Goal: Information Seeking & Learning: Learn about a topic

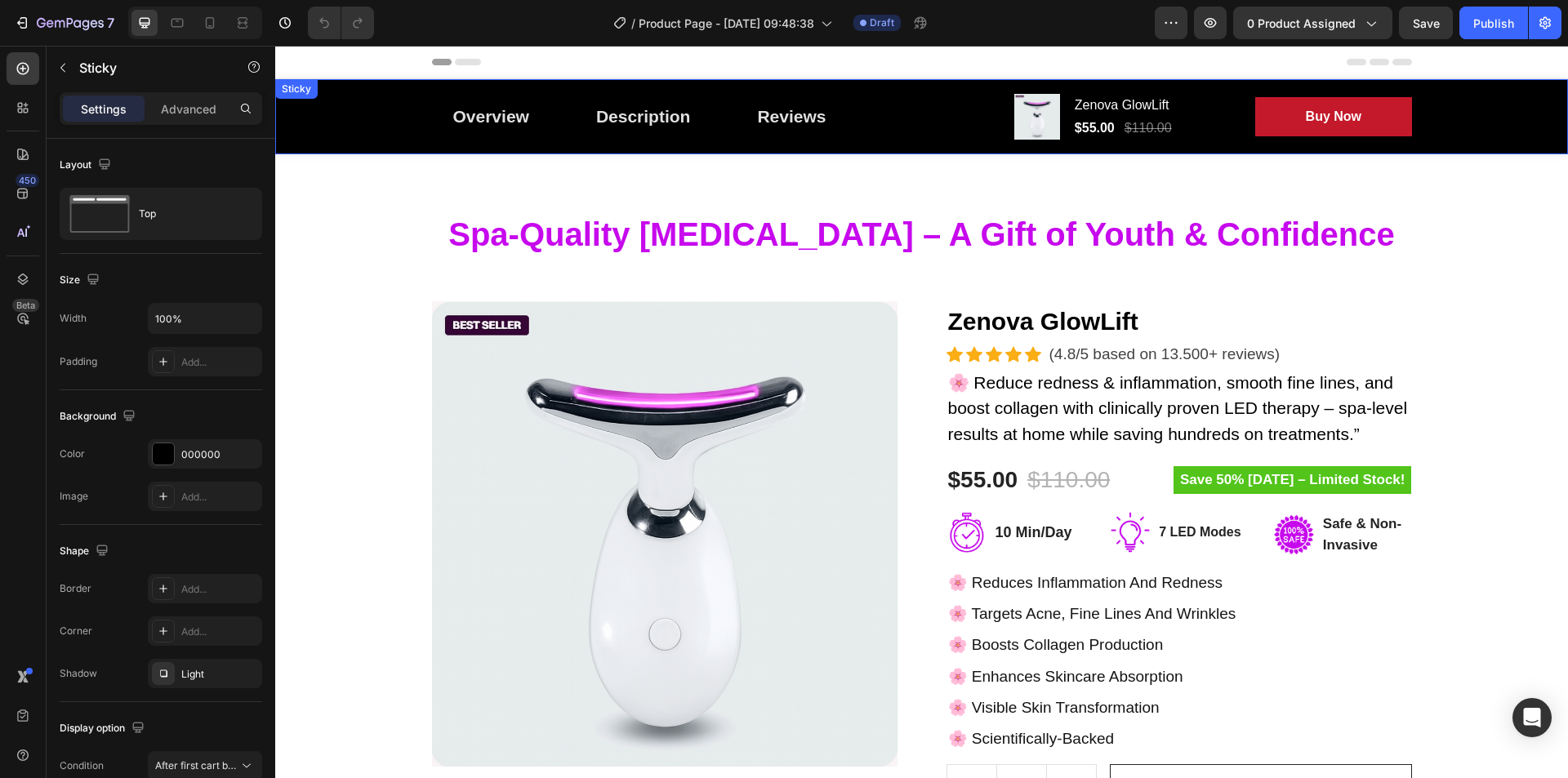
click at [1473, 140] on div "Overview Button Description Button Reviews Button Row Product Images Zenova Glo…" at bounding box center [922, 117] width 1293 height 76
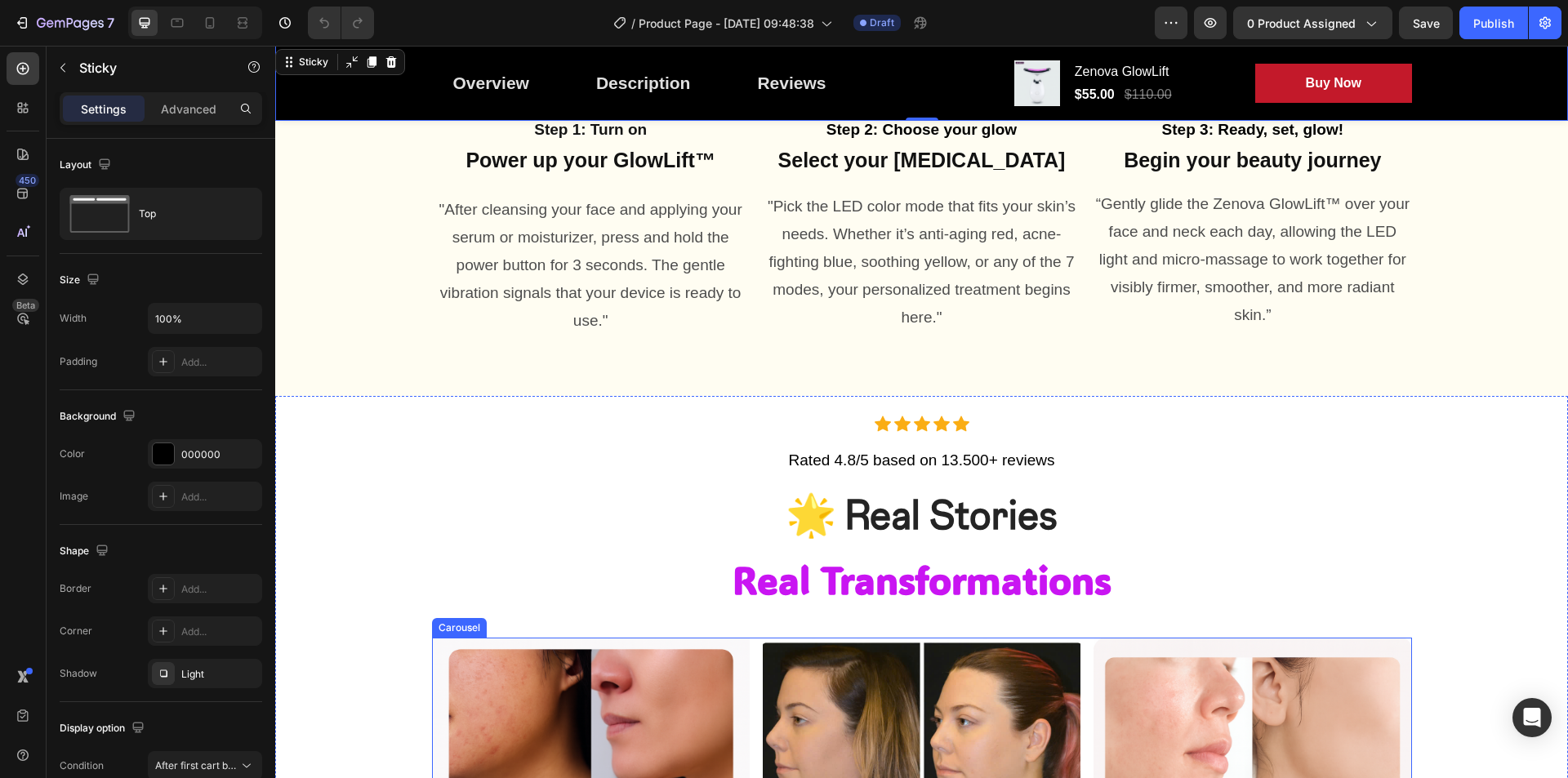
scroll to position [3265, 0]
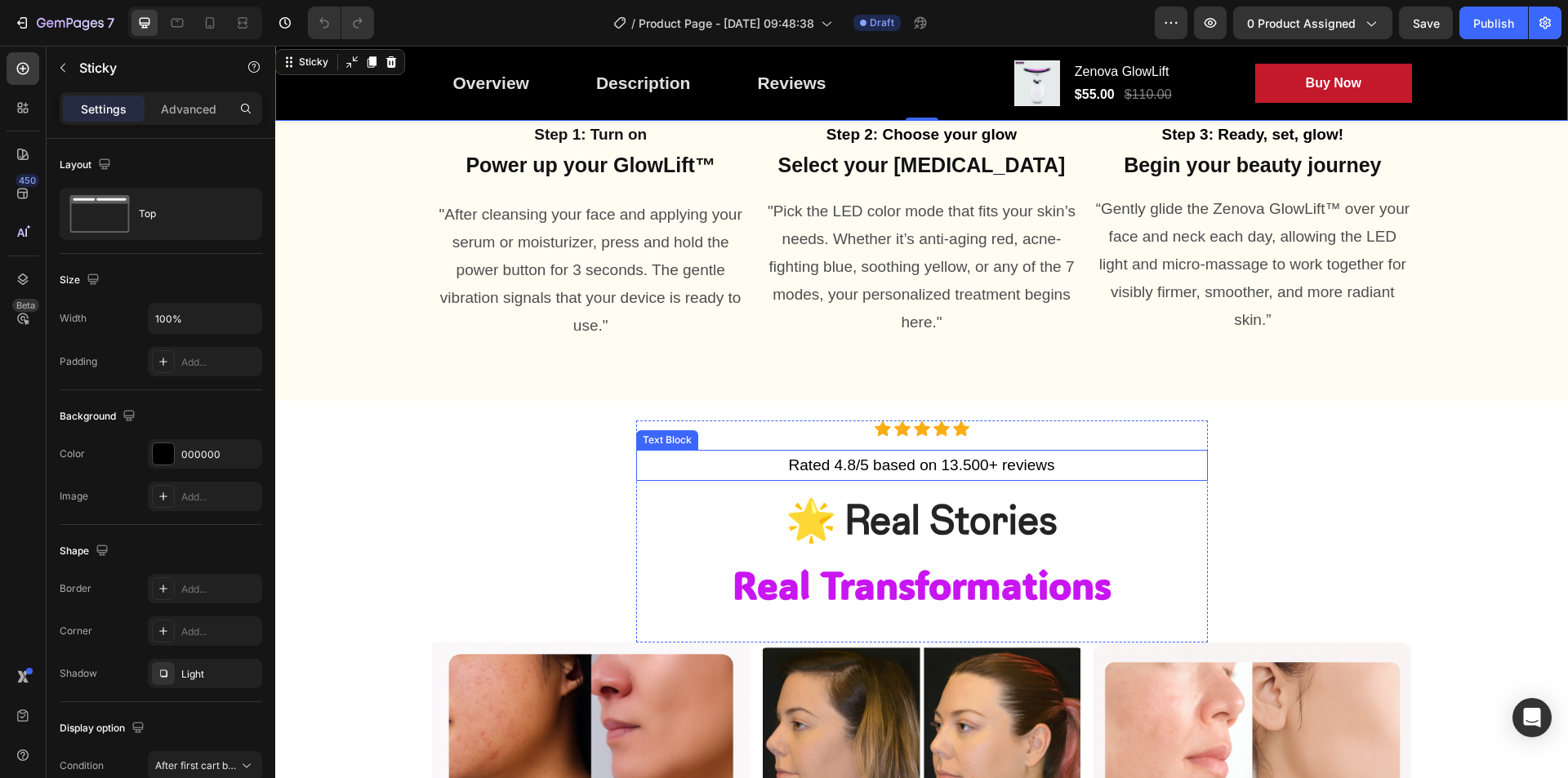
click at [968, 472] on p "Rated 4.8/5 based on 13.500+ reviews" at bounding box center [922, 465] width 568 height 28
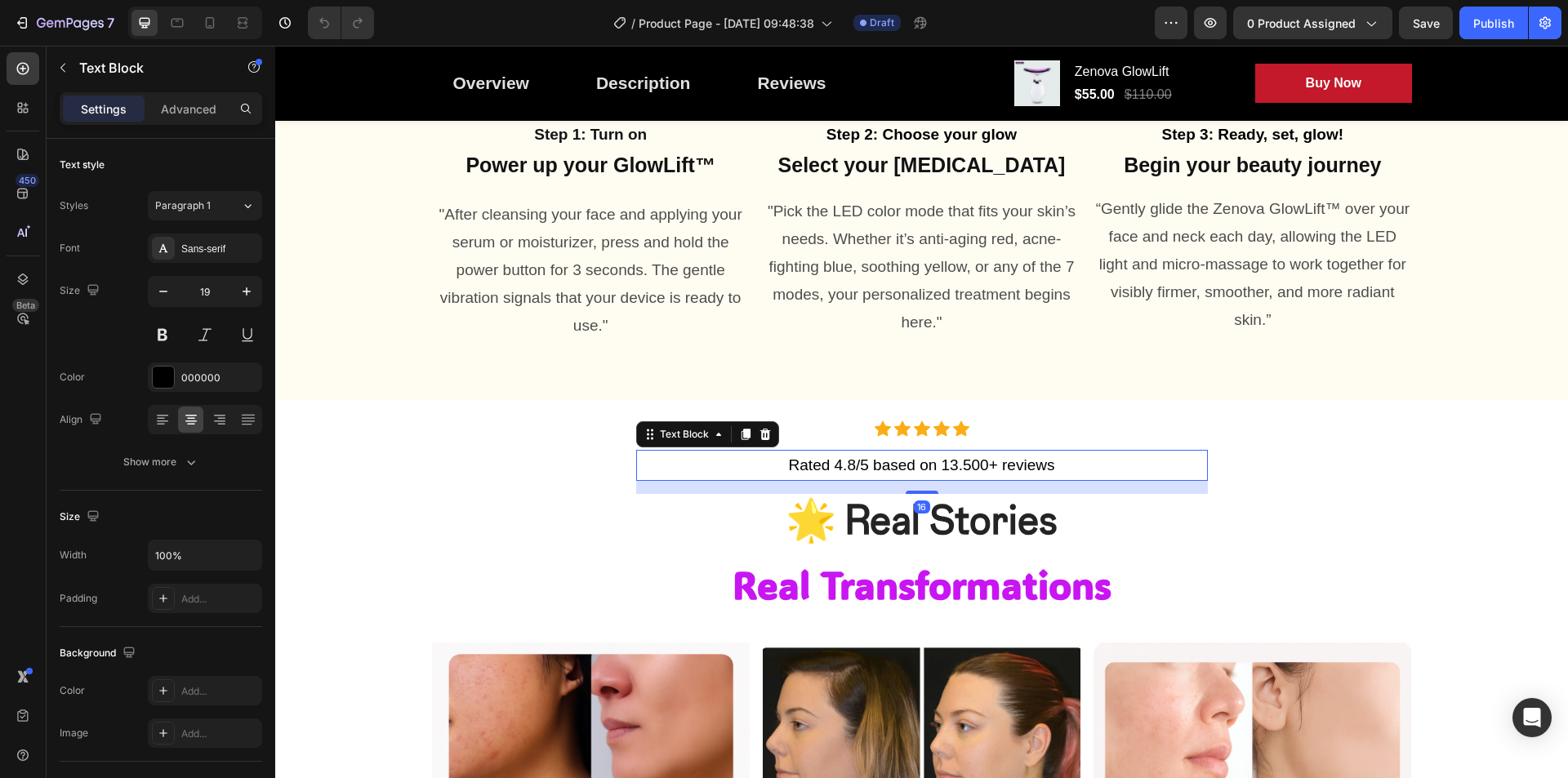
click at [953, 469] on p "Rated 4.8/5 based on 13.500+ reviews" at bounding box center [922, 465] width 568 height 28
click at [963, 468] on p "Rated 4.8/5 based on 13.500+ reviews" at bounding box center [922, 465] width 568 height 28
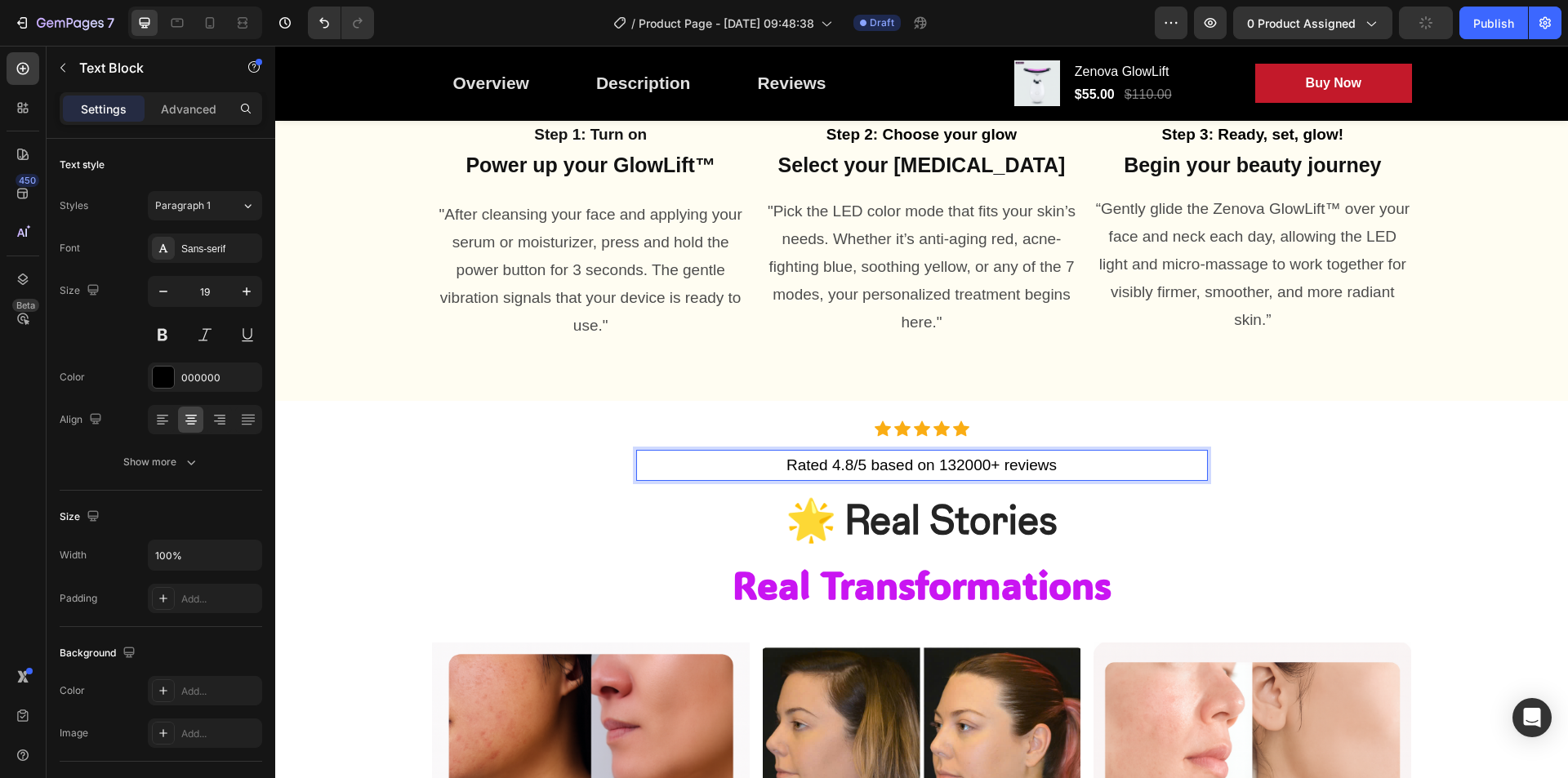
click at [957, 469] on p "Rated 4.8/5 based on 132000+ reviews" at bounding box center [922, 465] width 568 height 28
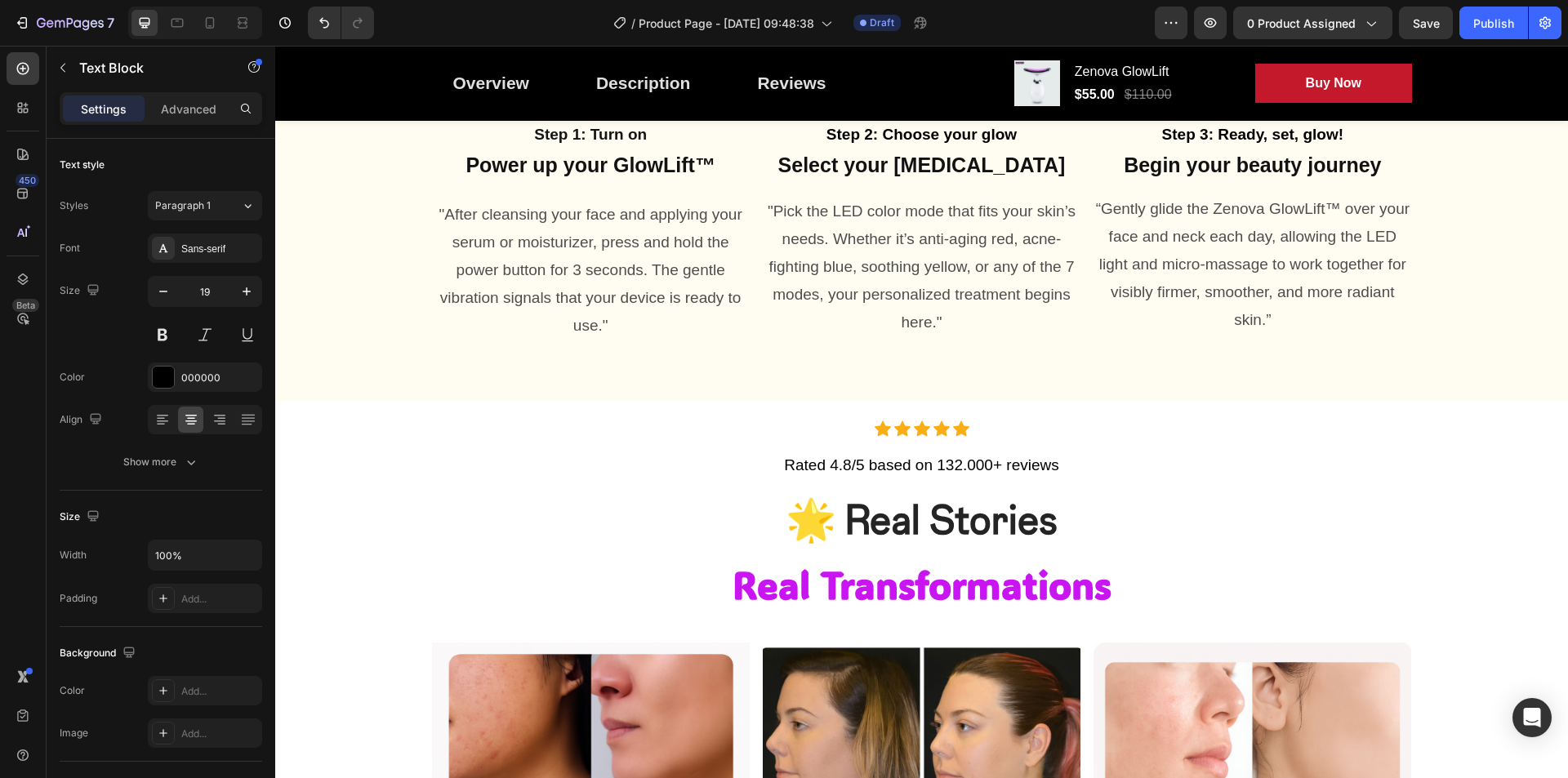
click at [962, 467] on p "Rated 4.8/5 based on 132.000+ reviews" at bounding box center [922, 465] width 568 height 28
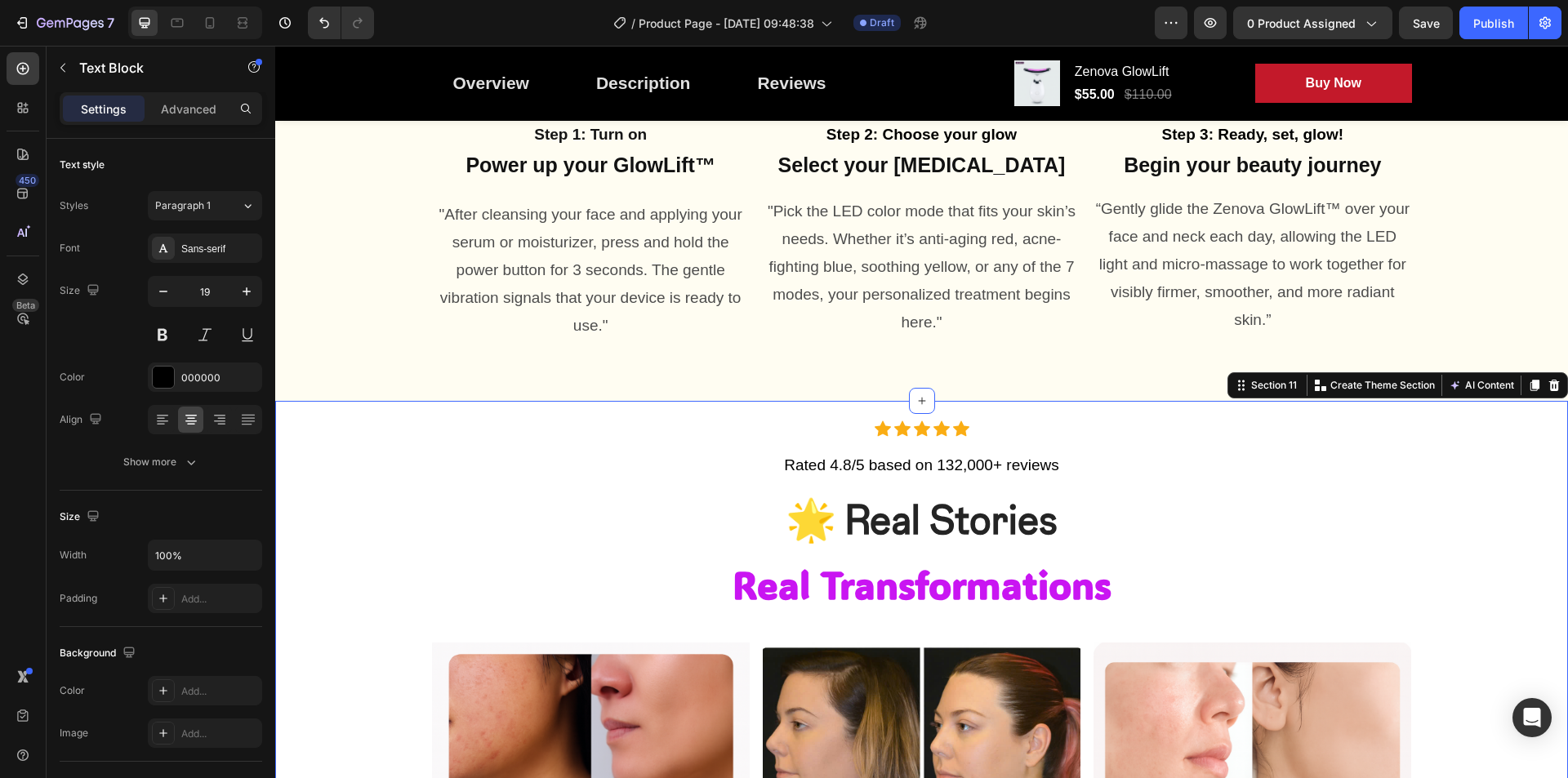
click at [1123, 419] on div "Icon Icon Icon Icon Icon Icon List Hoz Rated 4.8/5 based on 132,000+ reviews Te…" at bounding box center [922, 781] width 1293 height 761
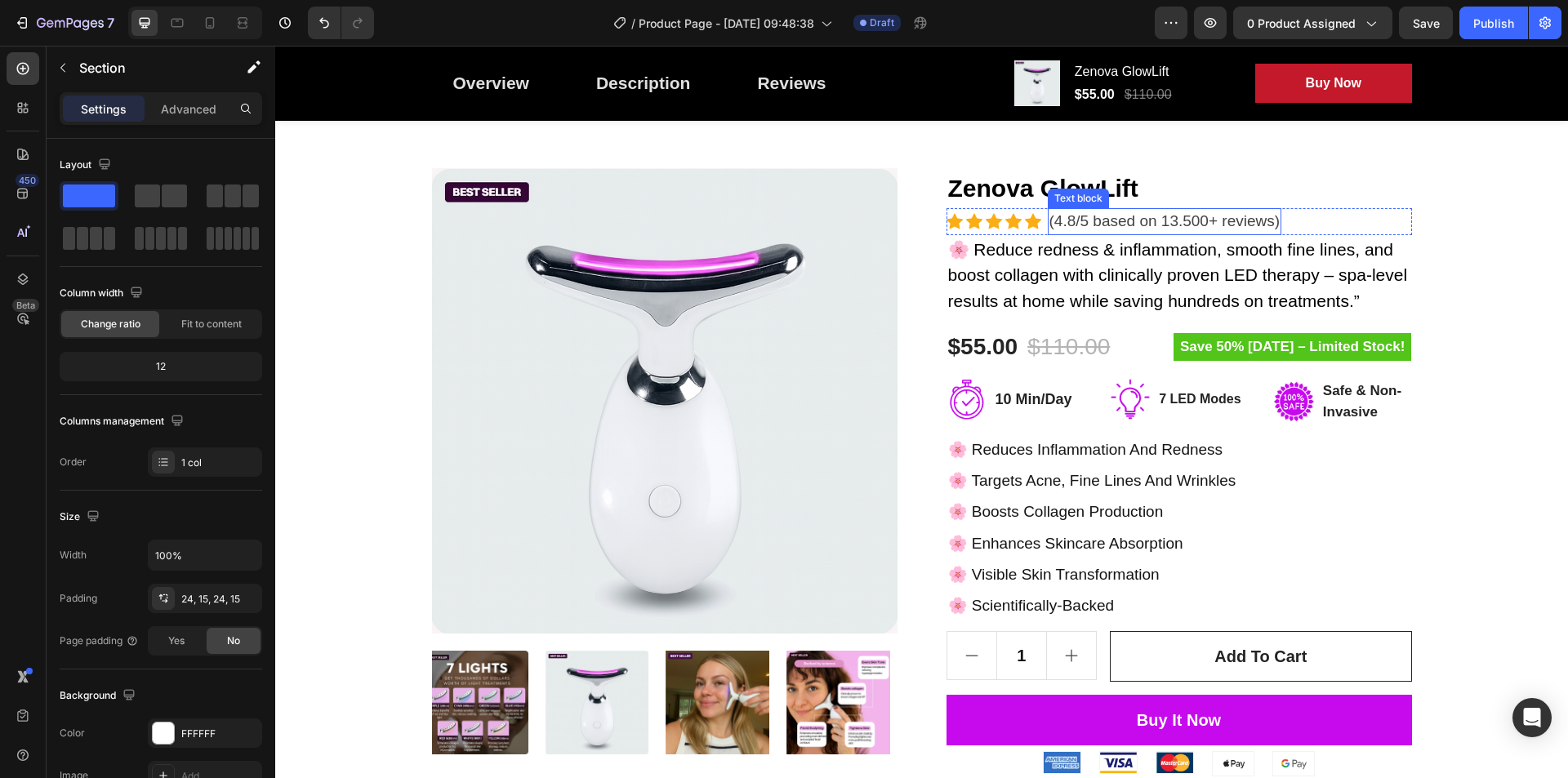
scroll to position [0, 0]
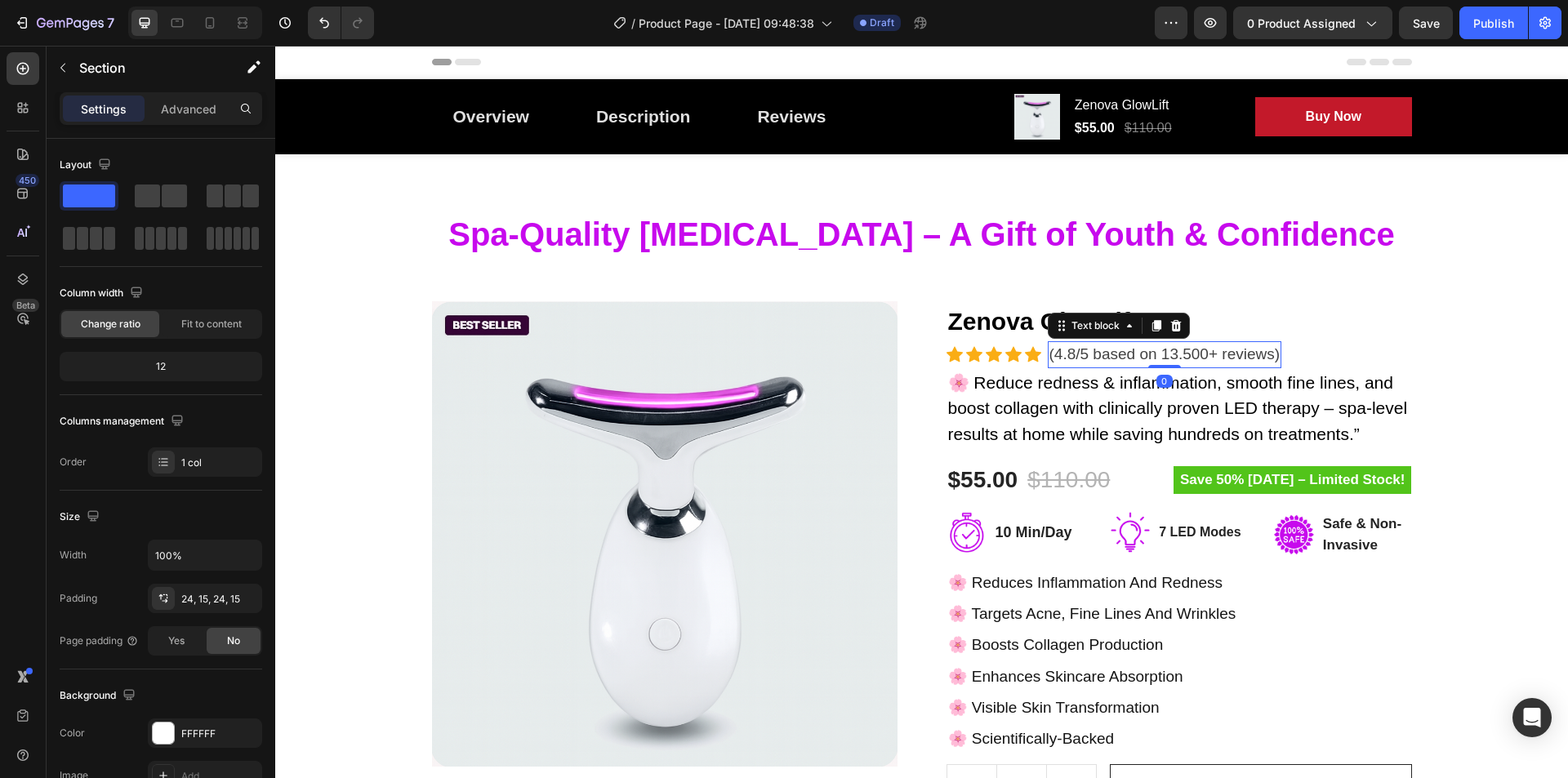
click at [1191, 360] on p "(4.8/5 based on 13.500+ reviews)" at bounding box center [1165, 355] width 231 height 23
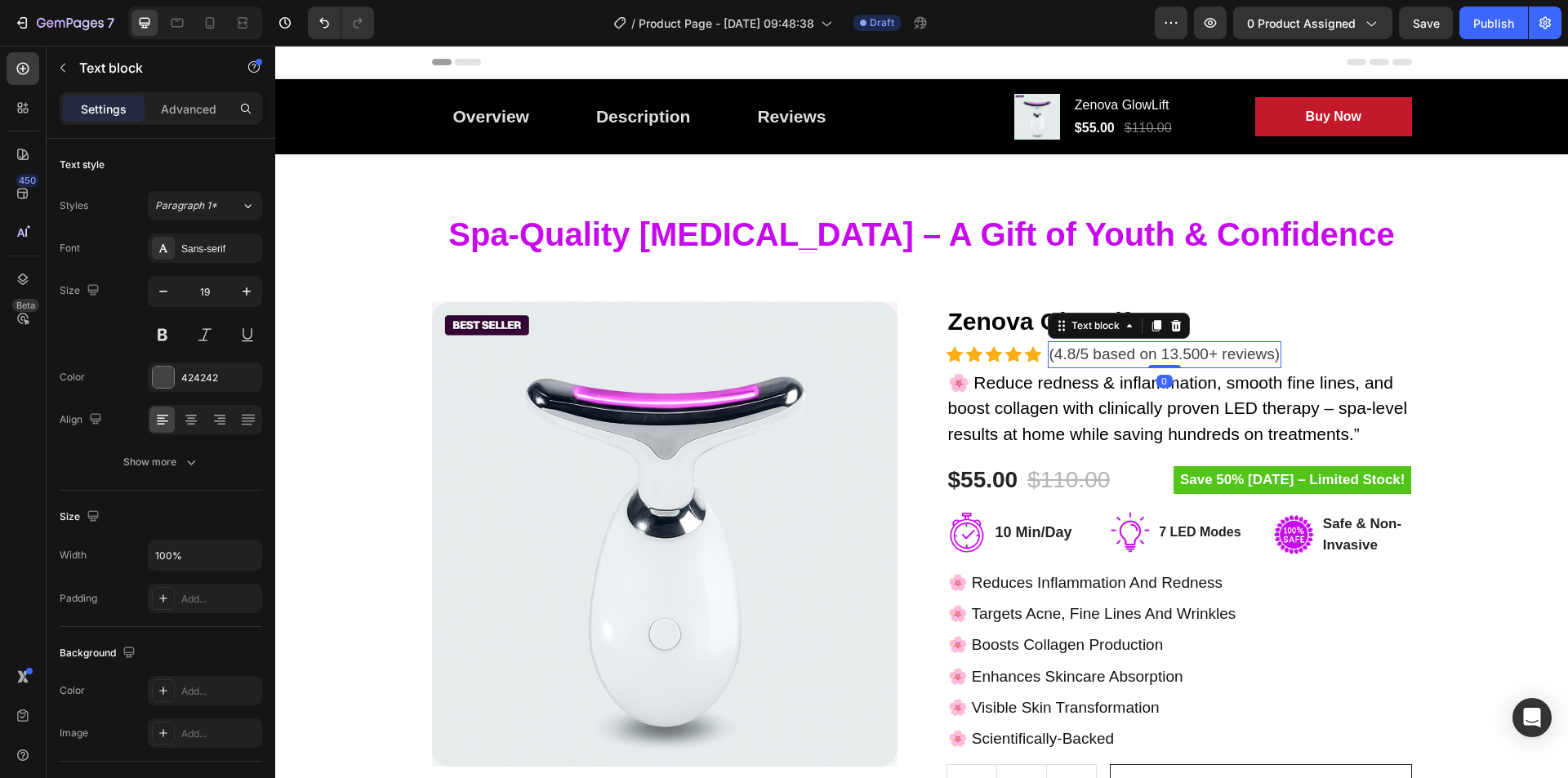
click at [1197, 357] on p "(4.8/5 based on 13.500+ reviews)" at bounding box center [1165, 355] width 231 height 23
click at [1183, 357] on p "(4.8/5 based on 13.500+ reviews)" at bounding box center [1165, 355] width 231 height 23
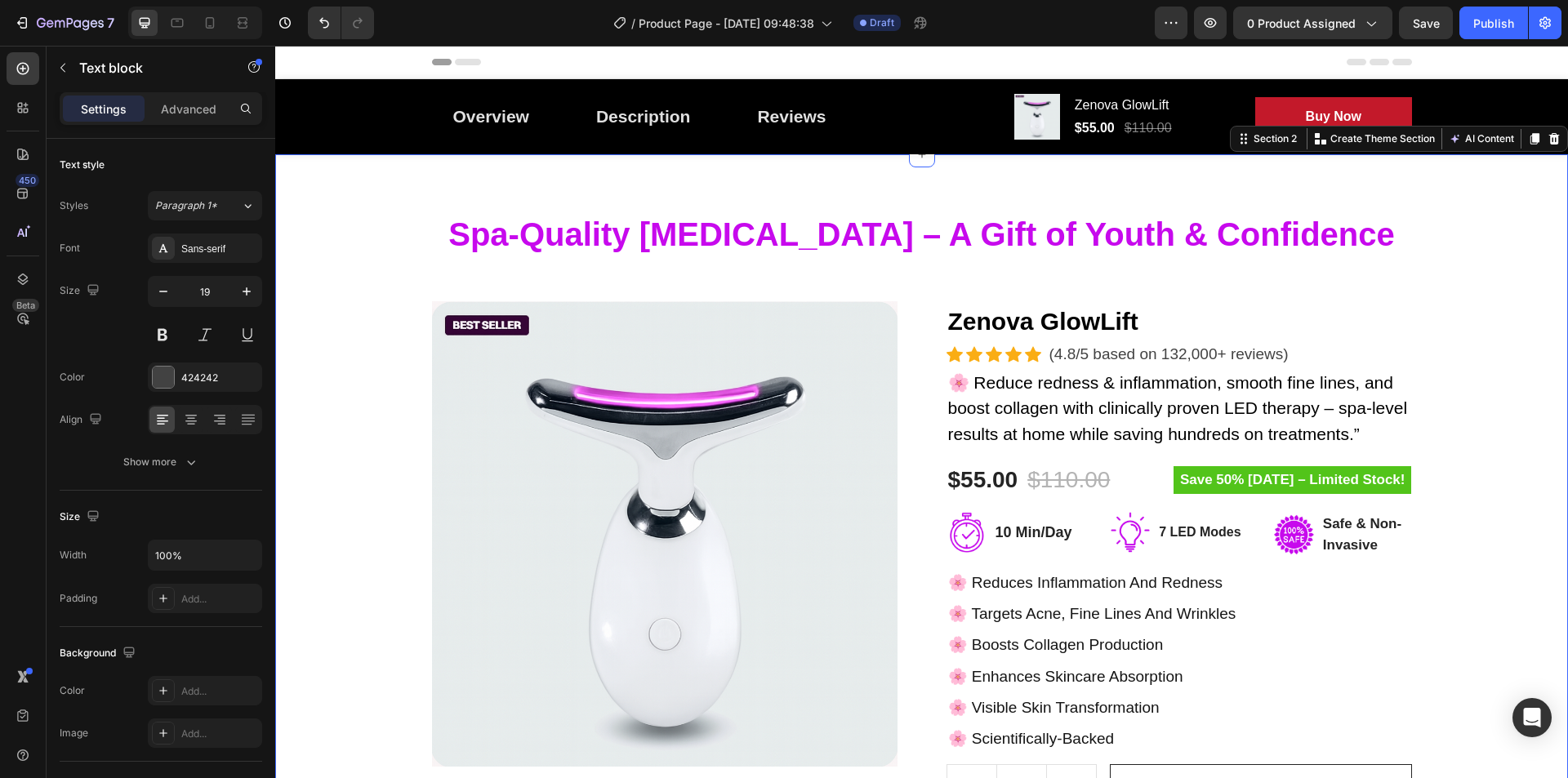
click at [1505, 416] on div "Spa-Quality [MEDICAL_DATA] – A Gift of Youth & Confidence Heading Row Product I…" at bounding box center [922, 561] width 1269 height 697
click at [1210, 356] on p "(4.8/5 based on 132,000+ reviews)" at bounding box center [1169, 355] width 239 height 23
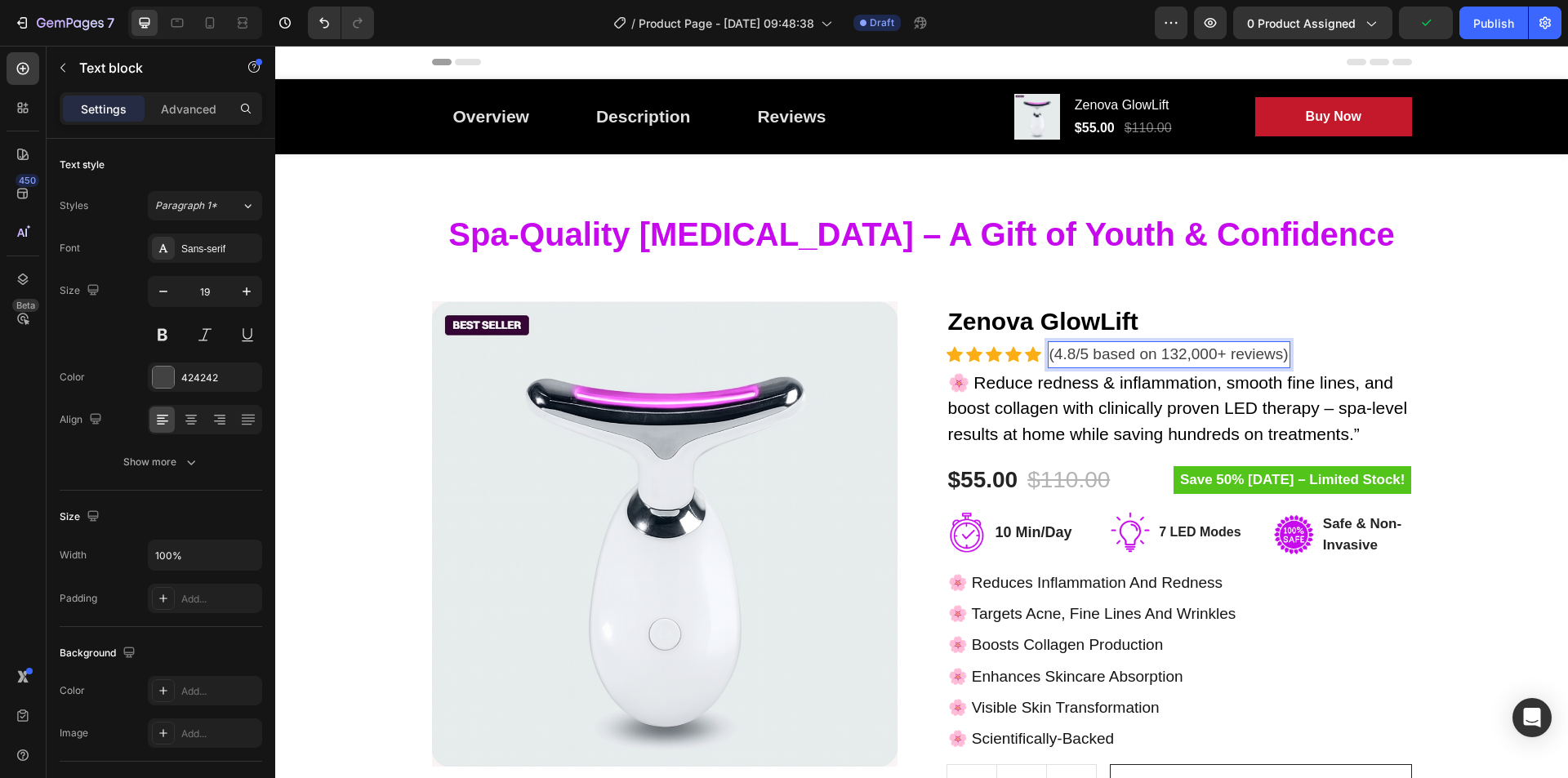
click at [1207, 354] on p "(4.8/5 based on 132,000+ reviews)" at bounding box center [1169, 355] width 239 height 23
click at [1217, 352] on p "(4.8/5 based on 132,000+ reviews)" at bounding box center [1169, 355] width 239 height 23
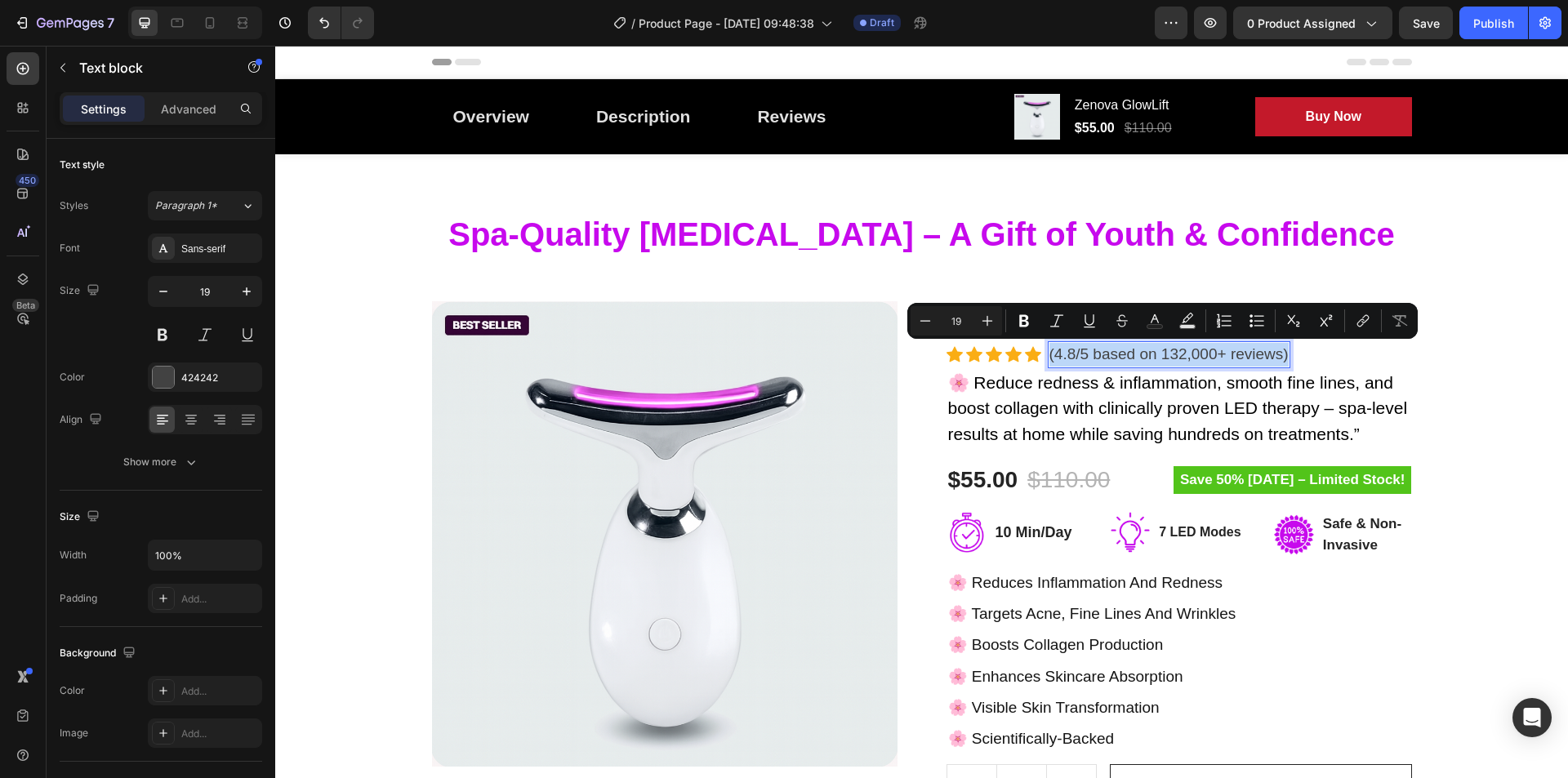
copy p "(4.8/5 based on 132,000+ reviews)"
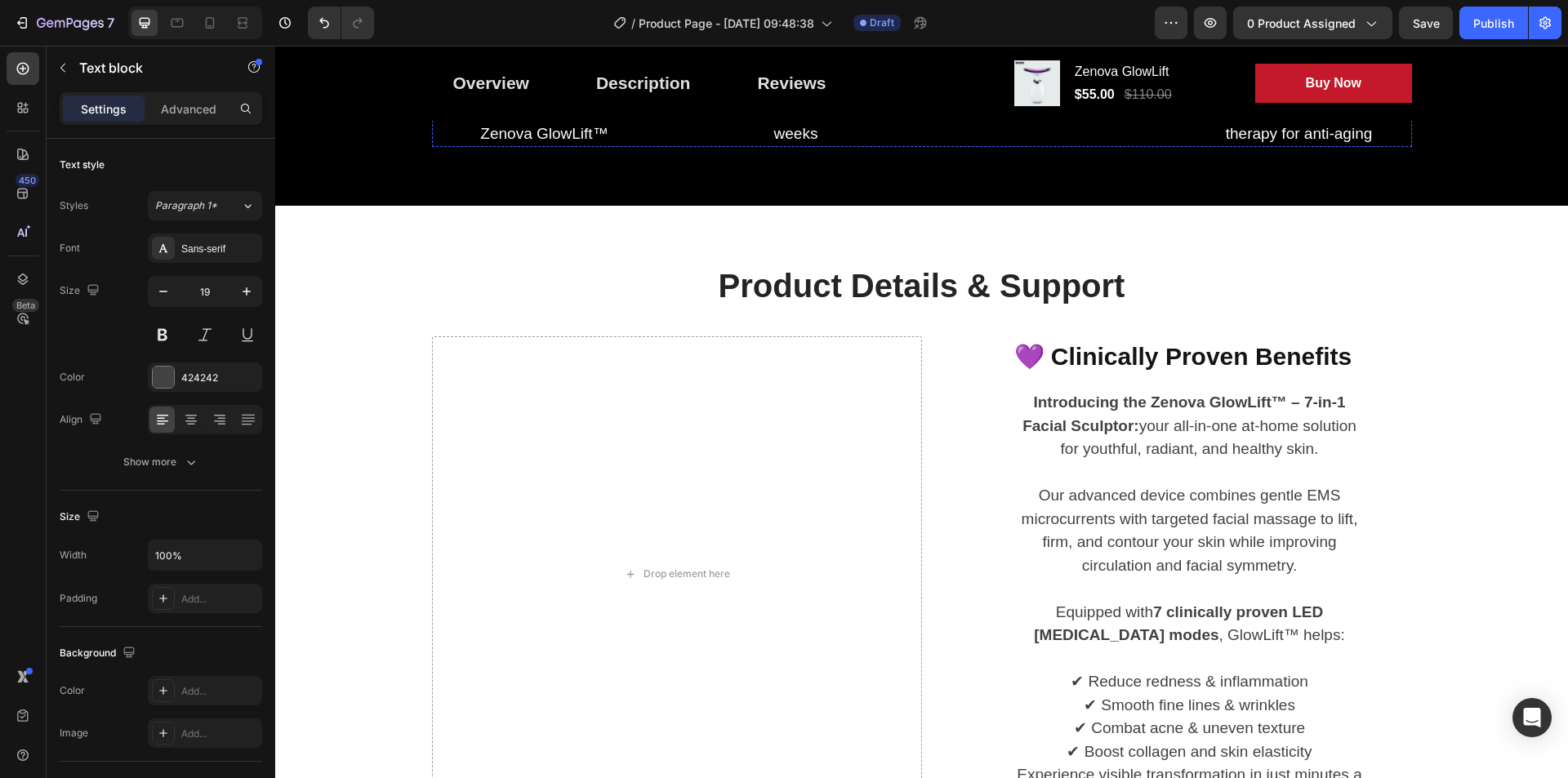
type input "16"
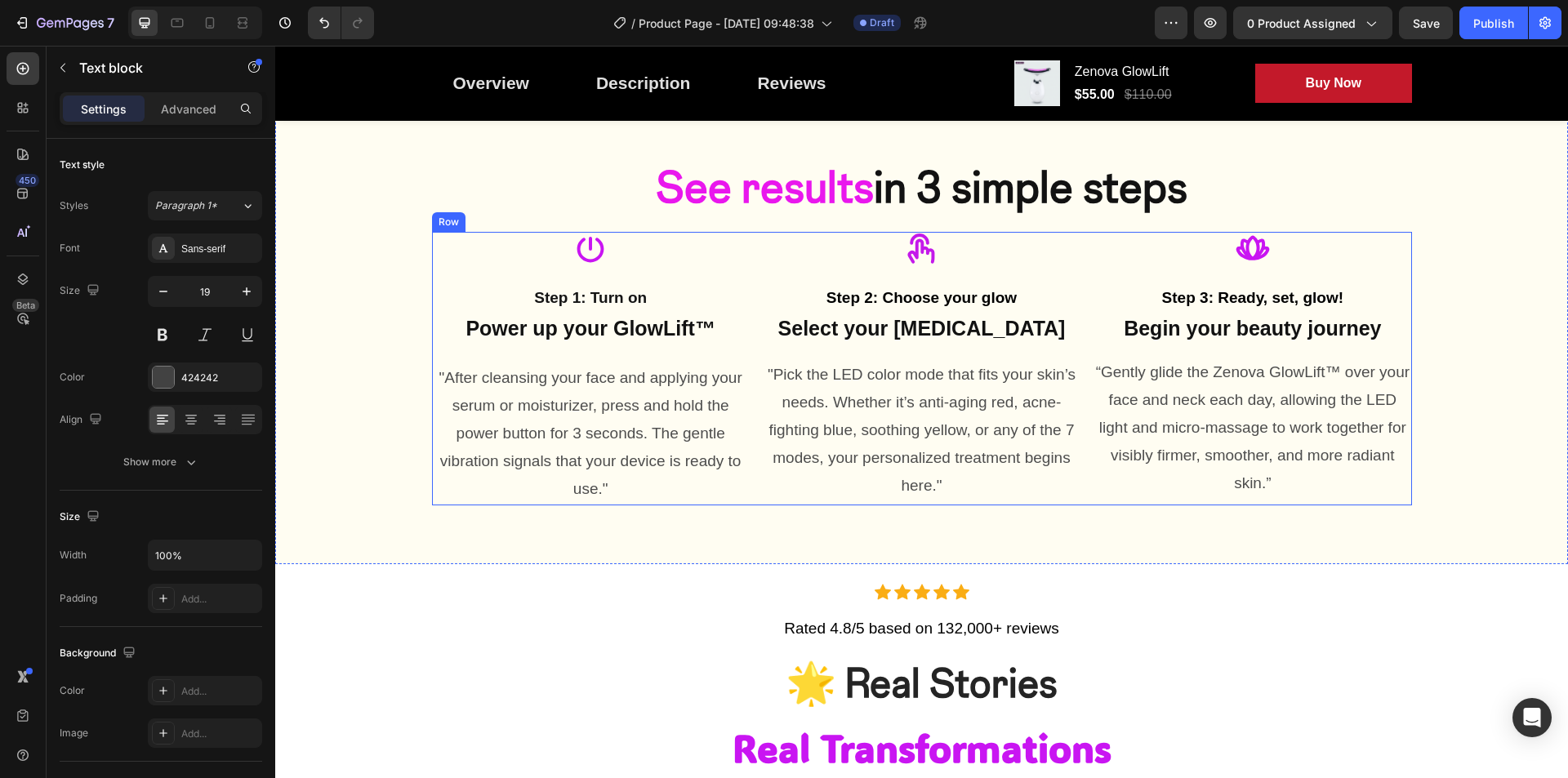
scroll to position [2694, 0]
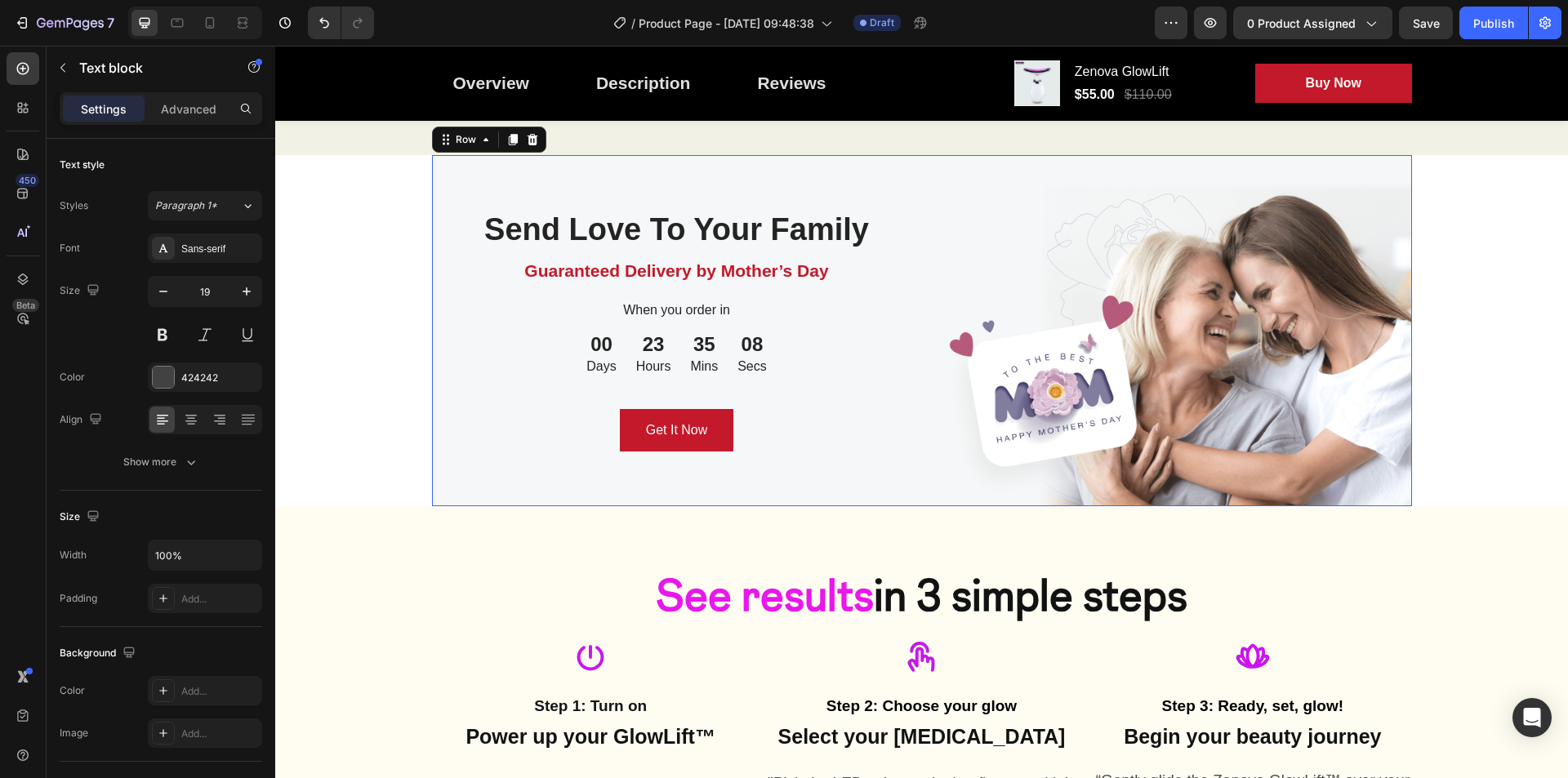
click at [853, 490] on div "Send Love To Your Family Heading Guaranteed Delivery by Mother’s Day Text block…" at bounding box center [677, 330] width 490 height 352
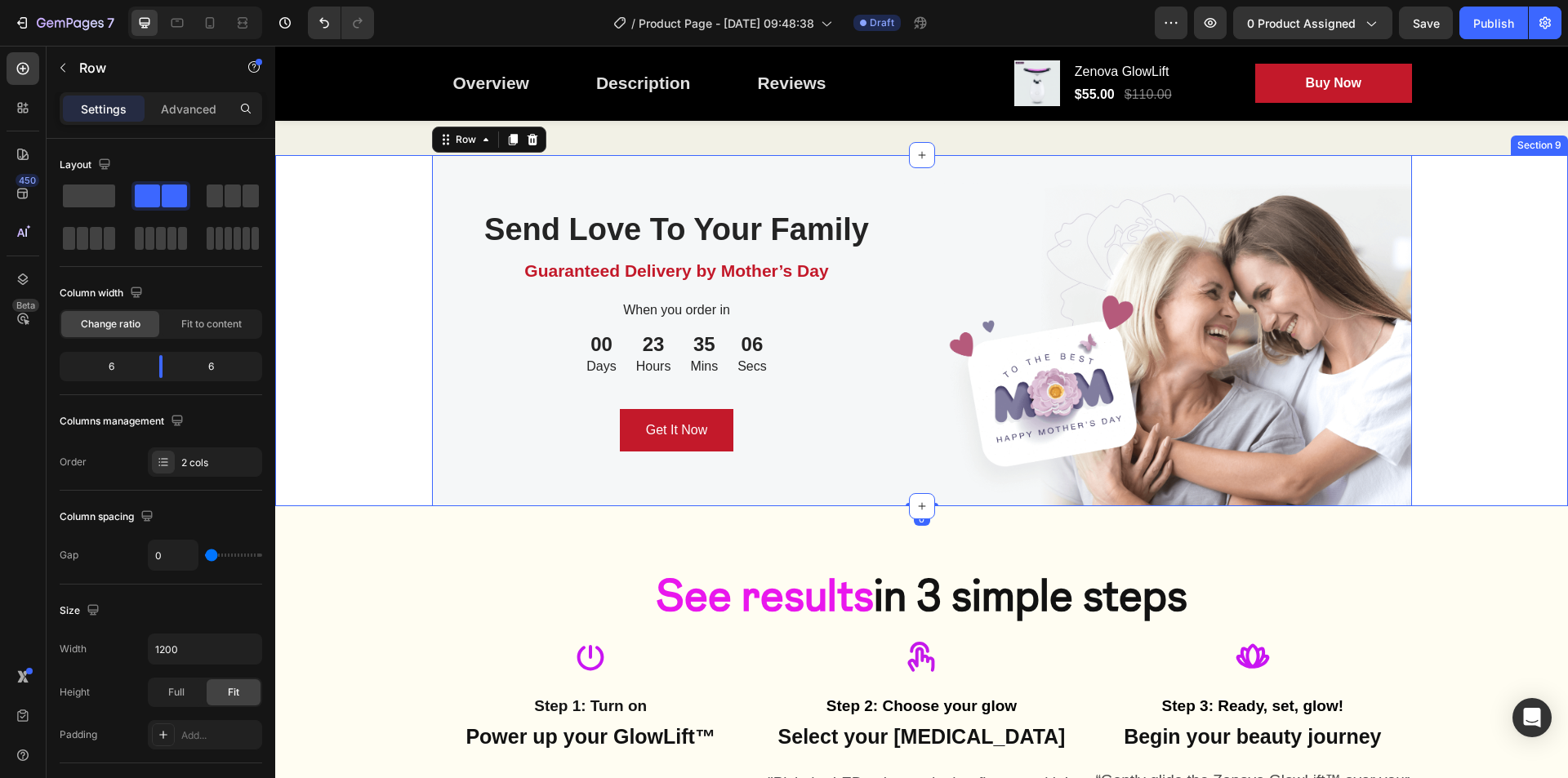
drag, startPoint x: 310, startPoint y: 214, endPoint x: 304, endPoint y: 221, distance: 9.2
click at [310, 215] on div "Send Love To Your Family Heading Guaranteed Delivery by Mother’s Day Text block…" at bounding box center [922, 330] width 1293 height 352
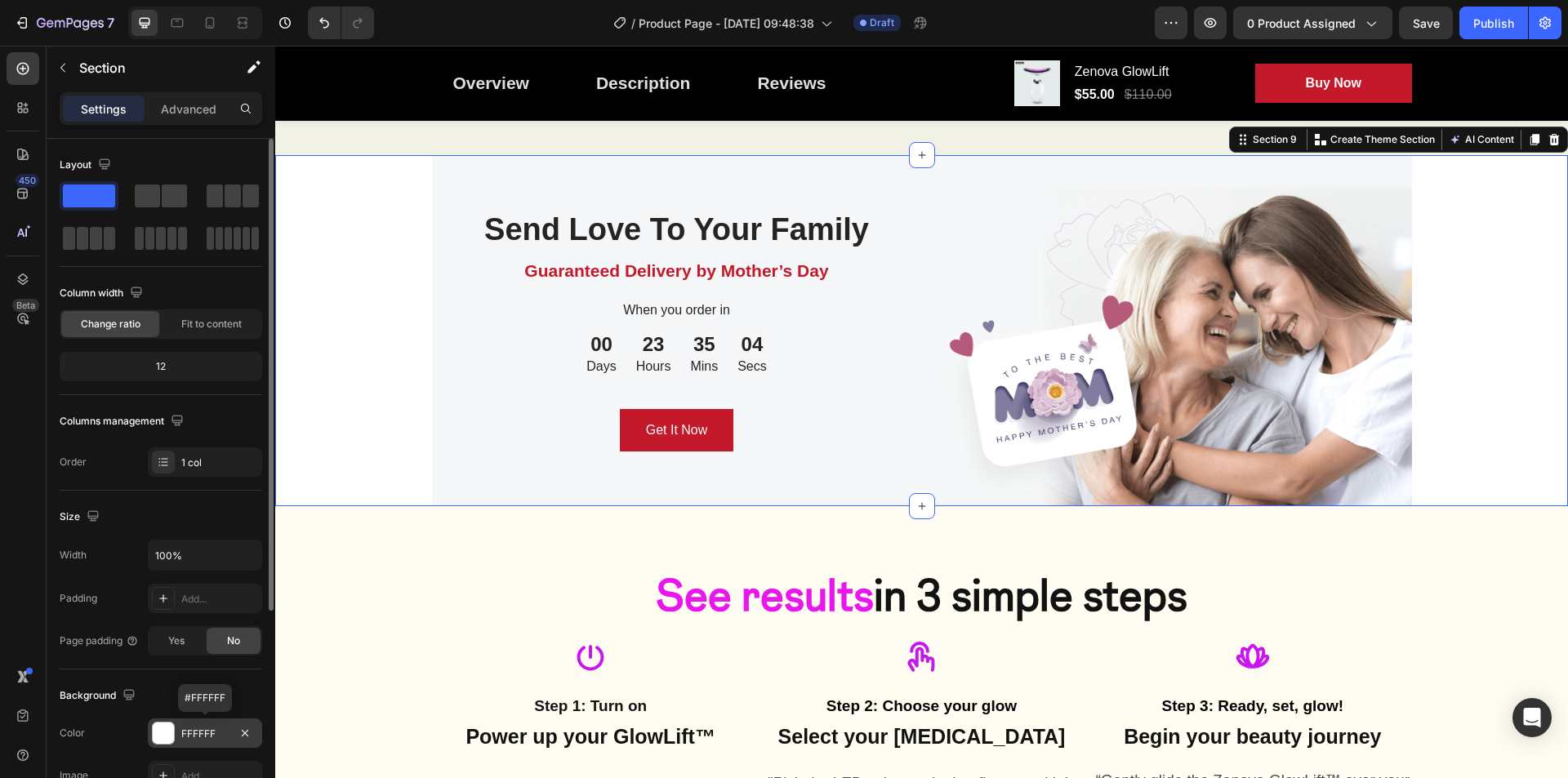
click at [167, 733] on div at bounding box center [164, 733] width 21 height 21
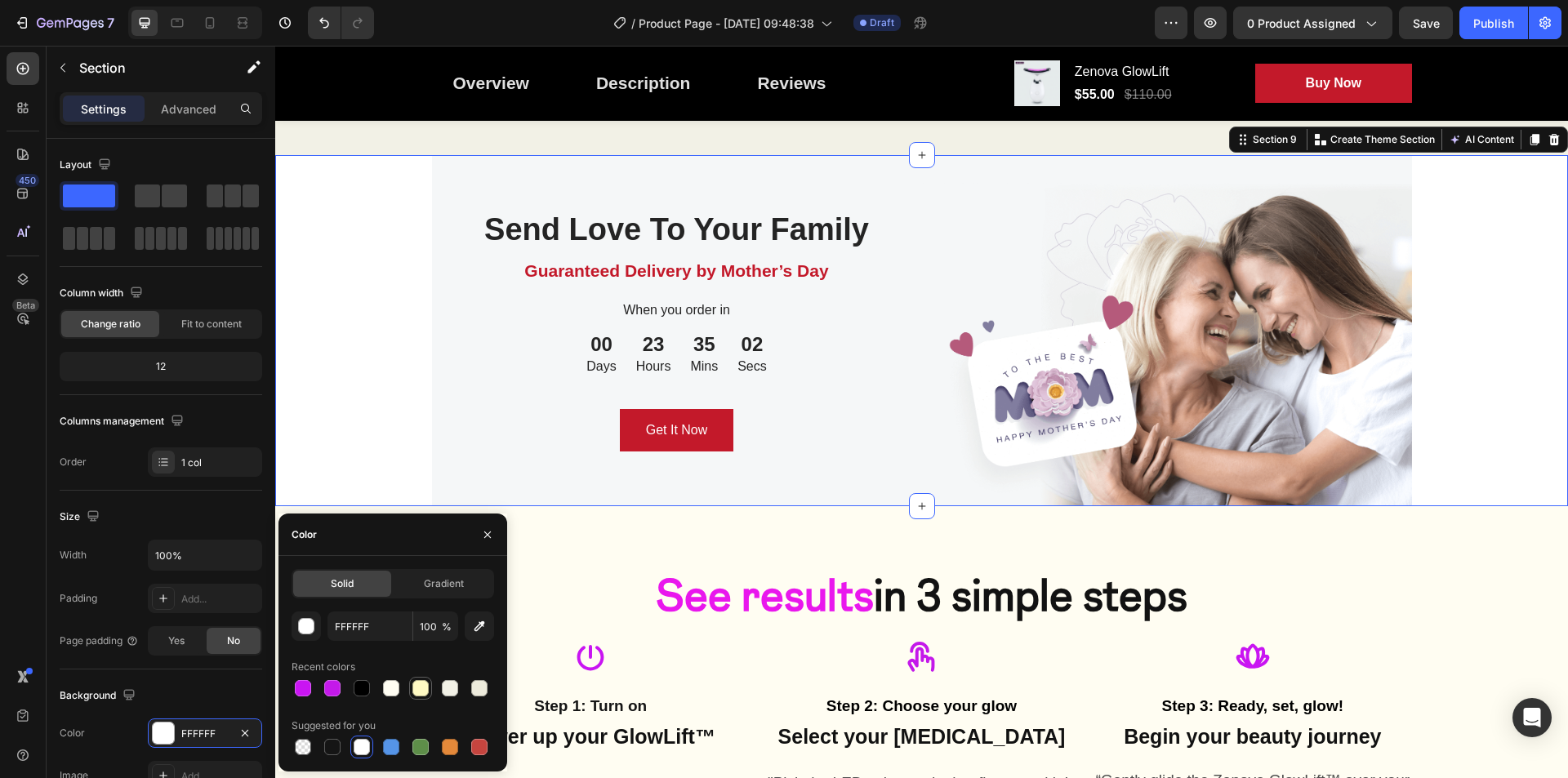
click at [417, 684] on div at bounding box center [421, 688] width 16 height 16
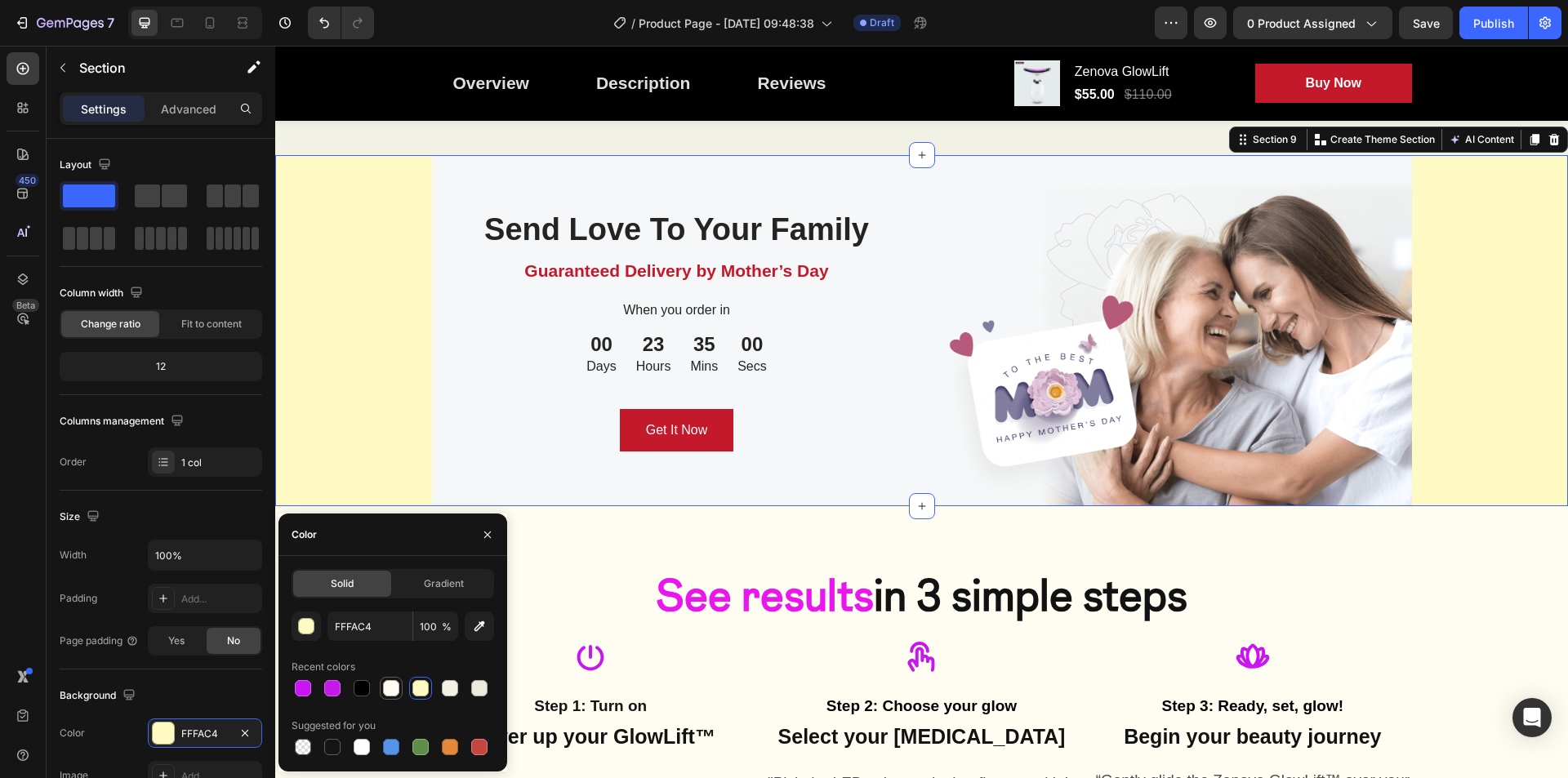
click at [390, 690] on div at bounding box center [391, 688] width 16 height 16
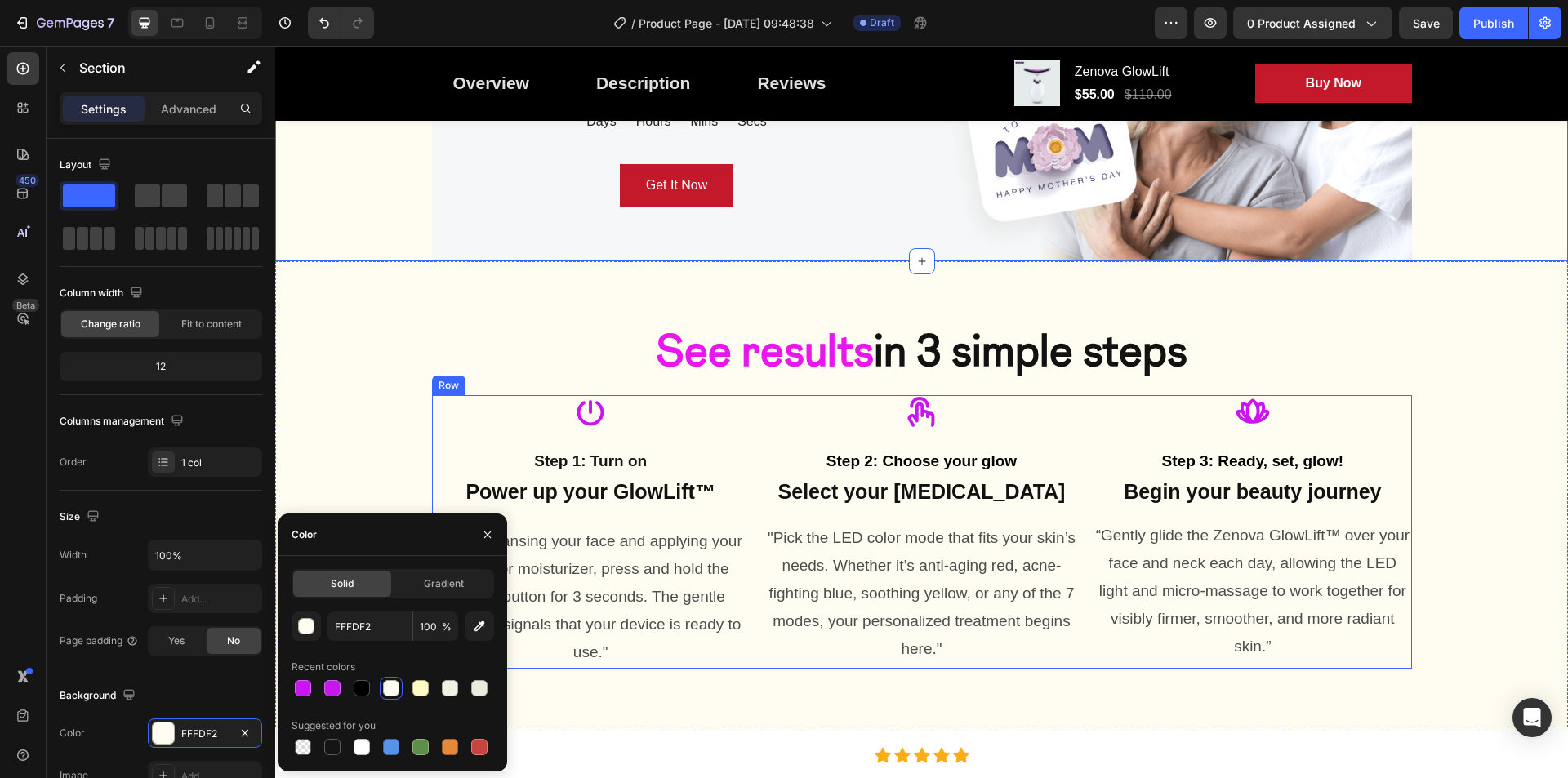
scroll to position [2612, 0]
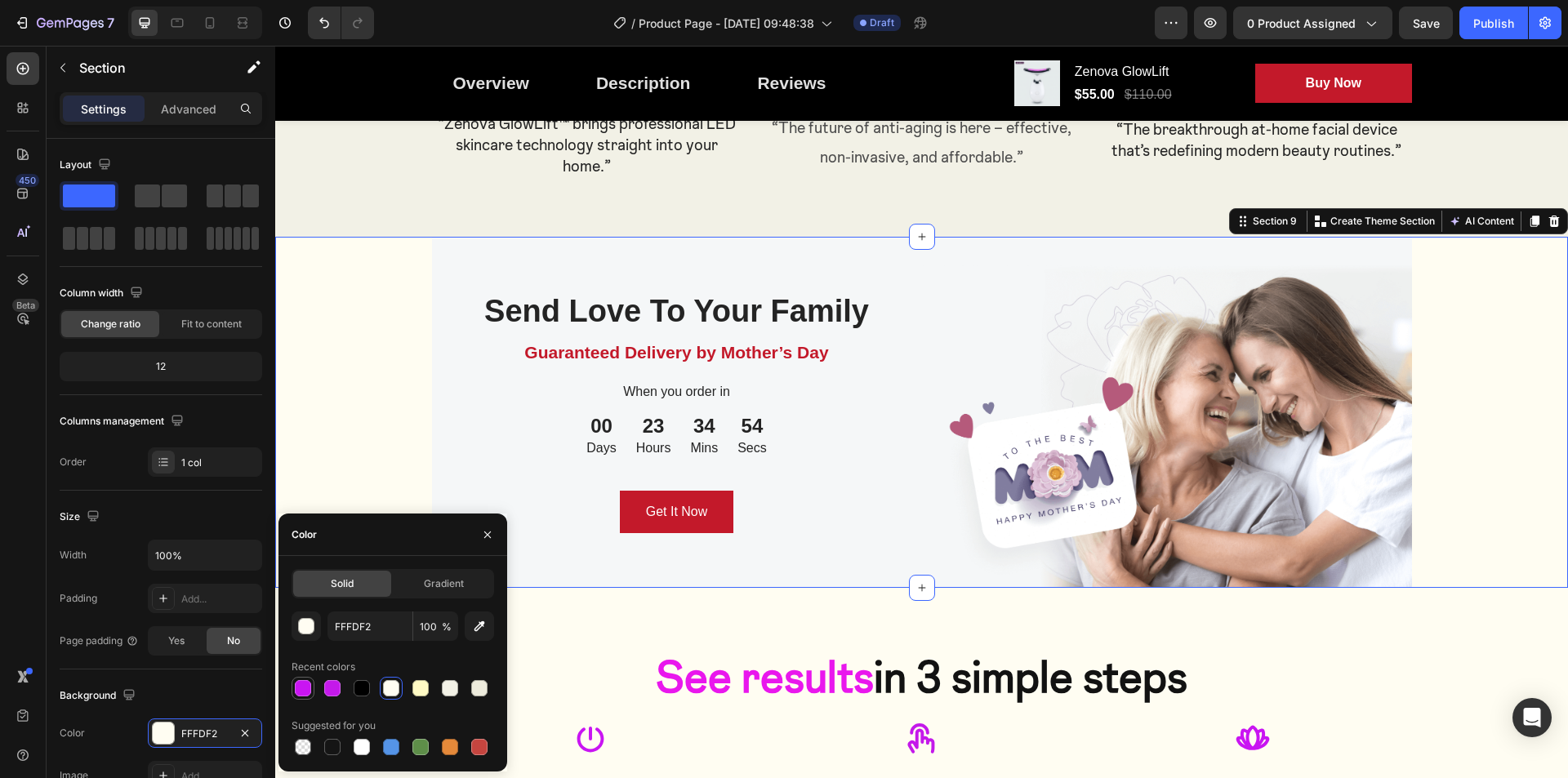
click at [306, 689] on div at bounding box center [302, 688] width 16 height 16
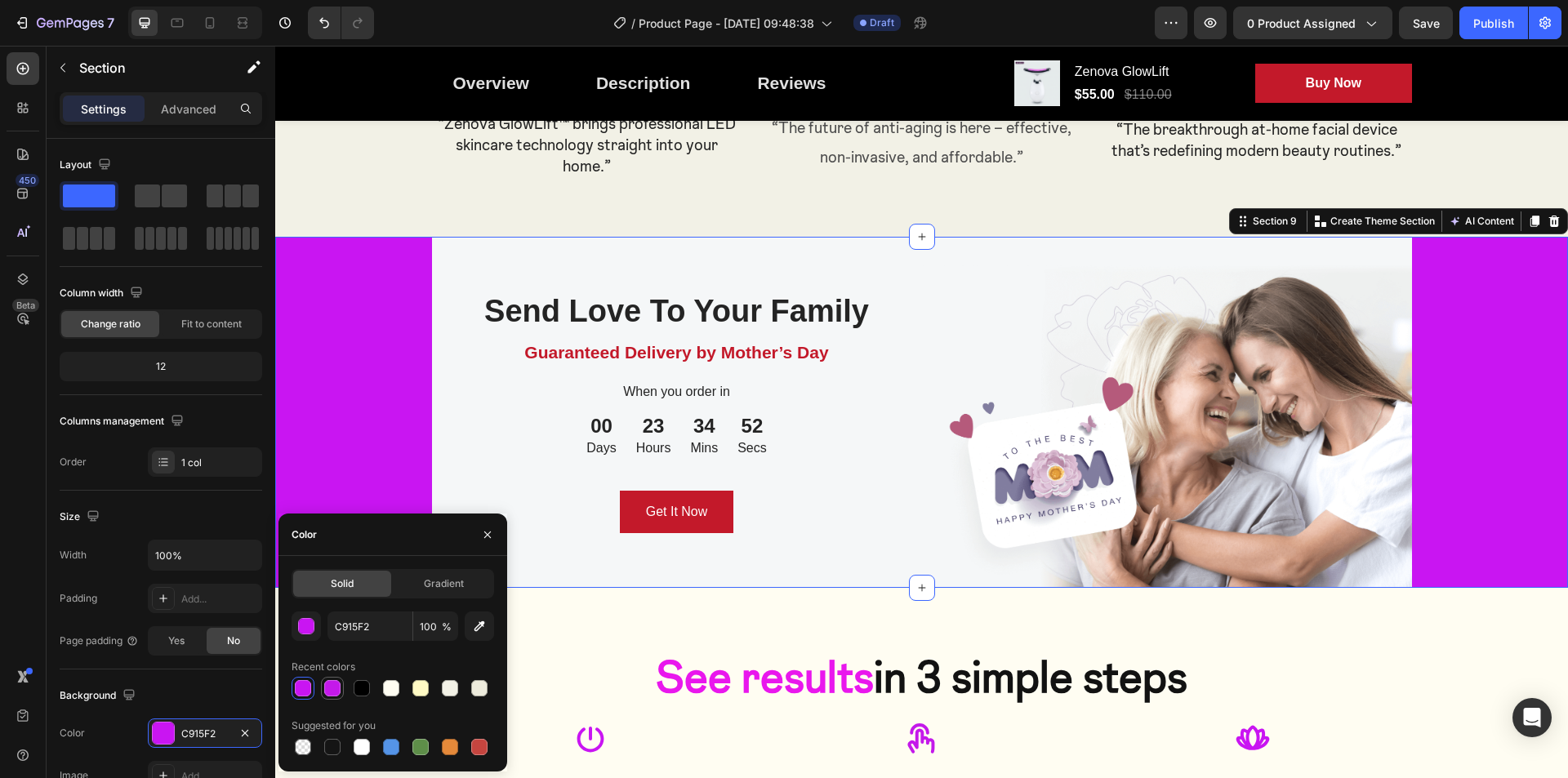
click at [334, 684] on div at bounding box center [332, 688] width 16 height 16
click at [363, 746] on div at bounding box center [361, 747] width 16 height 16
type input "FFFFFF"
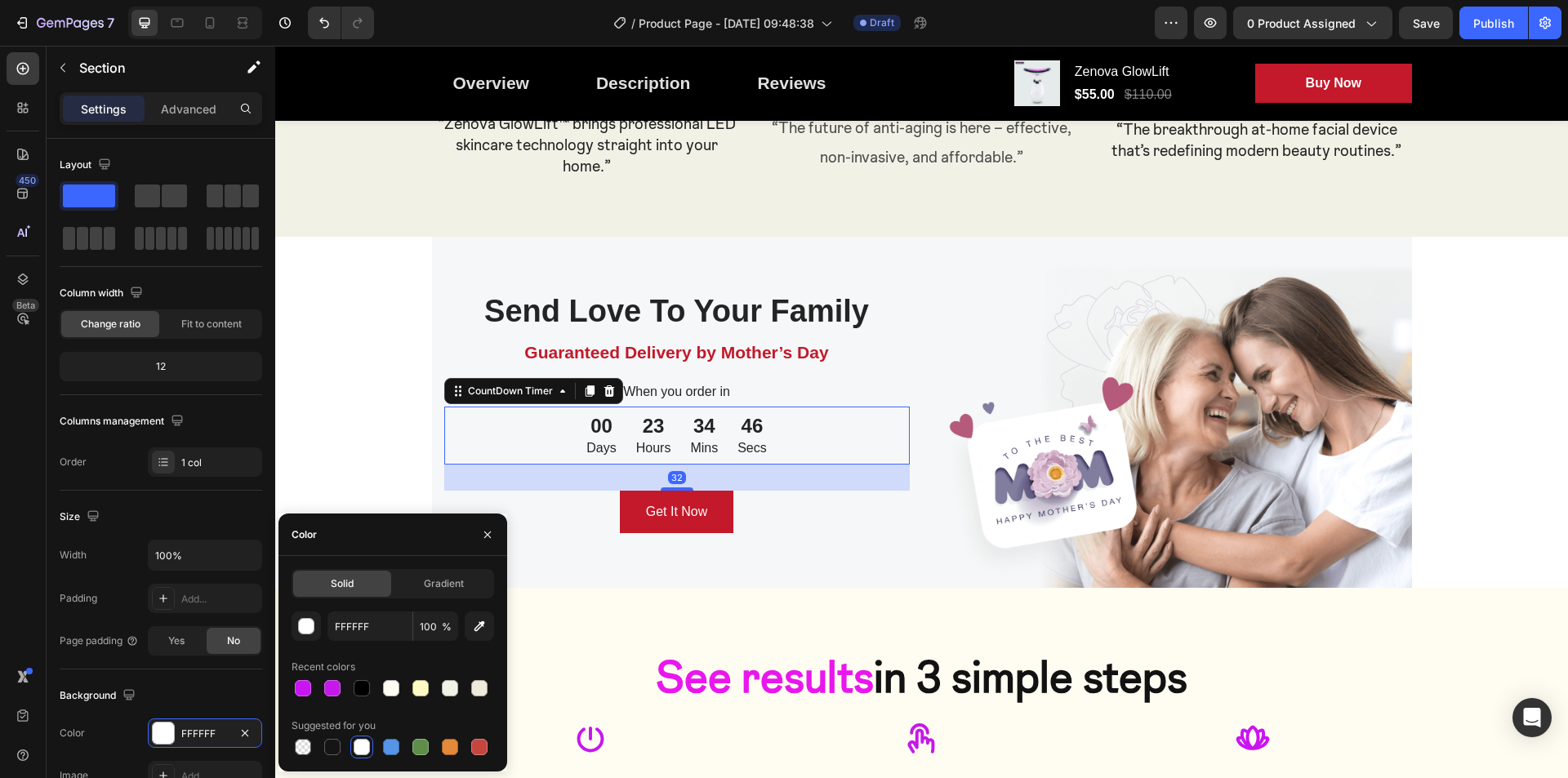
click at [464, 439] on div "00 Days 23 Hours 34 Mins 46 Secs" at bounding box center [676, 436] width 465 height 58
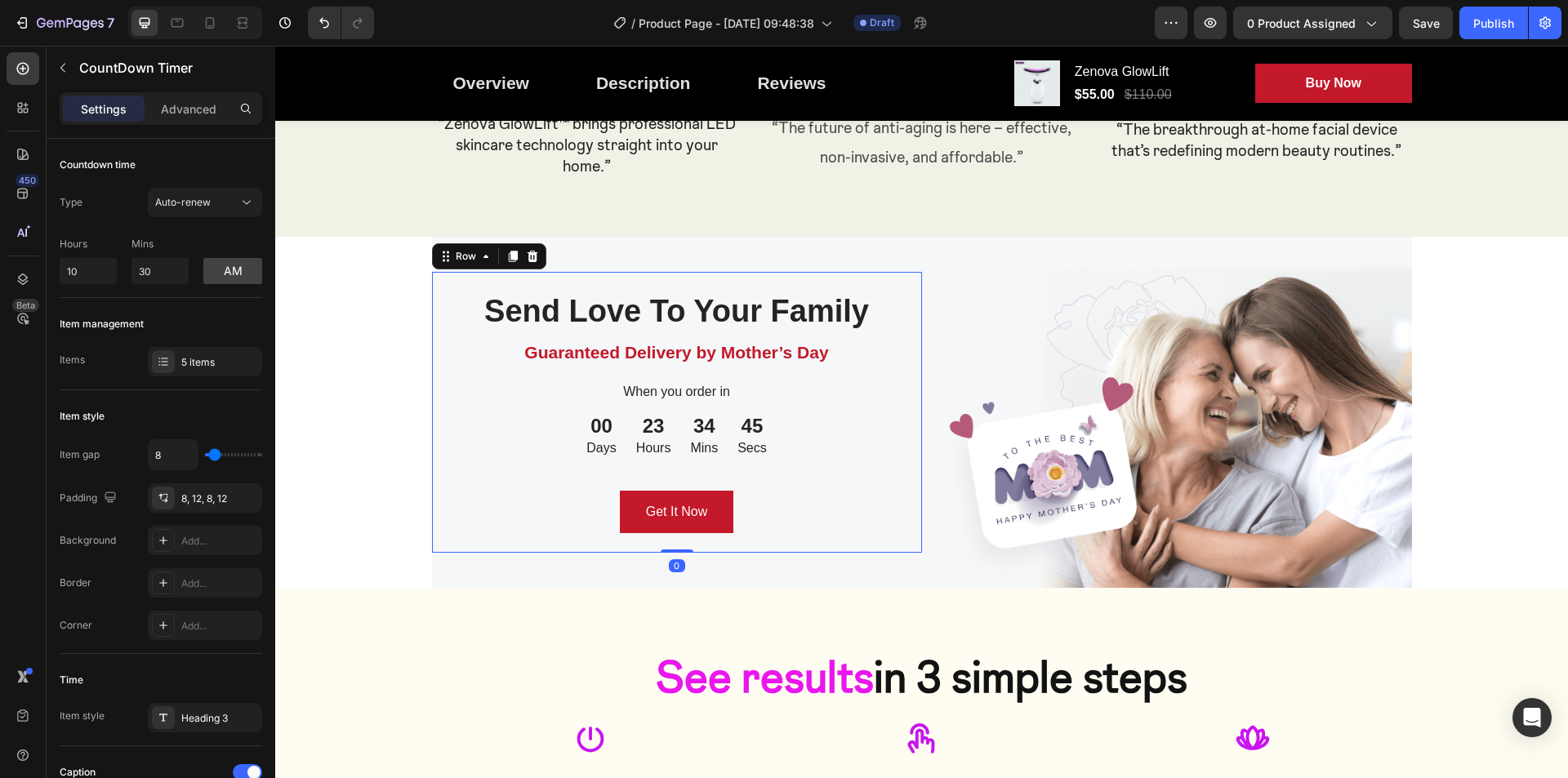
click at [448, 551] on div "Send Love To Your Family Heading Guaranteed Delivery by Mother’s Day Text block…" at bounding box center [677, 413] width 490 height 281
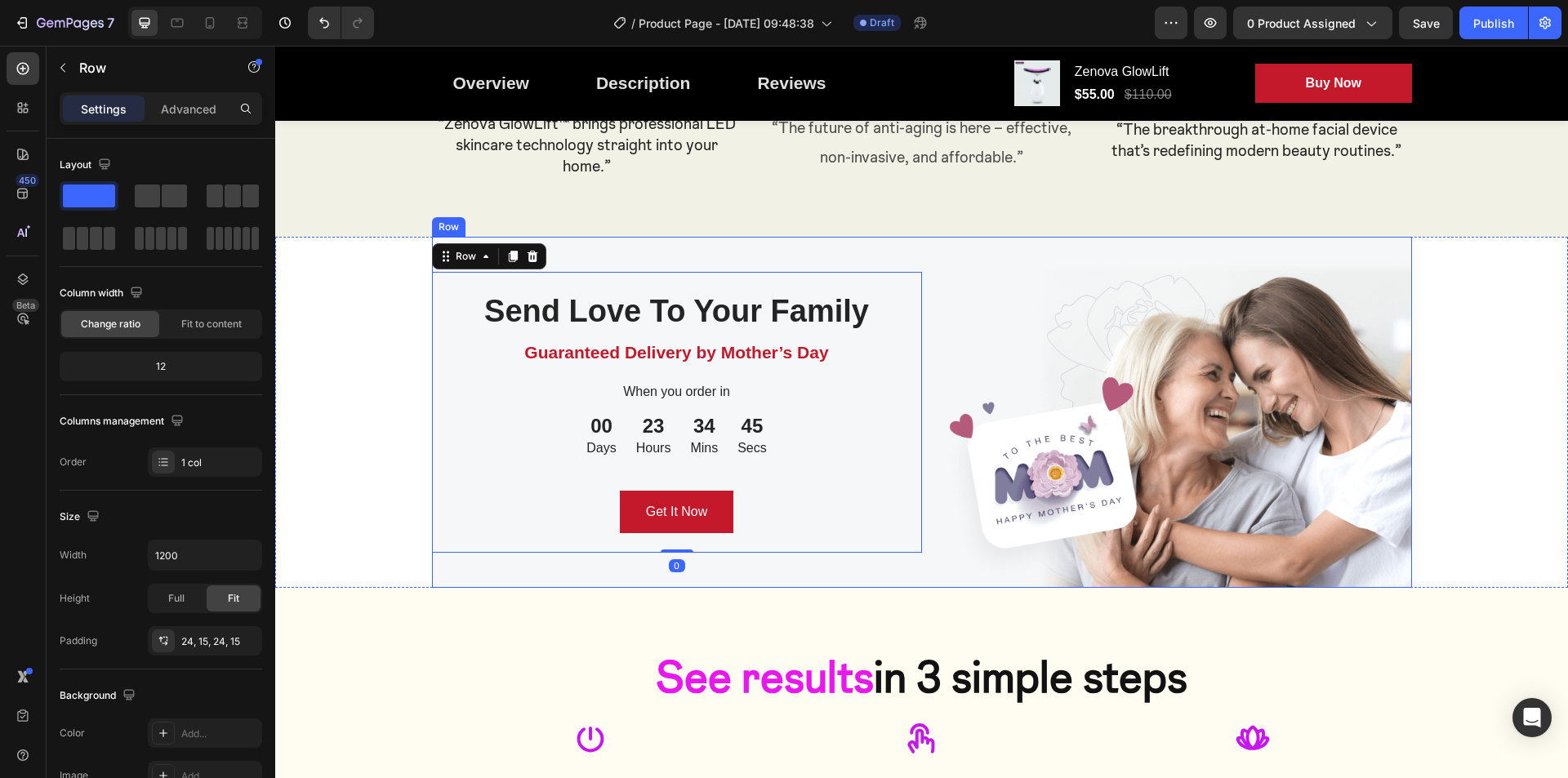
click at [449, 575] on div "Send Love To Your Family Heading Guaranteed Delivery by Mother’s Day Text block…" at bounding box center [677, 412] width 490 height 352
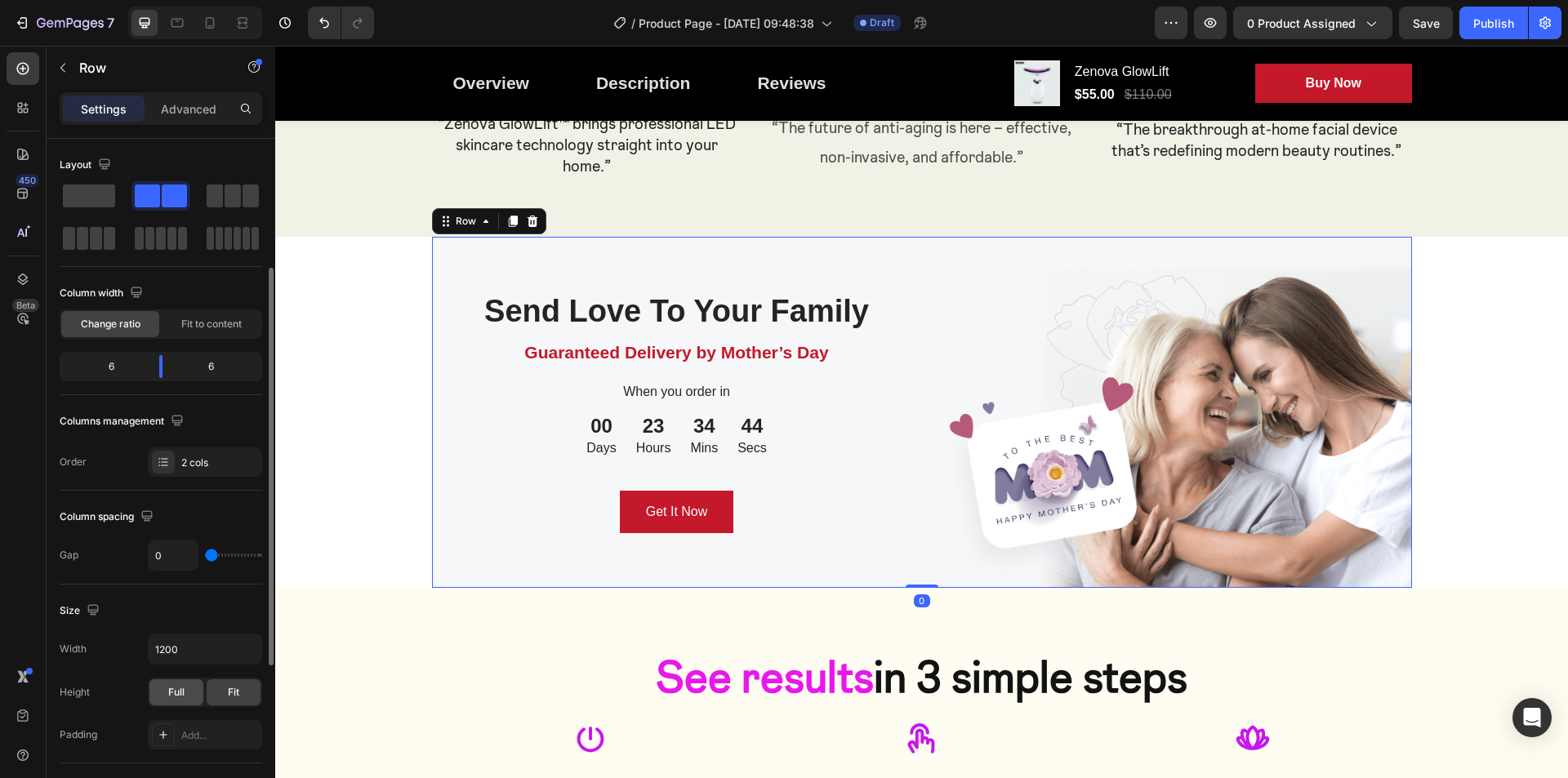
scroll to position [164, 0]
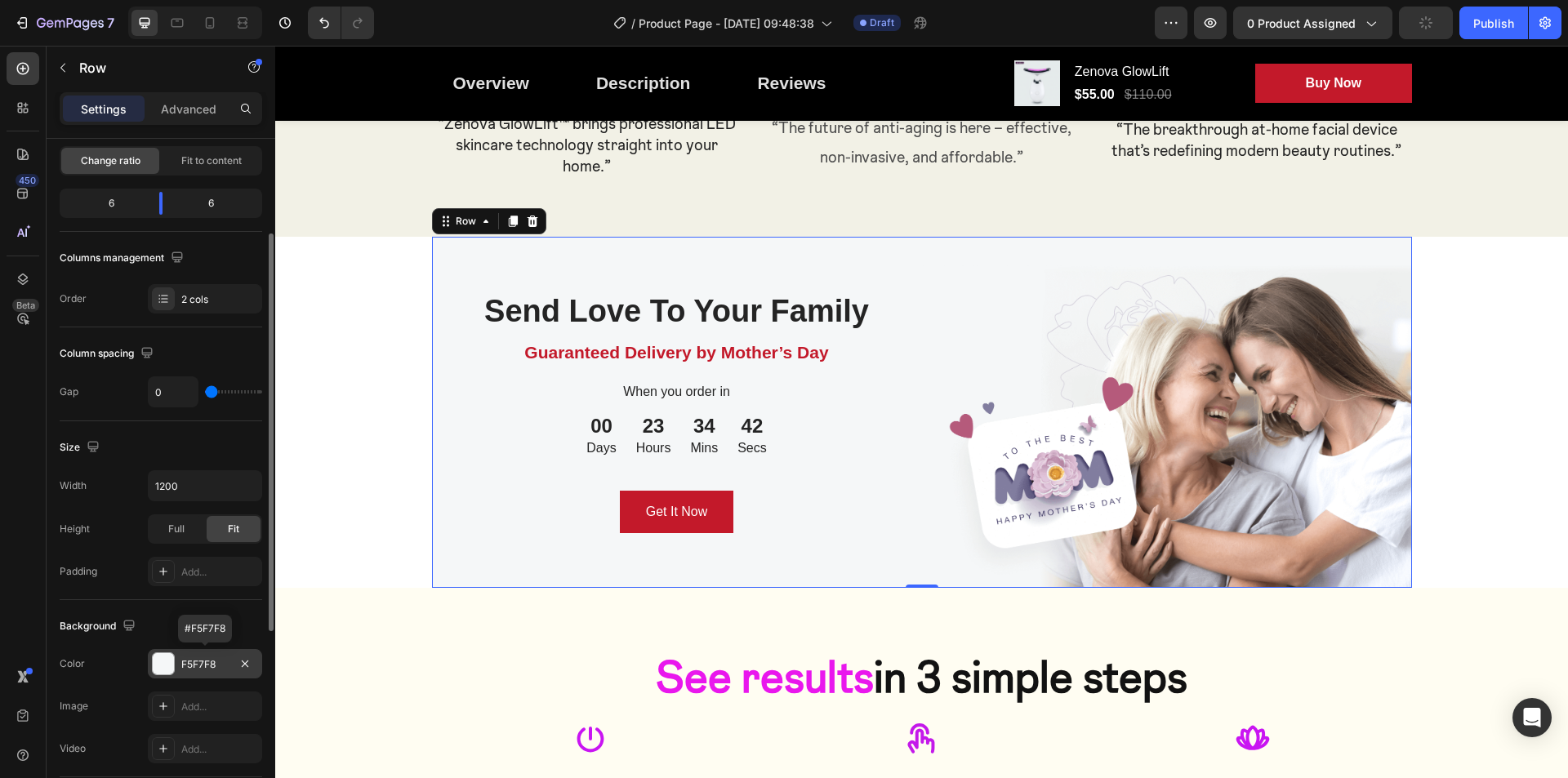
click at [166, 670] on div at bounding box center [164, 664] width 21 height 21
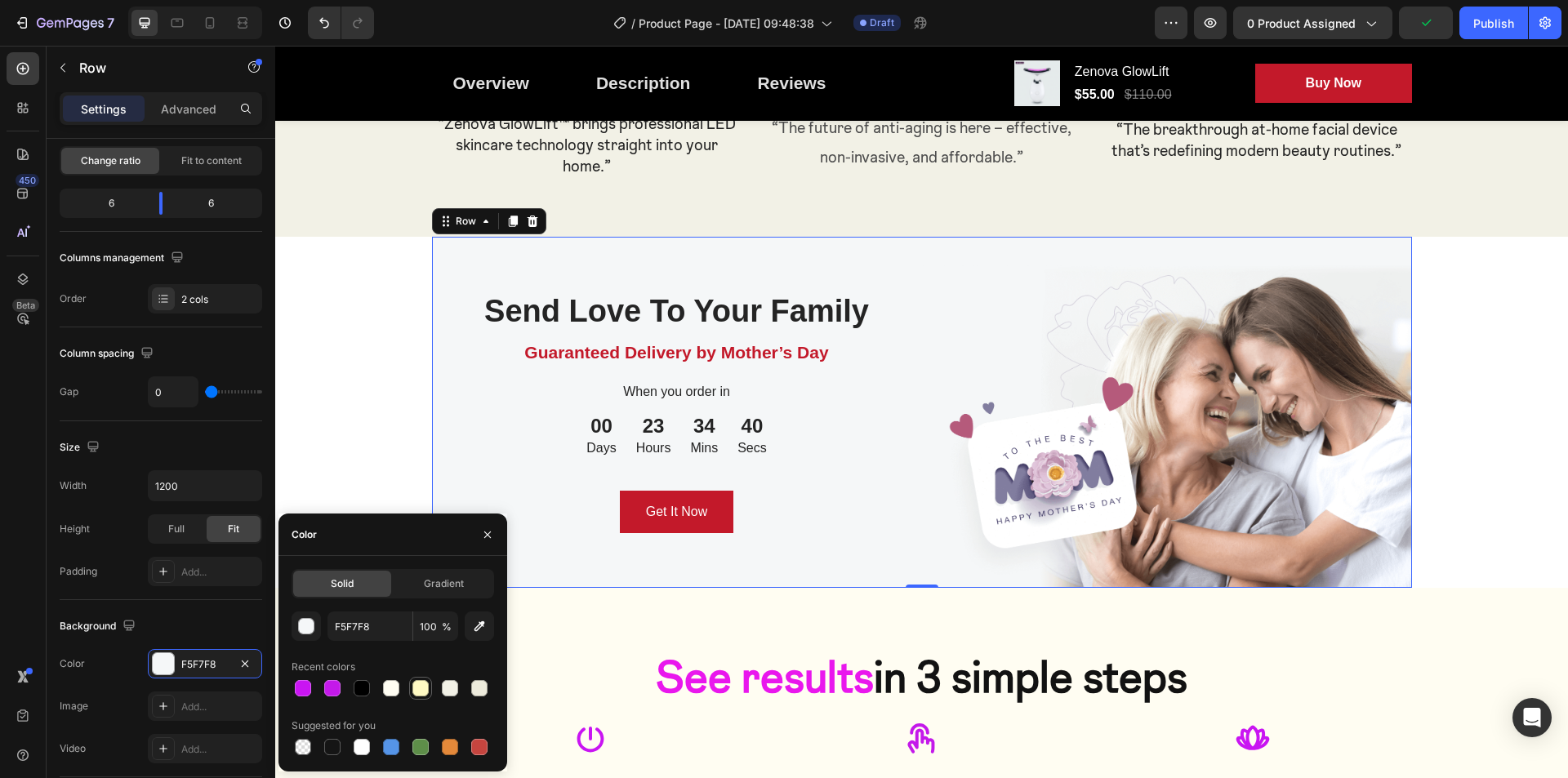
click at [423, 690] on div at bounding box center [421, 688] width 16 height 16
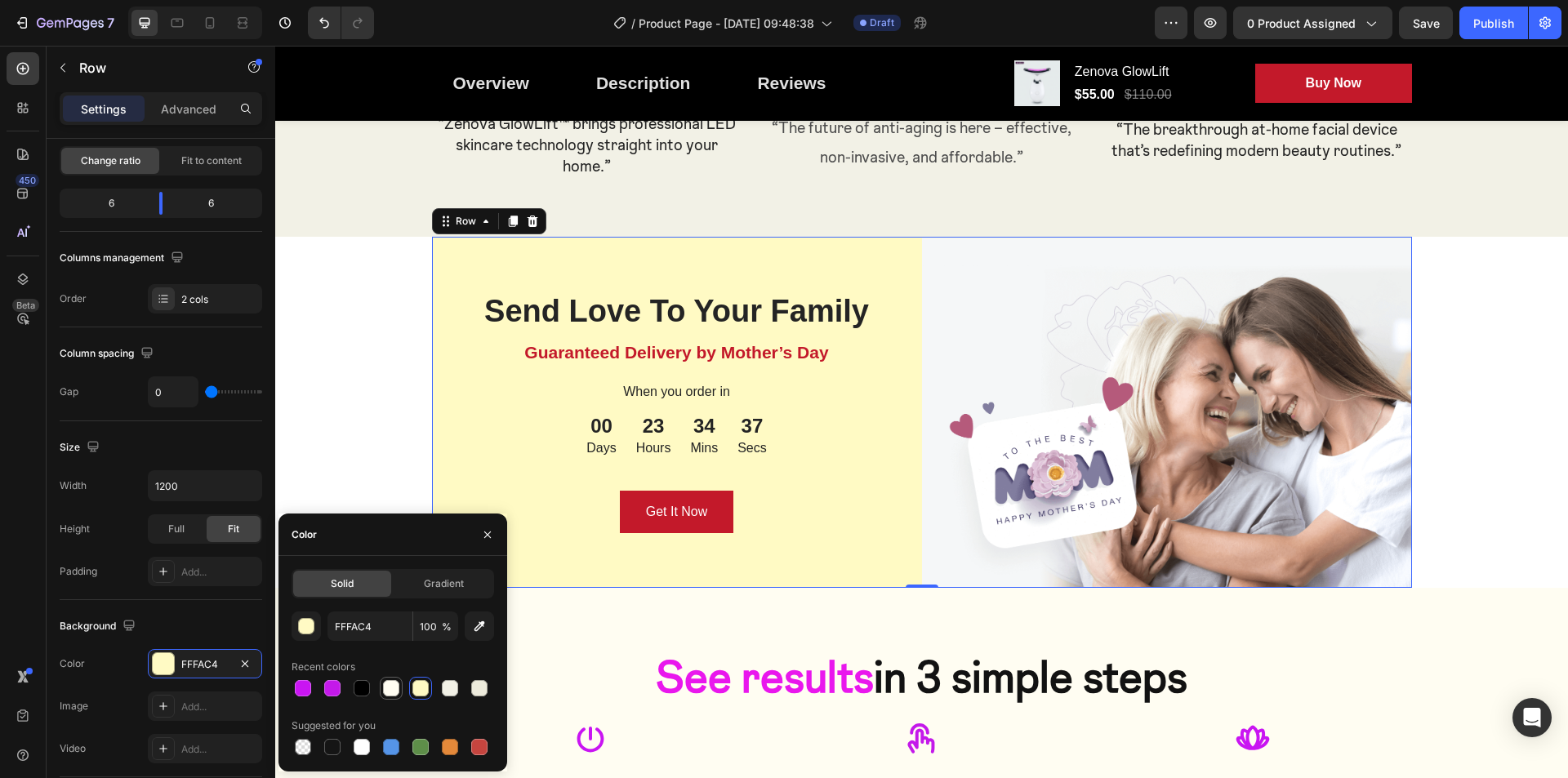
click at [391, 693] on div at bounding box center [391, 688] width 16 height 16
type input "FFFDF2"
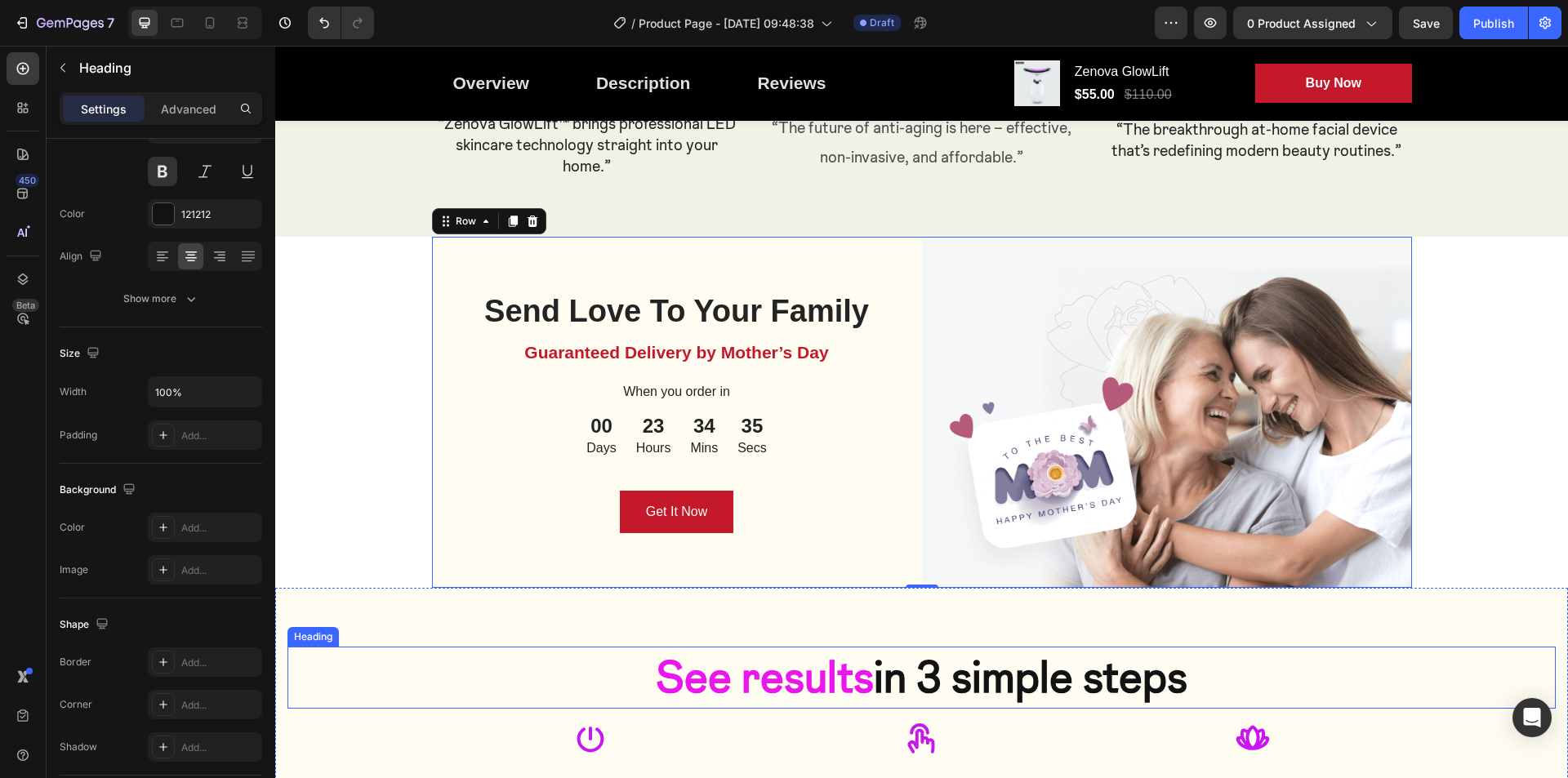
click at [1460, 670] on h2 "See results in 3 simple steps" at bounding box center [922, 677] width 1269 height 62
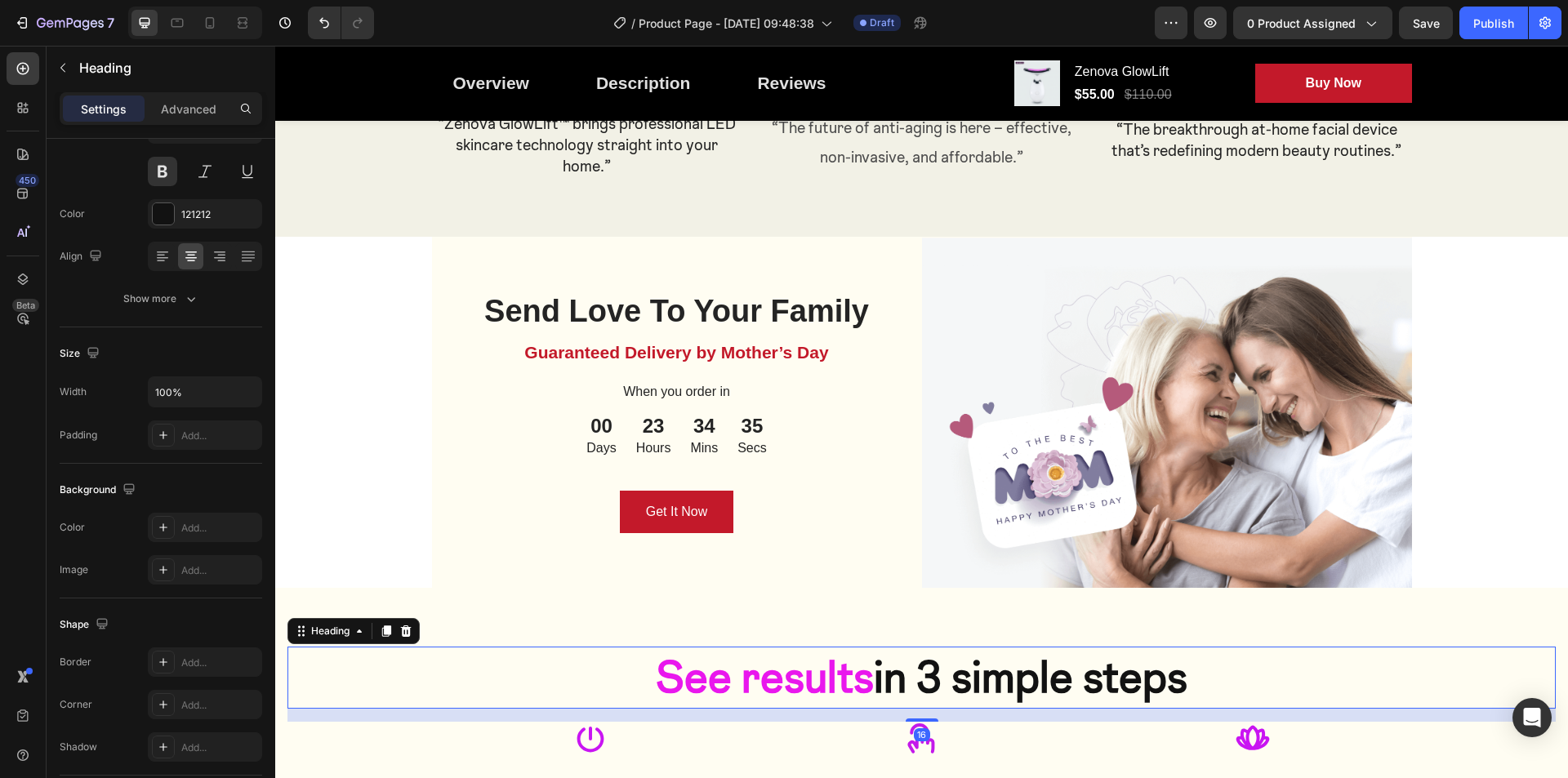
scroll to position [0, 0]
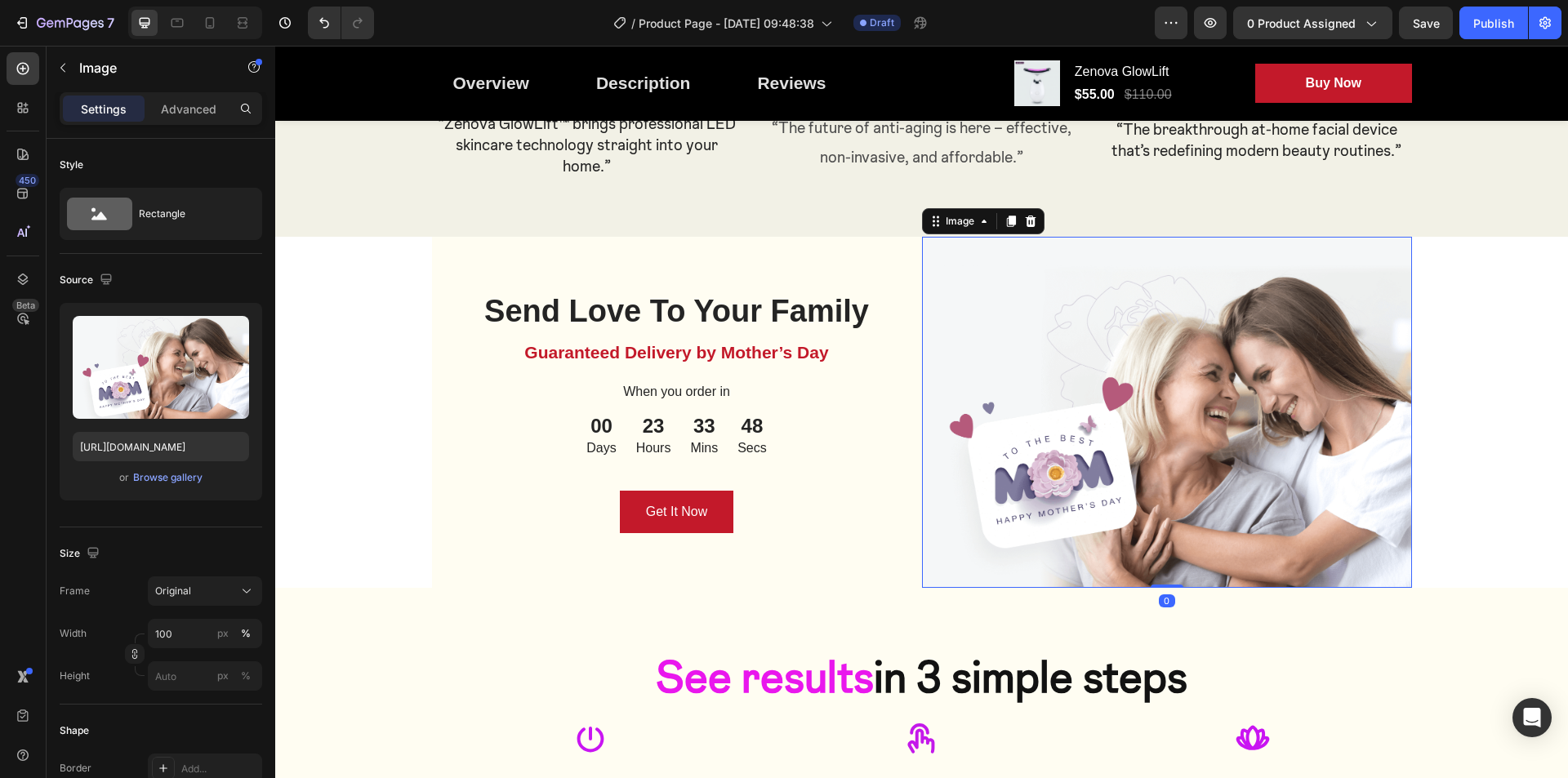
click at [1092, 439] on img at bounding box center [1167, 412] width 490 height 352
click at [1071, 389] on img at bounding box center [1167, 412] width 490 height 352
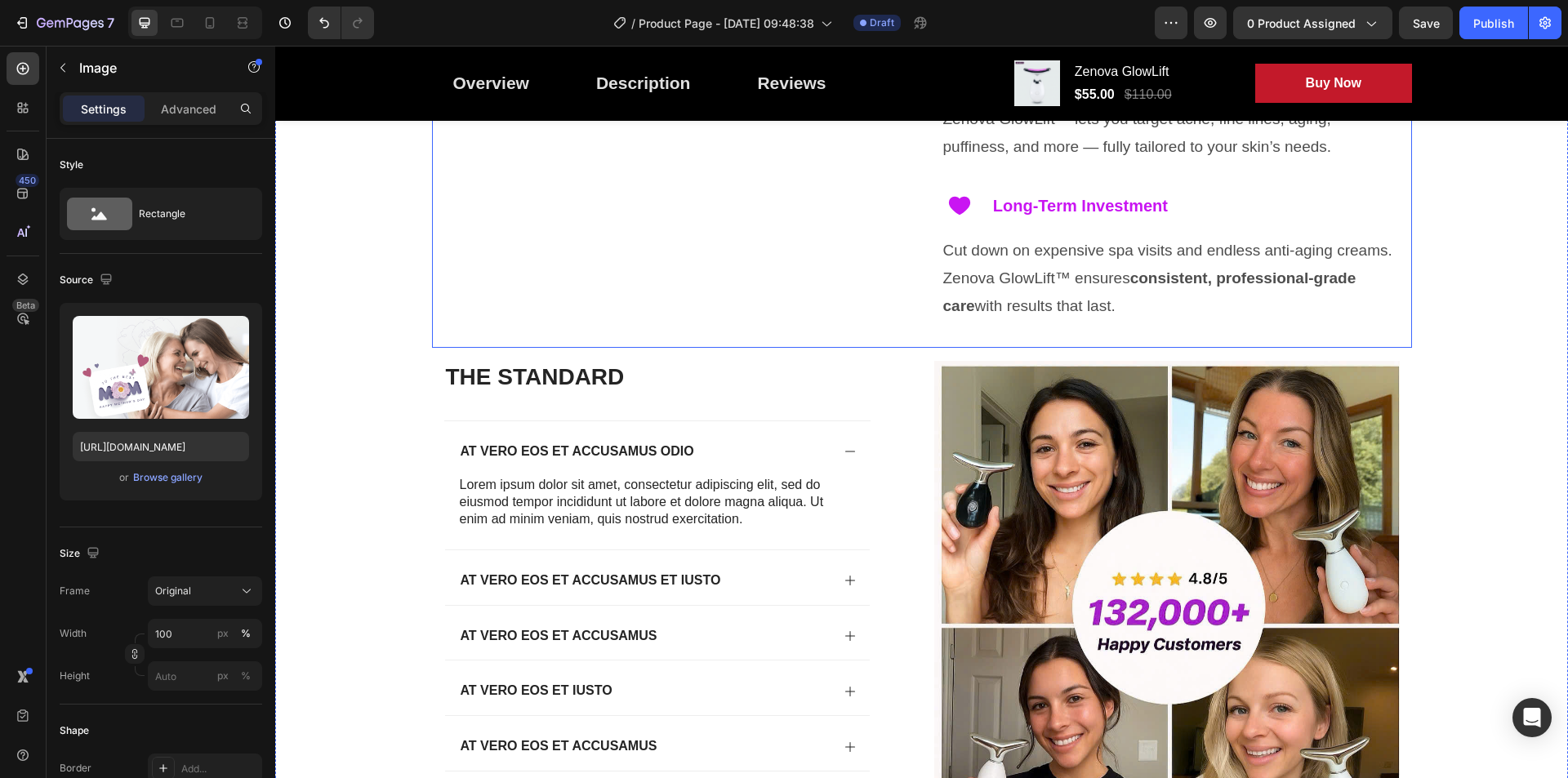
scroll to position [6613, 0]
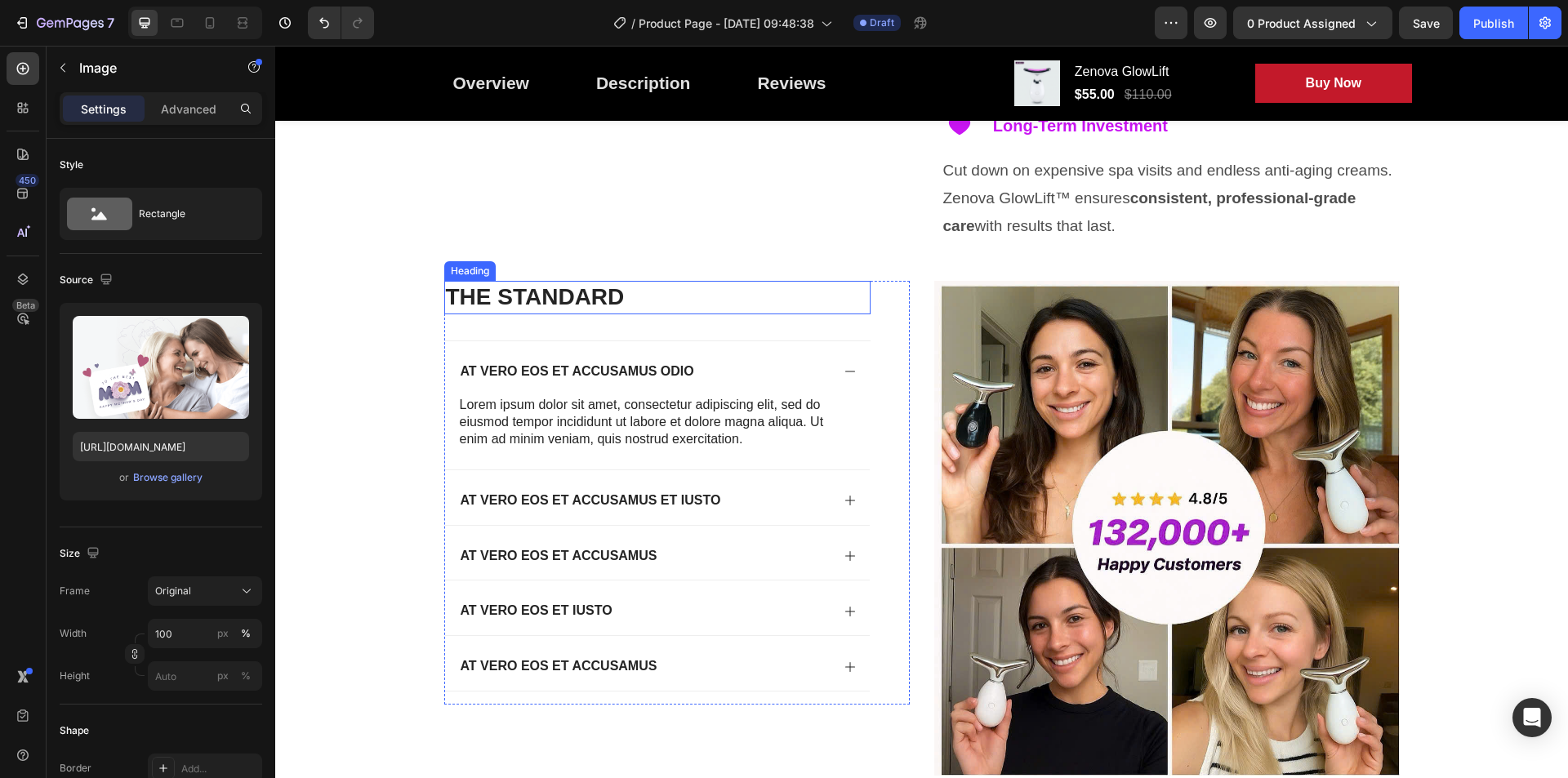
click at [517, 298] on h2 "The standard" at bounding box center [657, 297] width 426 height 33
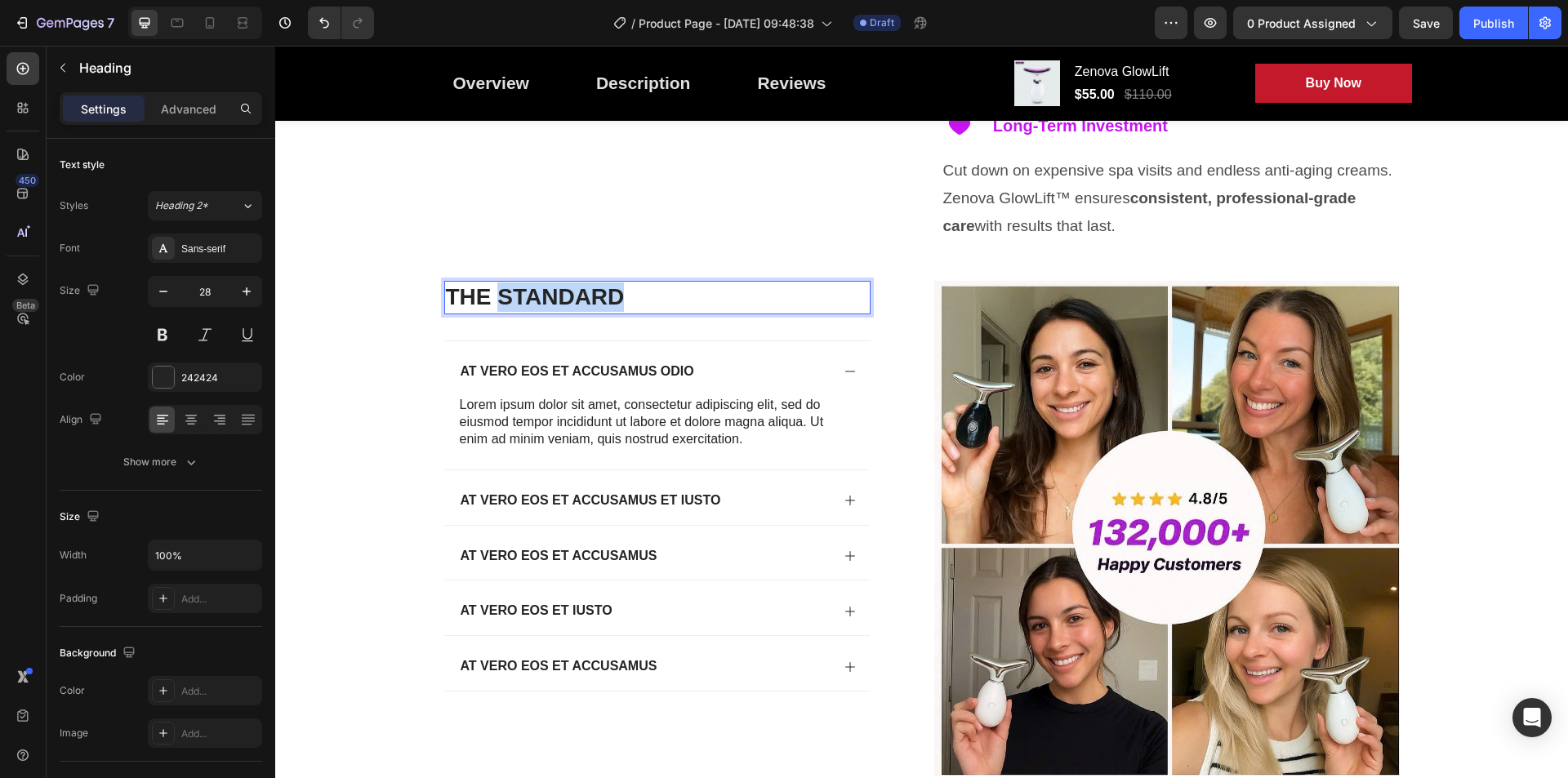
click at [517, 298] on h2 "The standard" at bounding box center [657, 297] width 426 height 33
click at [517, 298] on p "The standard" at bounding box center [657, 297] width 423 height 29
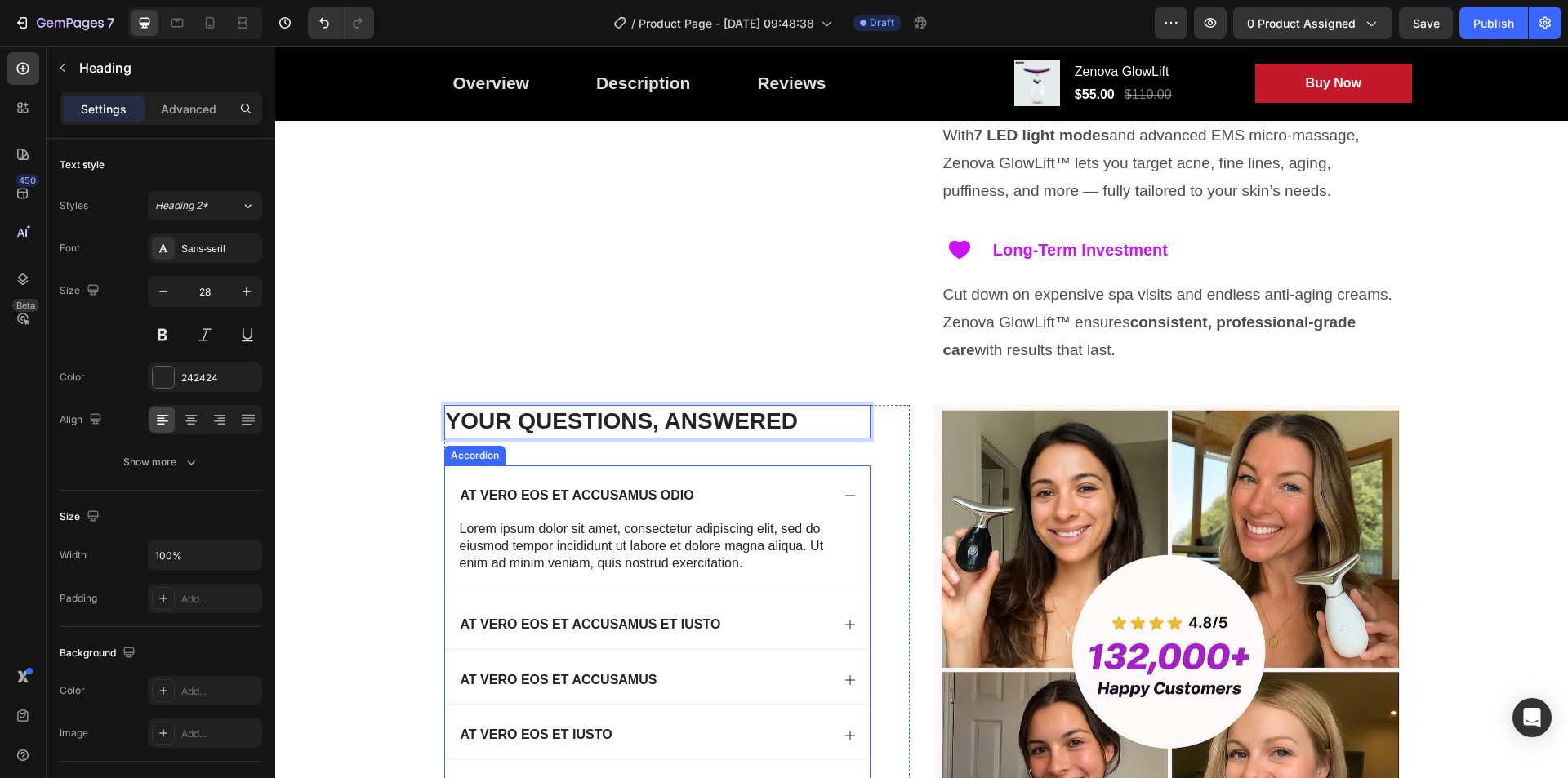
scroll to position [6449, 0]
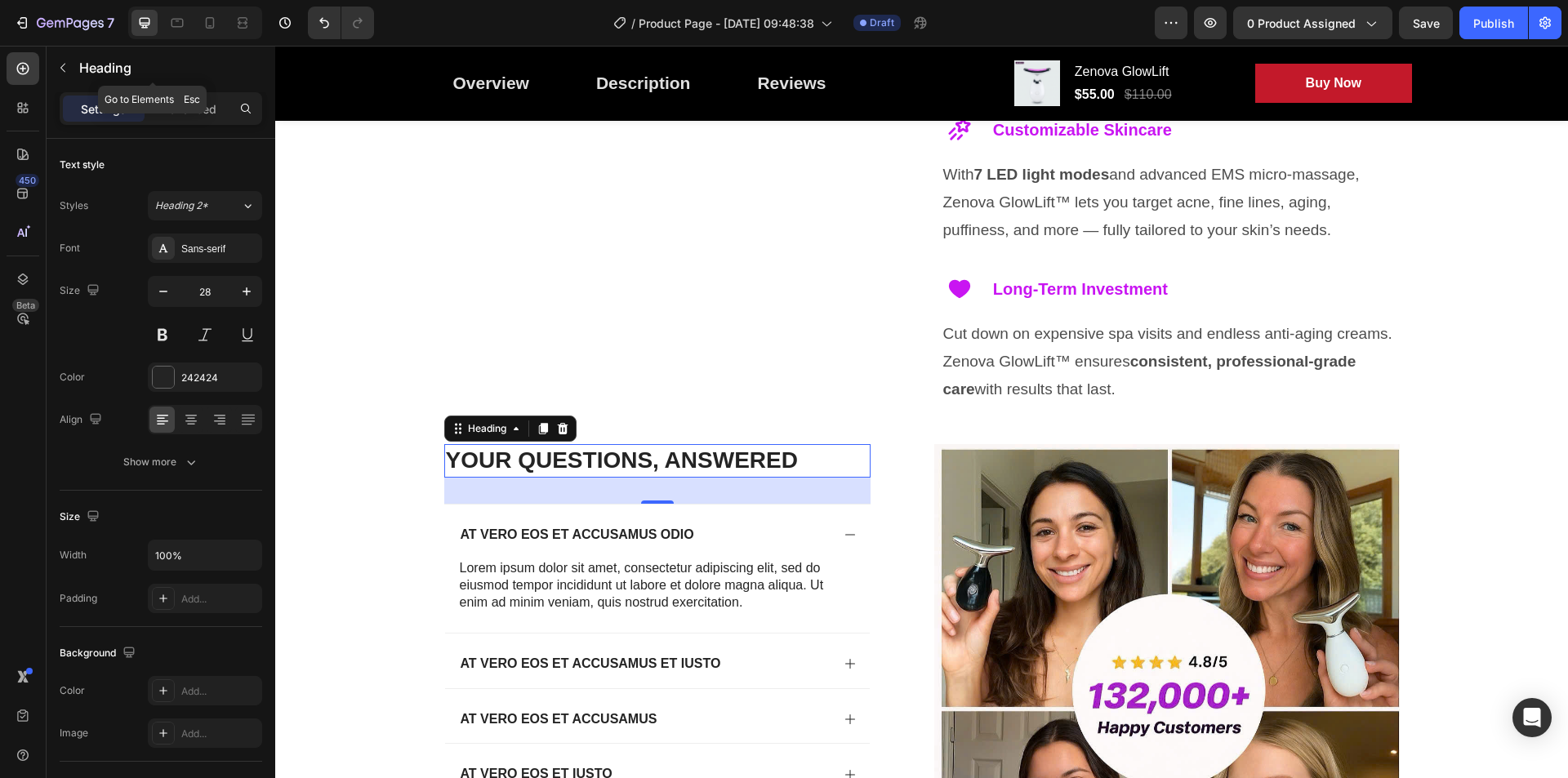
drag, startPoint x: 71, startPoint y: 60, endPoint x: 73, endPoint y: 78, distance: 18.1
click at [71, 61] on button "button" at bounding box center [62, 67] width 26 height 26
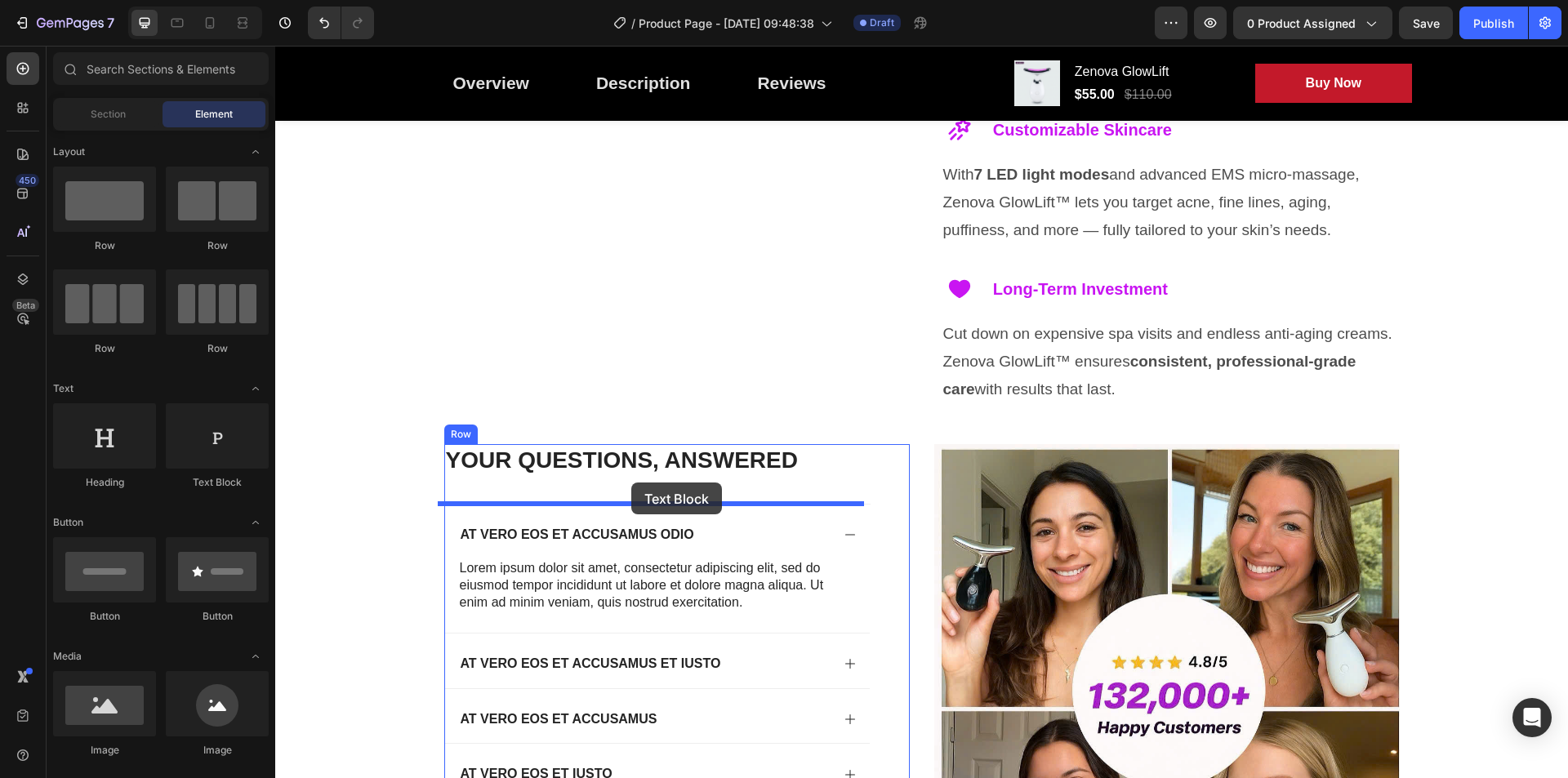
drag, startPoint x: 490, startPoint y: 501, endPoint x: 631, endPoint y: 482, distance: 142.3
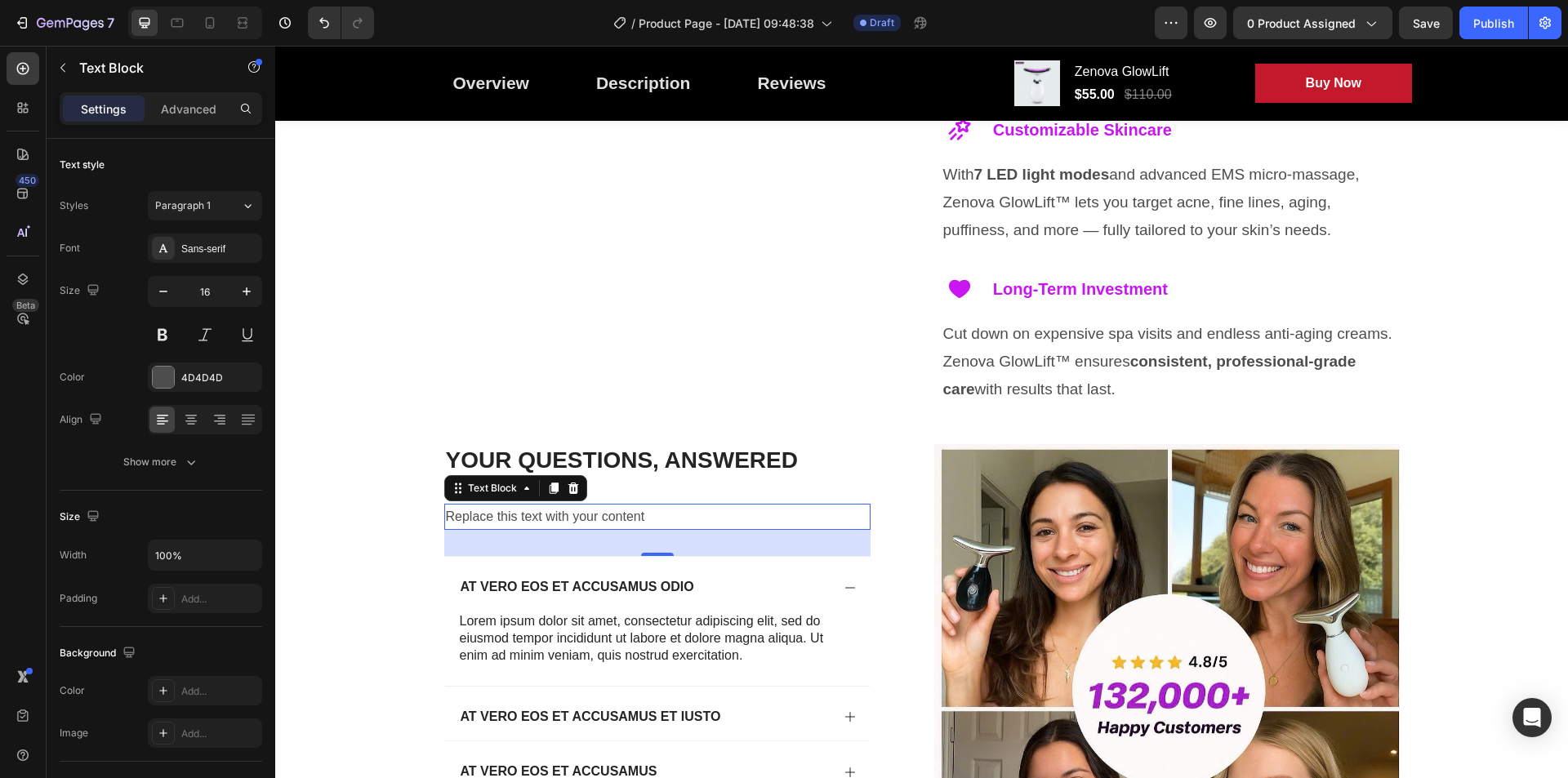
click at [615, 516] on div "Replace this text with your content" at bounding box center [657, 517] width 426 height 27
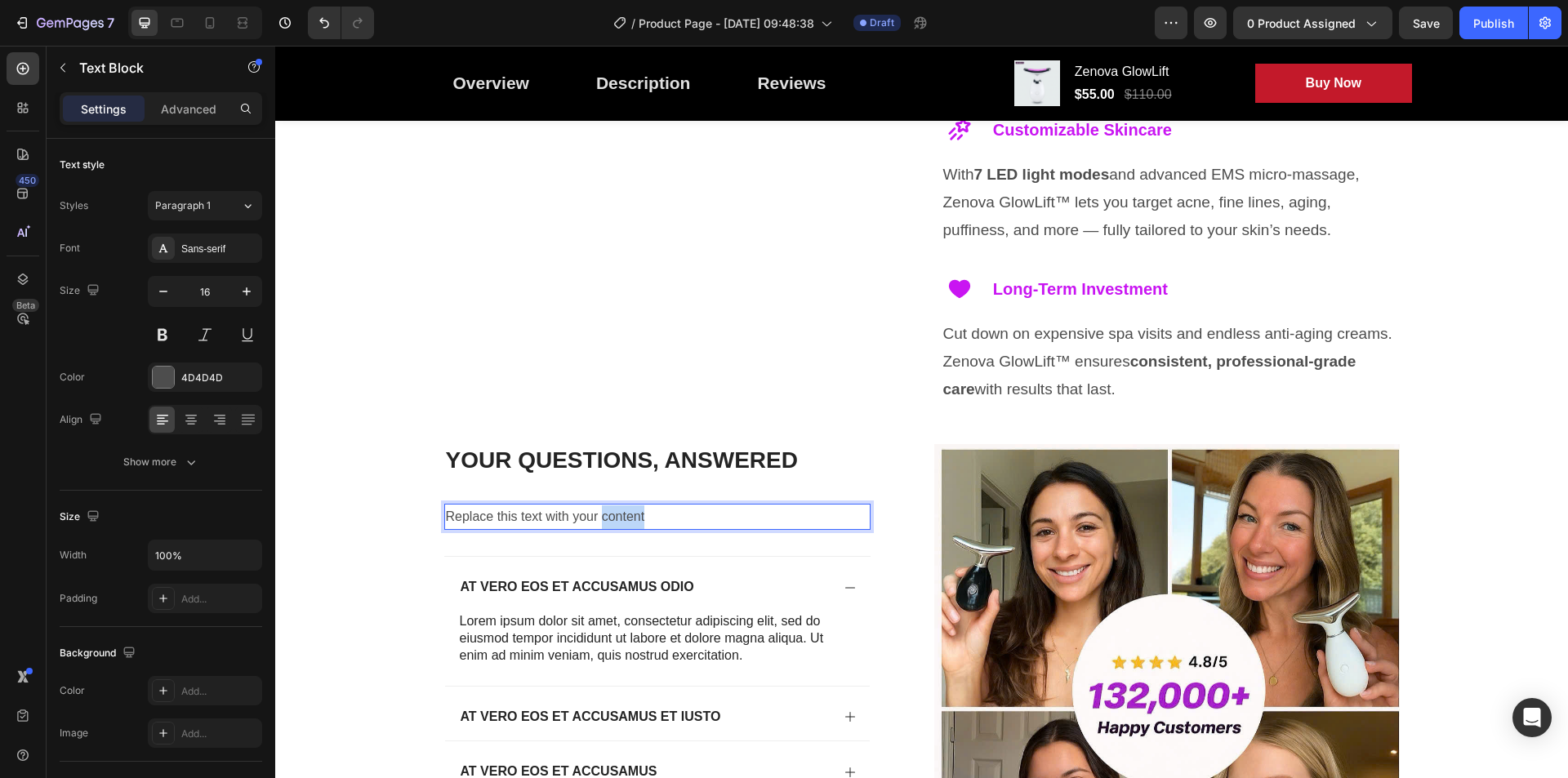
click at [615, 516] on p "Replace this text with your content" at bounding box center [657, 517] width 423 height 23
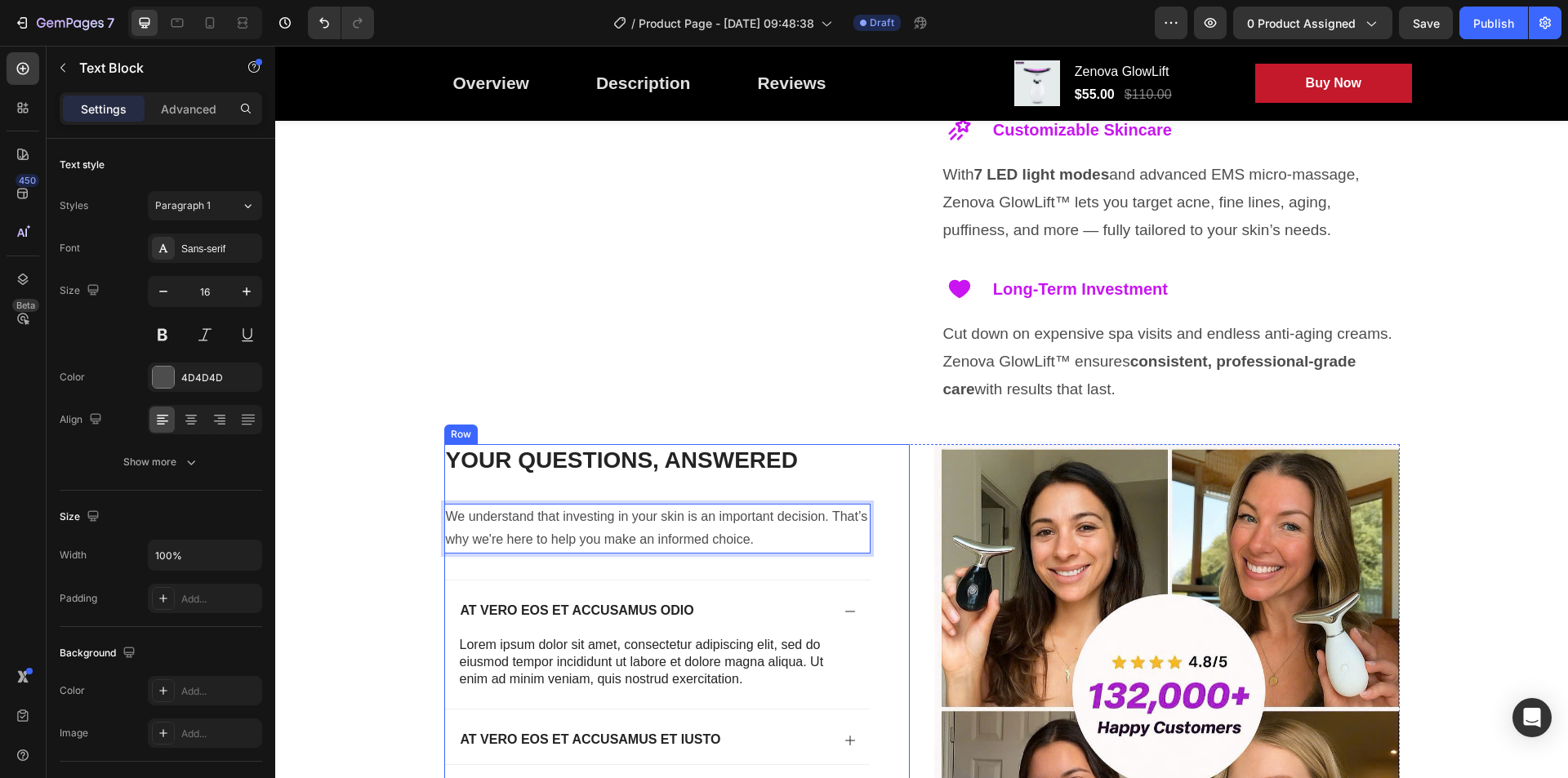
click at [674, 477] on h2 "Your Questions, Answered" at bounding box center [657, 460] width 426 height 33
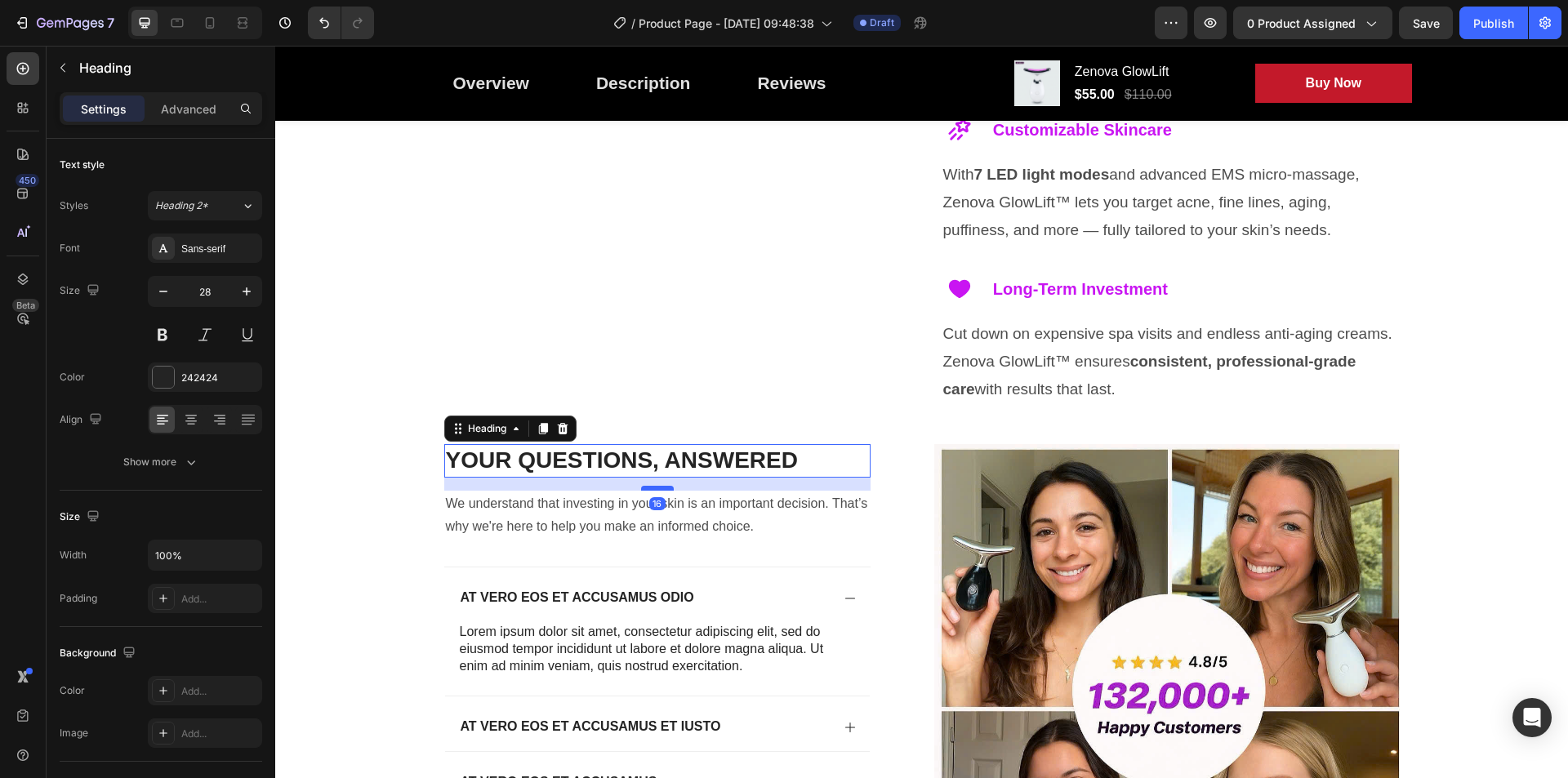
drag, startPoint x: 656, startPoint y: 501, endPoint x: 659, endPoint y: 487, distance: 14.3
click at [659, 487] on div at bounding box center [657, 487] width 33 height 5
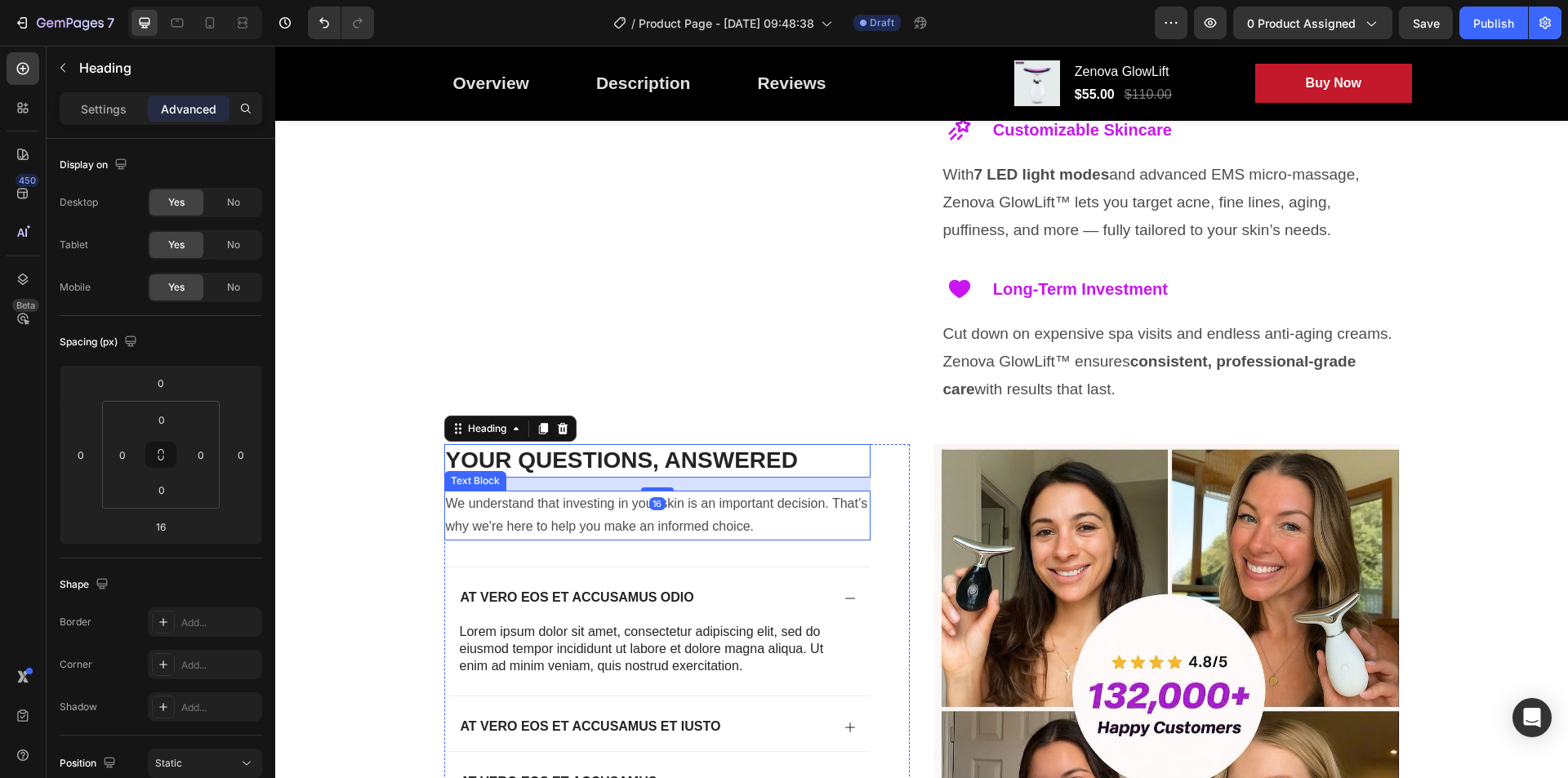
click at [545, 509] on p "We understand that investing in your skin is an important decision. That’s why …" at bounding box center [657, 515] width 423 height 47
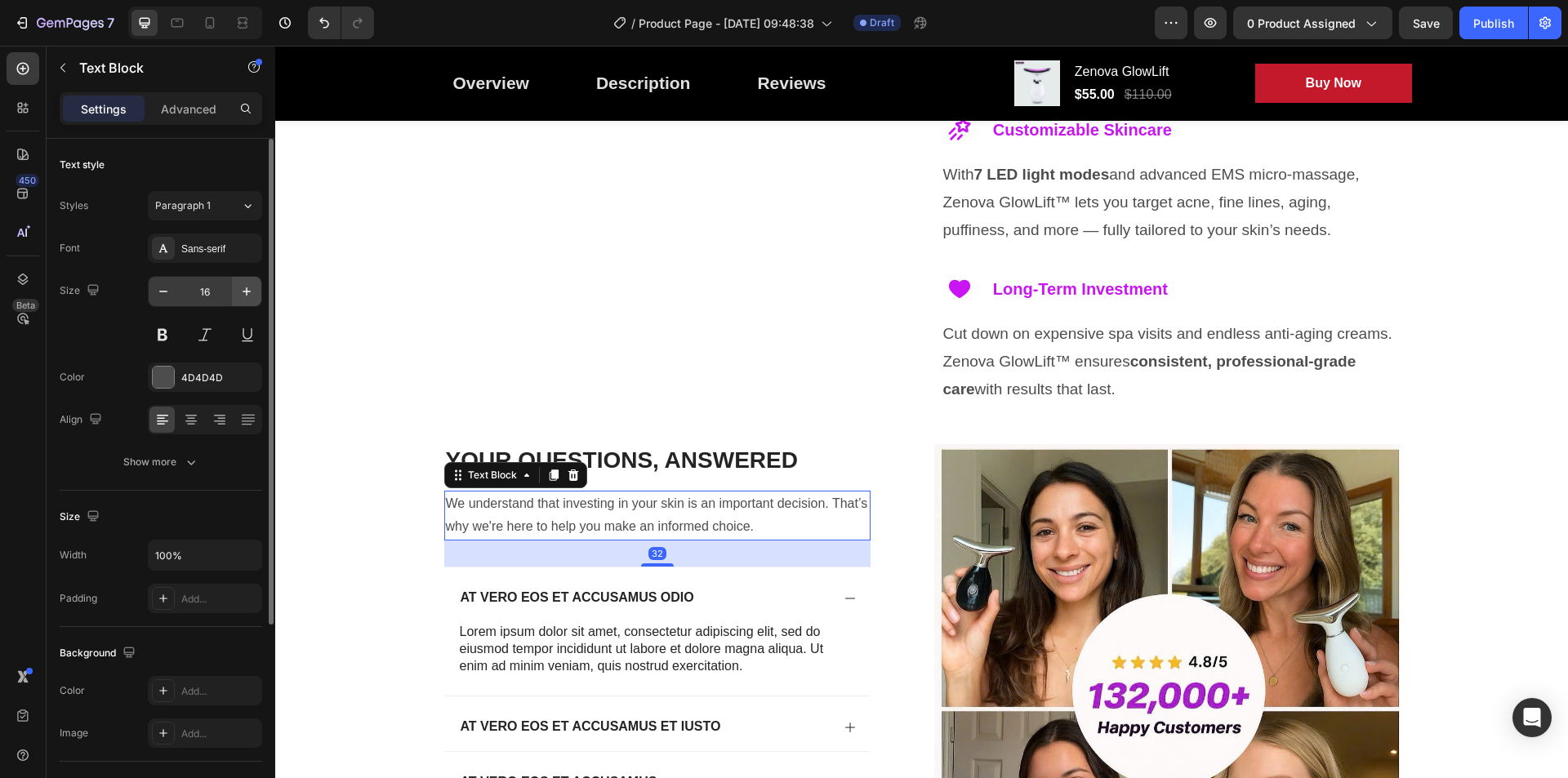
click at [240, 285] on icon "button" at bounding box center [246, 291] width 16 height 16
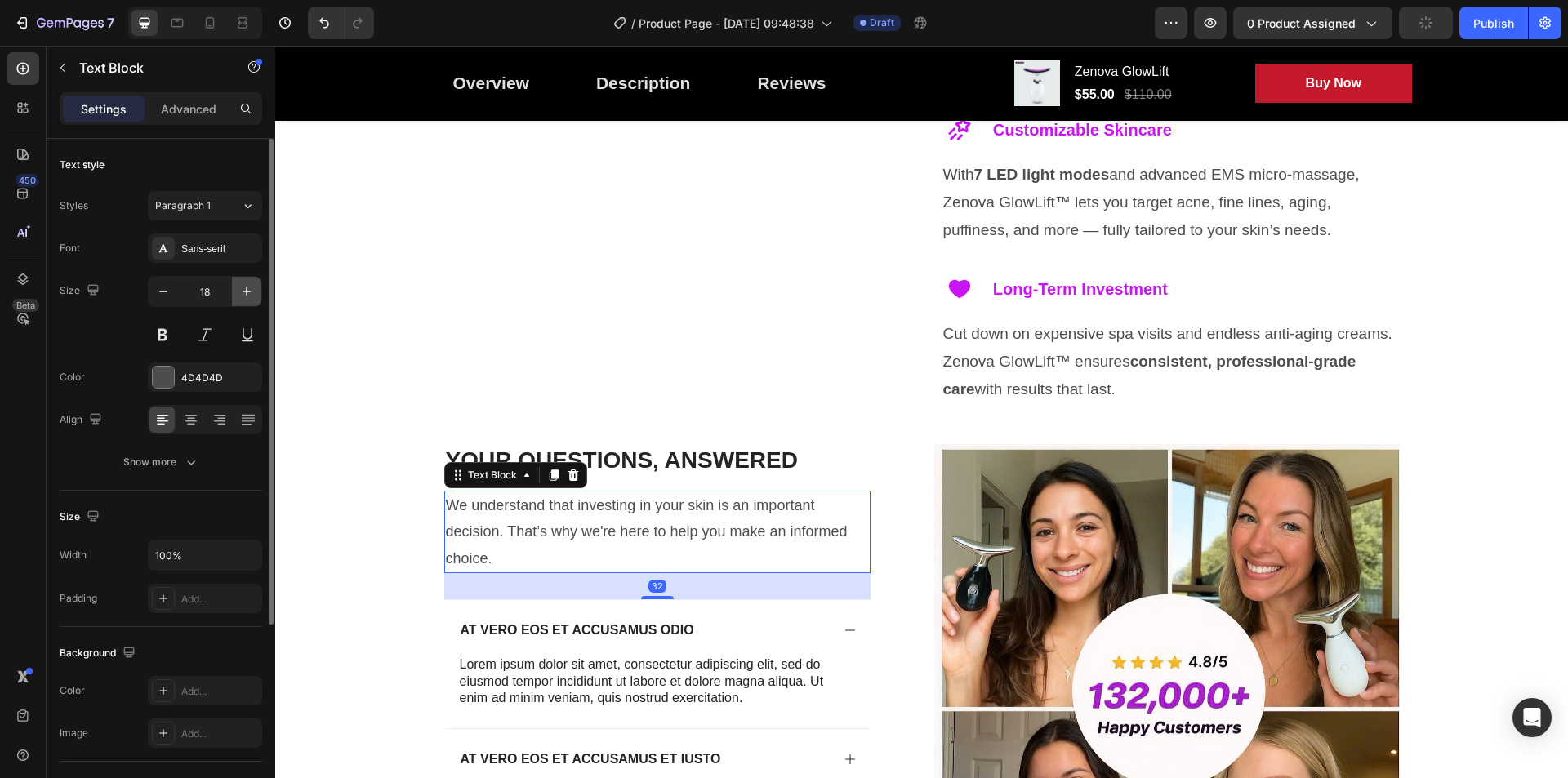
type input "19"
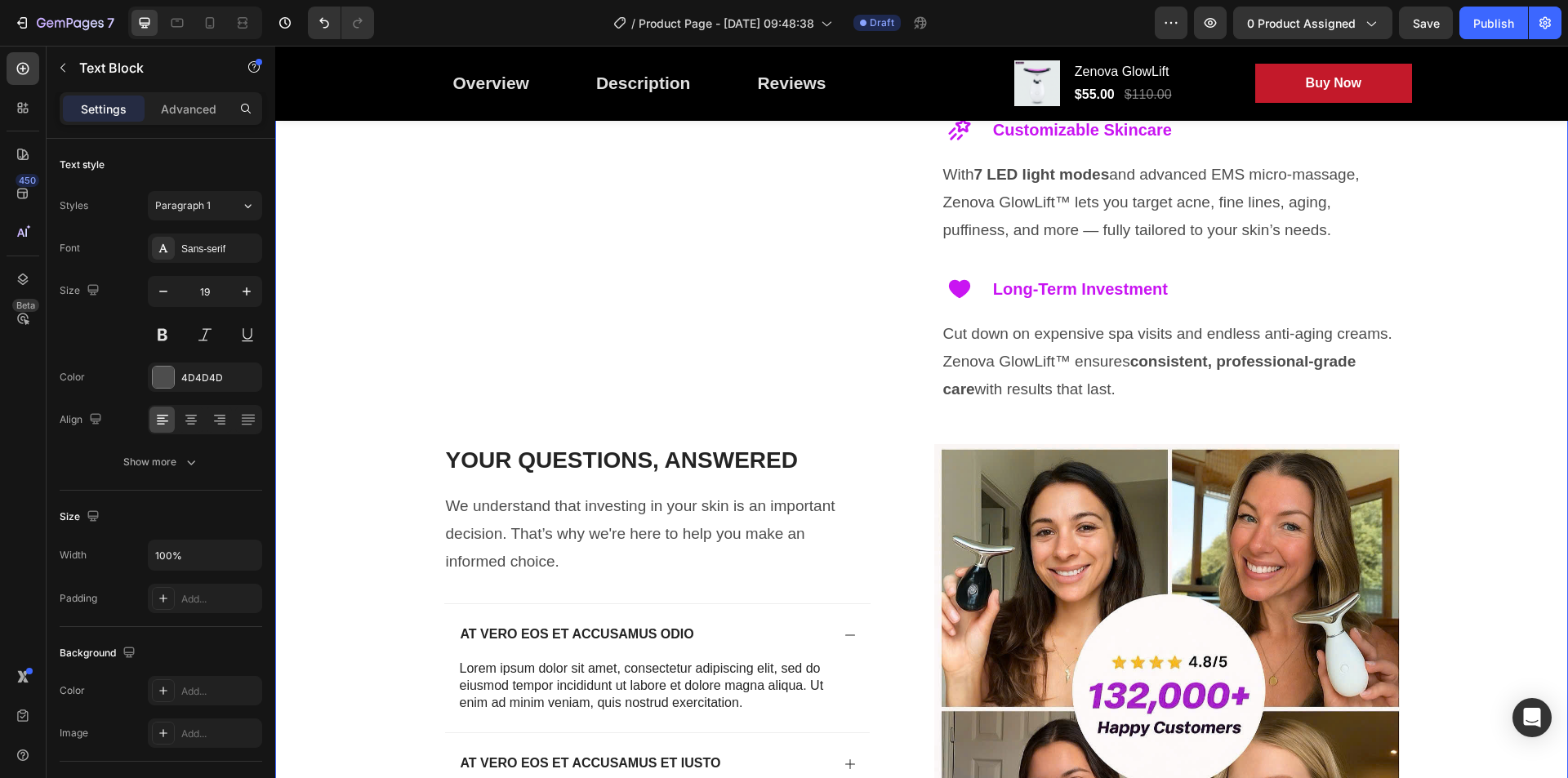
click at [364, 542] on div "Image THE SECRET TO AGELESS BEAUTY Text Block Elevate Your Skincare Routine Hea…" at bounding box center [922, 306] width 1260 height 1374
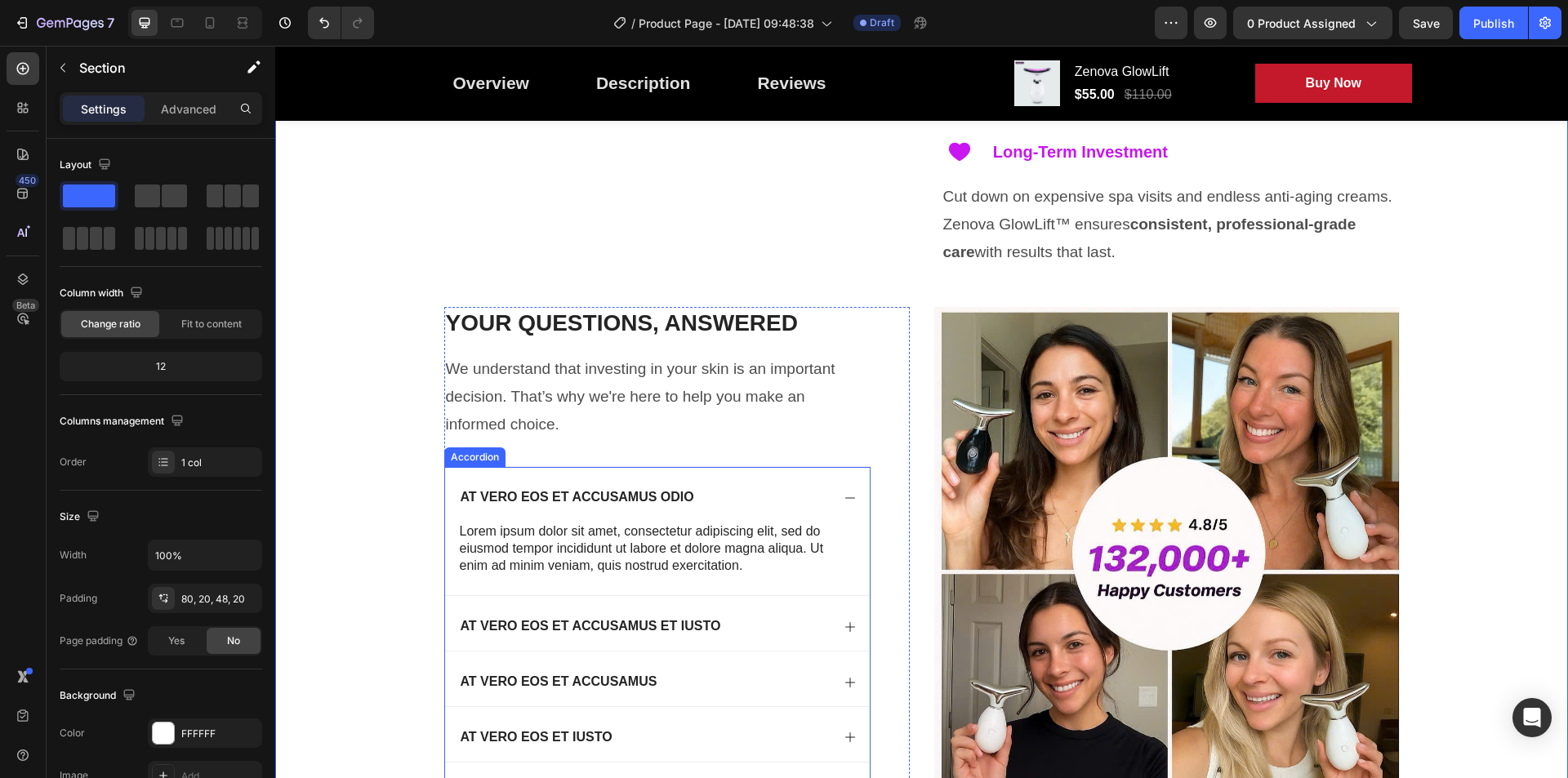
scroll to position [6613, 0]
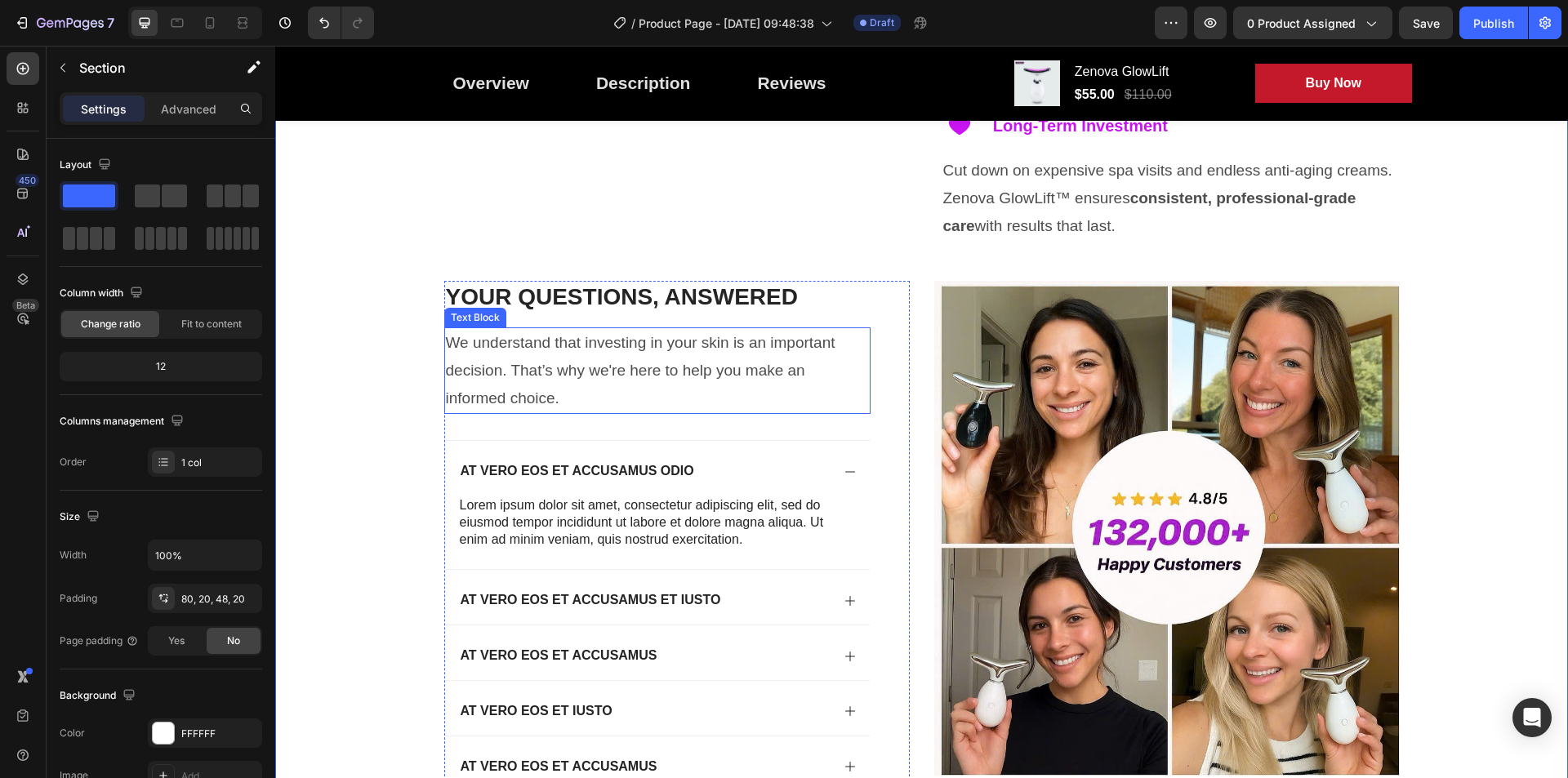
click at [446, 341] on p "We understand that investing in your skin is an important decision. That’s why …" at bounding box center [657, 371] width 423 height 84
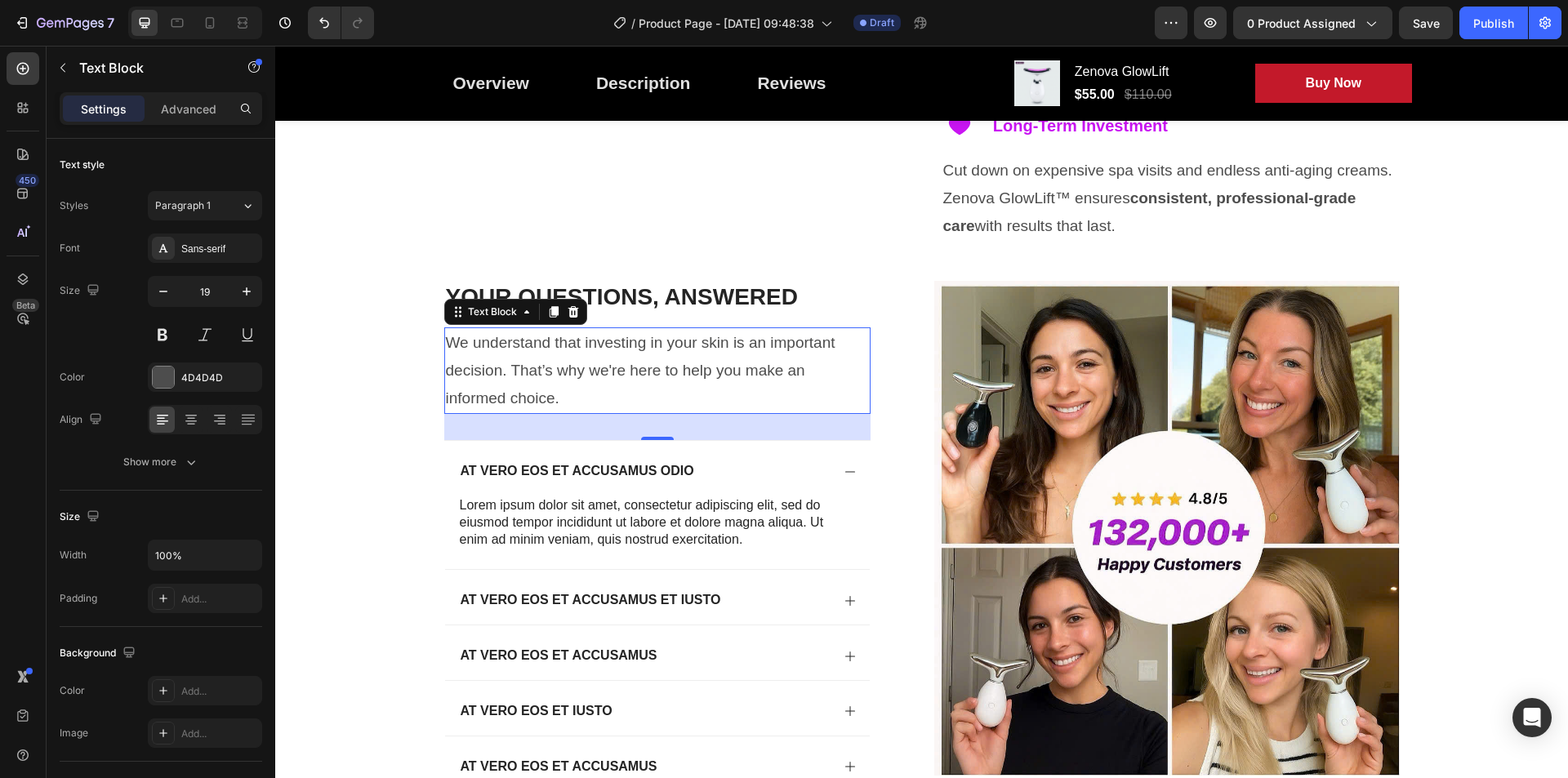
click at [446, 335] on p "We understand that investing in your skin is an important decision. That’s why …" at bounding box center [657, 371] width 423 height 84
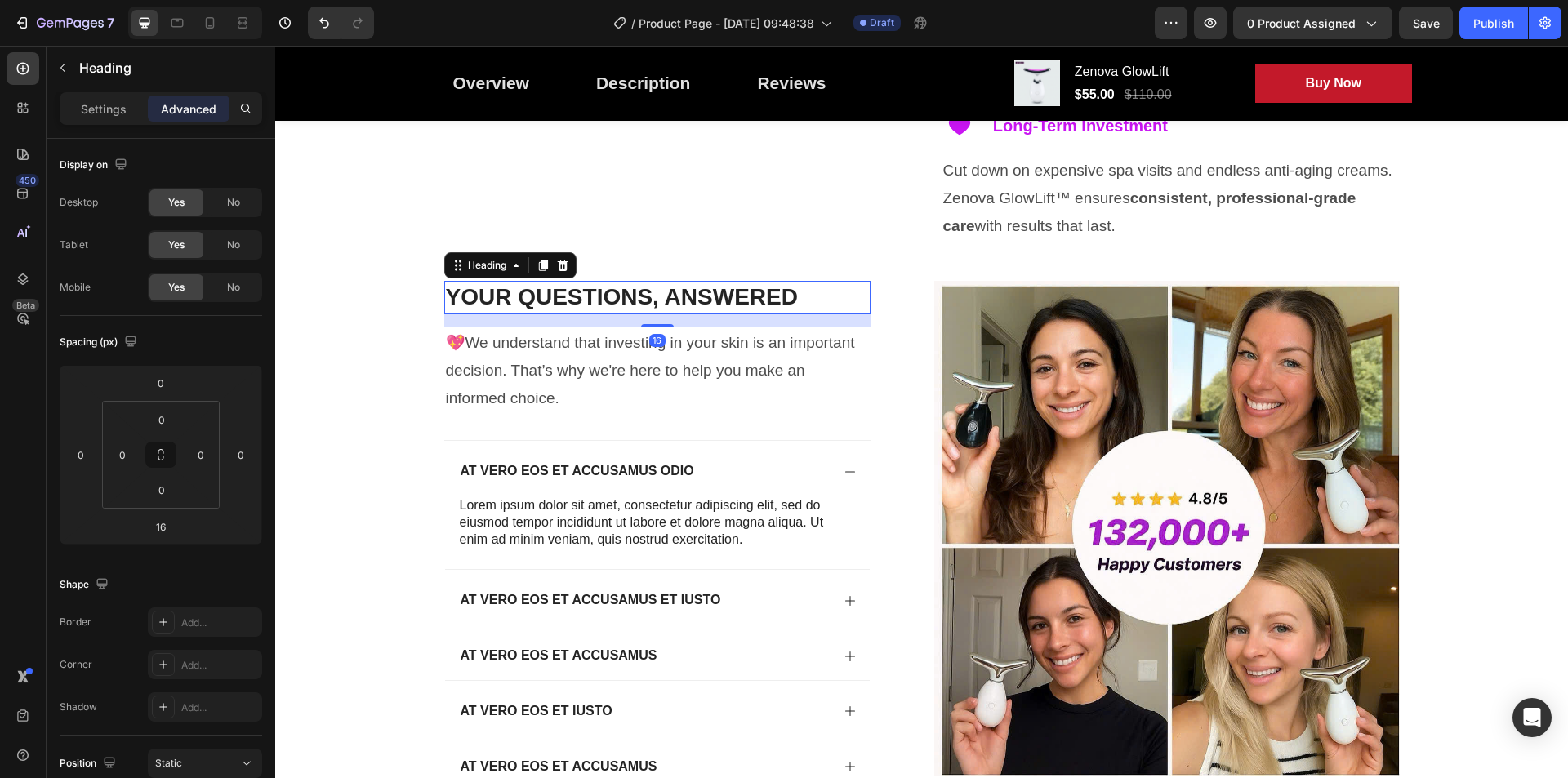
click at [733, 303] on p "Your Questions, Answered" at bounding box center [657, 297] width 423 height 29
click at [586, 468] on p "At vero eos et accusamus odio" at bounding box center [577, 472] width 234 height 17
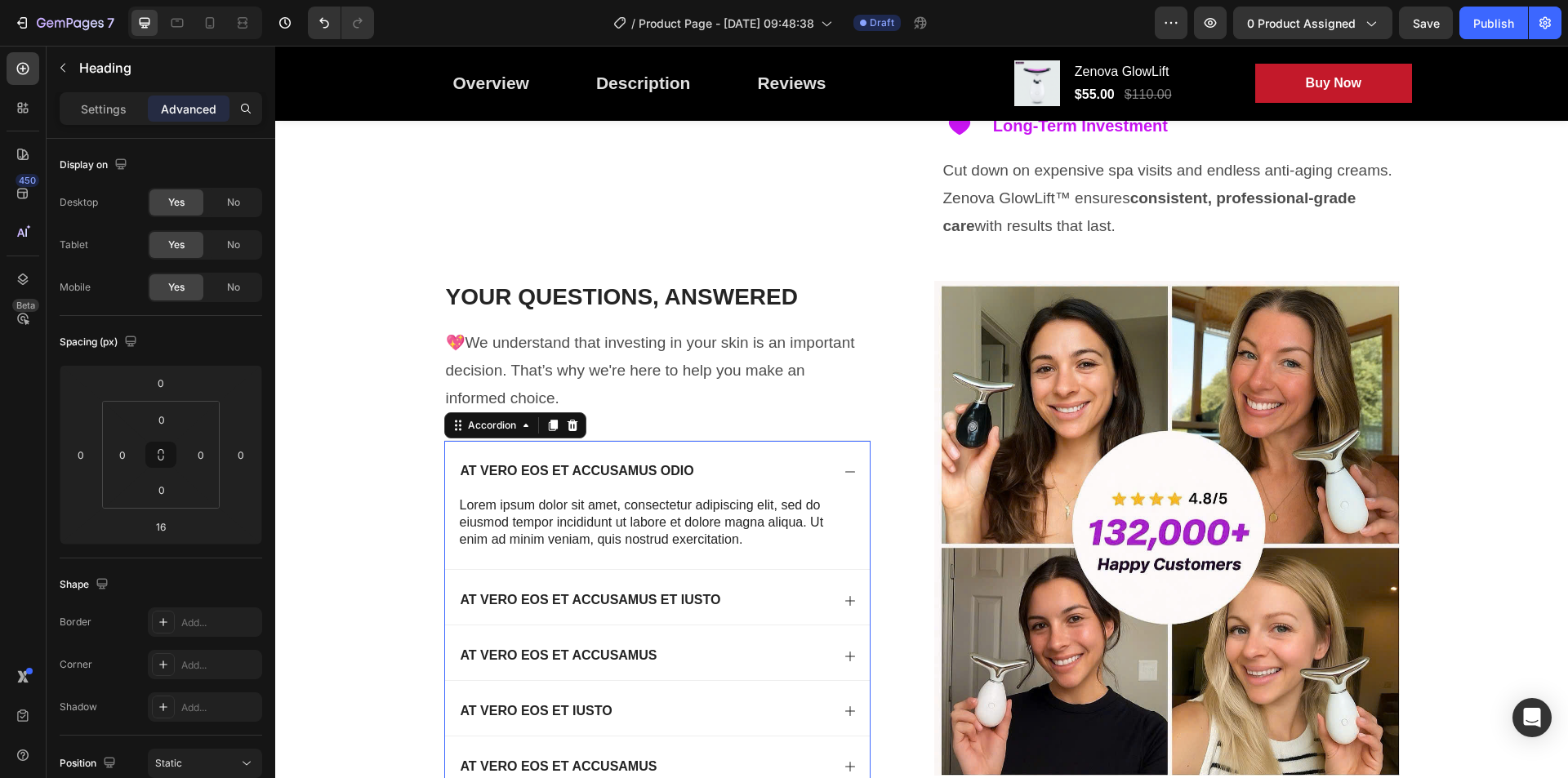
click at [586, 468] on p "At vero eos et accusamus odio" at bounding box center [577, 472] width 234 height 17
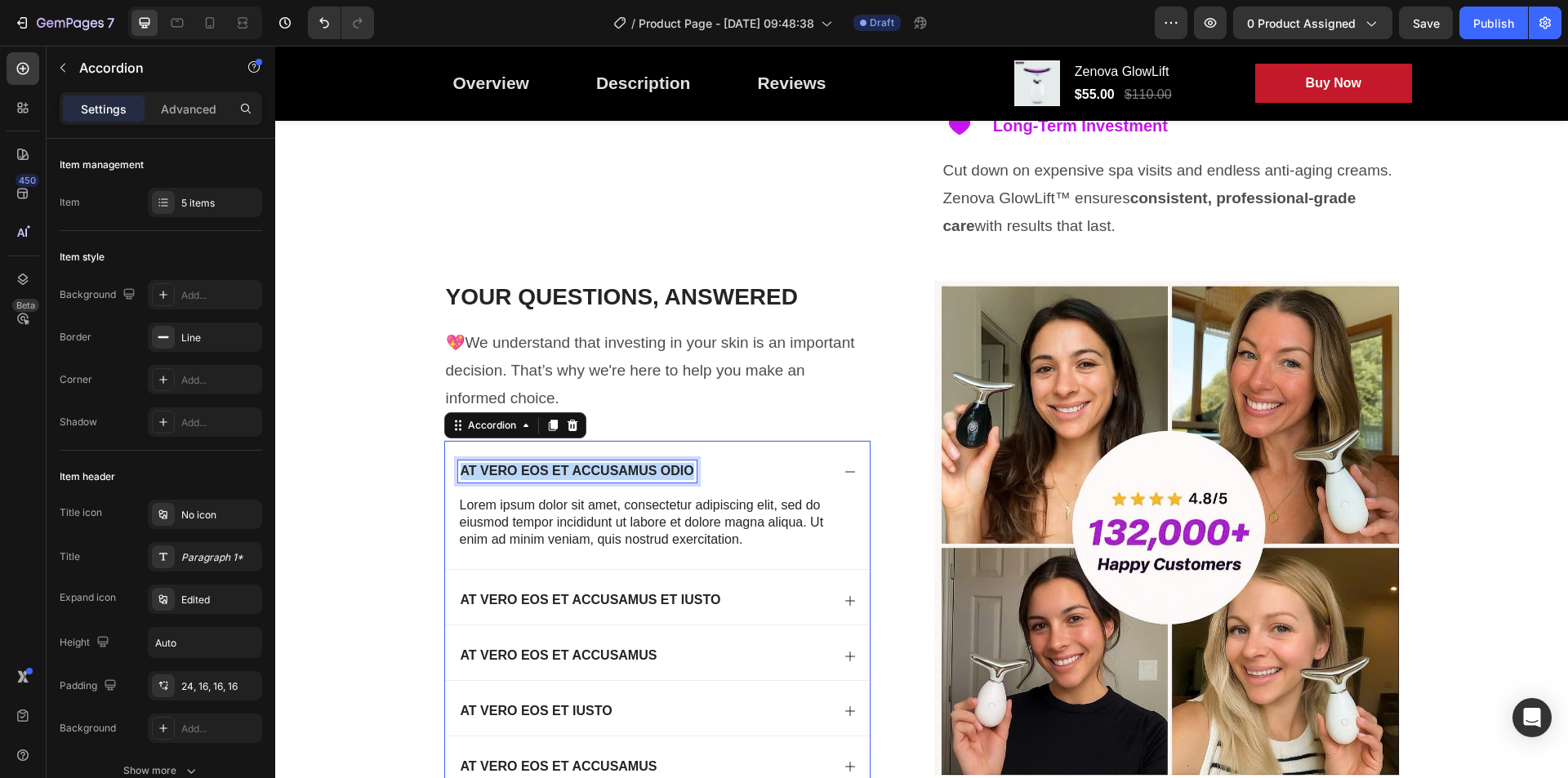
click at [586, 468] on p "At vero eos et accusamus odio" at bounding box center [577, 472] width 234 height 17
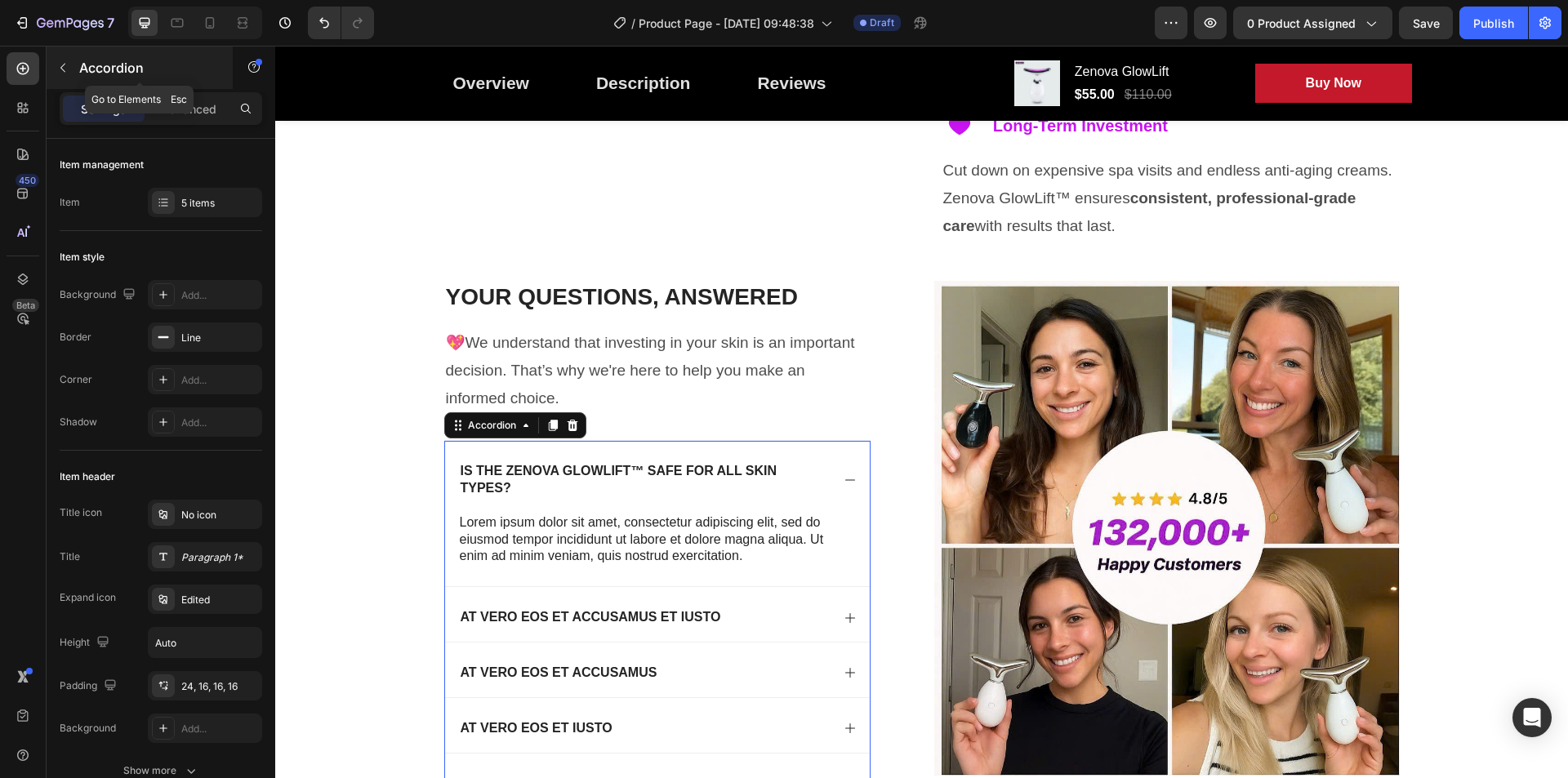
click at [60, 71] on icon "button" at bounding box center [62, 67] width 13 height 13
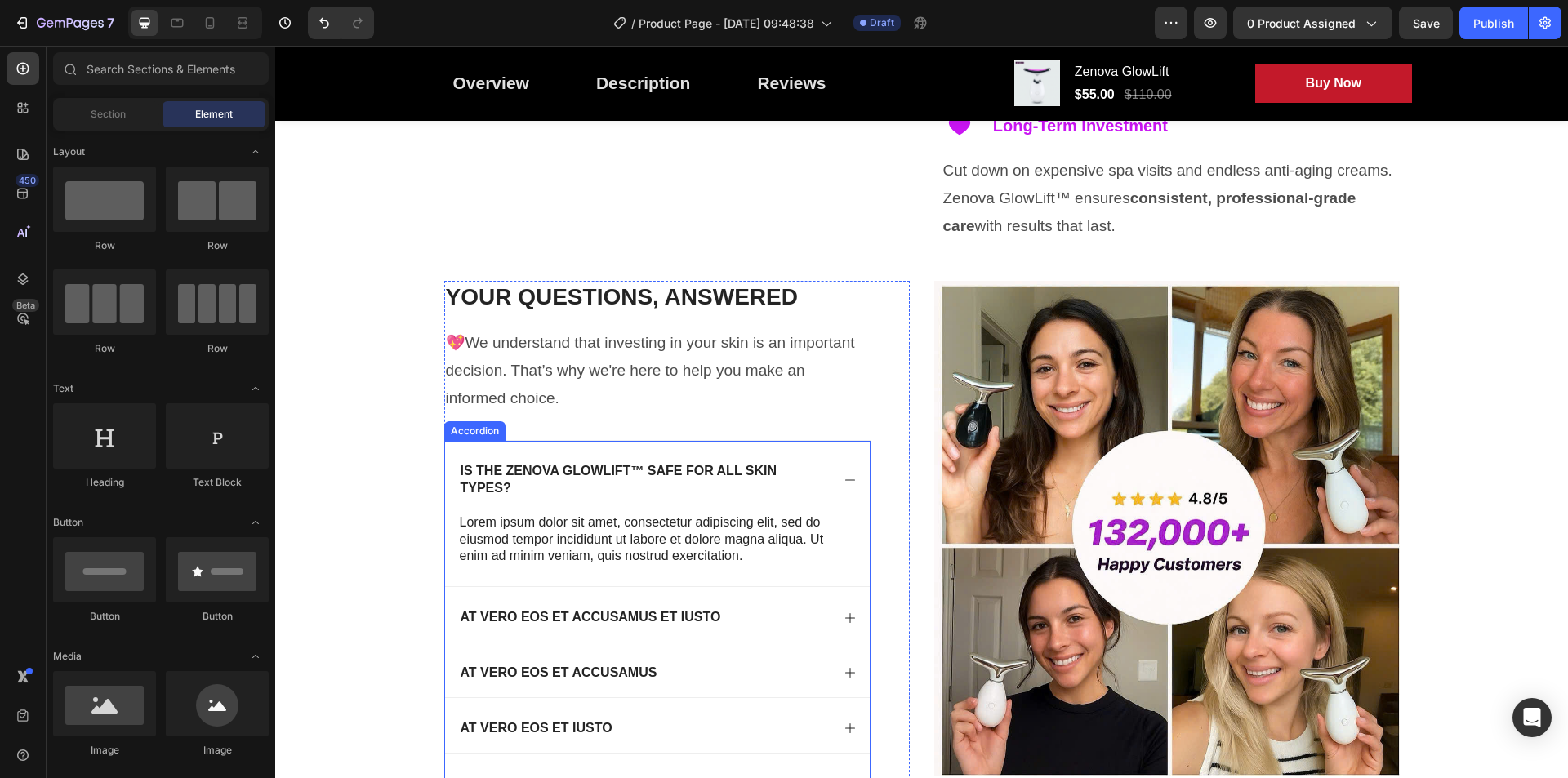
click at [689, 480] on p "Is the Zenova GlowLift™ safe for all skin types?" at bounding box center [643, 480] width 367 height 34
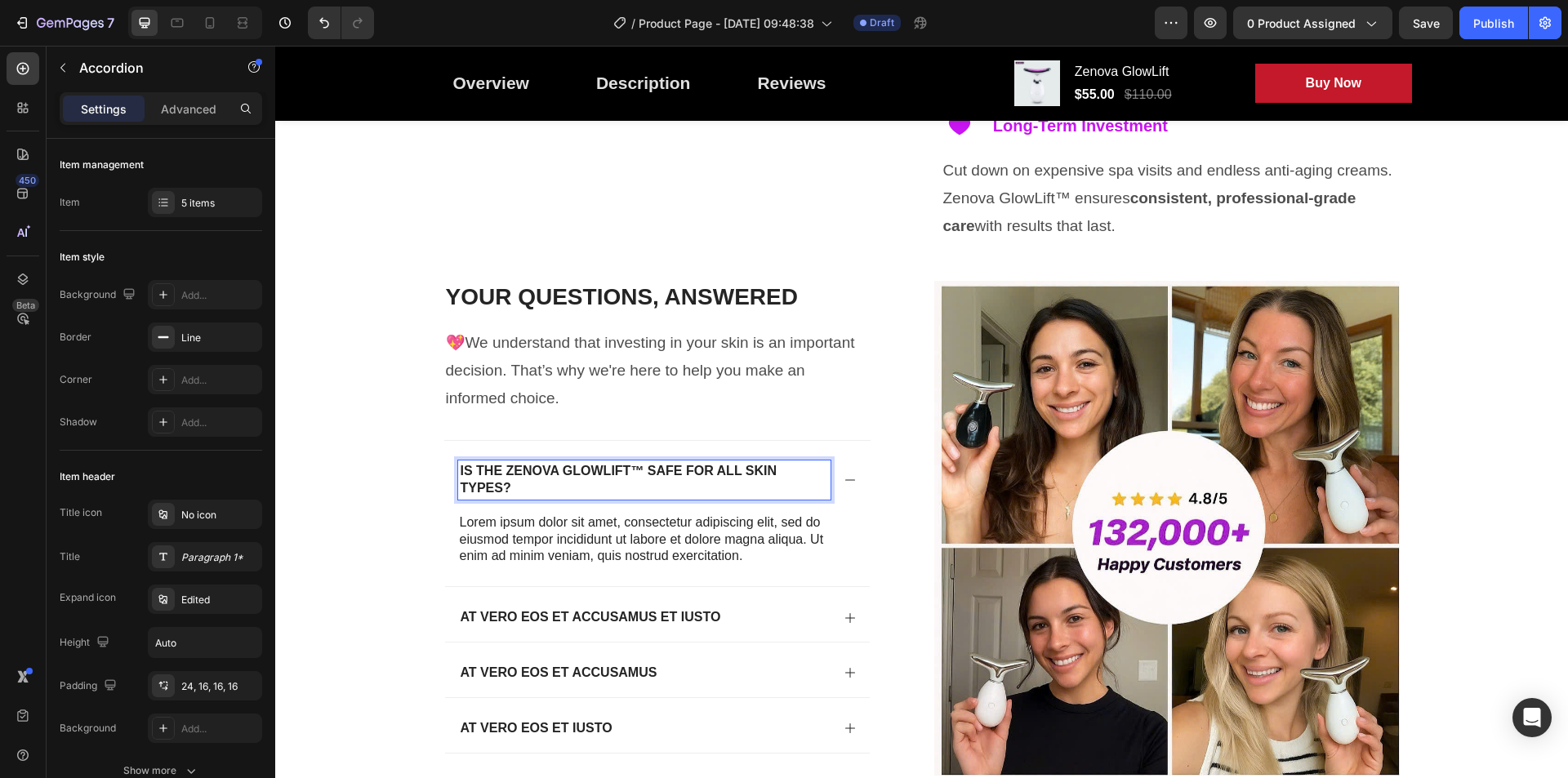
click at [635, 471] on strong "Is the Zenova GlowLift™ safe for all skin types?" at bounding box center [618, 480] width 317 height 31
click at [197, 564] on div "Paragraph 1*" at bounding box center [219, 557] width 77 height 15
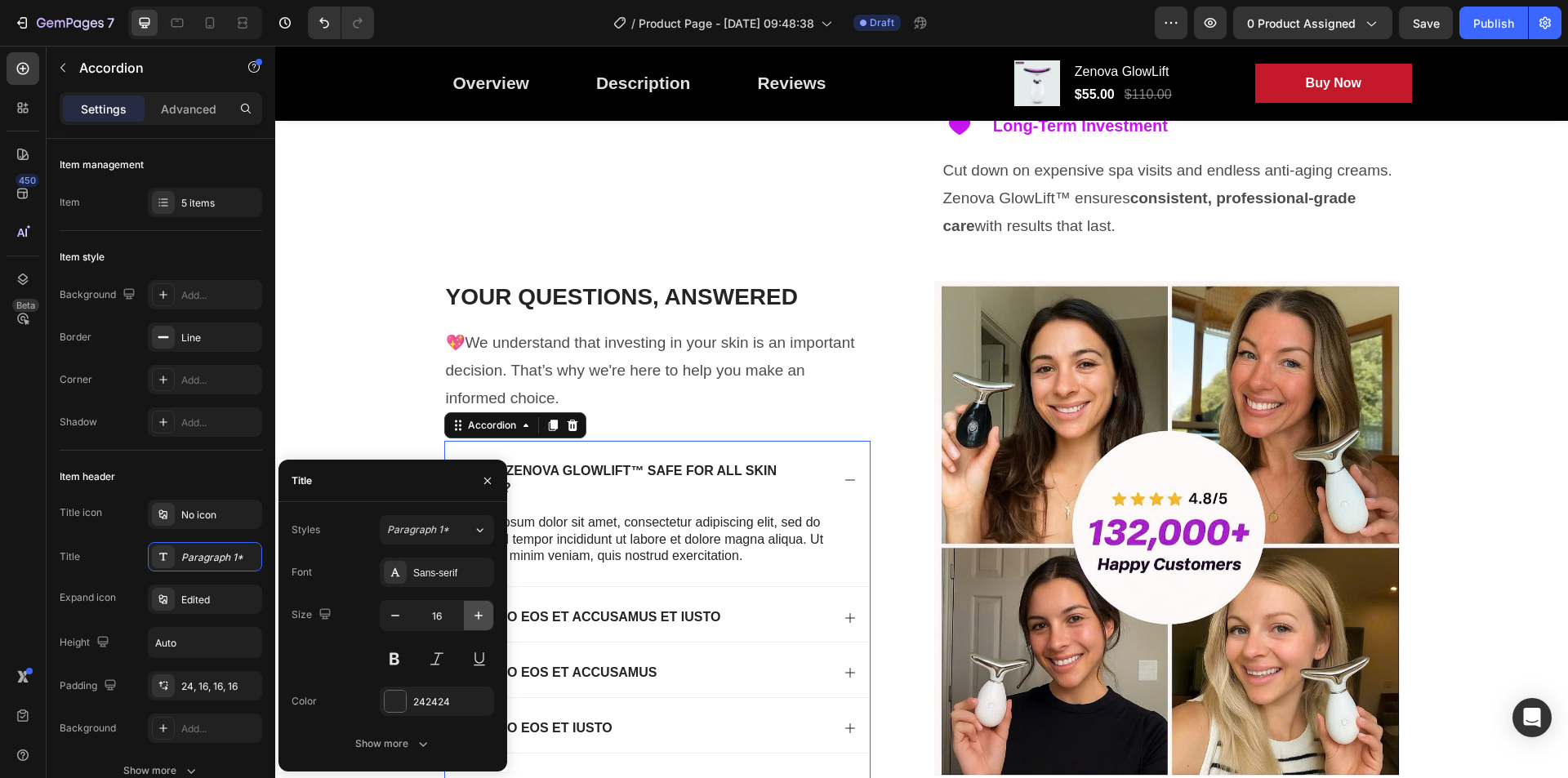
click at [476, 614] on icon "button" at bounding box center [478, 615] width 16 height 16
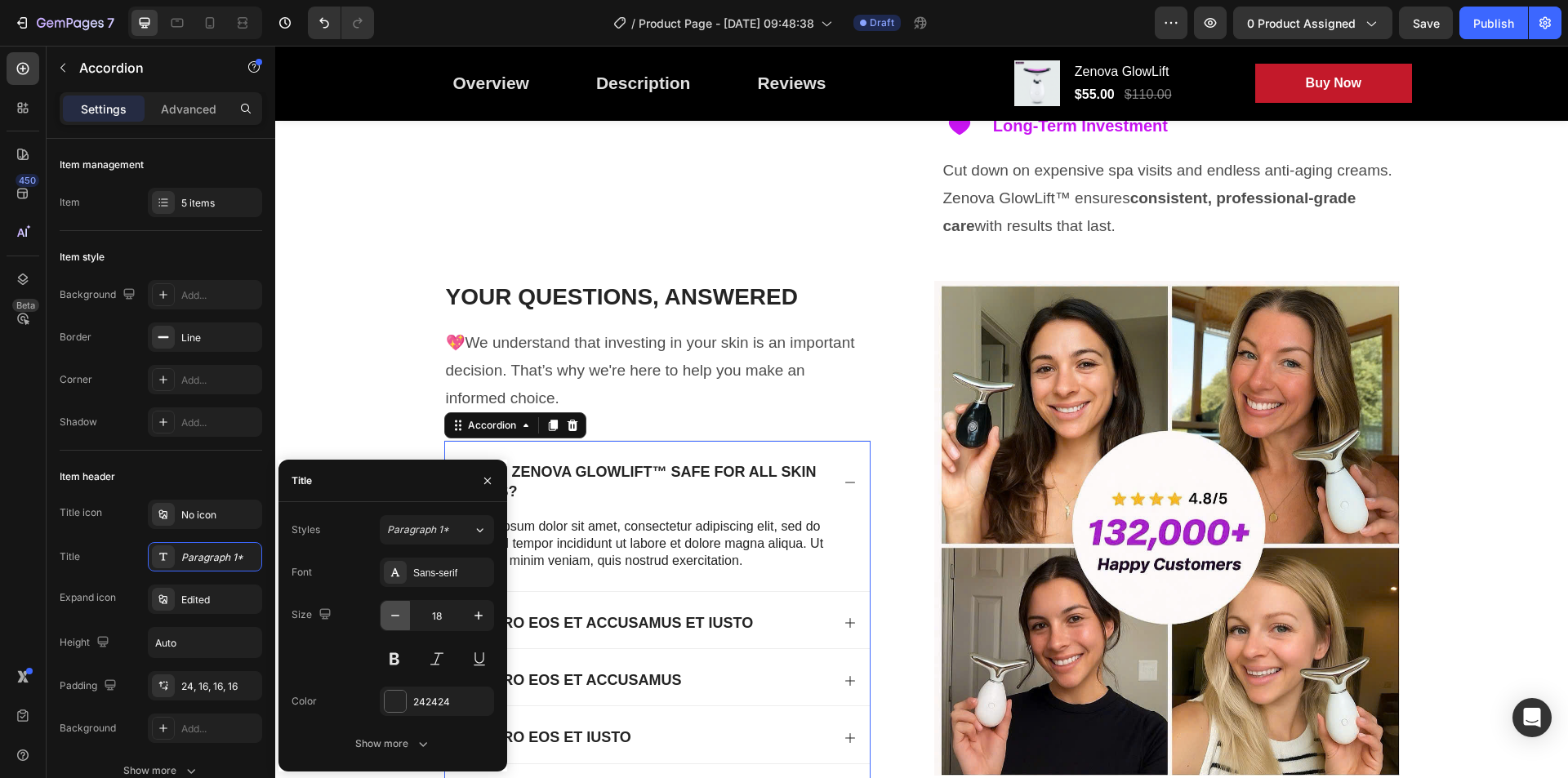
click at [387, 624] on button "button" at bounding box center [395, 615] width 29 height 29
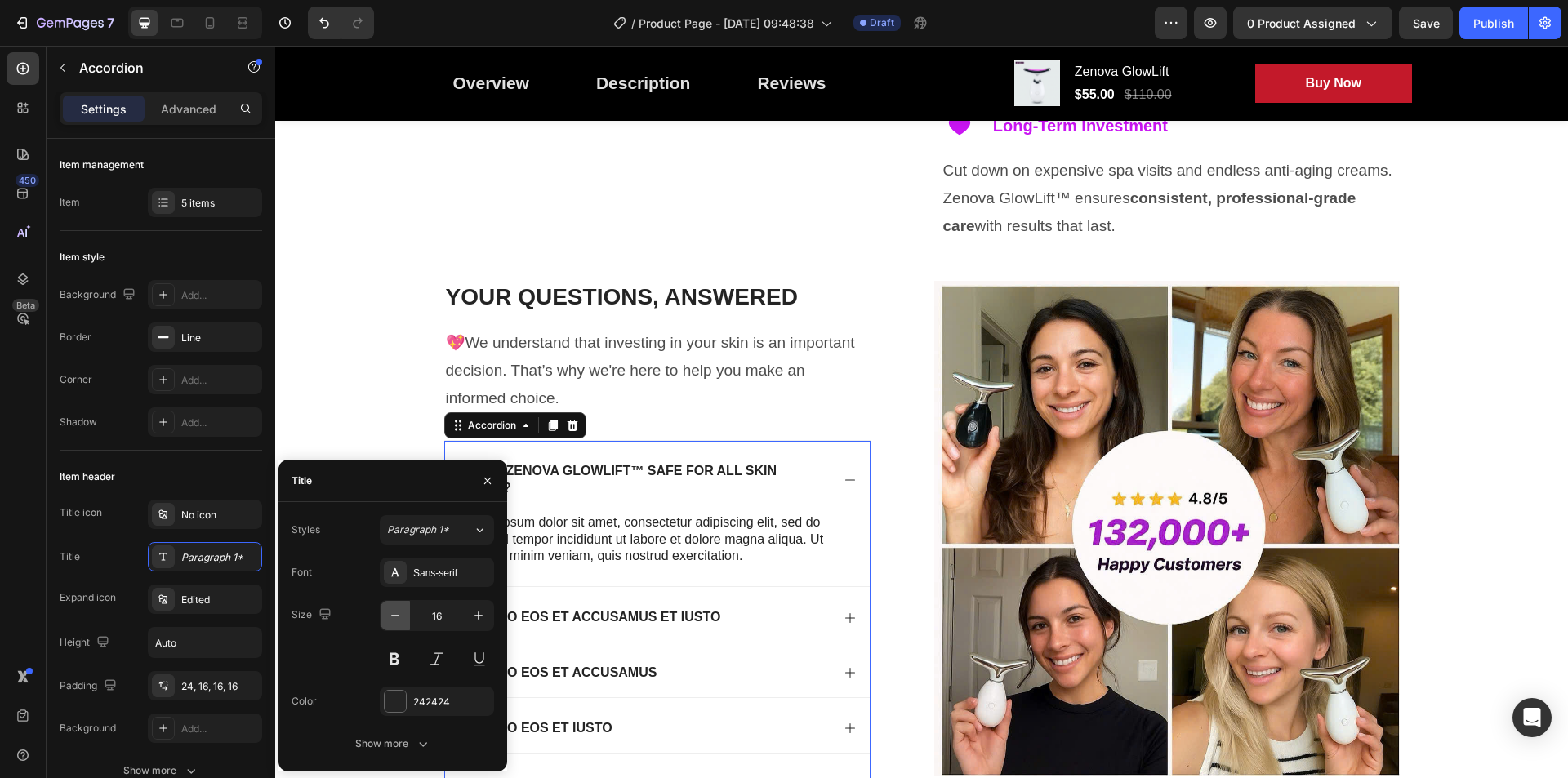
click at [387, 624] on button "button" at bounding box center [395, 615] width 29 height 29
type input "15"
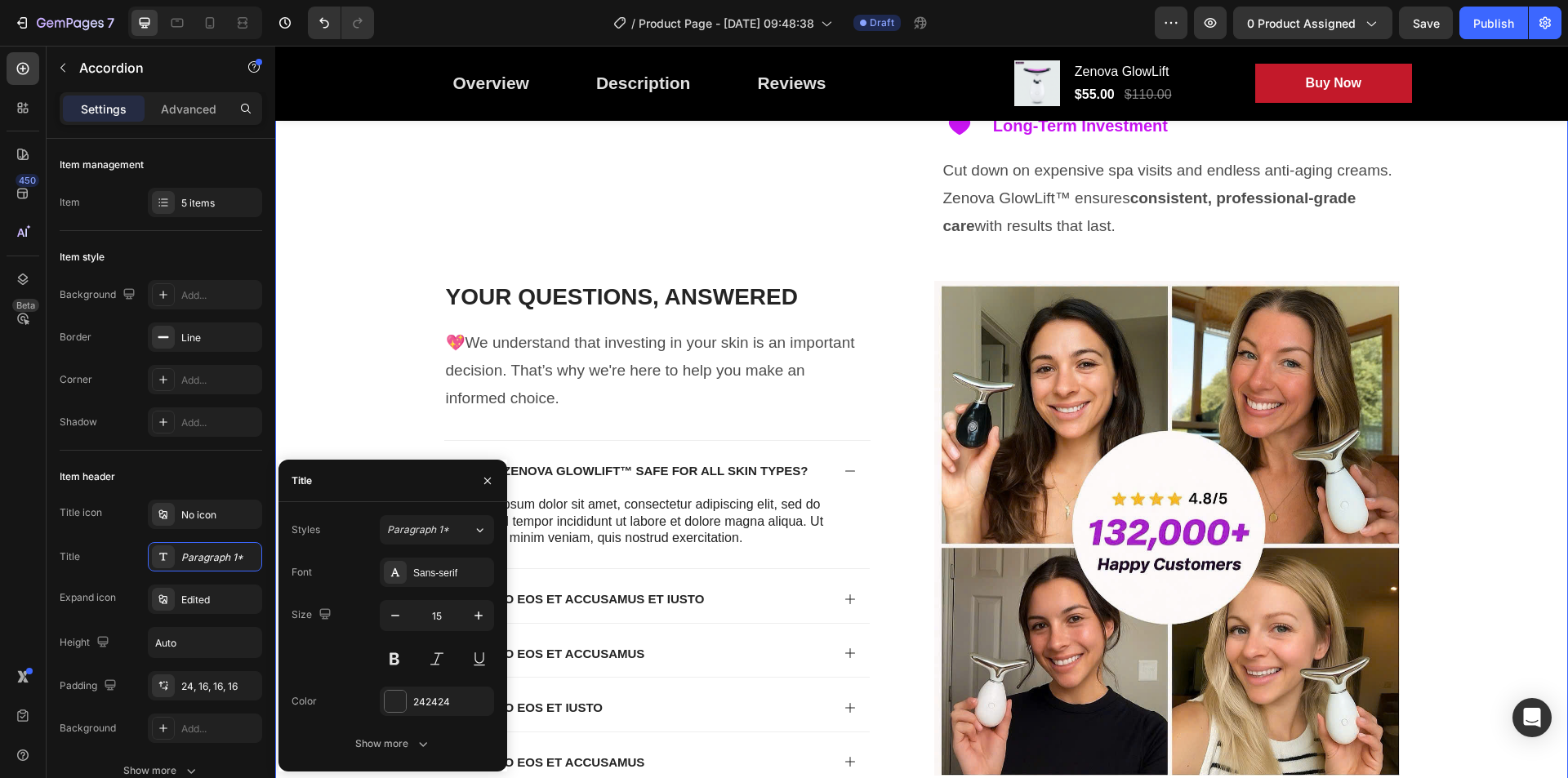
click at [335, 343] on div "Image THE SECRET TO AGELESS BEAUTY Text Block Elevate Your Skincare Routine Hea…" at bounding box center [922, 140] width 1260 height 1369
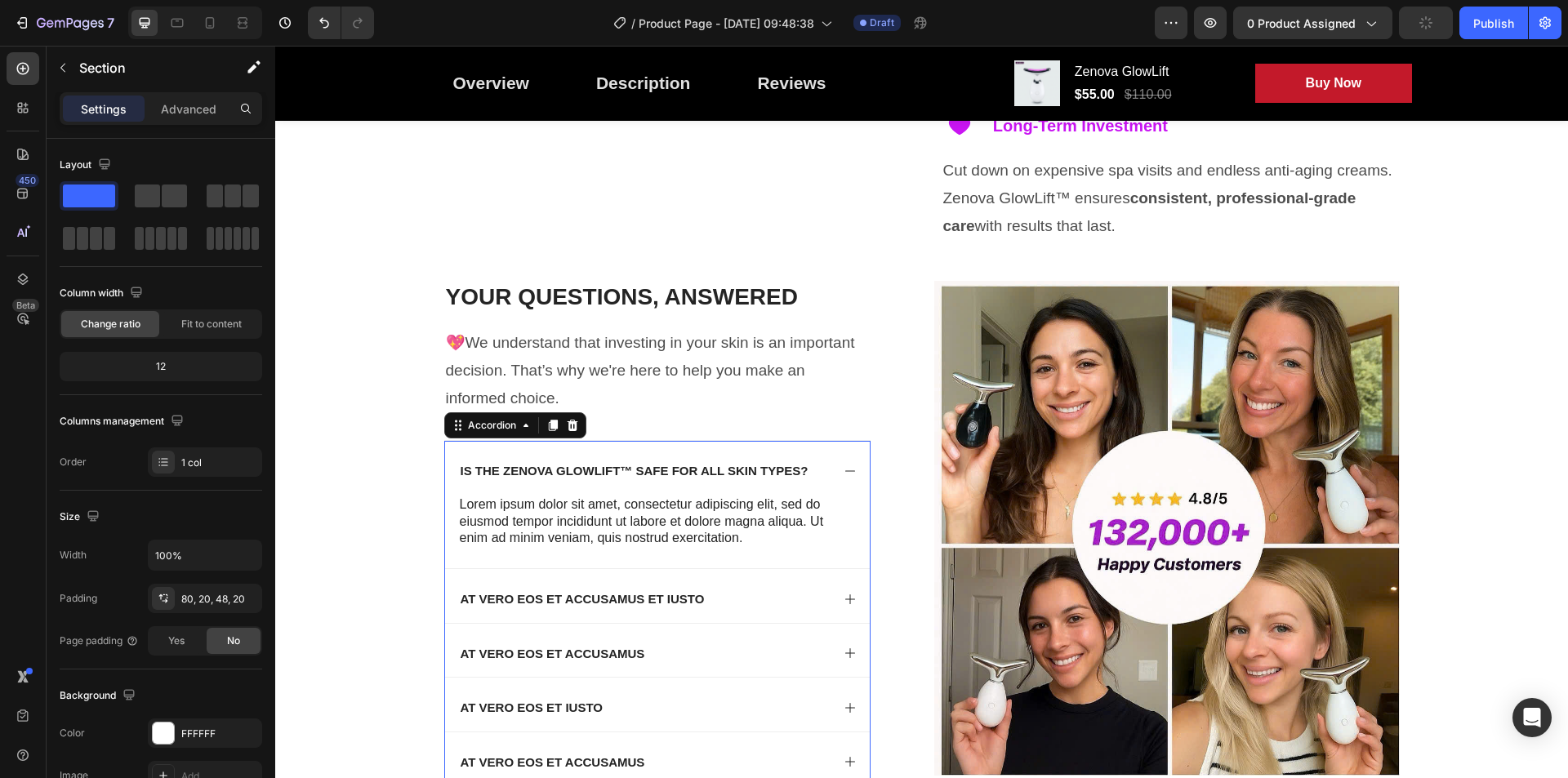
click at [691, 476] on strong "Is the Zenova GlowLift™ safe for all skin types?" at bounding box center [634, 471] width 348 height 14
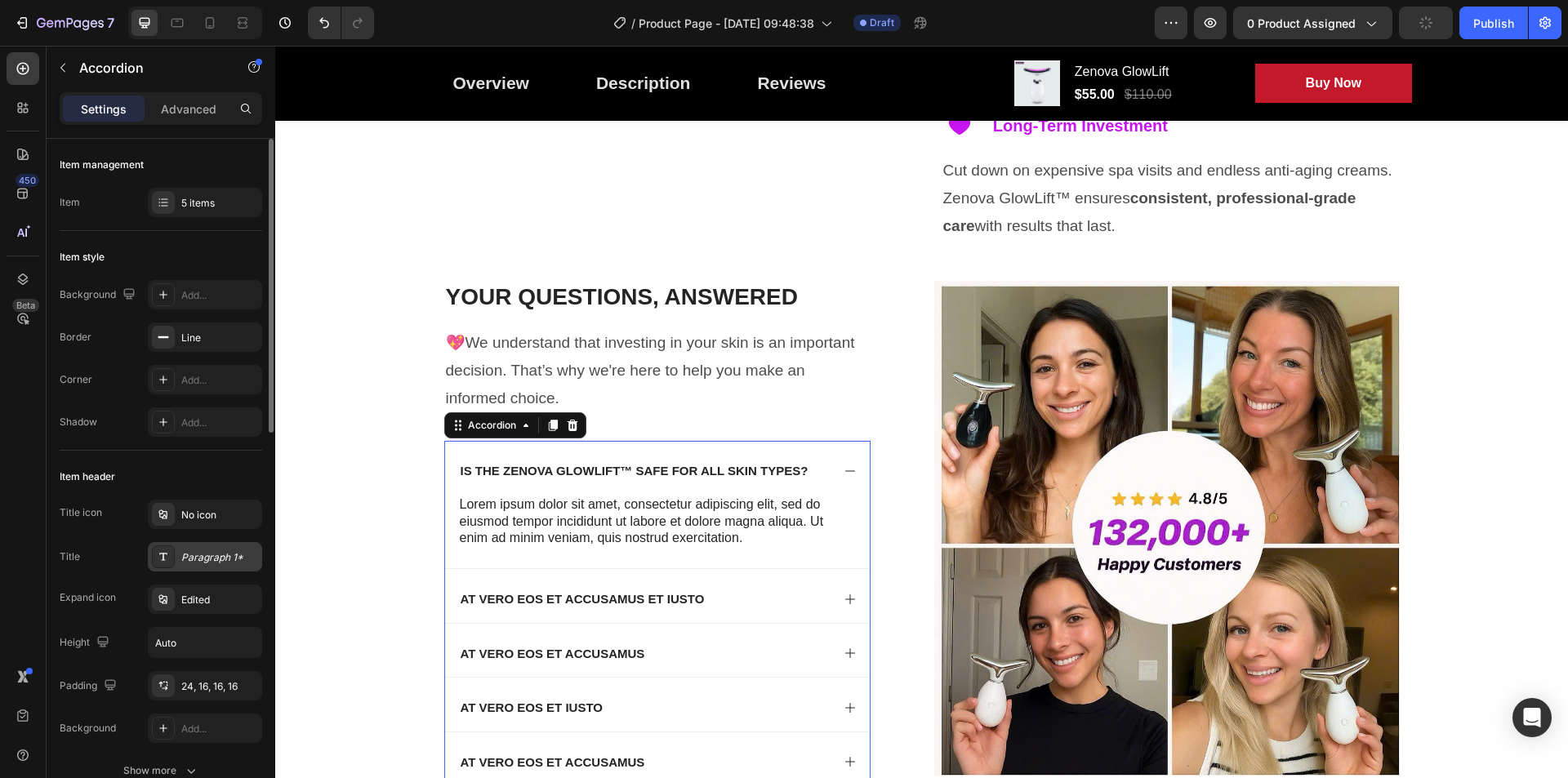
drag, startPoint x: 191, startPoint y: 553, endPoint x: 199, endPoint y: 559, distance: 10.0
click at [191, 554] on div "Paragraph 1*" at bounding box center [219, 557] width 77 height 15
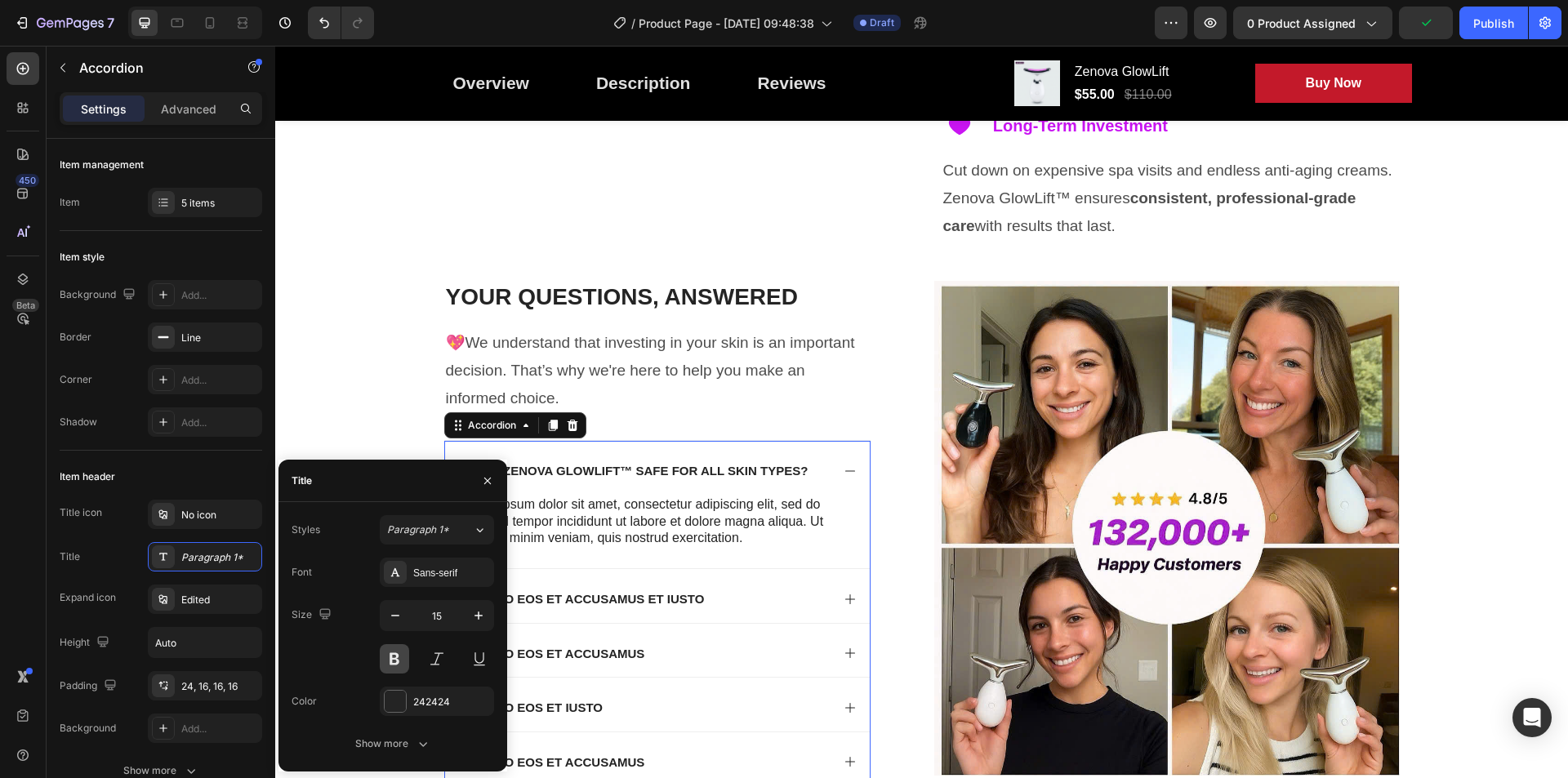
click at [389, 655] on button at bounding box center [394, 659] width 29 height 29
click at [341, 364] on div "Image THE SECRET TO AGELESS BEAUTY Text Block Elevate Your Skincare Routine Hea…" at bounding box center [922, 140] width 1260 height 1369
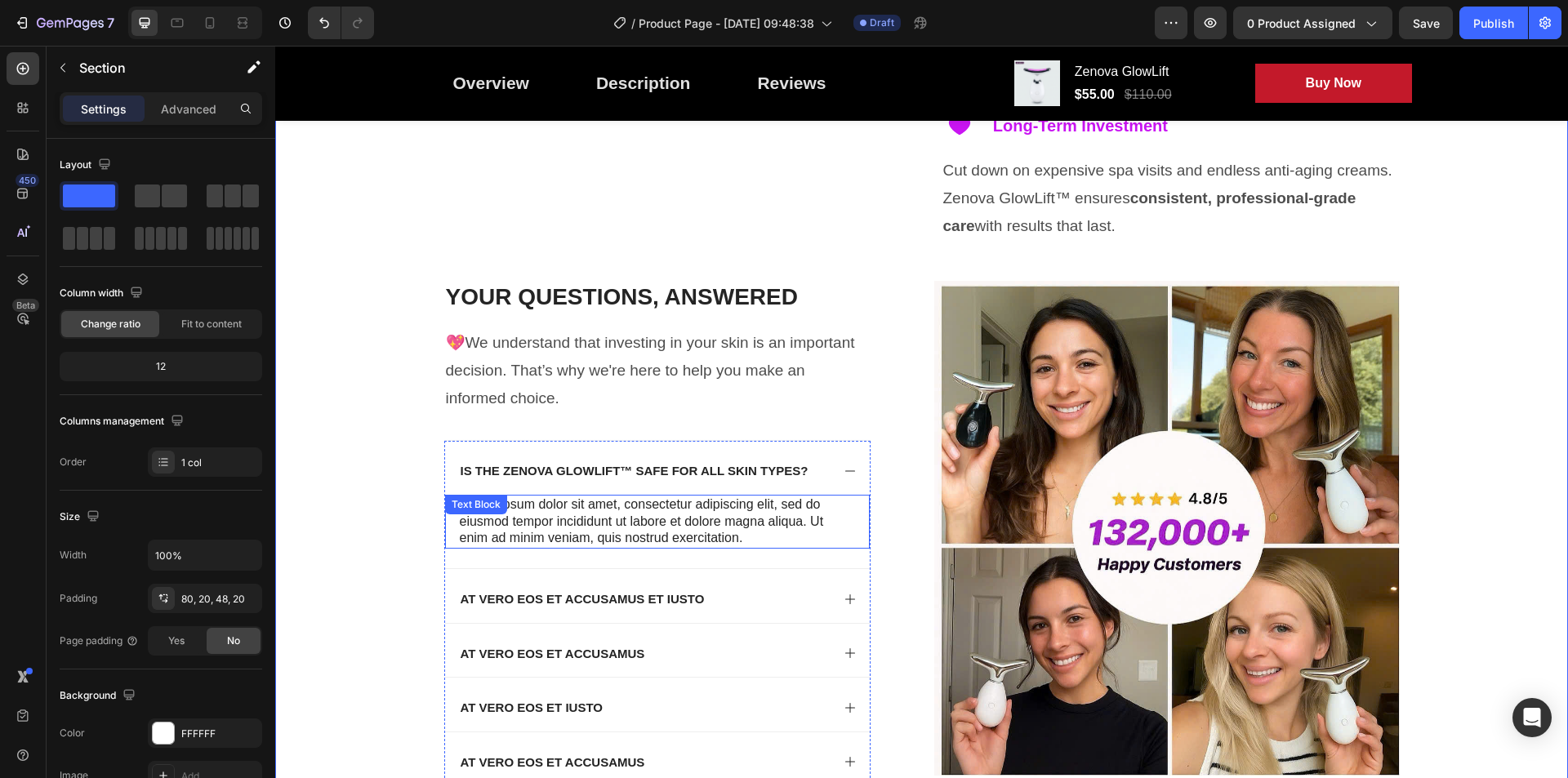
click at [590, 524] on p "Lorem ipsum dolor sit amet, consectetur adipiscing elit, sed do eiusmod tempor …" at bounding box center [657, 521] width 395 height 50
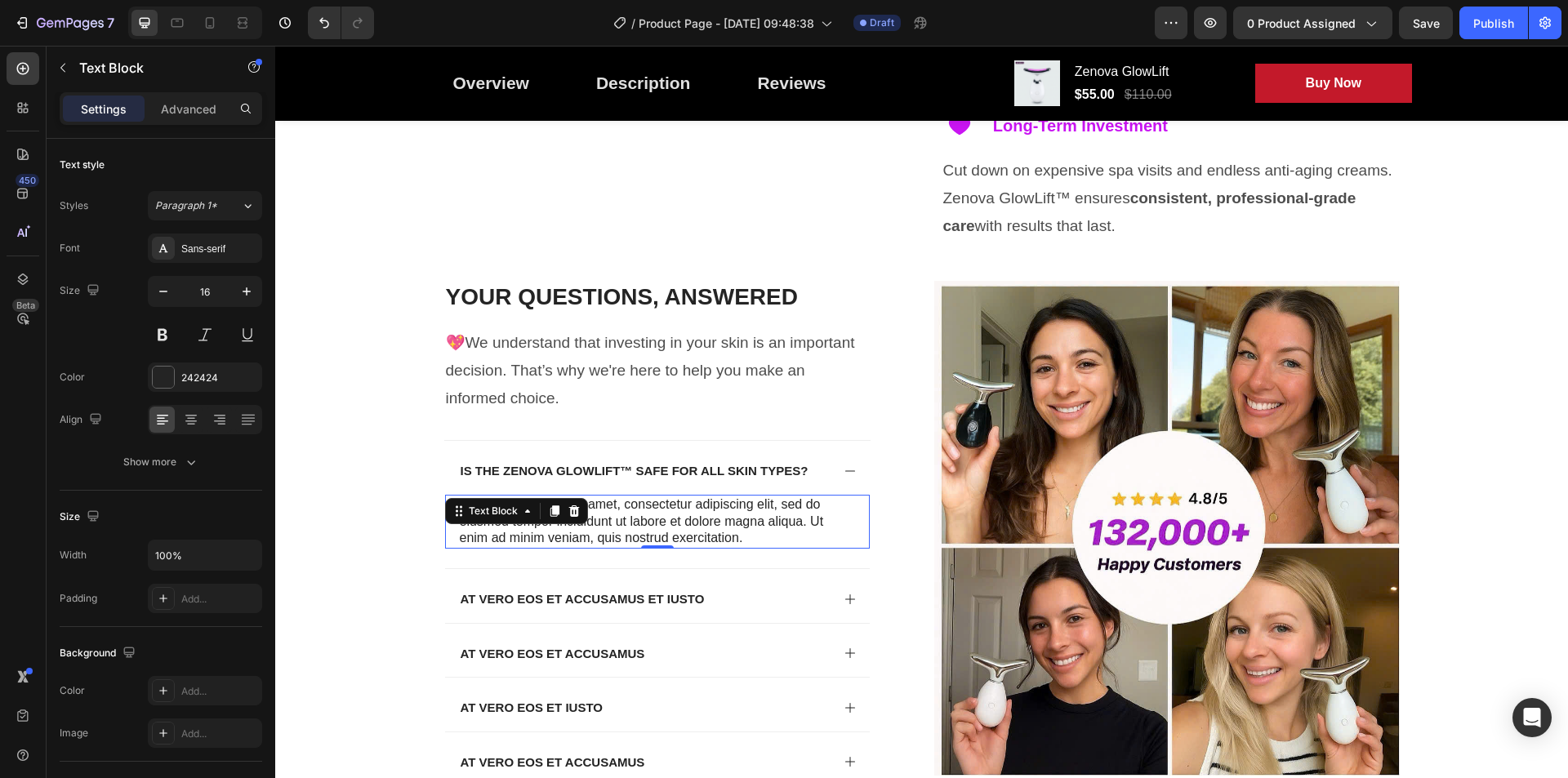
click at [590, 524] on p "Lorem ipsum dolor sit amet, consectetur adipiscing elit, sed do eiusmod tempor …" at bounding box center [657, 521] width 395 height 50
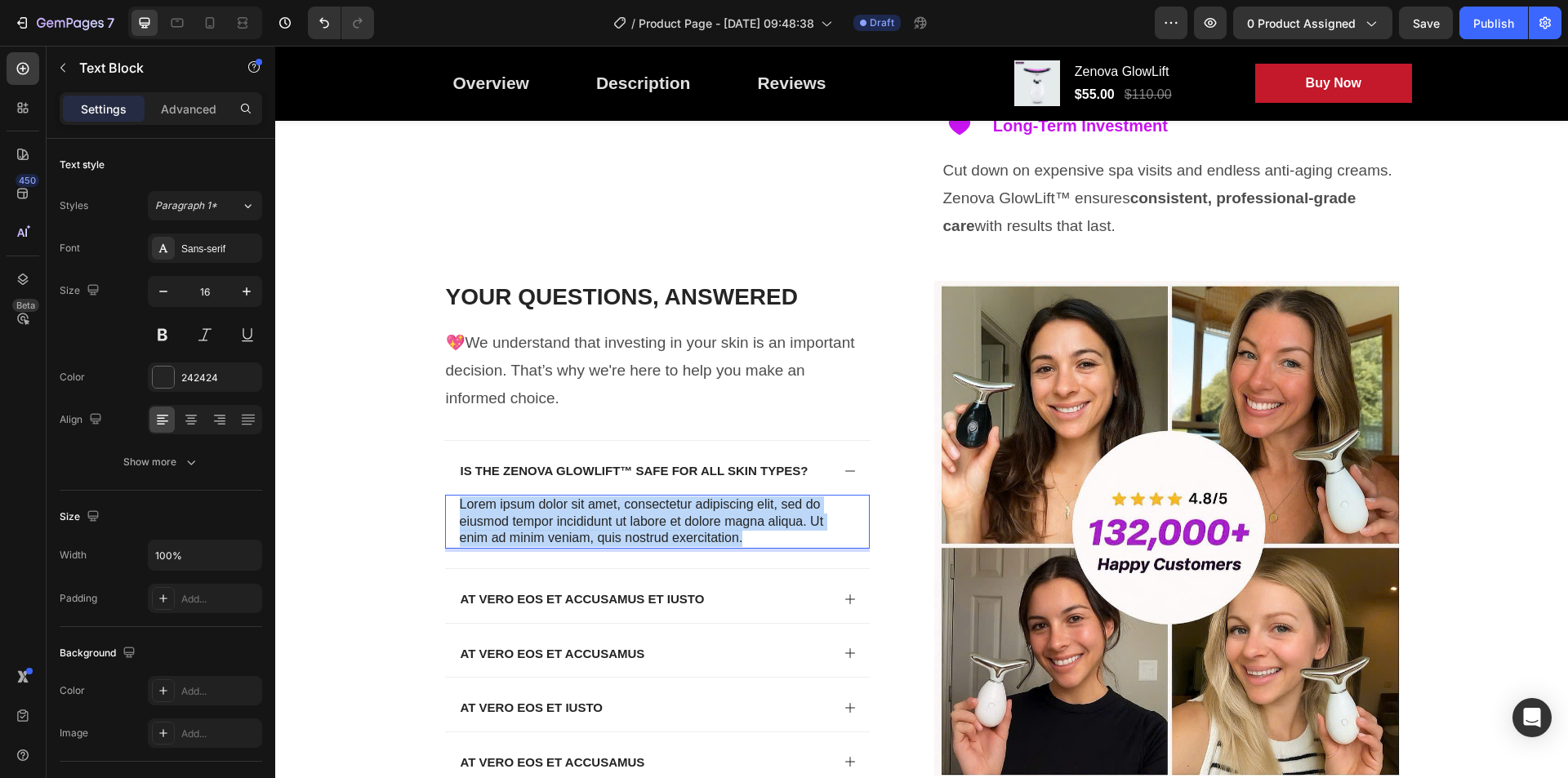
click at [590, 524] on p "Lorem ipsum dolor sit amet, consectetur adipiscing elit, sed do eiusmod tempor …" at bounding box center [657, 521] width 395 height 50
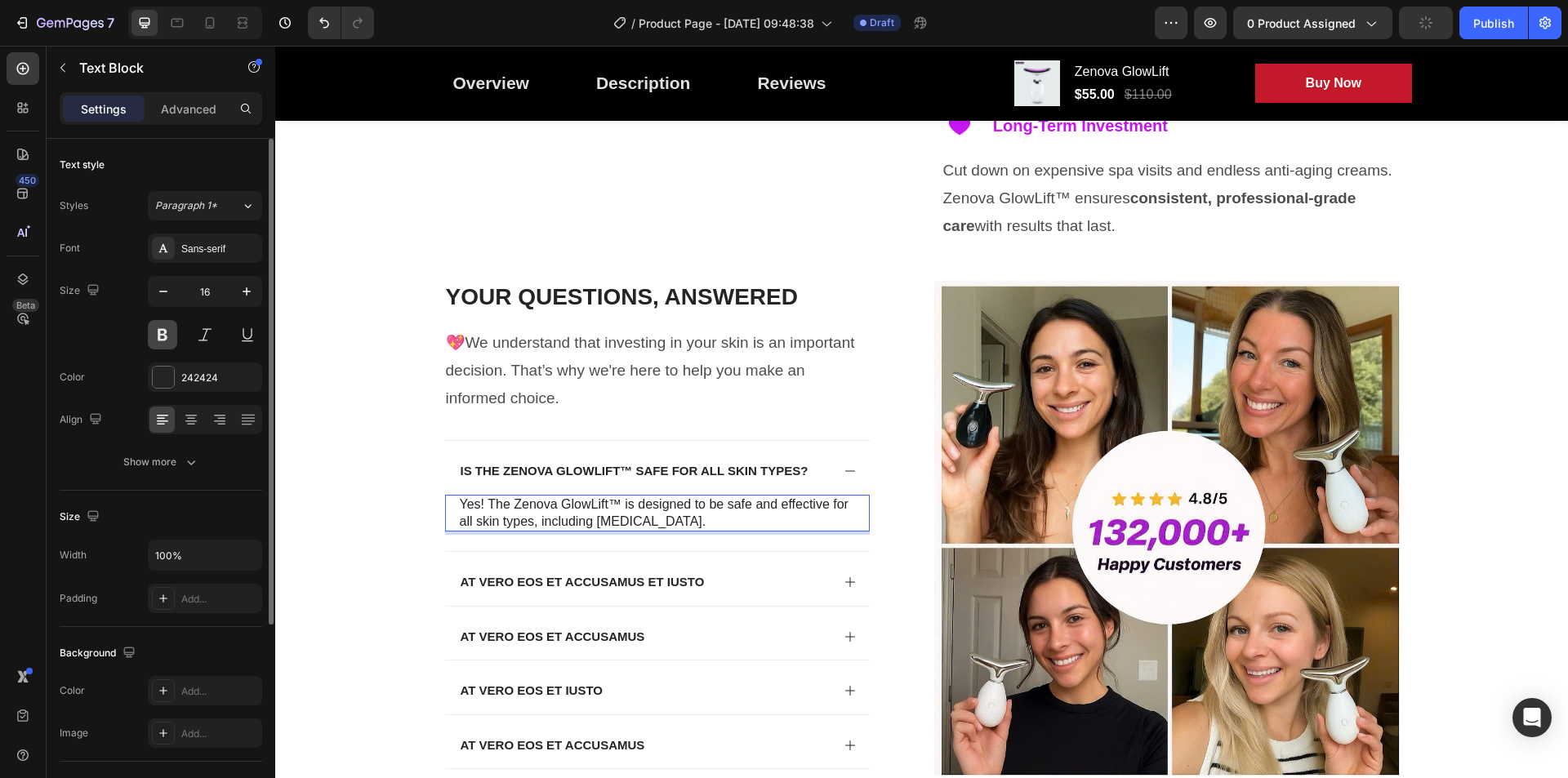
click at [169, 334] on button at bounding box center [163, 334] width 29 height 29
click at [239, 298] on icon "button" at bounding box center [246, 291] width 16 height 16
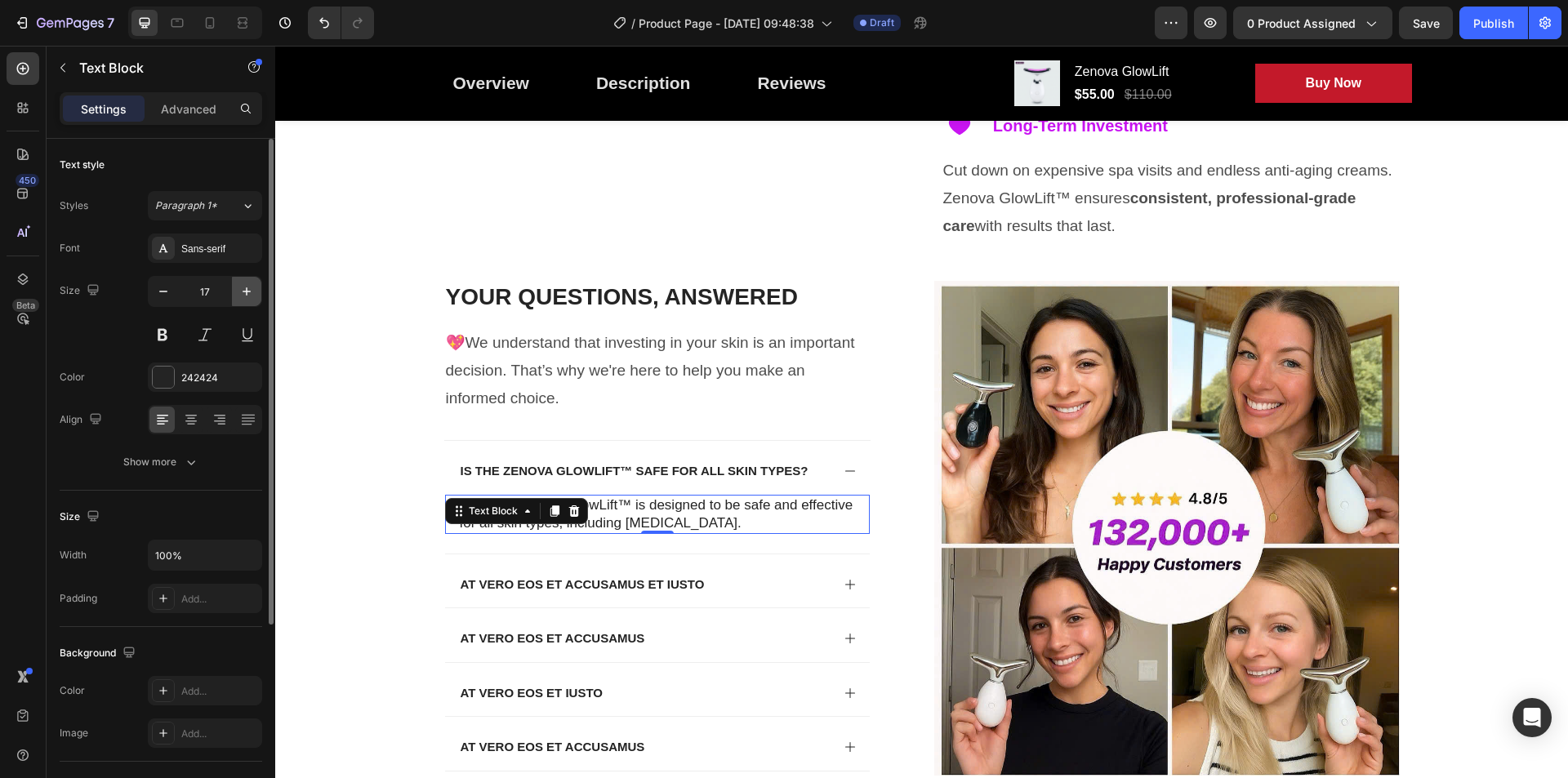
click at [239, 298] on icon "button" at bounding box center [246, 291] width 16 height 16
type input "19"
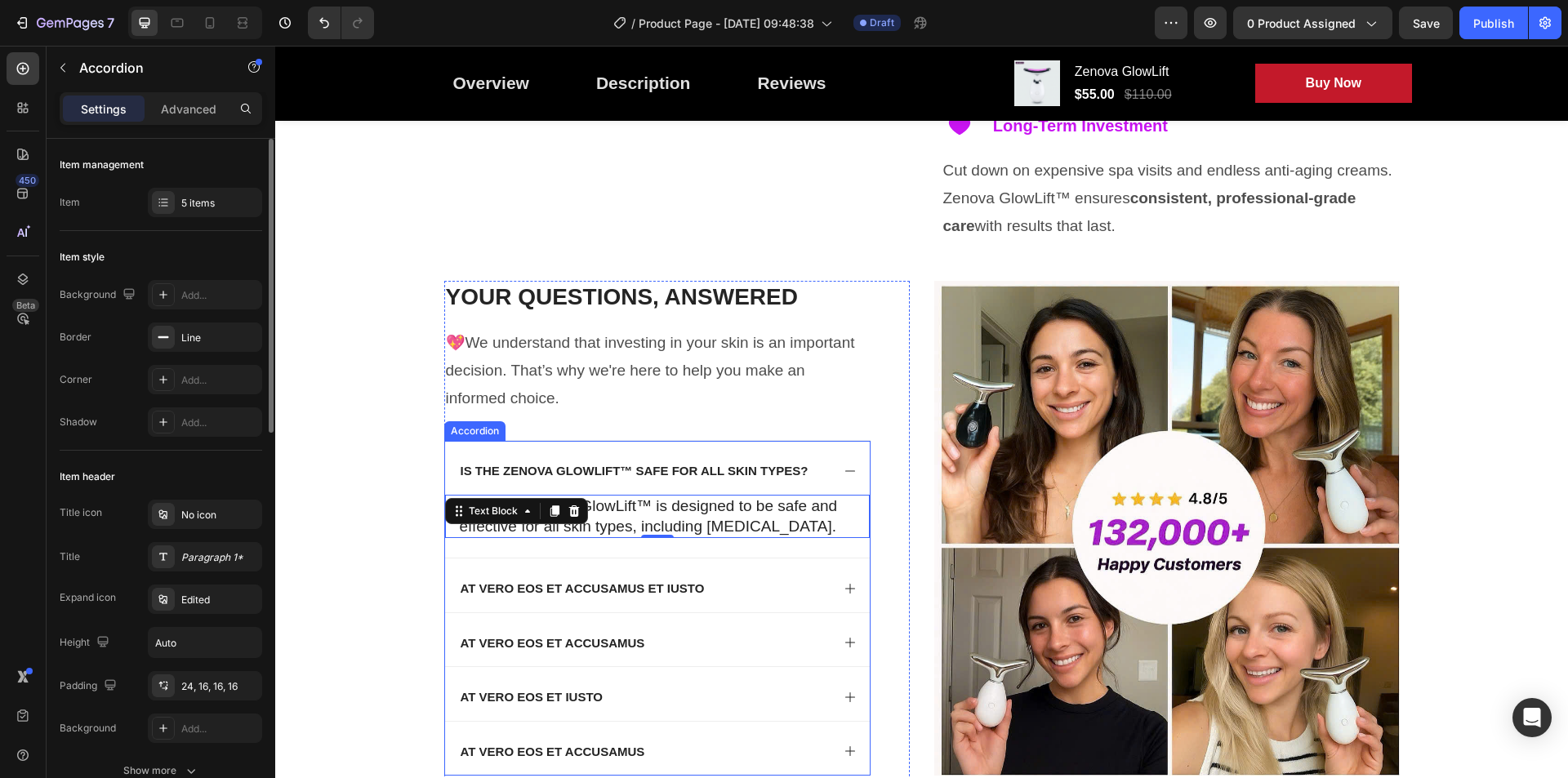
click at [600, 467] on strong "Is the Zenova GlowLift™ safe for all skin types?" at bounding box center [634, 471] width 348 height 14
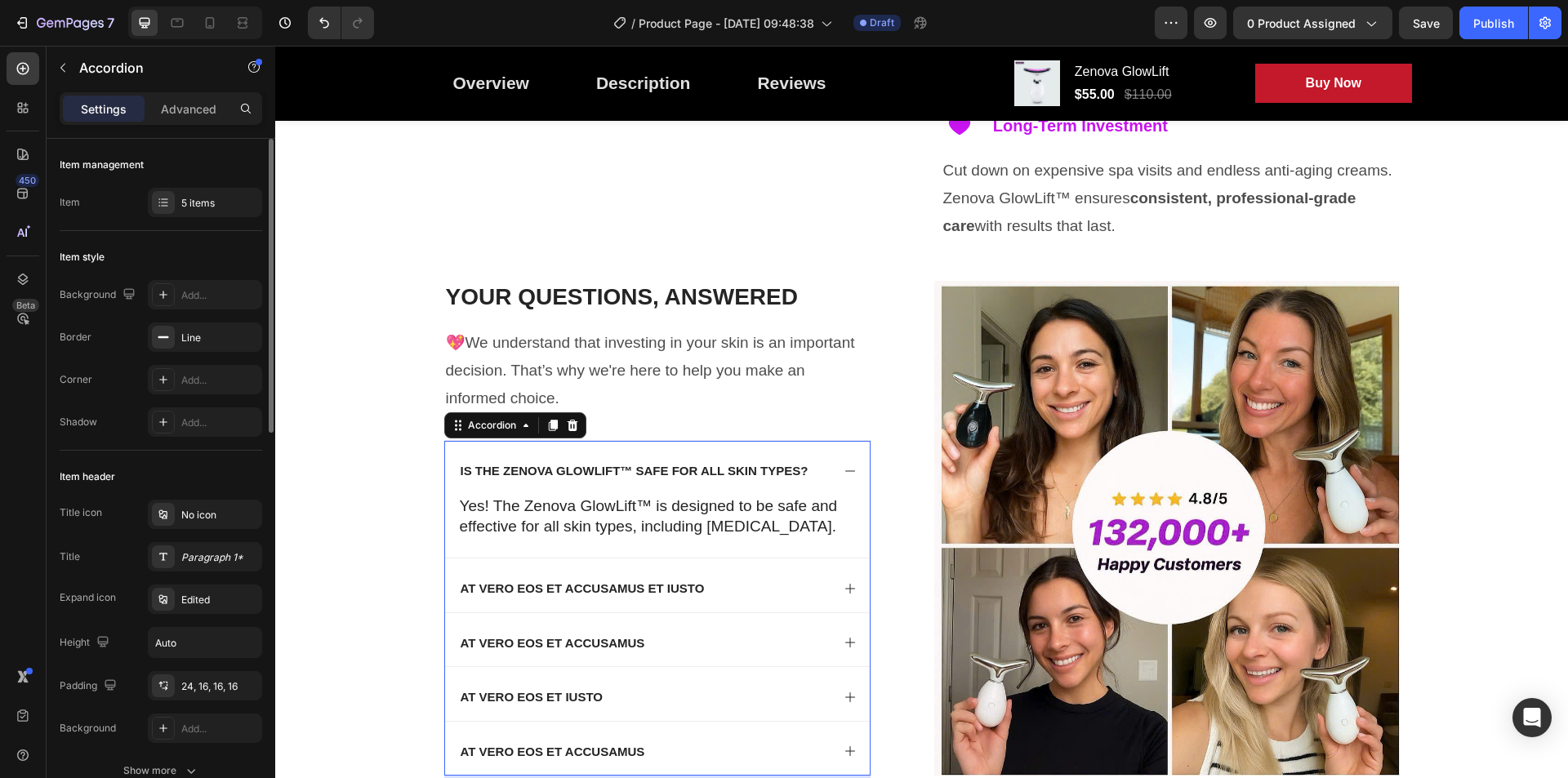
click at [848, 470] on icon at bounding box center [849, 470] width 13 height 13
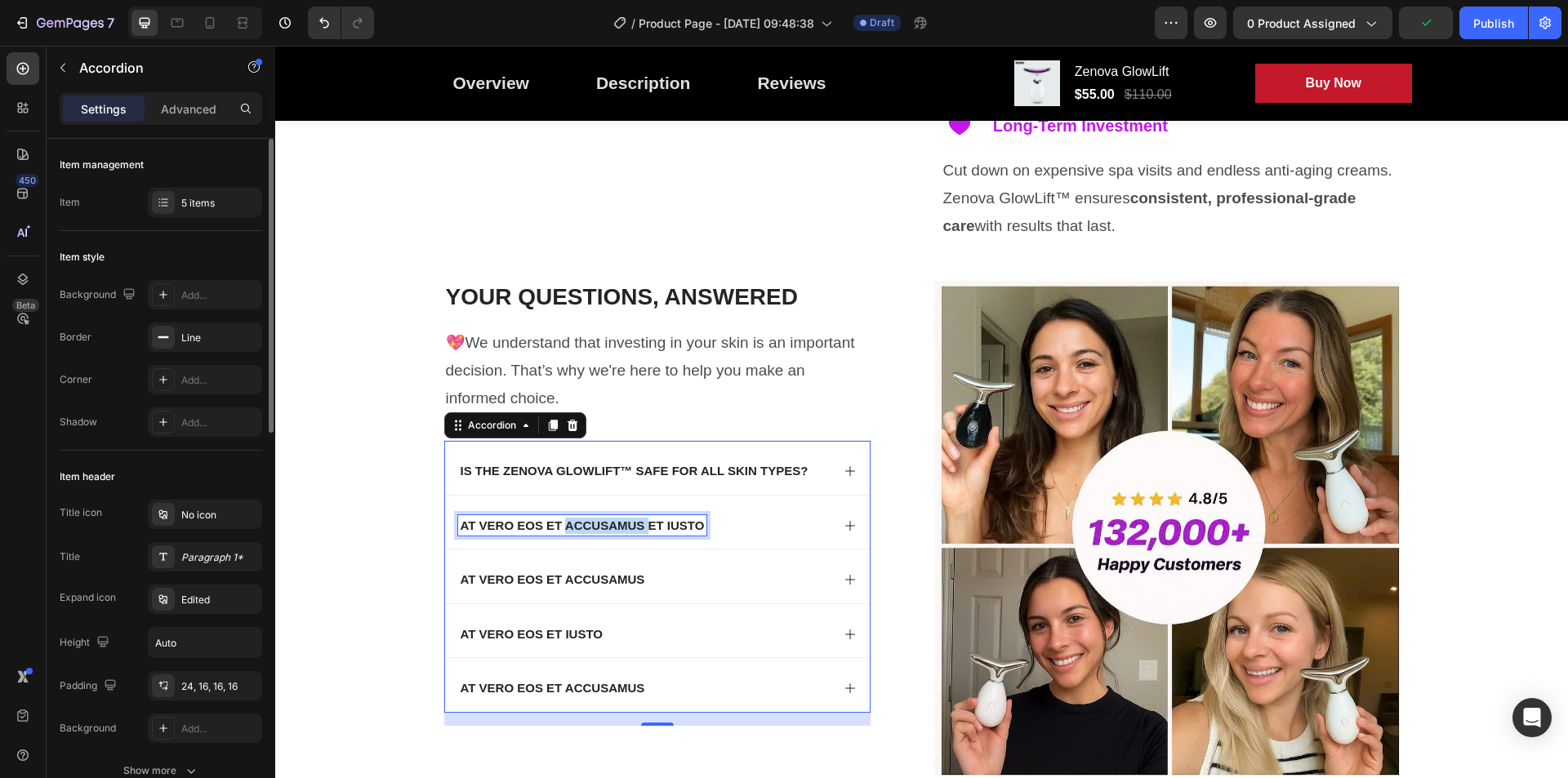
click at [630, 521] on p "At vero eos et accusamus et iusto" at bounding box center [582, 525] width 244 height 16
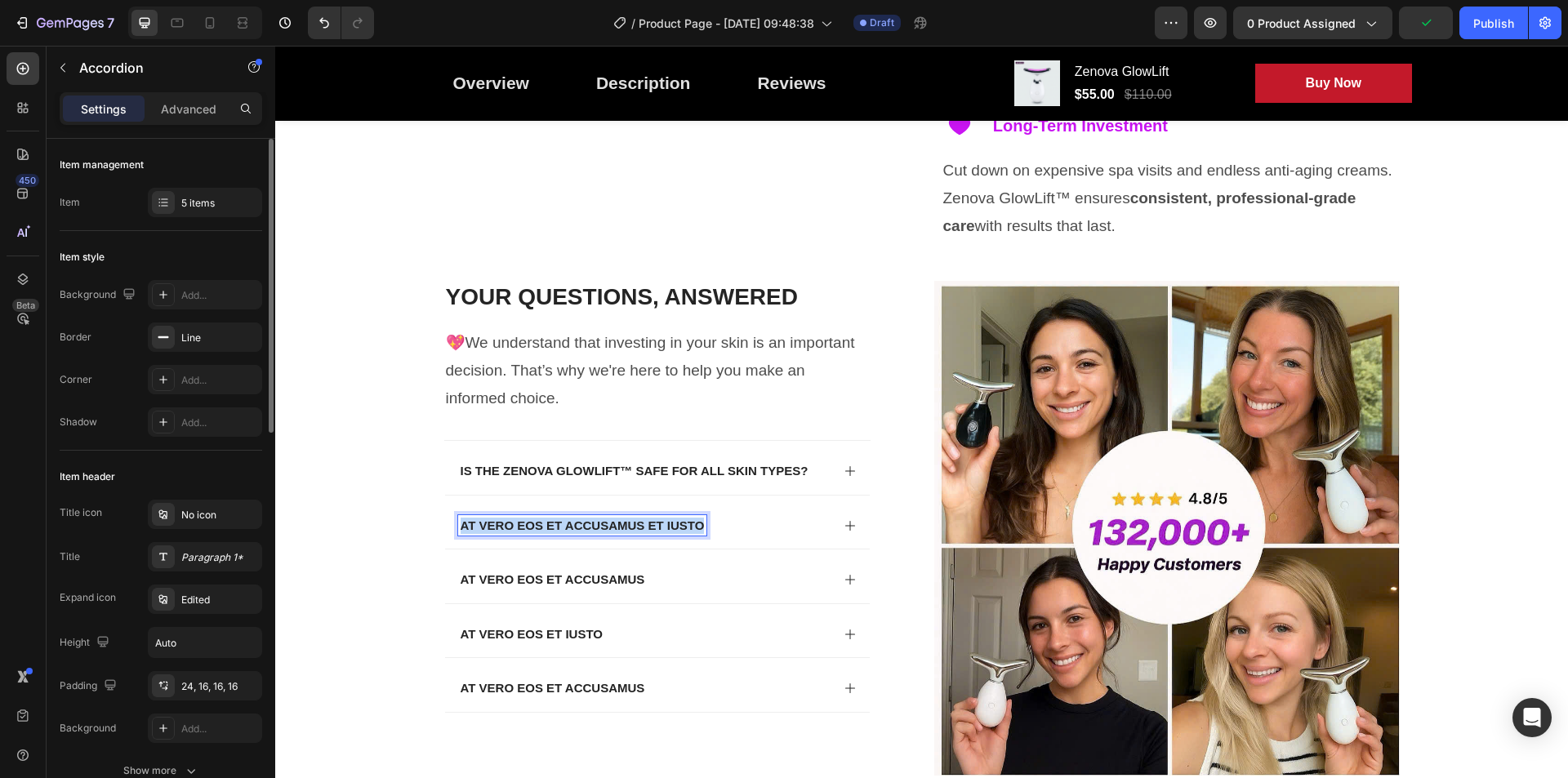
click at [630, 521] on p "At vero eos et accusamus et iusto" at bounding box center [582, 525] width 244 height 16
click at [785, 530] on div "How often should I use the device?" at bounding box center [644, 526] width 372 height 21
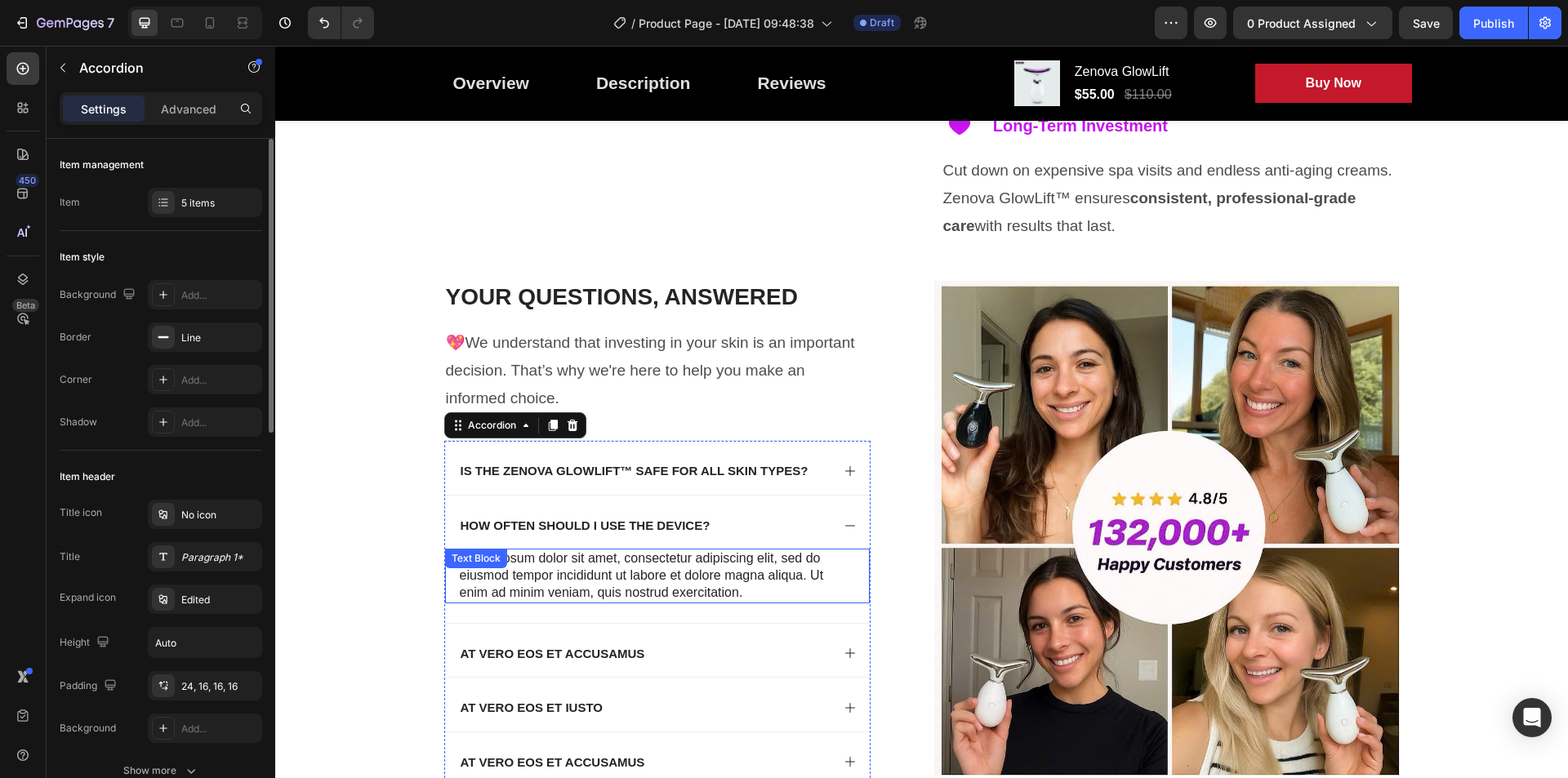
click at [578, 563] on p "Lorem ipsum dolor sit amet, consectetur adipiscing elit, sed do eiusmod tempor …" at bounding box center [657, 576] width 395 height 50
click at [578, 563] on div "Text Block" at bounding box center [516, 565] width 142 height 26
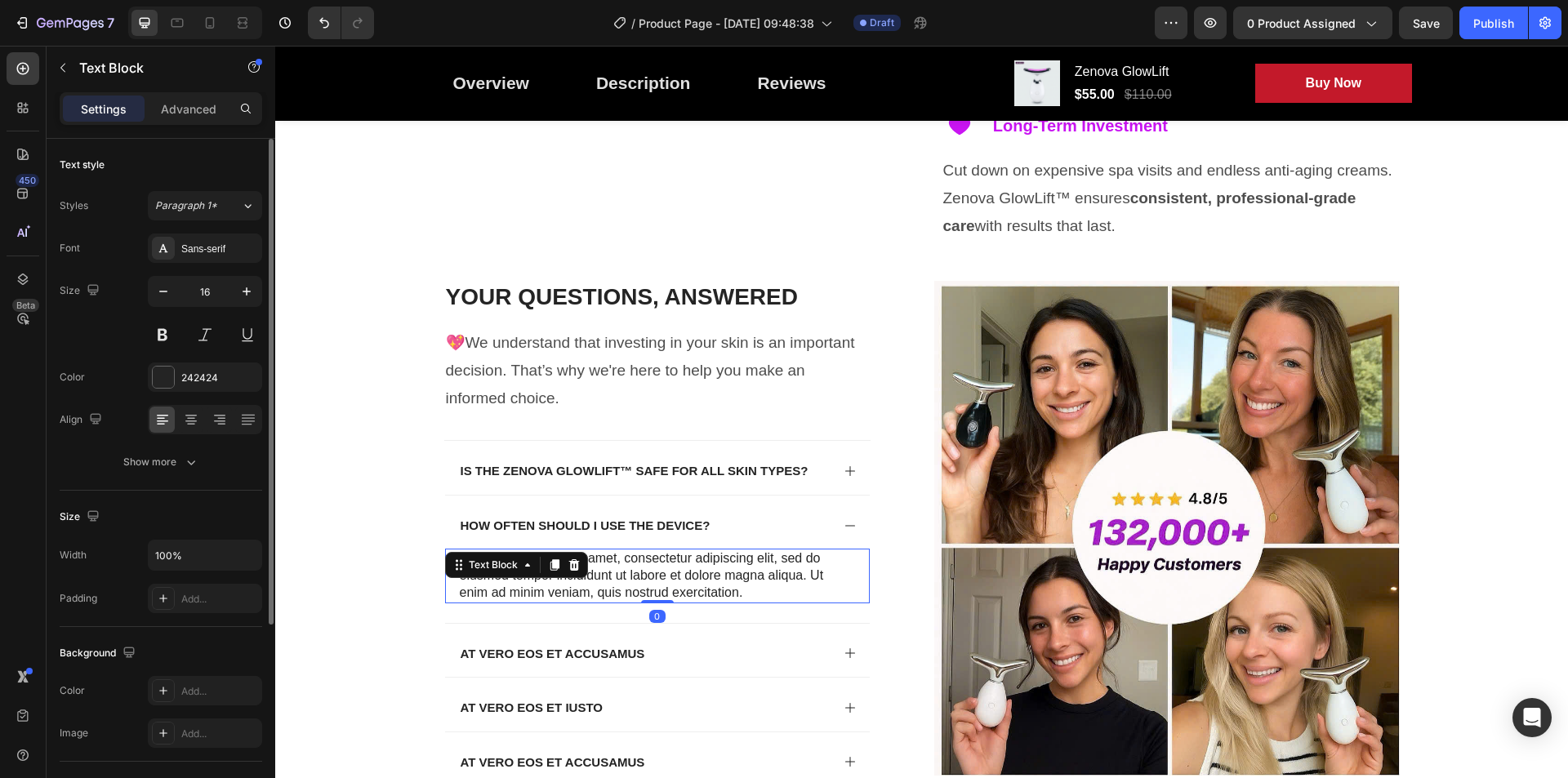
click at [578, 563] on div "Text Block" at bounding box center [516, 565] width 142 height 26
click at [665, 580] on p "Lorem ipsum dolor sit amet, consectetur adipiscing elit, sed do eiusmod tempor …" at bounding box center [657, 576] width 395 height 50
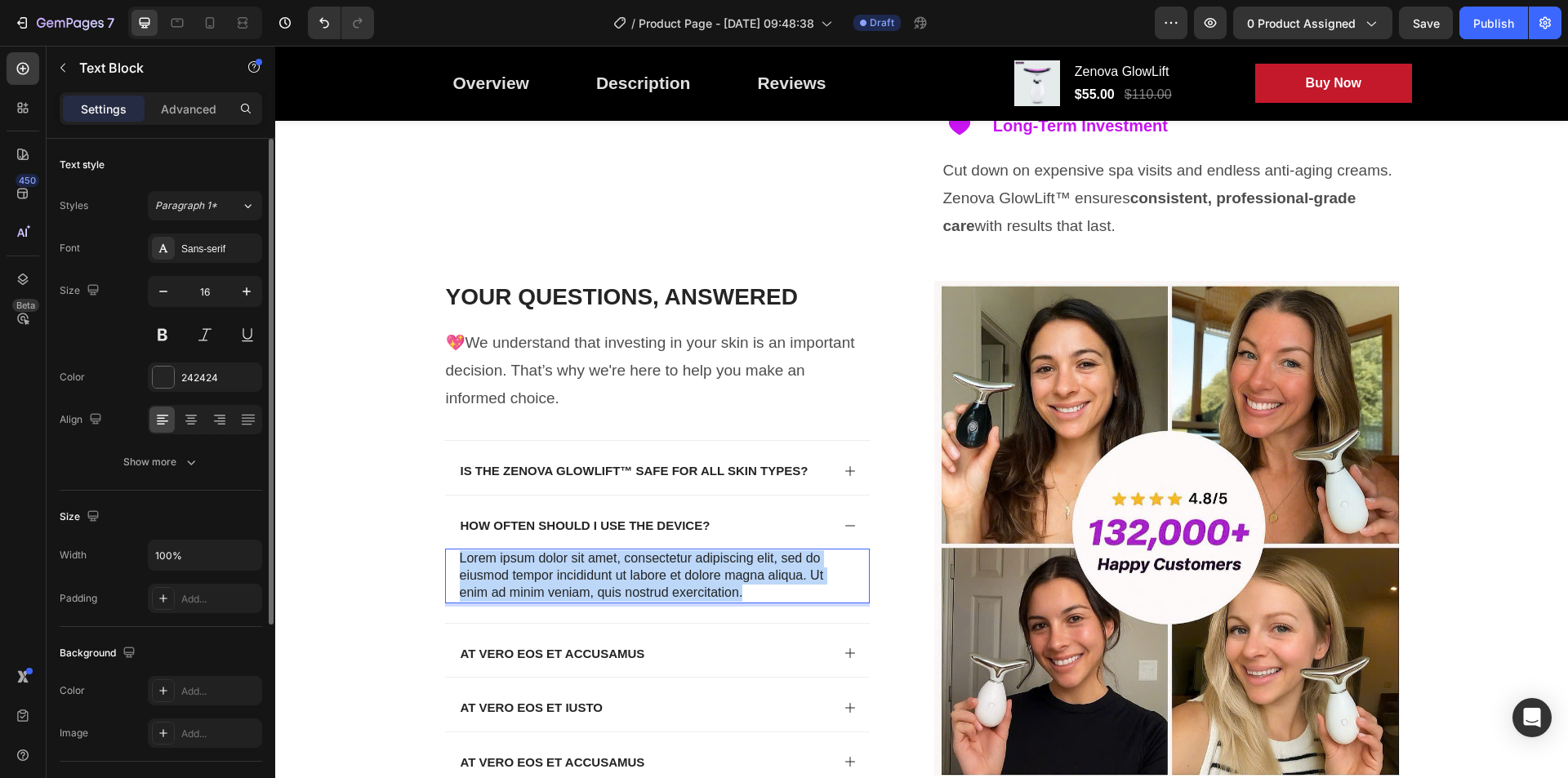
click at [665, 580] on p "Lorem ipsum dolor sit amet, consectetur adipiscing elit, sed do eiusmod tempor …" at bounding box center [657, 576] width 395 height 50
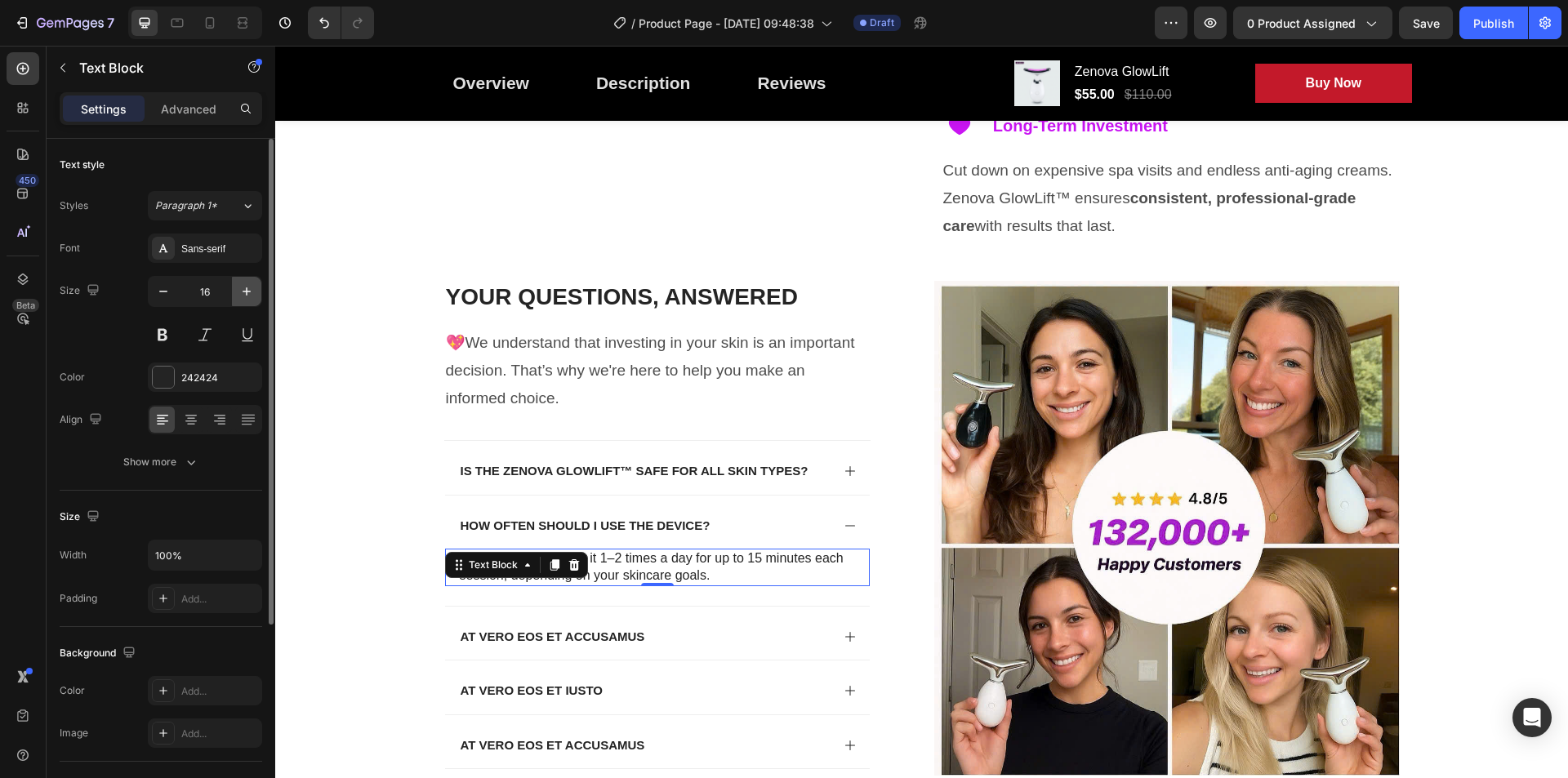
click at [241, 288] on icon "button" at bounding box center [246, 291] width 16 height 16
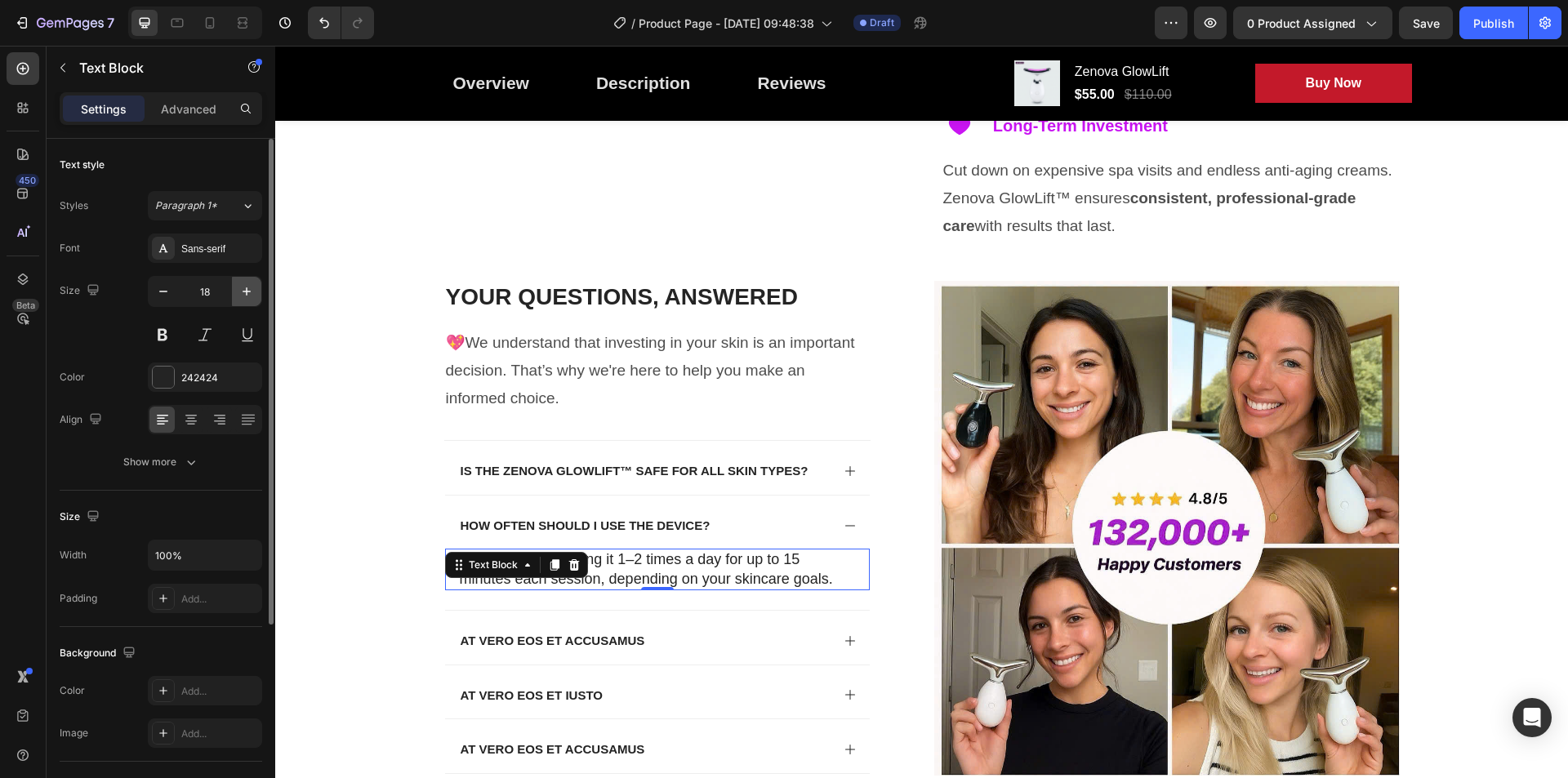
click at [243, 286] on icon "button" at bounding box center [246, 291] width 16 height 16
type input "19"
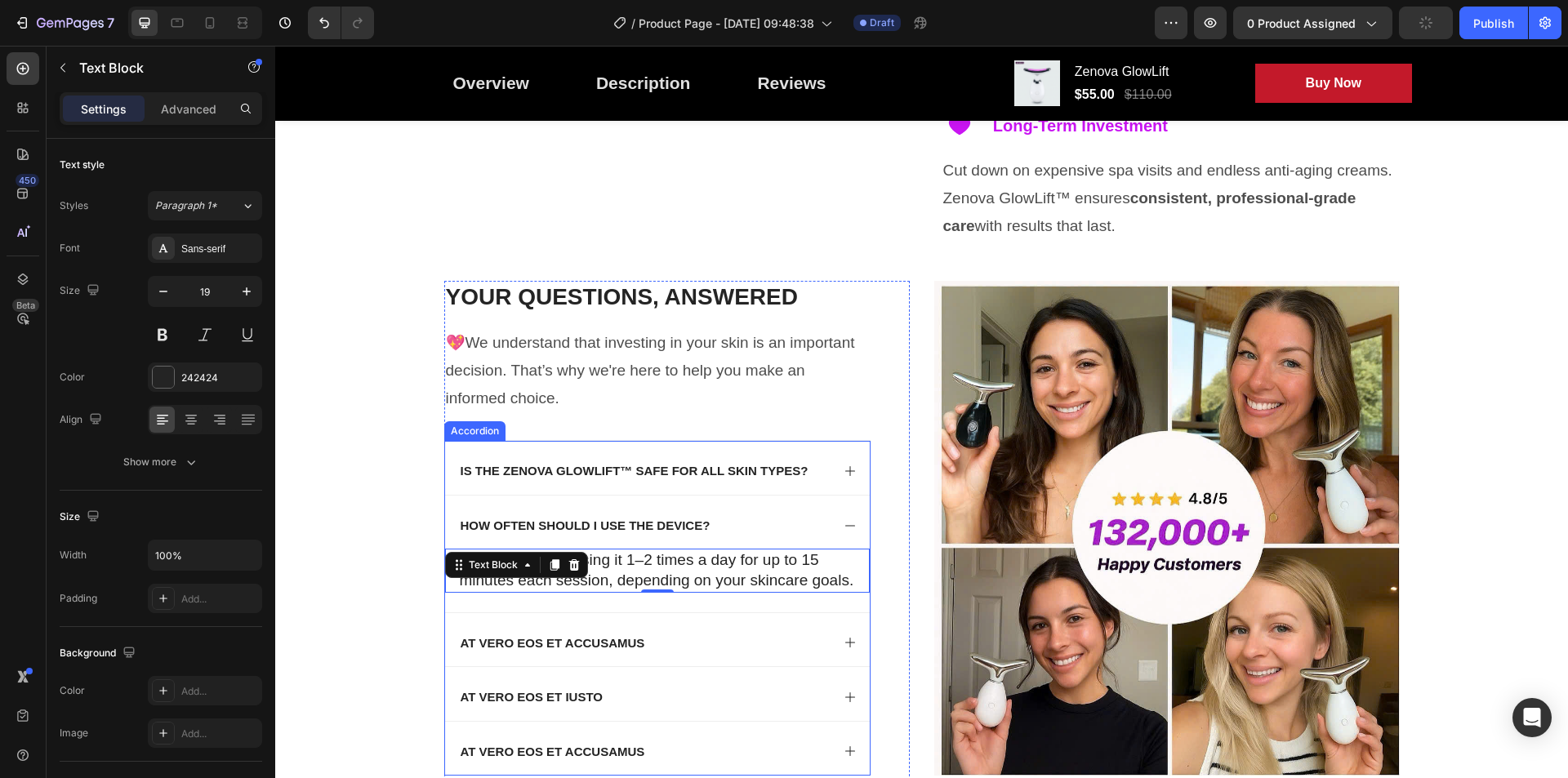
click at [678, 649] on div "At vero eos et accusamus" at bounding box center [644, 643] width 372 height 21
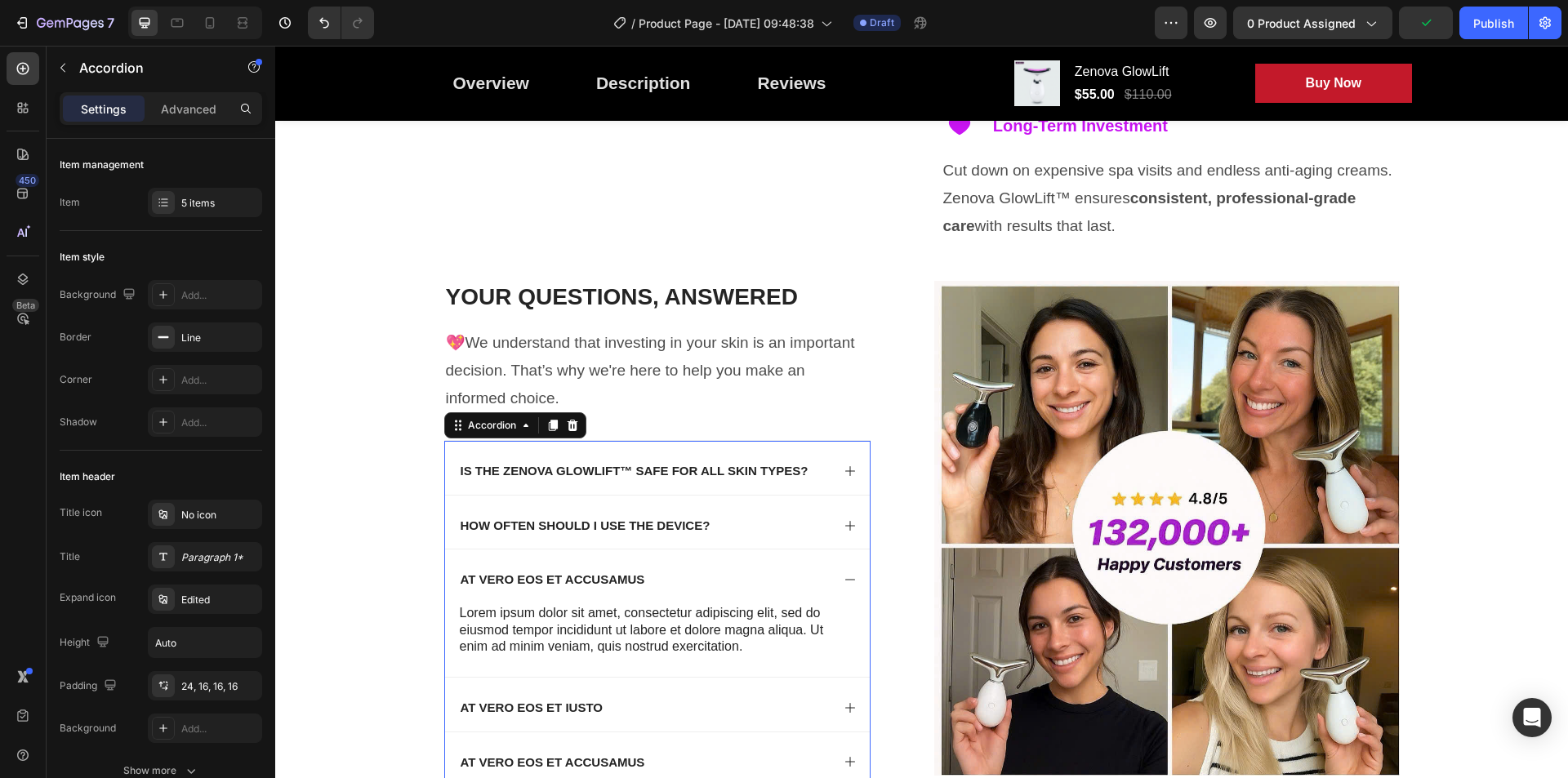
click at [678, 649] on div "At vero eos et accusamus [PERSON_NAME] ipsum dolor sit amet, consectetur adipis…" at bounding box center [657, 612] width 424 height 127
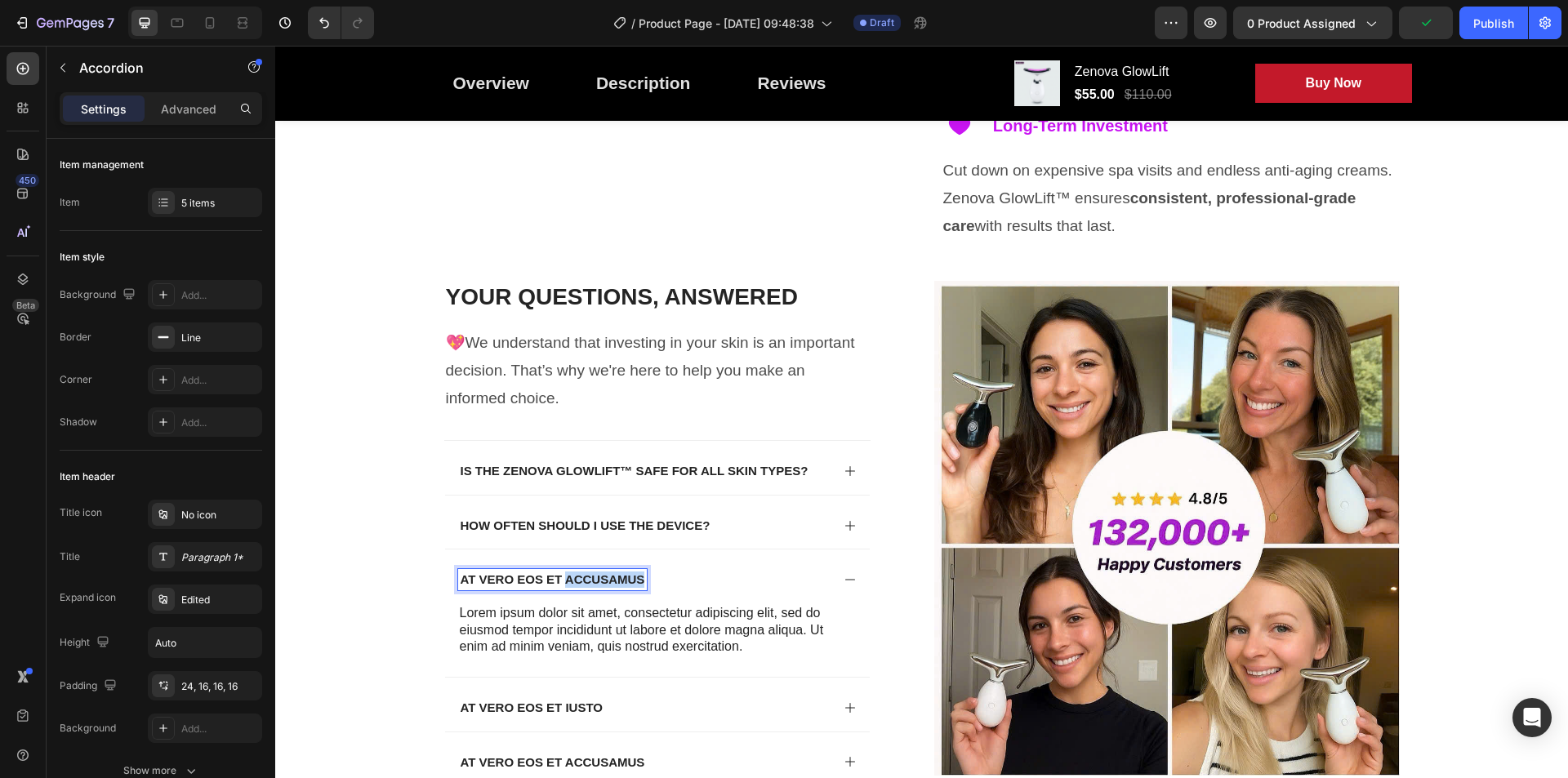
click at [568, 573] on p "At vero eos et accusamus" at bounding box center [552, 579] width 184 height 16
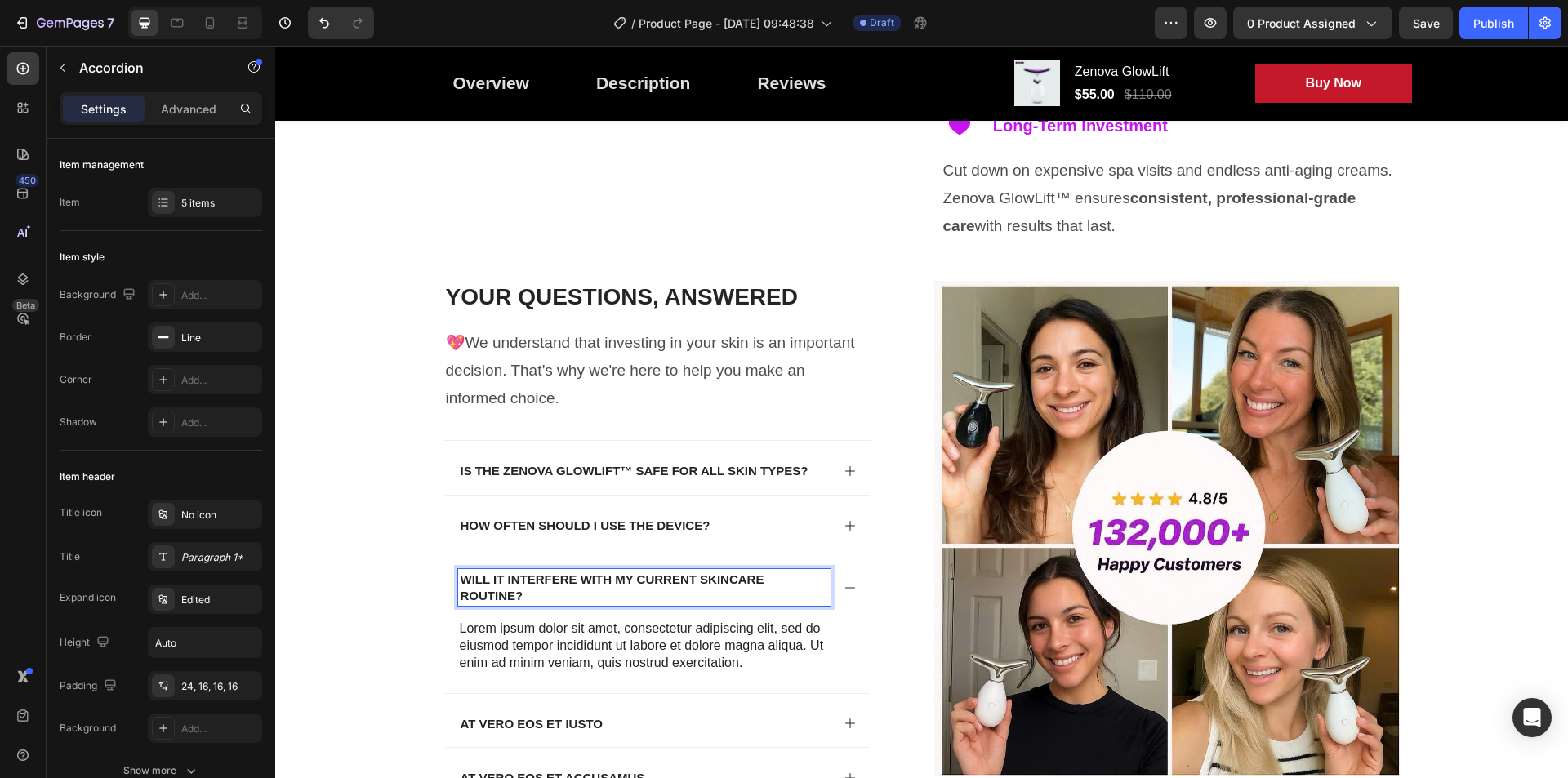
click at [620, 592] on p "Will it interfere with my current skincare routine?" at bounding box center [643, 587] width 367 height 32
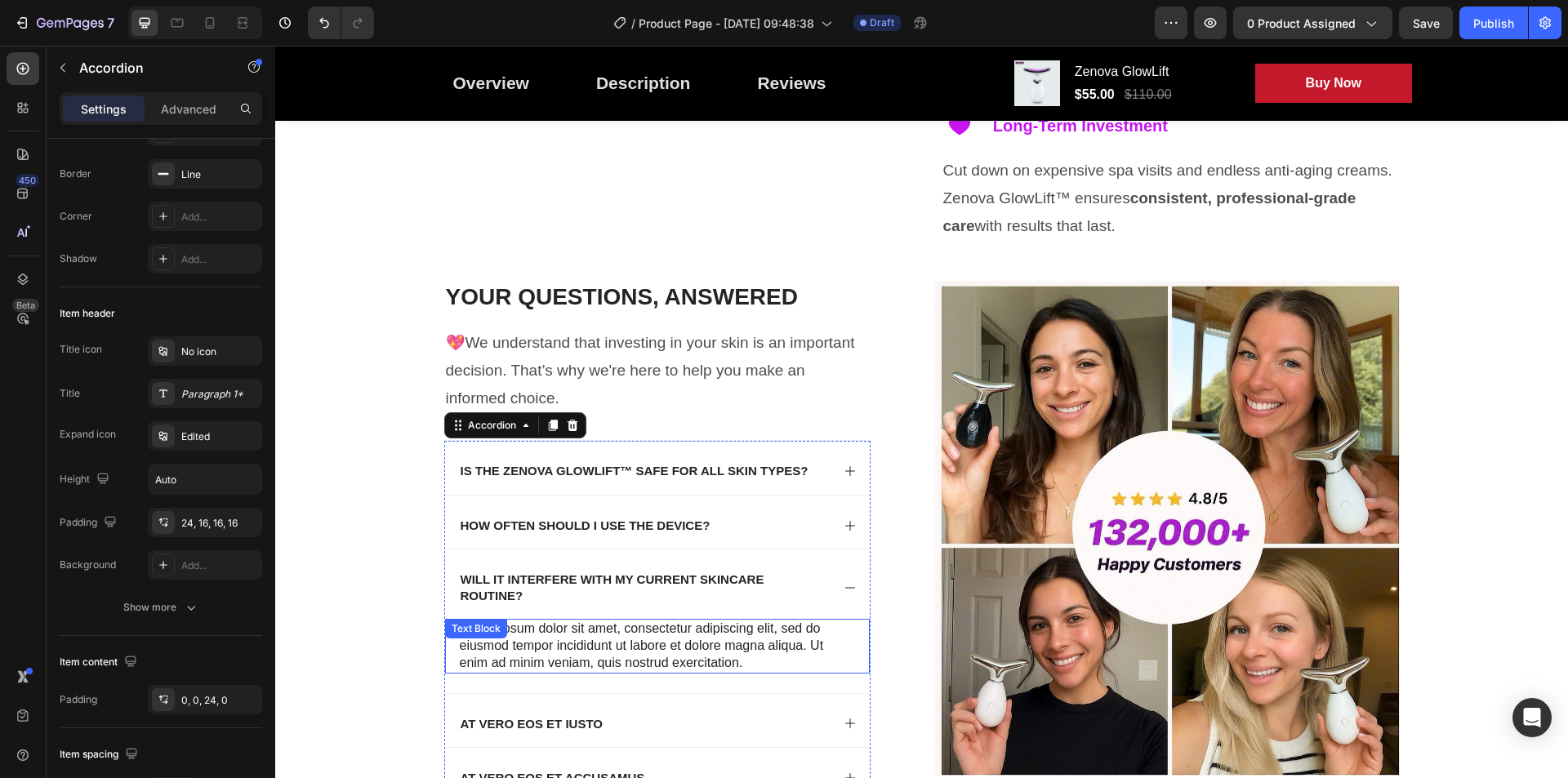
click at [538, 644] on p "Lorem ipsum dolor sit amet, consectetur adipiscing elit, sed do eiusmod tempor …" at bounding box center [657, 645] width 395 height 50
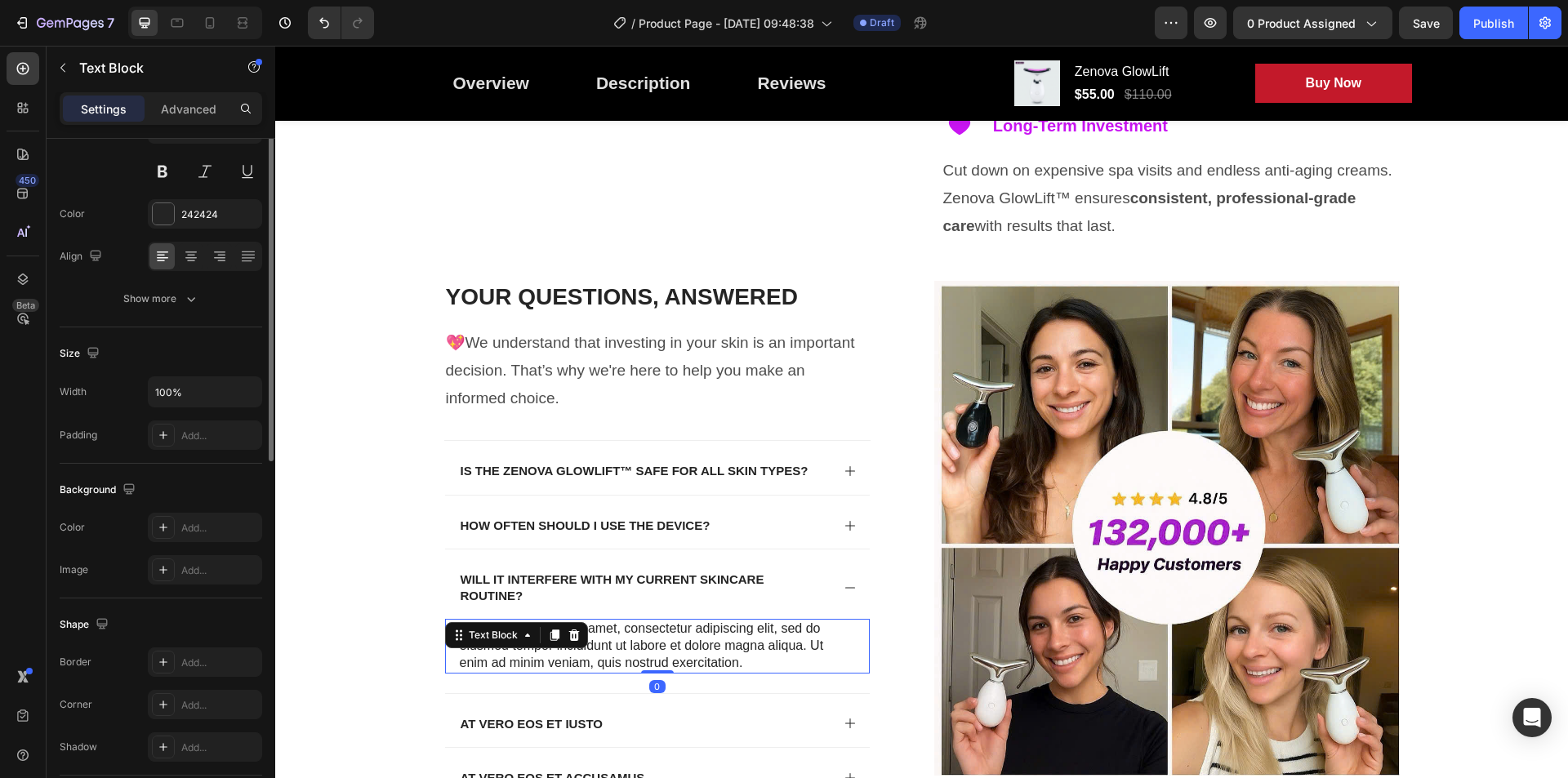
scroll to position [0, 0]
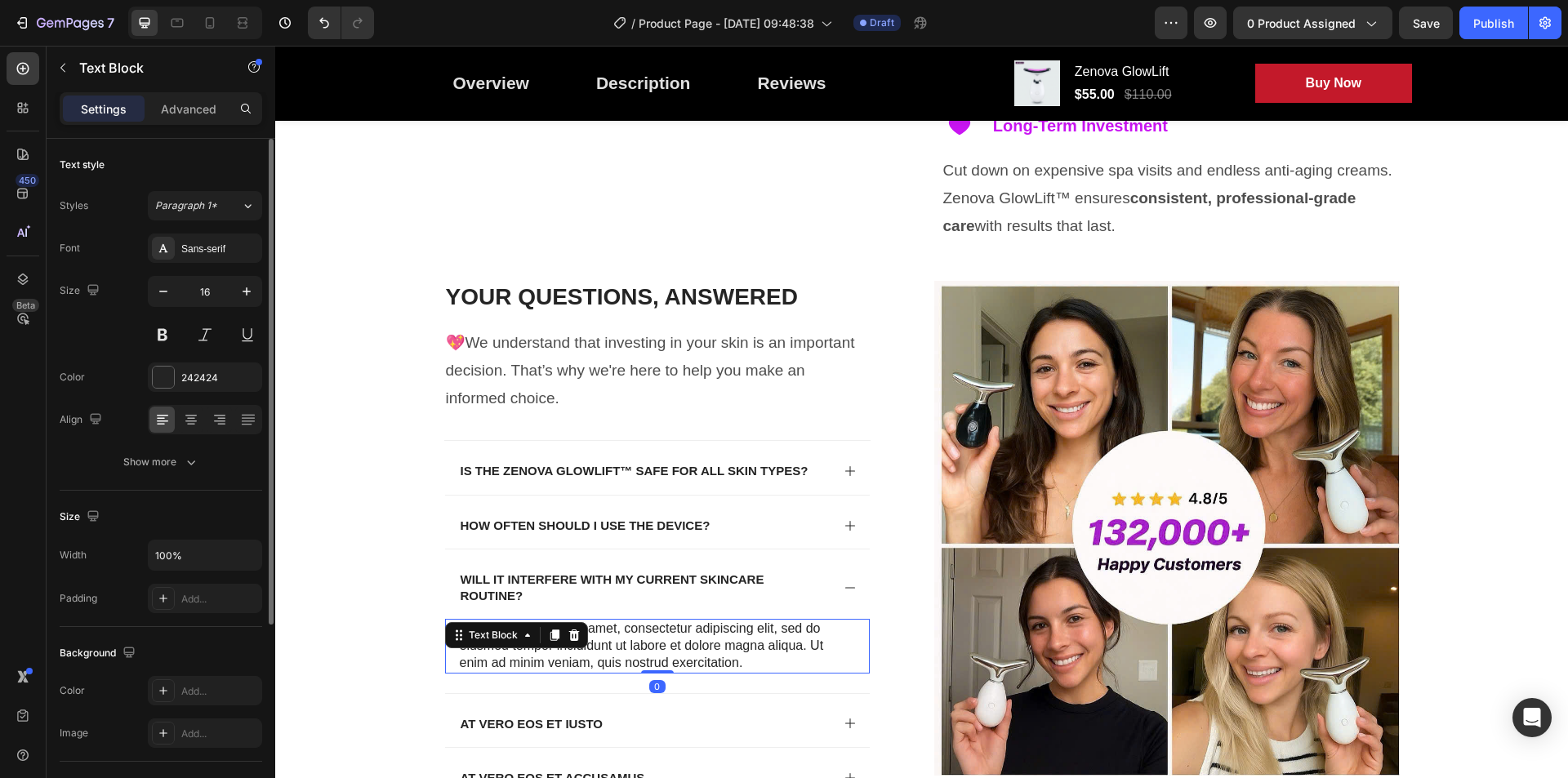
click at [538, 644] on div "Text Block" at bounding box center [516, 635] width 142 height 26
click at [629, 656] on p "Lorem ipsum dolor sit amet, consectetur adipiscing elit, sed do eiusmod tempor …" at bounding box center [657, 645] width 395 height 50
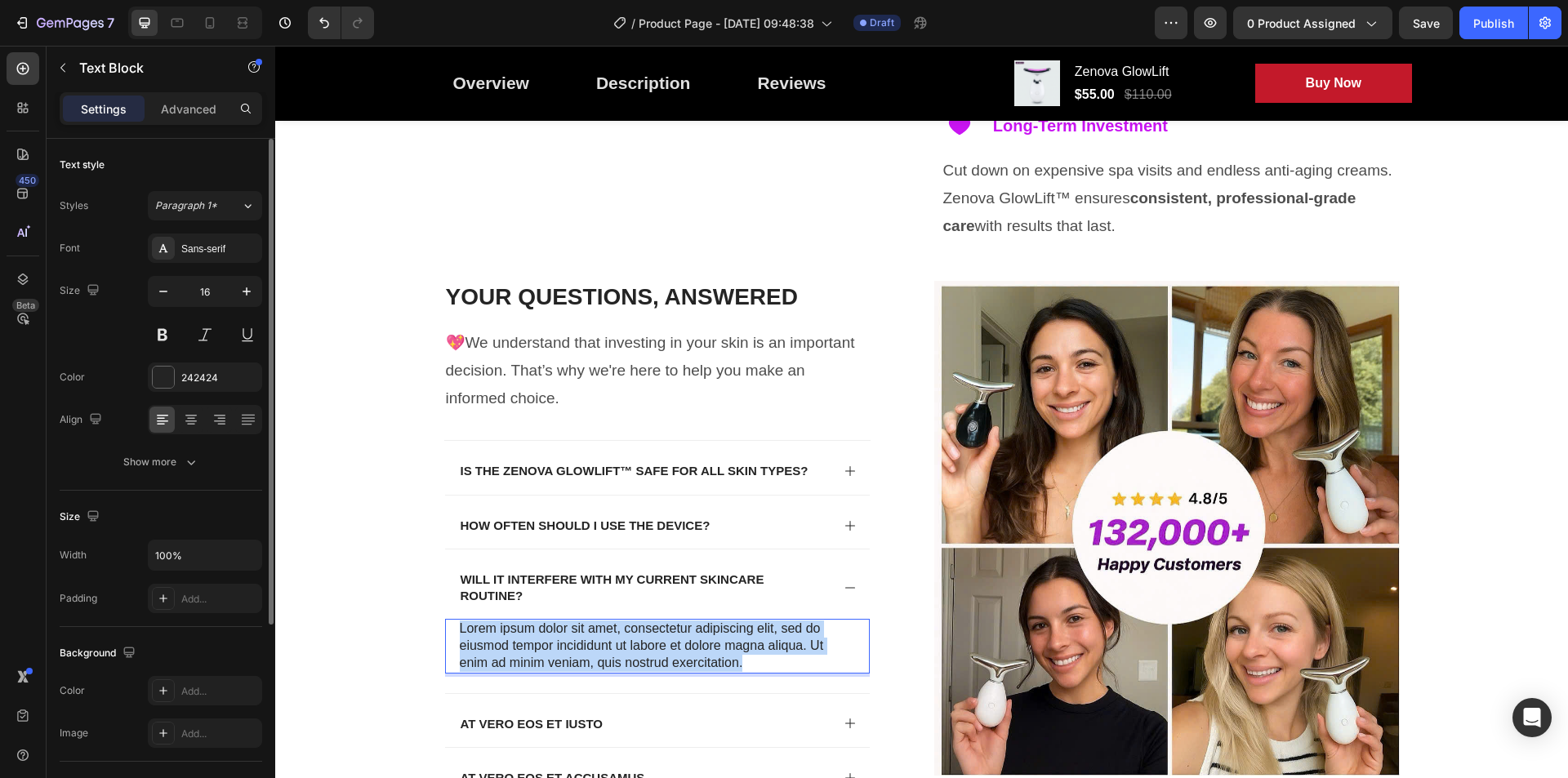
click at [629, 656] on p "Lorem ipsum dolor sit amet, consectetur adipiscing elit, sed do eiusmod tempor …" at bounding box center [657, 645] width 395 height 50
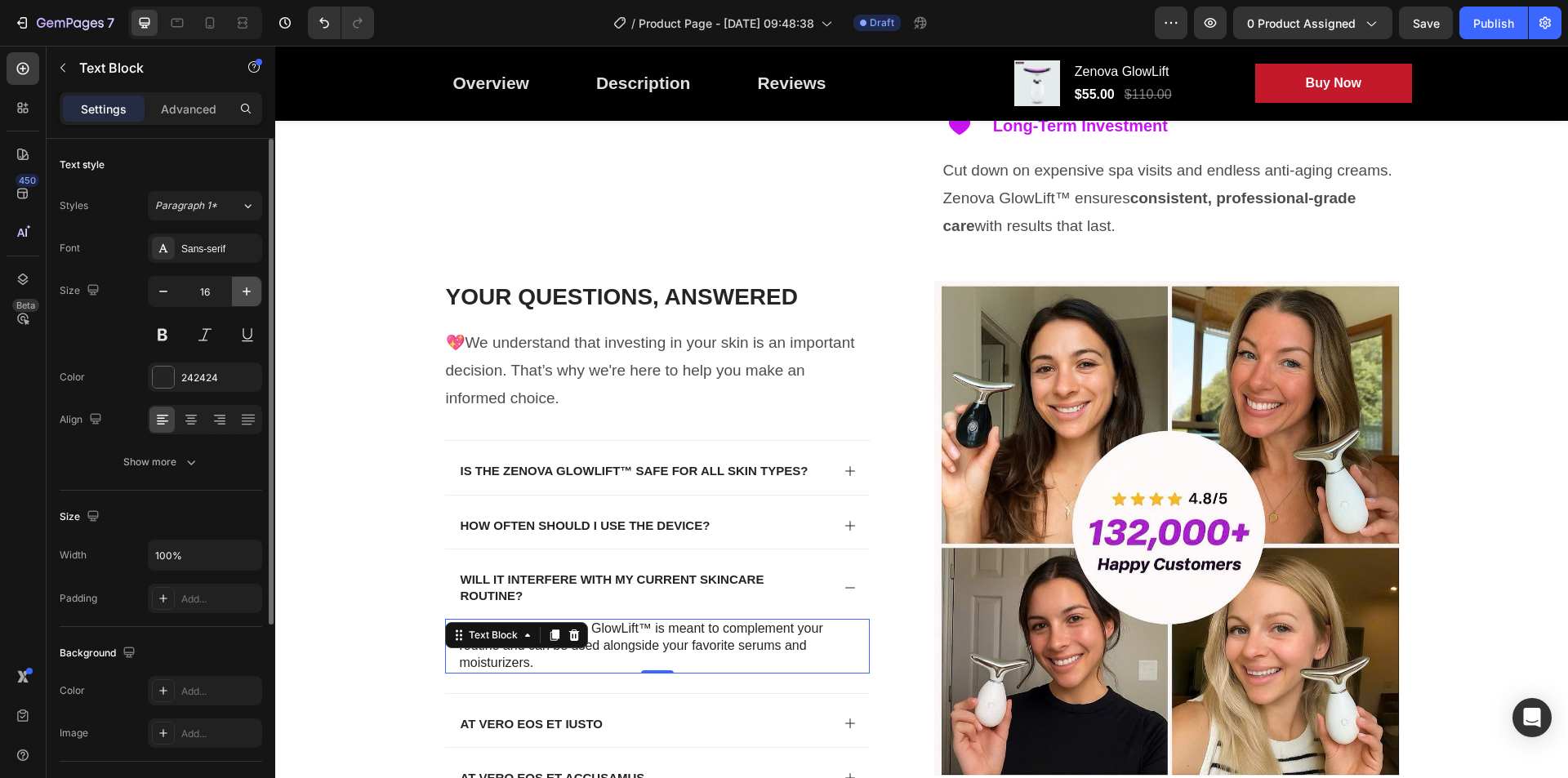
click at [247, 294] on icon "button" at bounding box center [246, 291] width 16 height 16
click at [247, 295] on icon "button" at bounding box center [246, 291] width 16 height 16
type input "19"
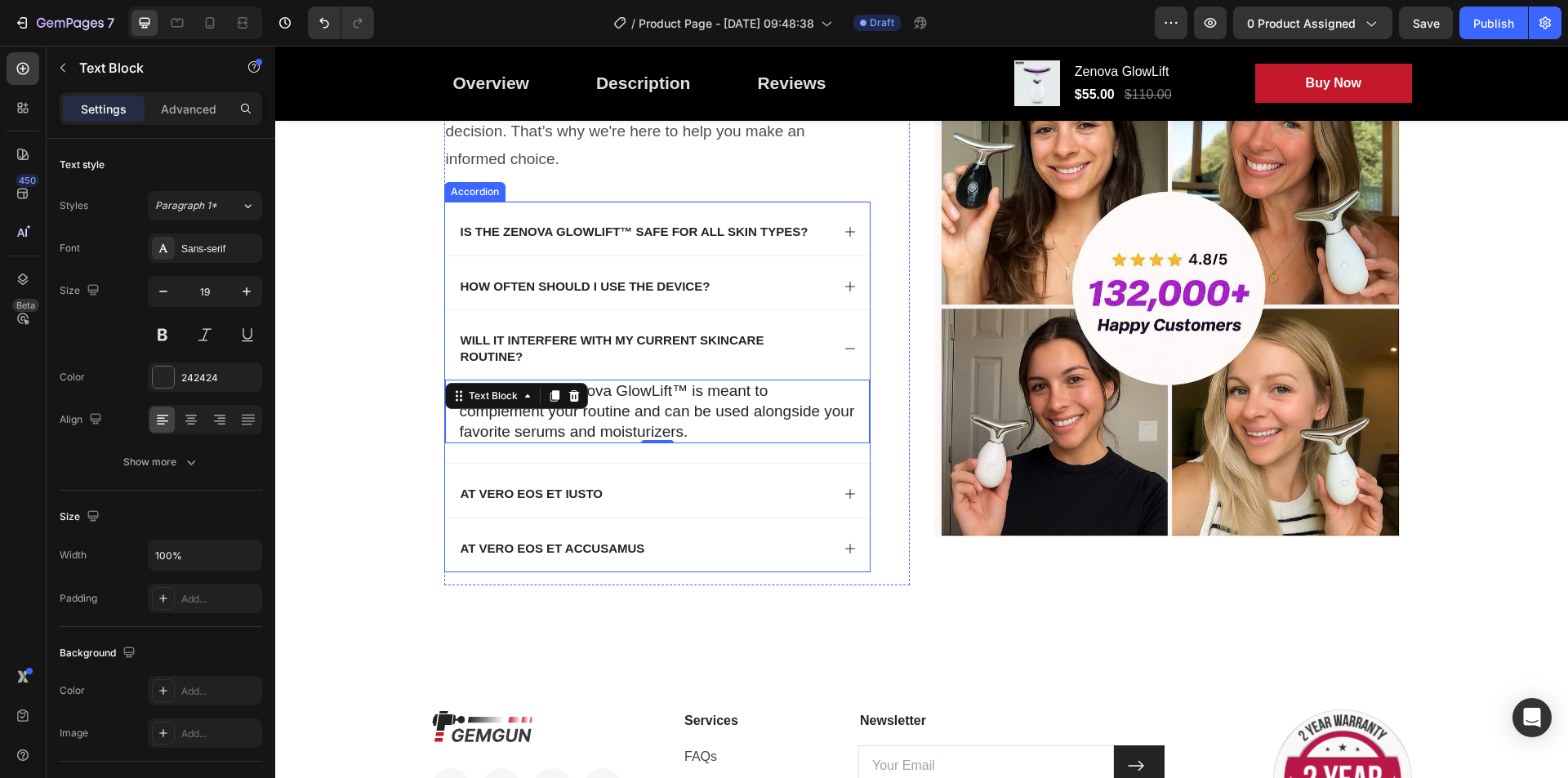
scroll to position [6858, 0]
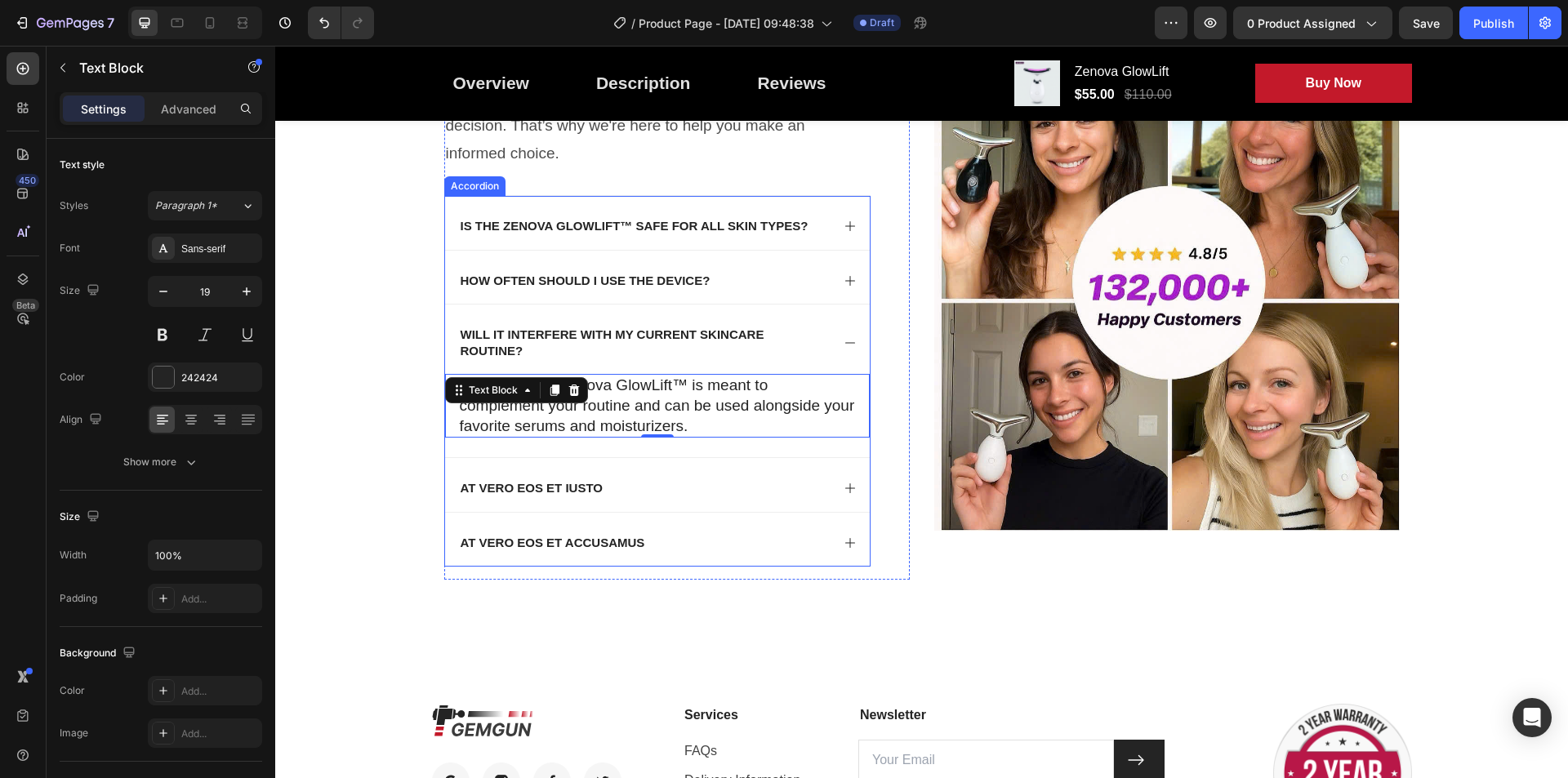
click at [545, 489] on p "At vero eos et iusto" at bounding box center [531, 487] width 142 height 16
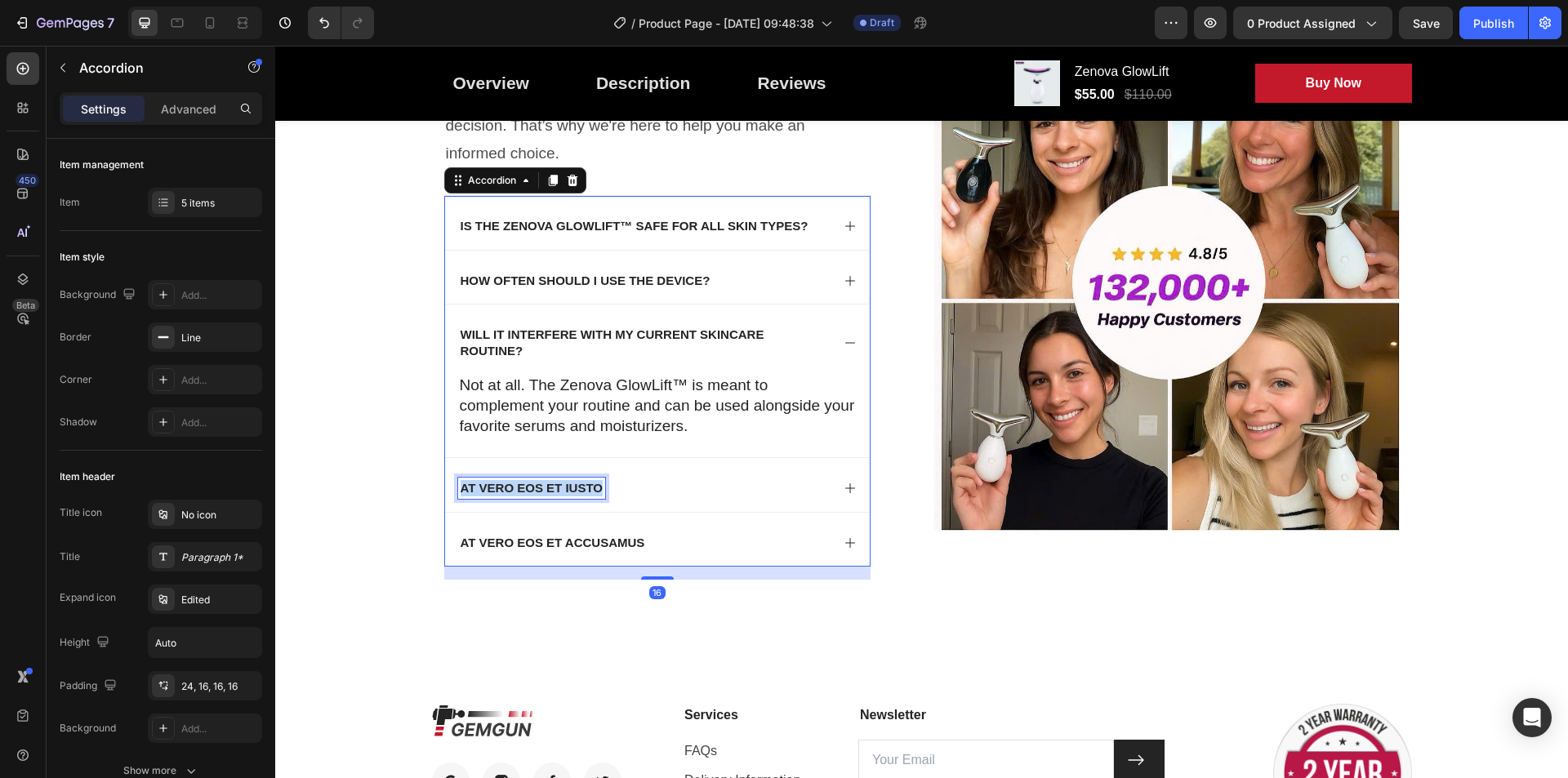
click at [545, 489] on p "At vero eos et iusto" at bounding box center [531, 487] width 142 height 16
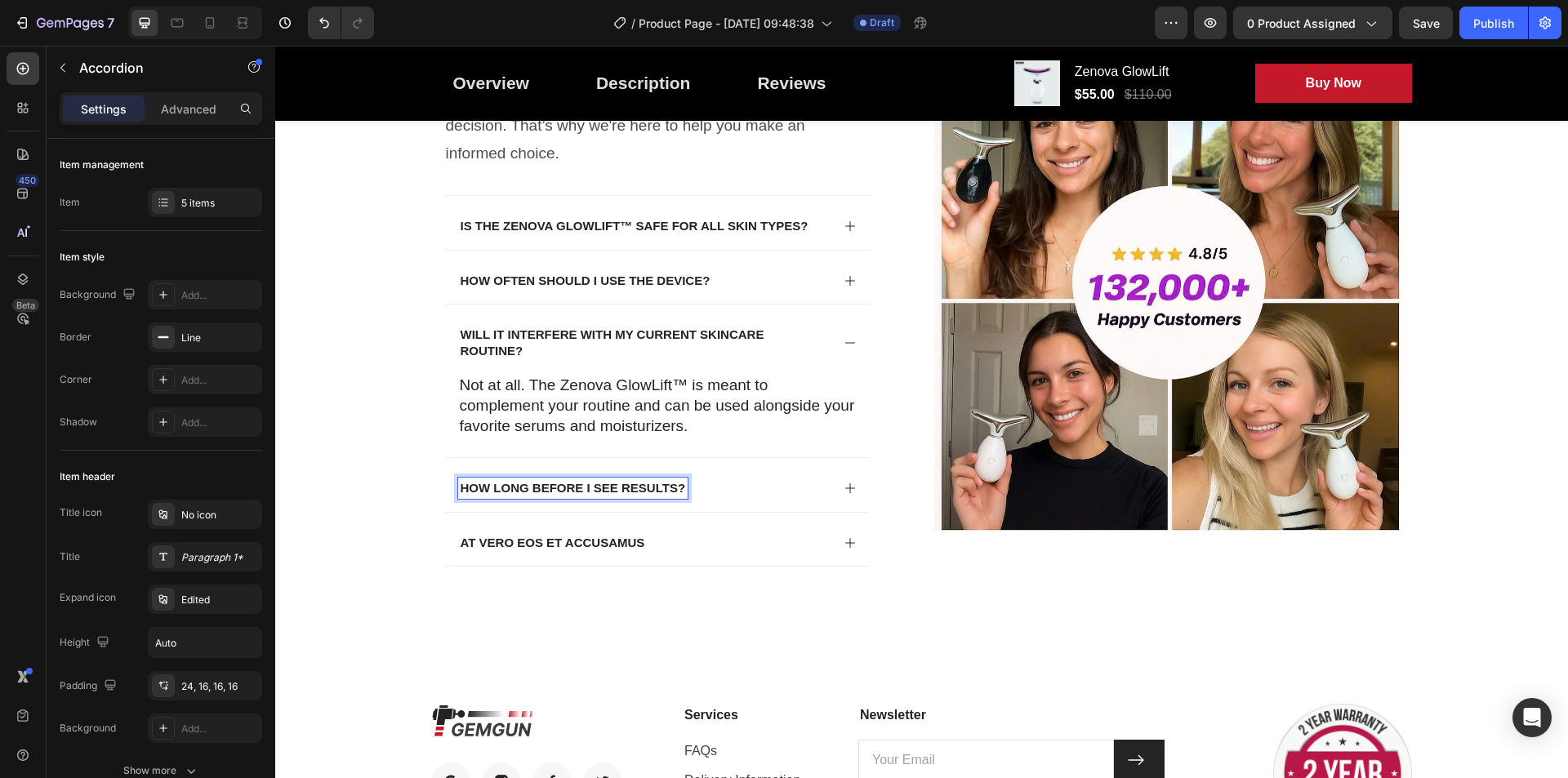
click at [628, 493] on strong "How long before I see results?" at bounding box center [573, 487] width 226 height 14
click at [708, 505] on div "How long before I see results?" at bounding box center [657, 485] width 424 height 54
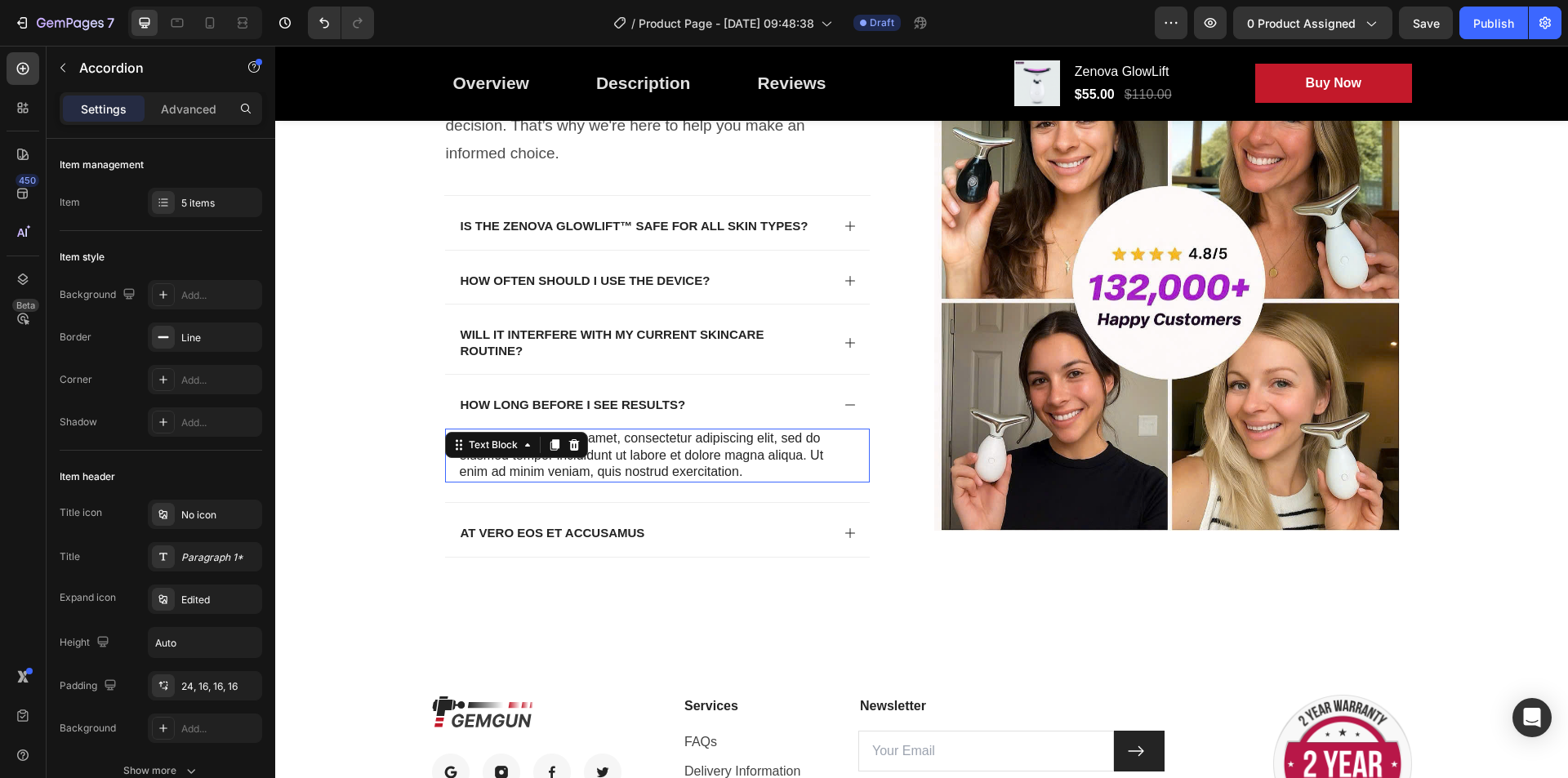
click at [592, 453] on p "Lorem ipsum dolor sit amet, consectetur adipiscing elit, sed do eiusmod tempor …" at bounding box center [657, 455] width 395 height 50
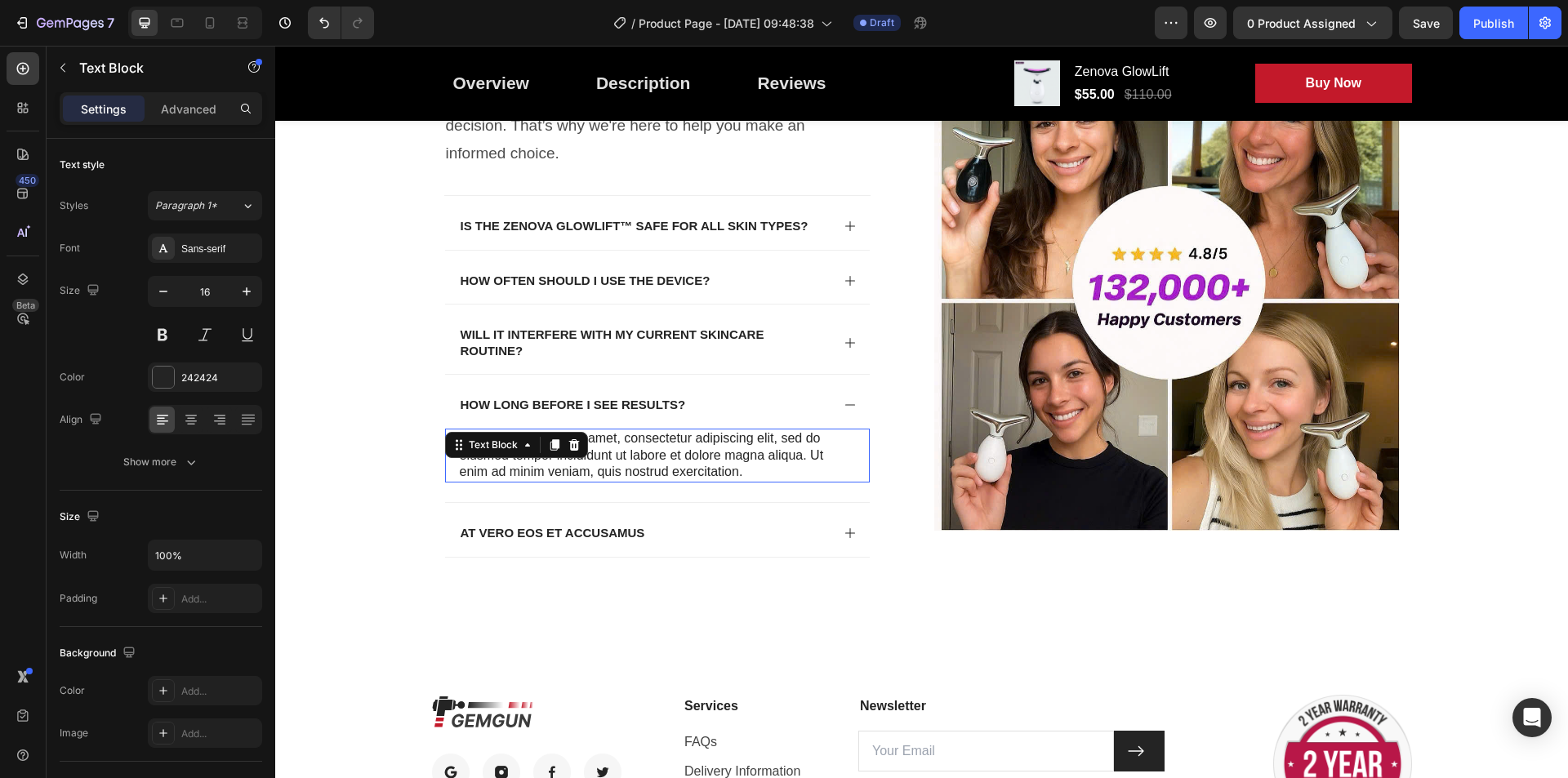
click at [591, 453] on p "Lorem ipsum dolor sit amet, consectetur adipiscing elit, sed do eiusmod tempor …" at bounding box center [657, 455] width 395 height 50
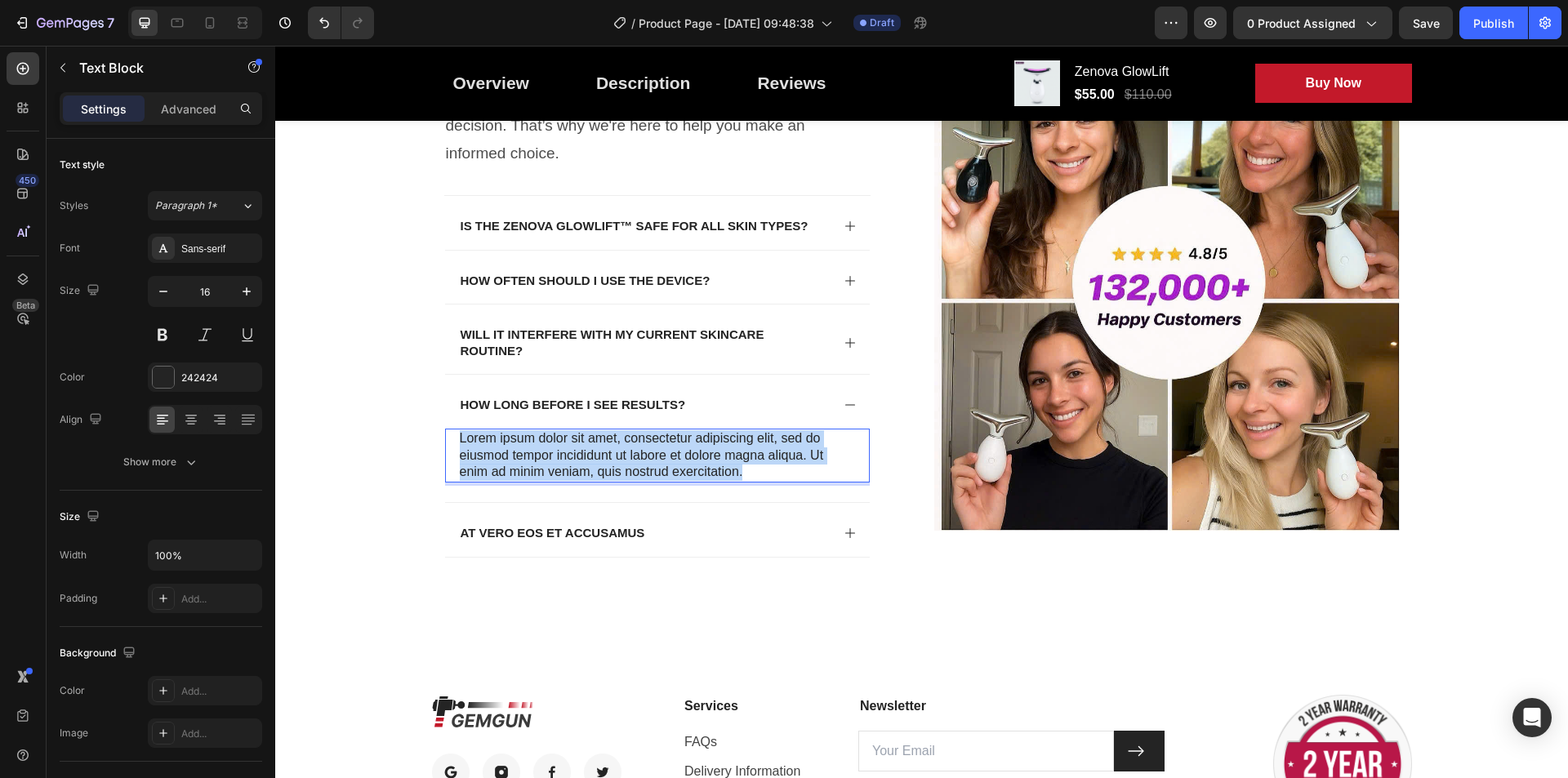
click at [591, 453] on p "Lorem ipsum dolor sit amet, consectetur adipiscing elit, sed do eiusmod tempor …" at bounding box center [657, 455] width 395 height 50
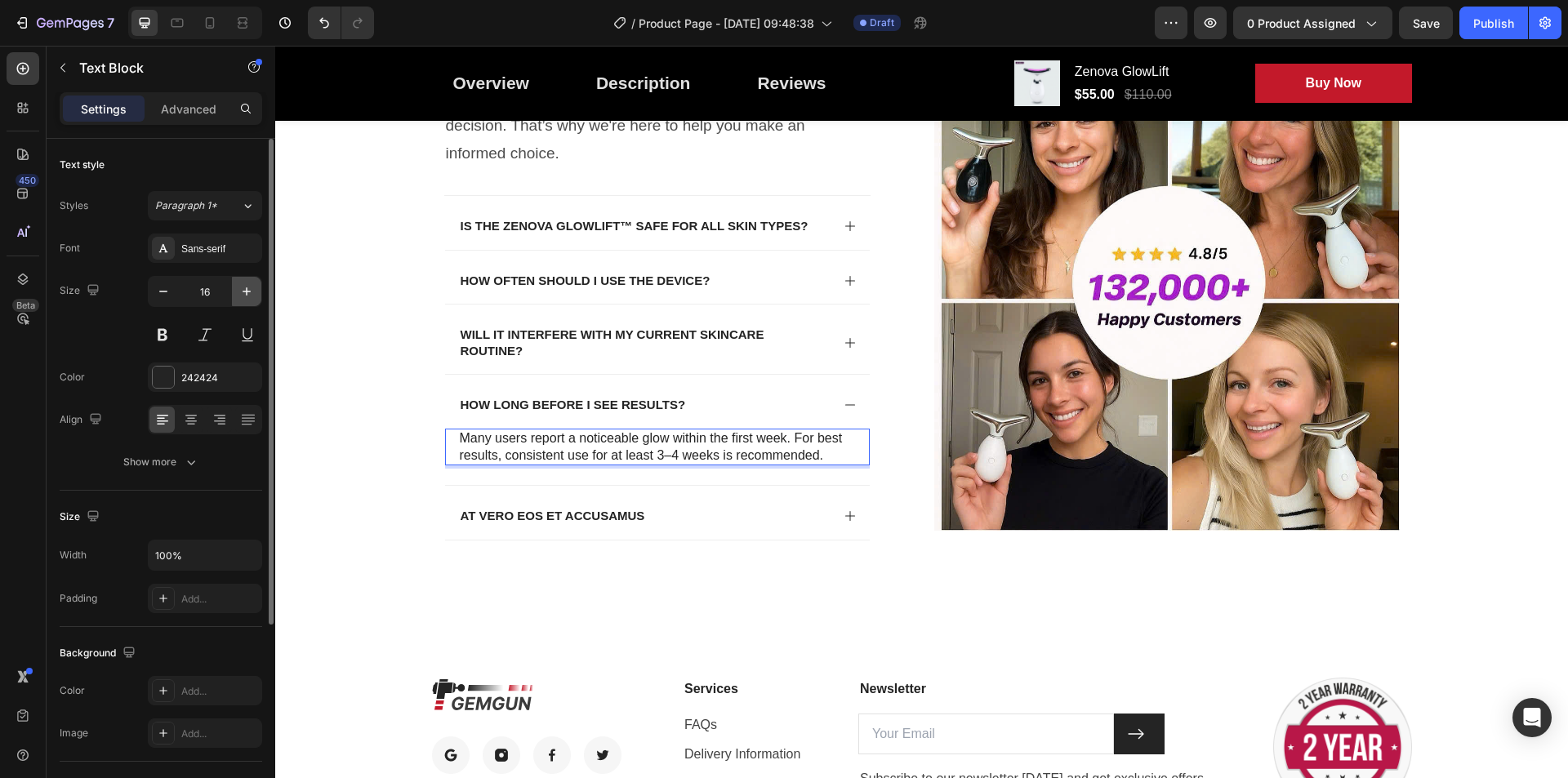
click at [252, 288] on icon "button" at bounding box center [246, 291] width 16 height 16
click at [251, 288] on icon "button" at bounding box center [246, 291] width 16 height 16
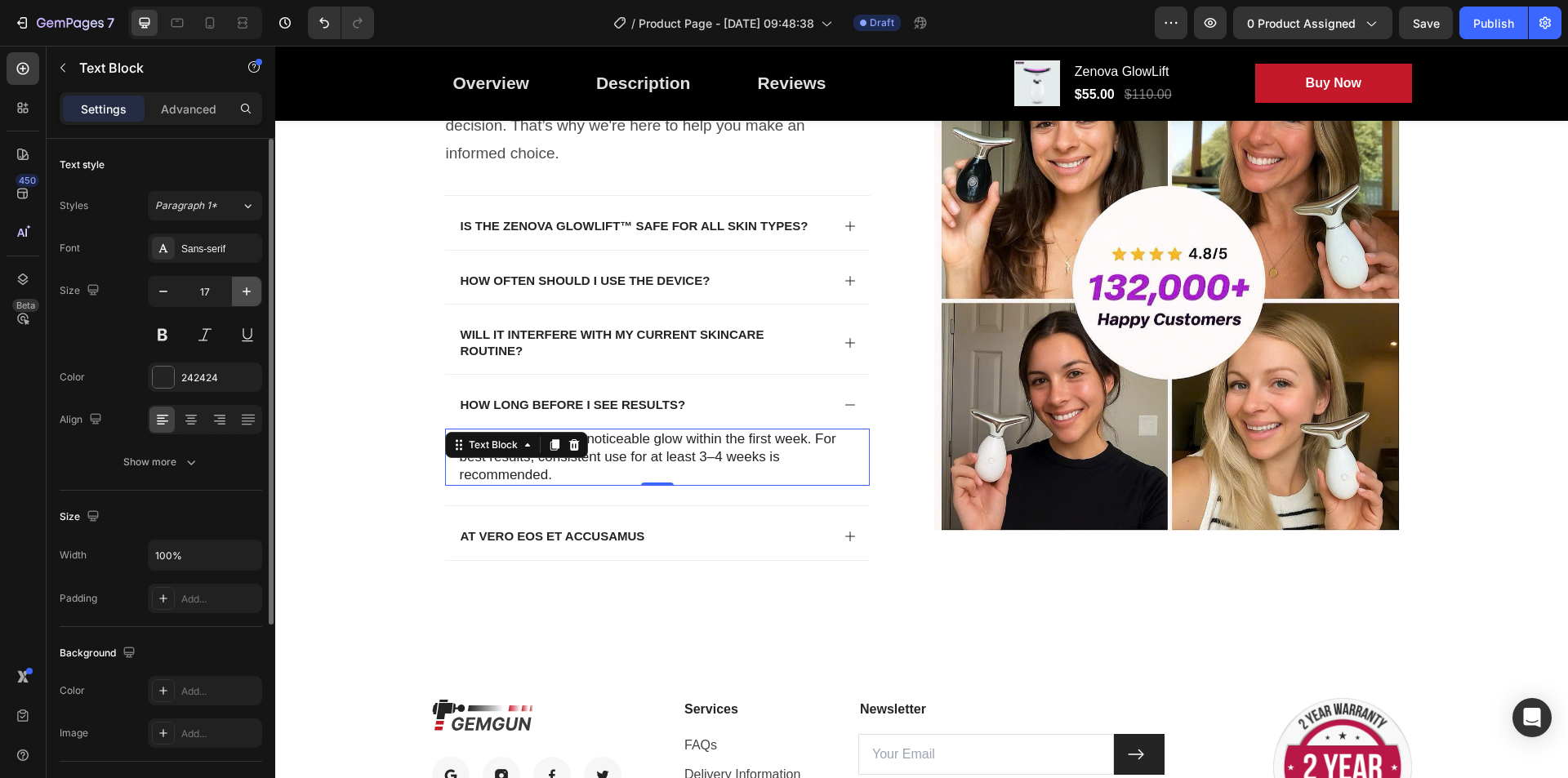
click at [251, 288] on icon "button" at bounding box center [246, 291] width 16 height 16
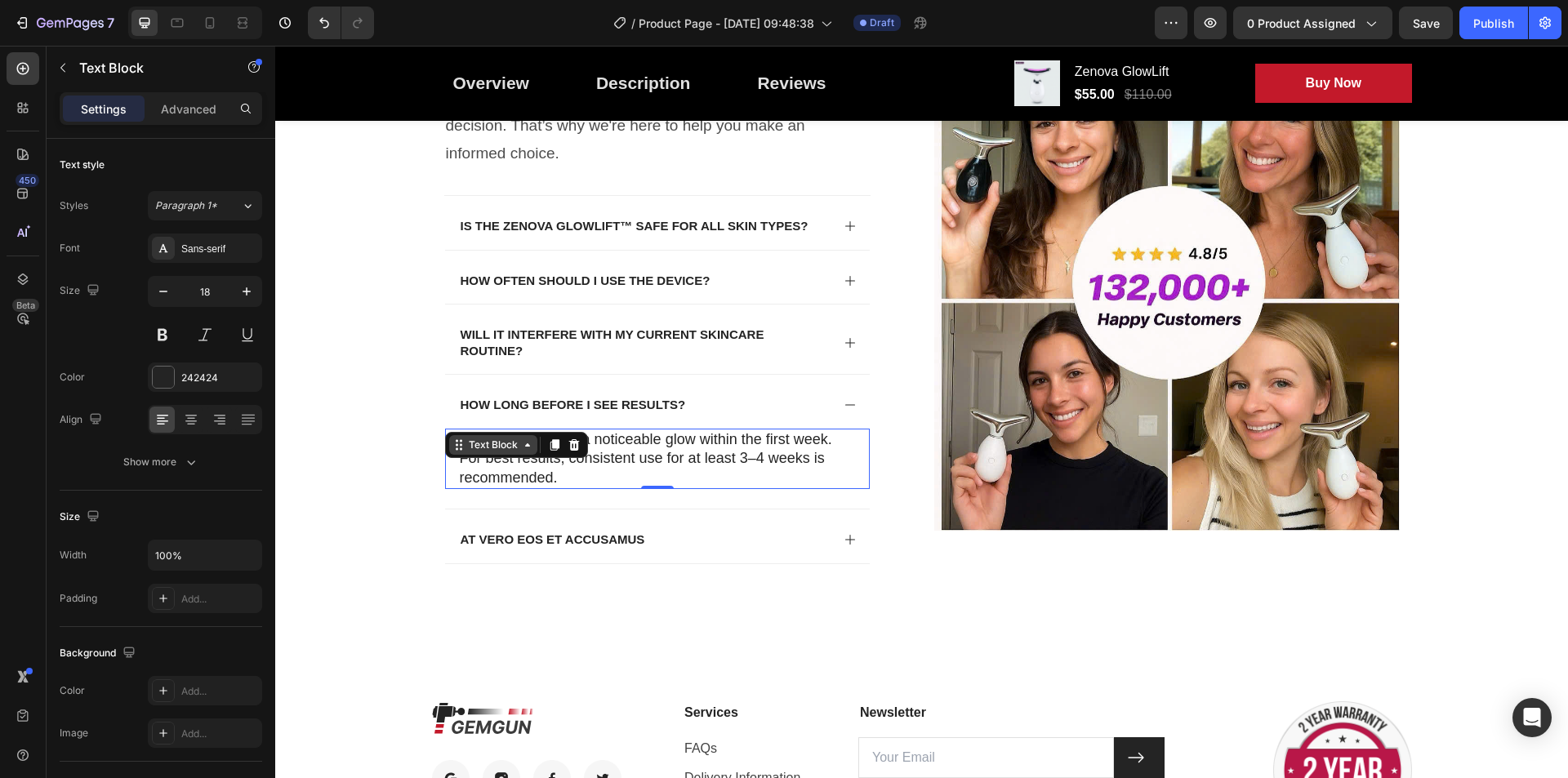
type input "19"
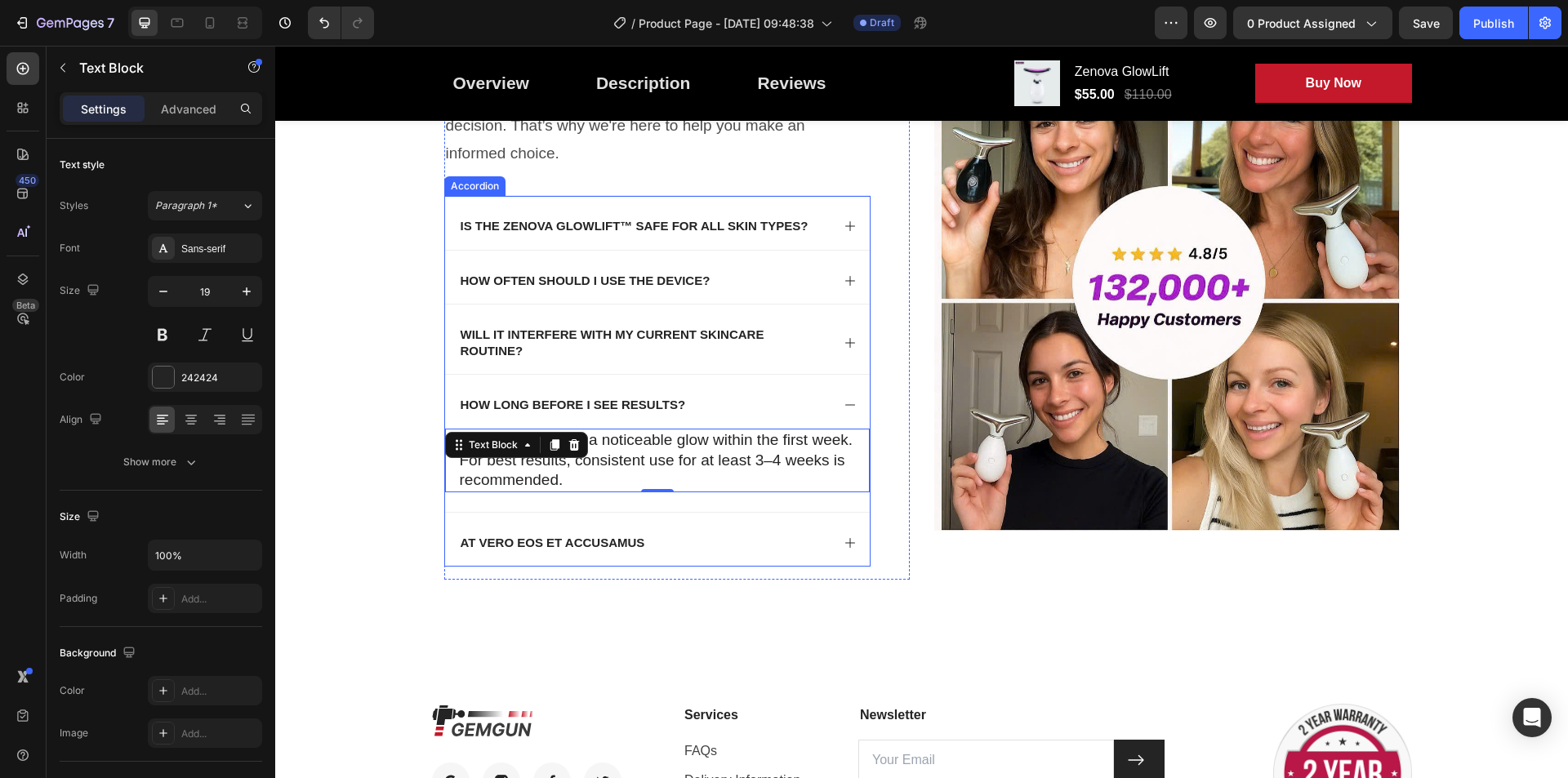
click at [571, 546] on p "At vero eos et accusamus" at bounding box center [552, 543] width 184 height 16
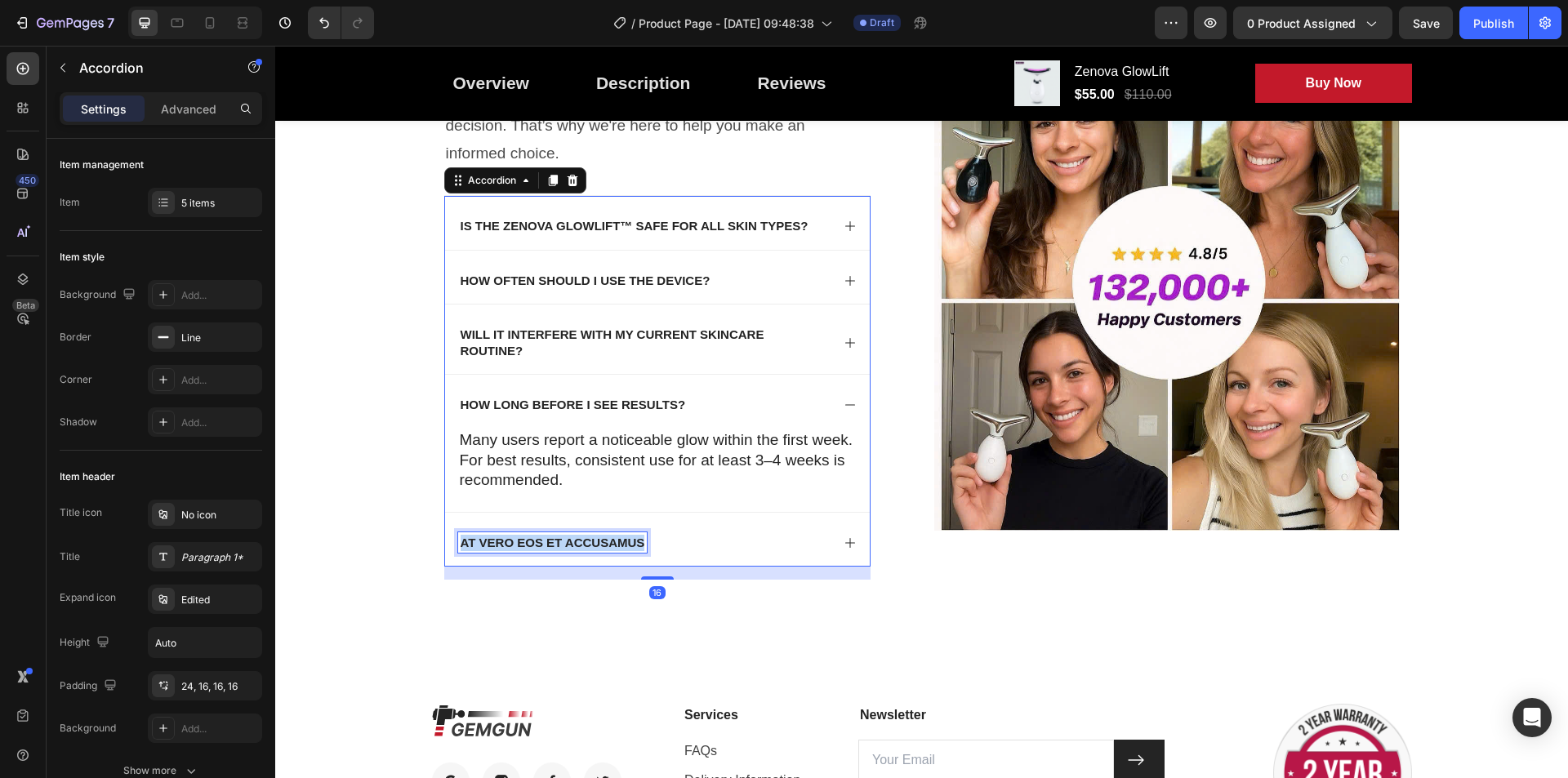
click at [571, 546] on p "At vero eos et accusamus" at bounding box center [552, 543] width 184 height 16
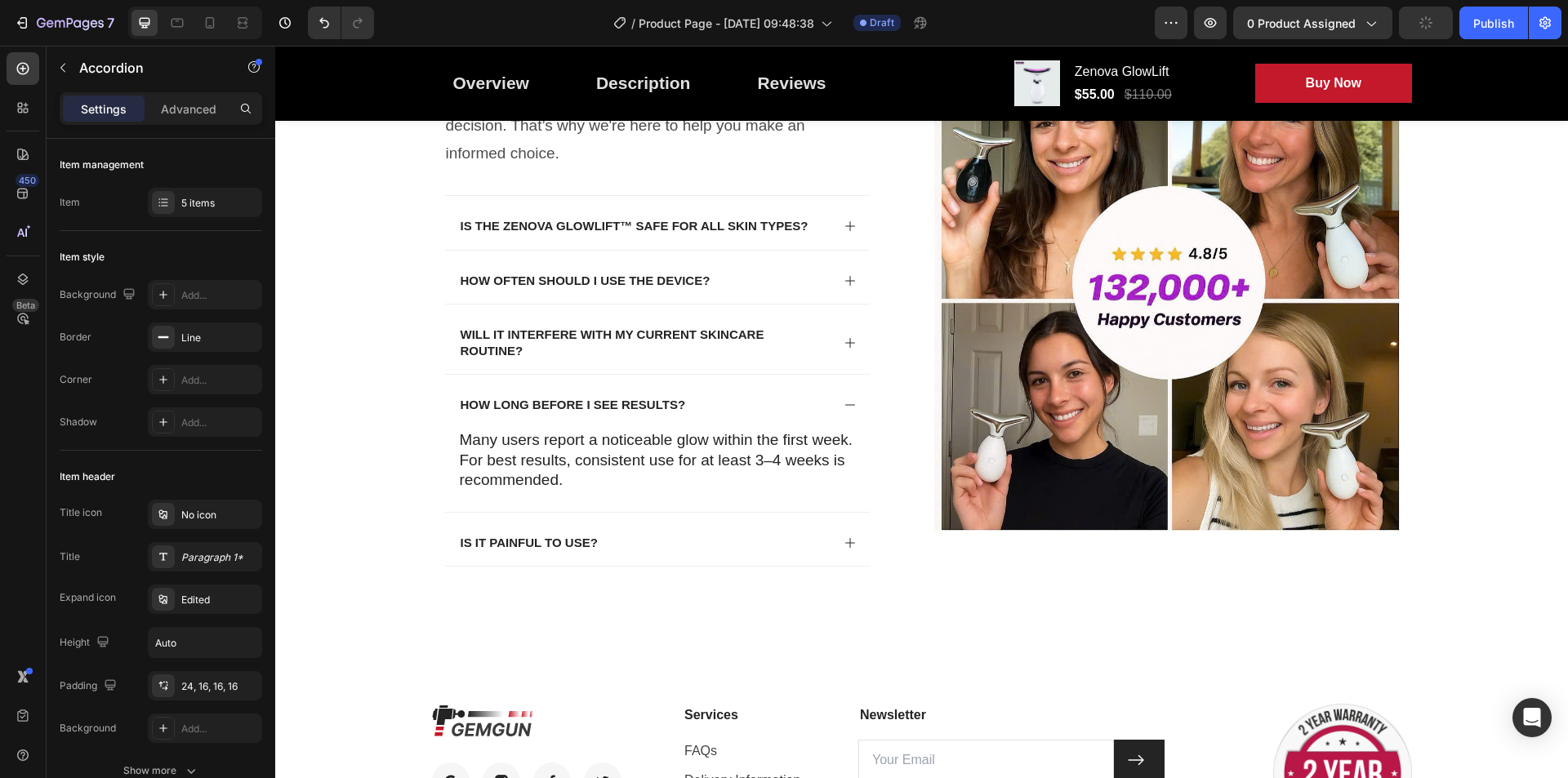
click at [643, 542] on div "Is it painful to use?" at bounding box center [644, 543] width 372 height 21
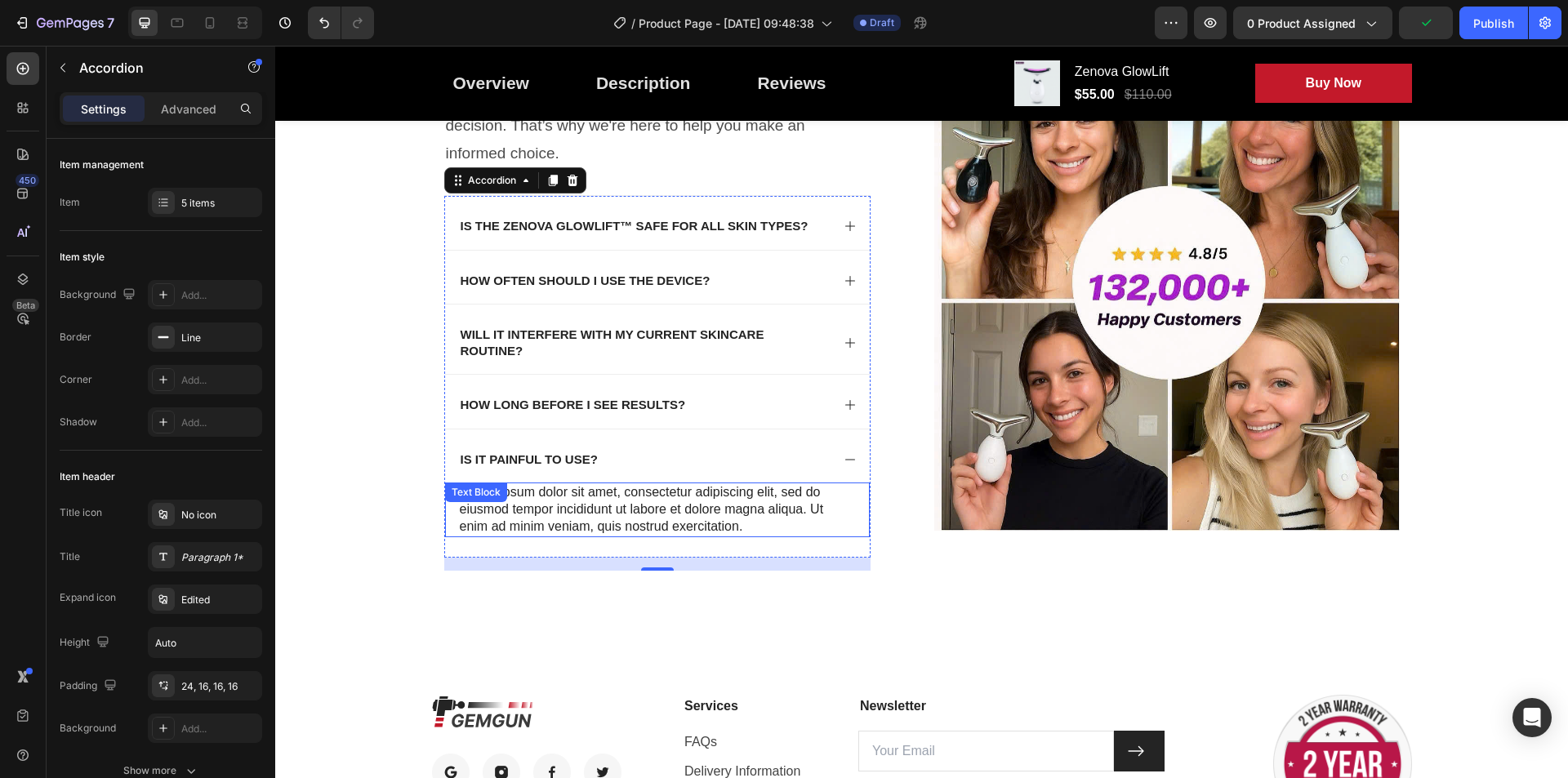
click at [682, 508] on p "Lorem ipsum dolor sit amet, consectetur adipiscing elit, sed do eiusmod tempor …" at bounding box center [657, 510] width 395 height 50
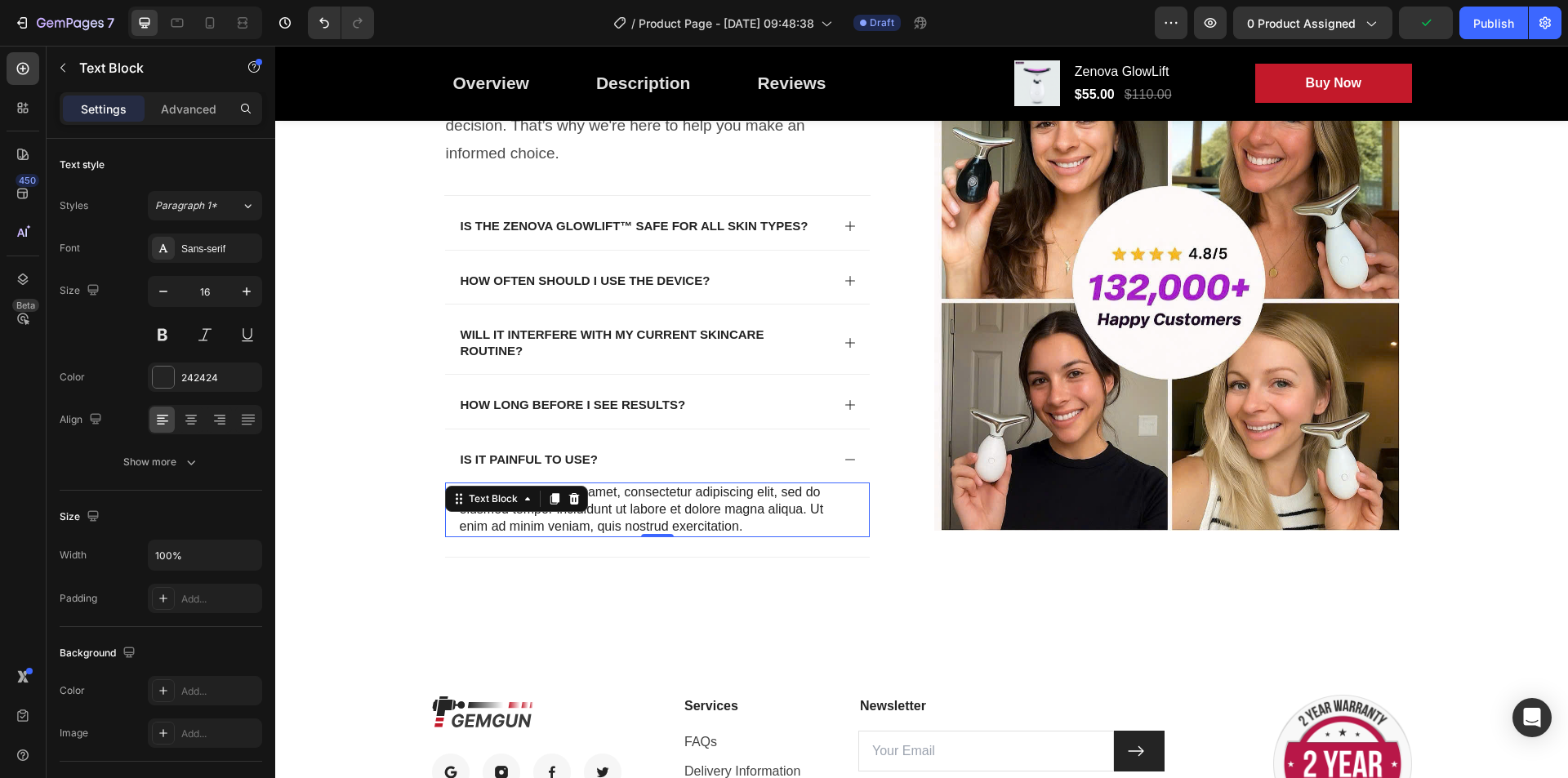
click at [682, 508] on p "Lorem ipsum dolor sit amet, consectetur adipiscing elit, sed do eiusmod tempor …" at bounding box center [657, 510] width 395 height 50
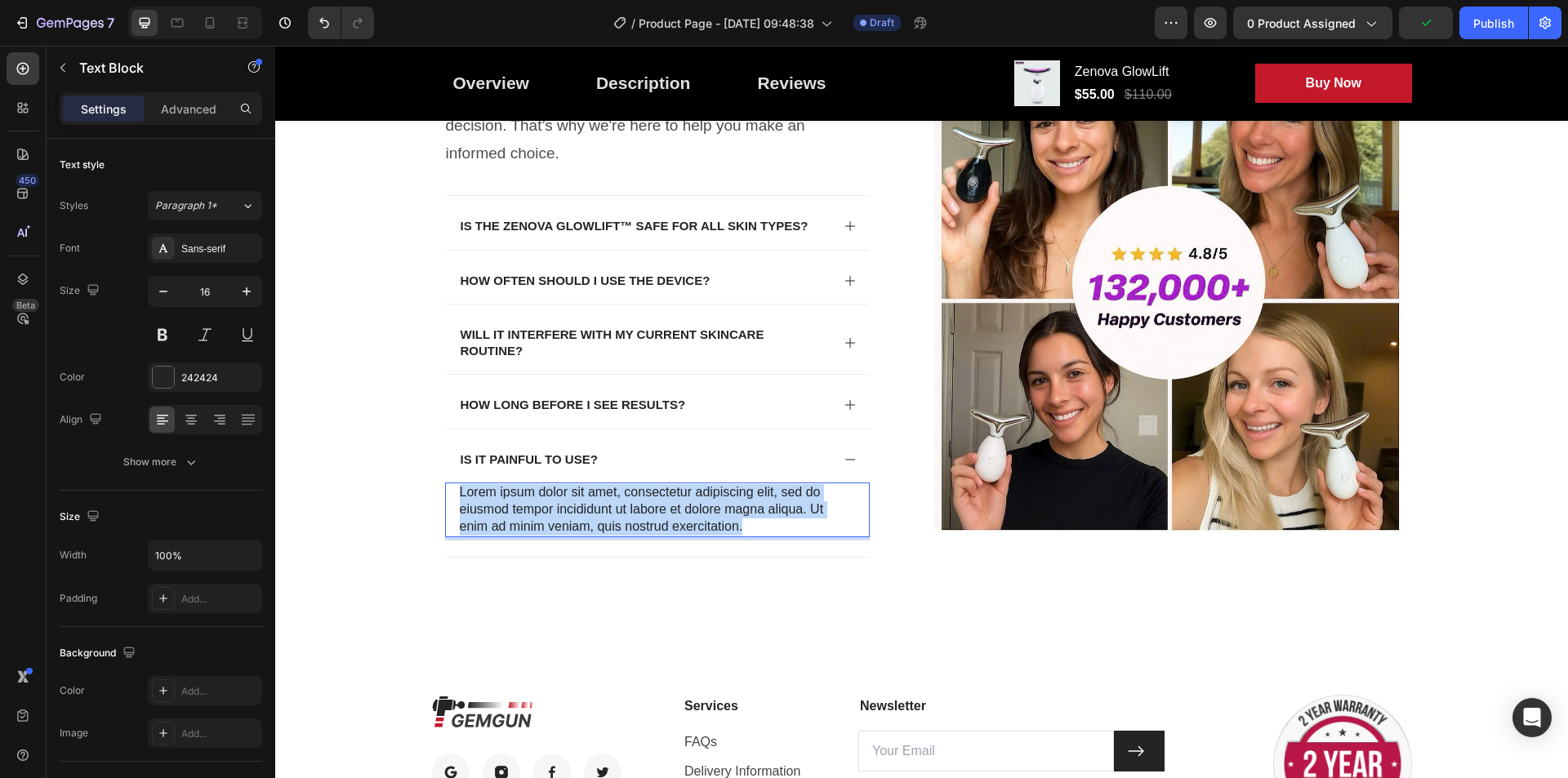
click at [682, 508] on p "Lorem ipsum dolor sit amet, consectetur adipiscing elit, sed do eiusmod tempor …" at bounding box center [657, 510] width 395 height 50
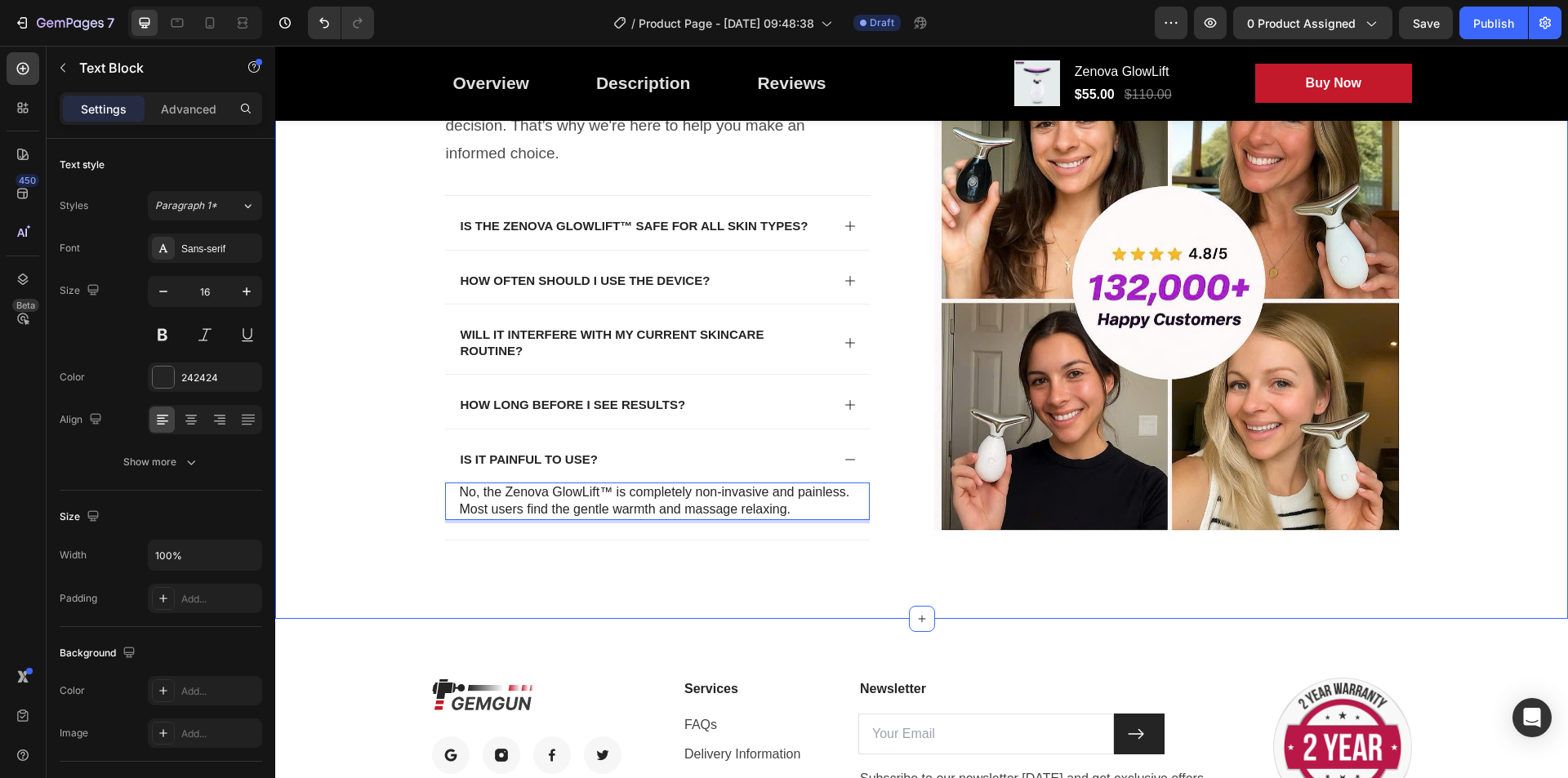
drag, startPoint x: 515, startPoint y: 575, endPoint x: 354, endPoint y: 571, distance: 161.0
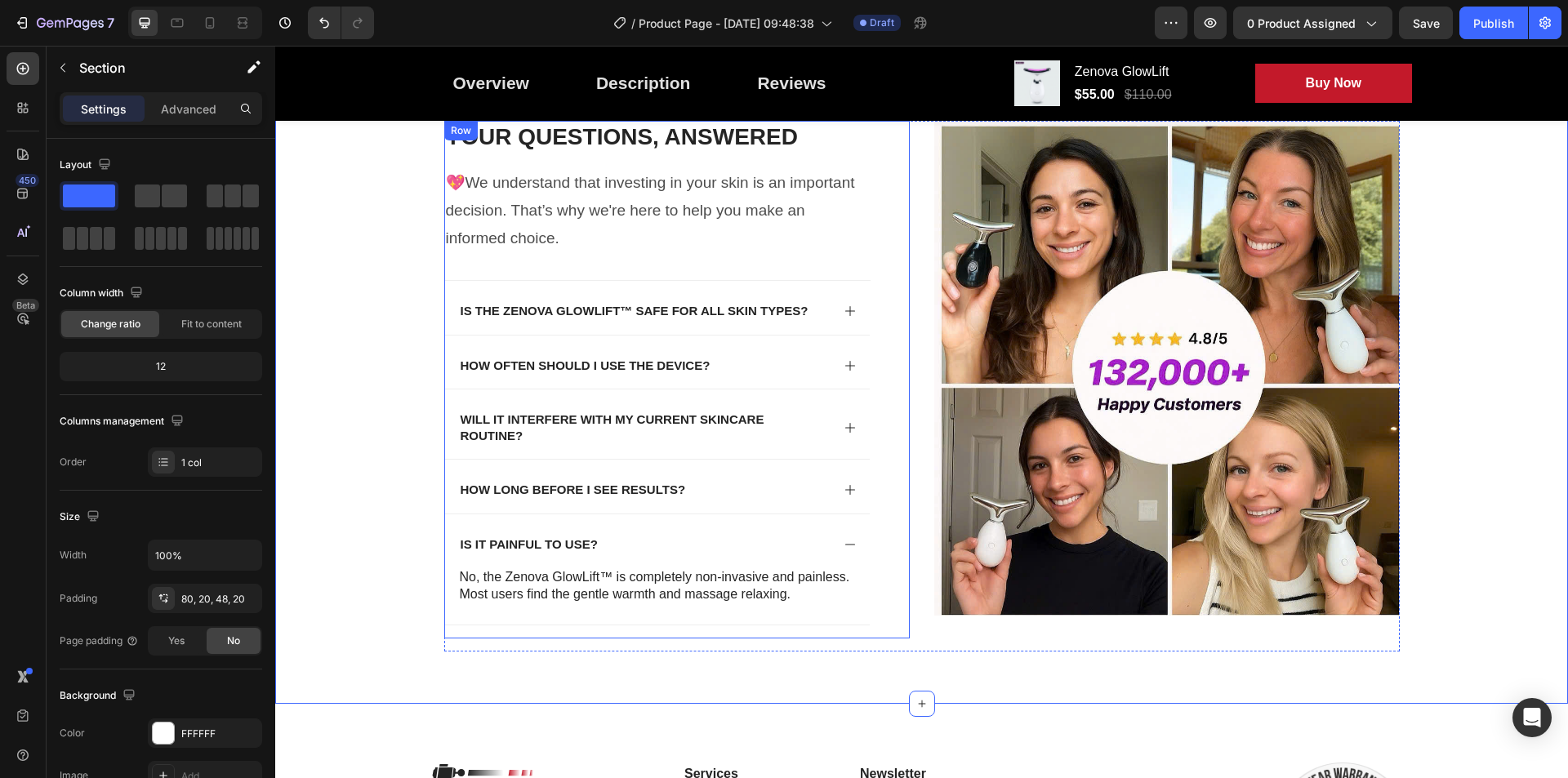
scroll to position [6775, 0]
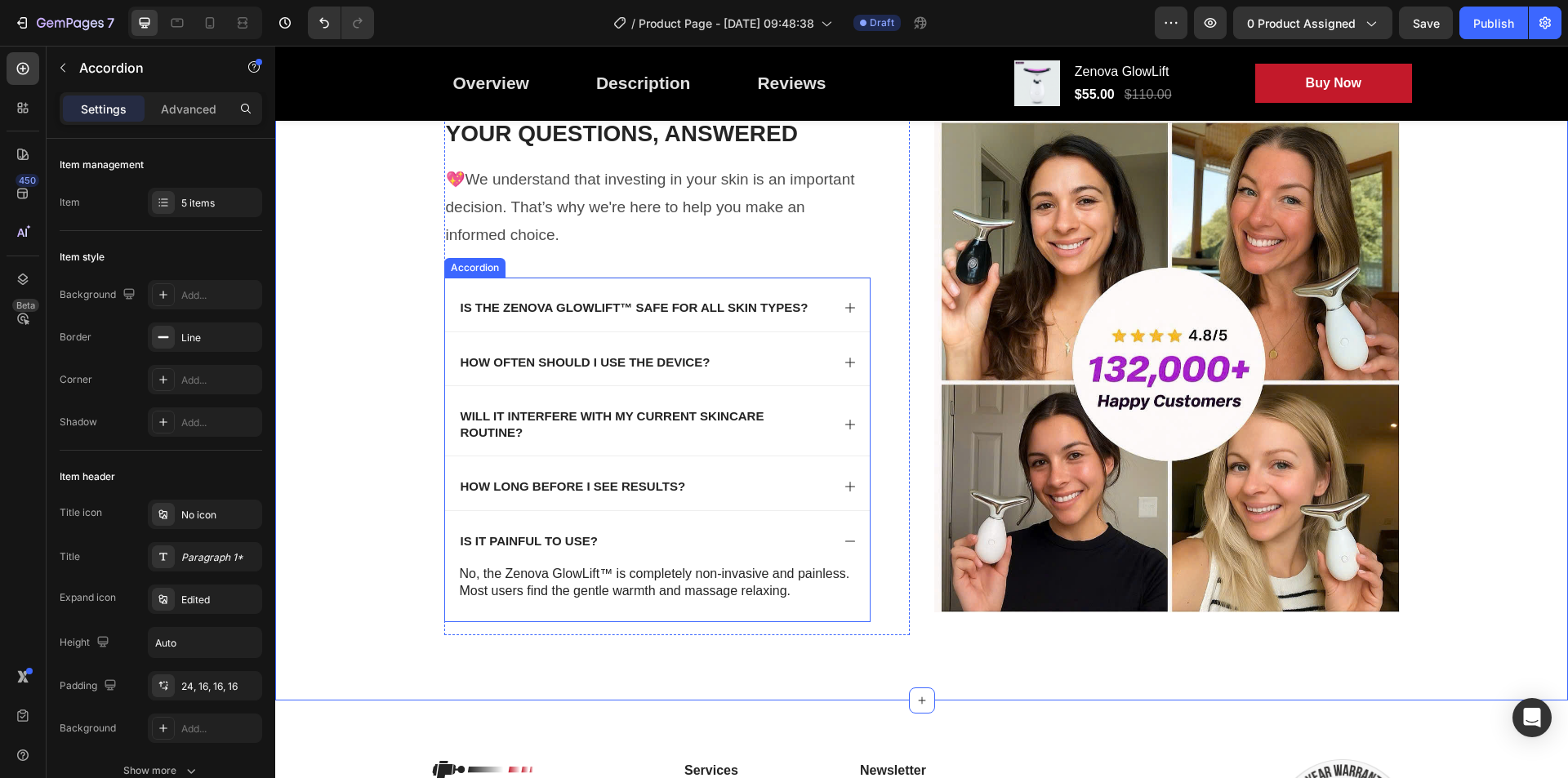
click at [744, 535] on div "Is it painful to use?" at bounding box center [644, 542] width 372 height 21
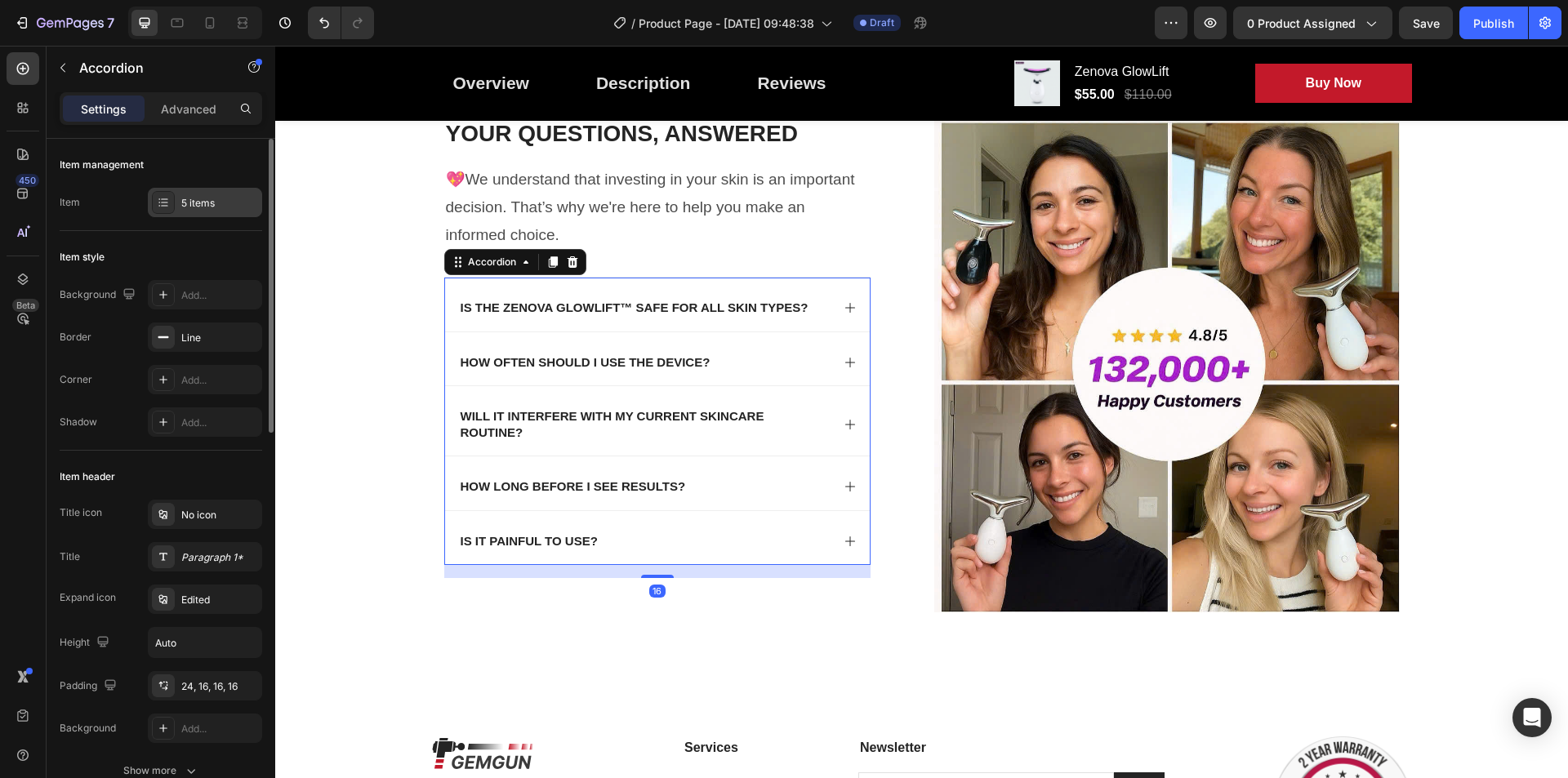
click at [173, 193] on div at bounding box center [164, 202] width 23 height 23
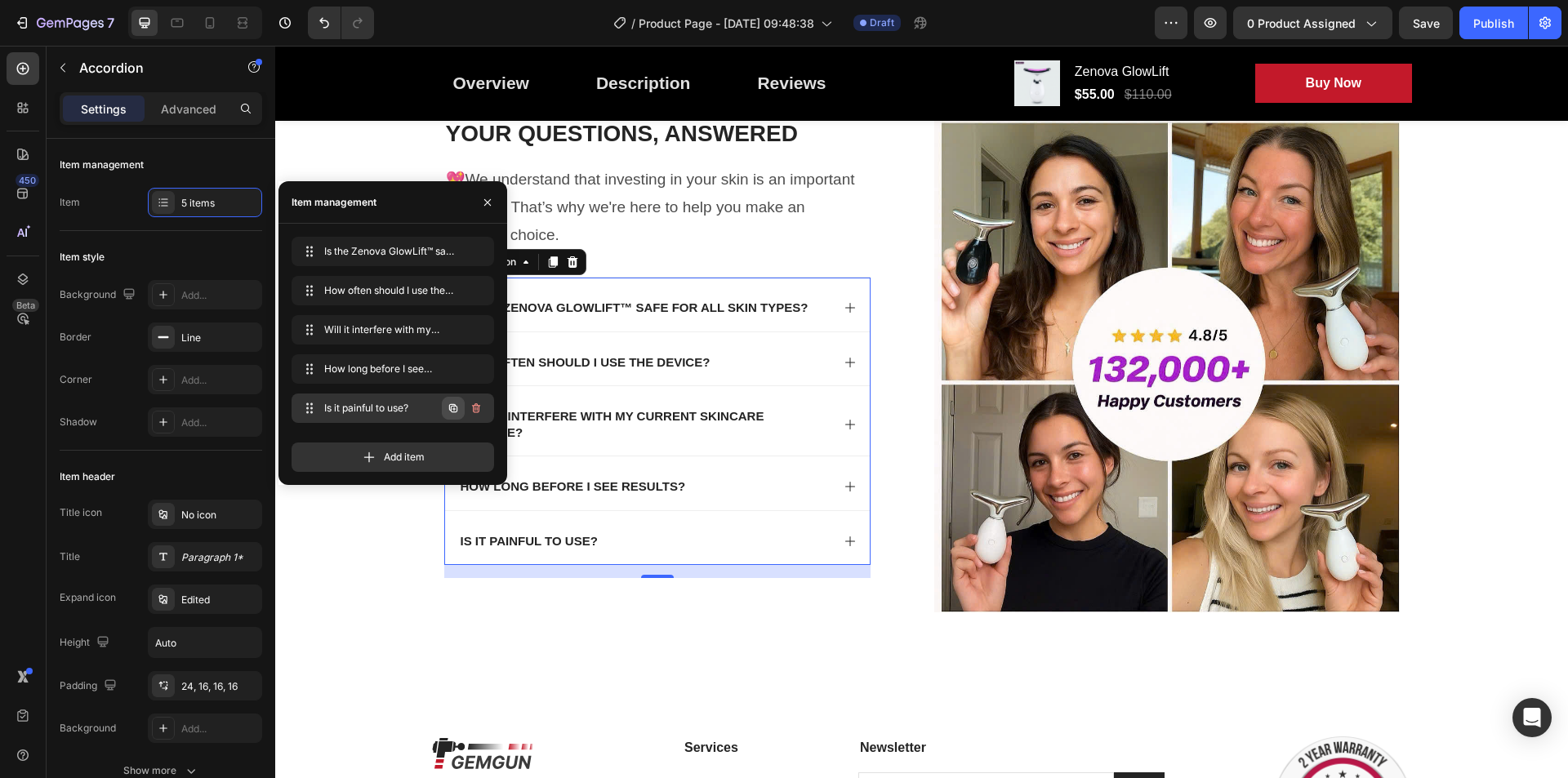
click at [449, 407] on icon "button" at bounding box center [453, 408] width 13 height 13
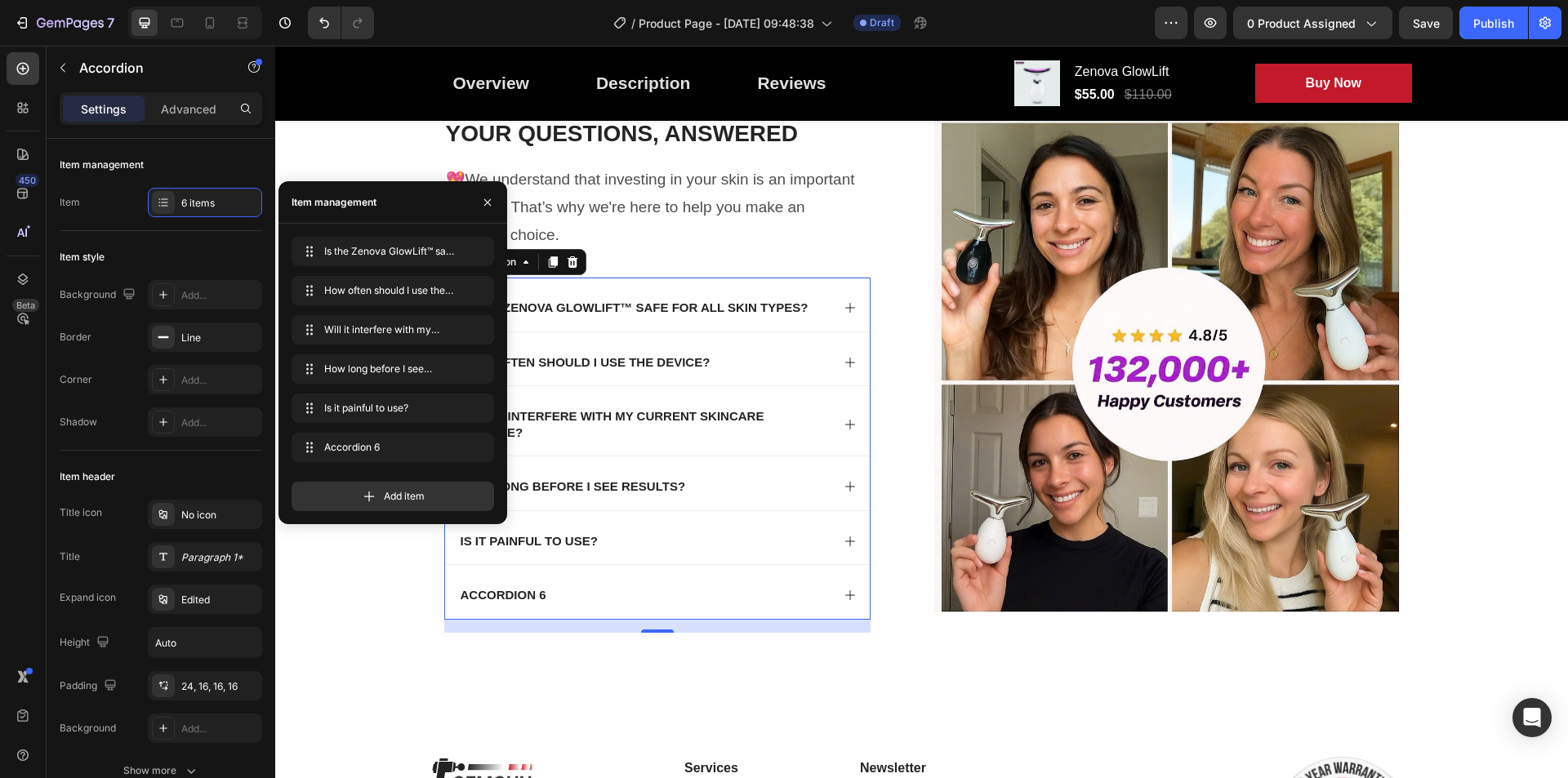
click at [518, 597] on div "Accordion 6" at bounding box center [504, 595] width 91 height 21
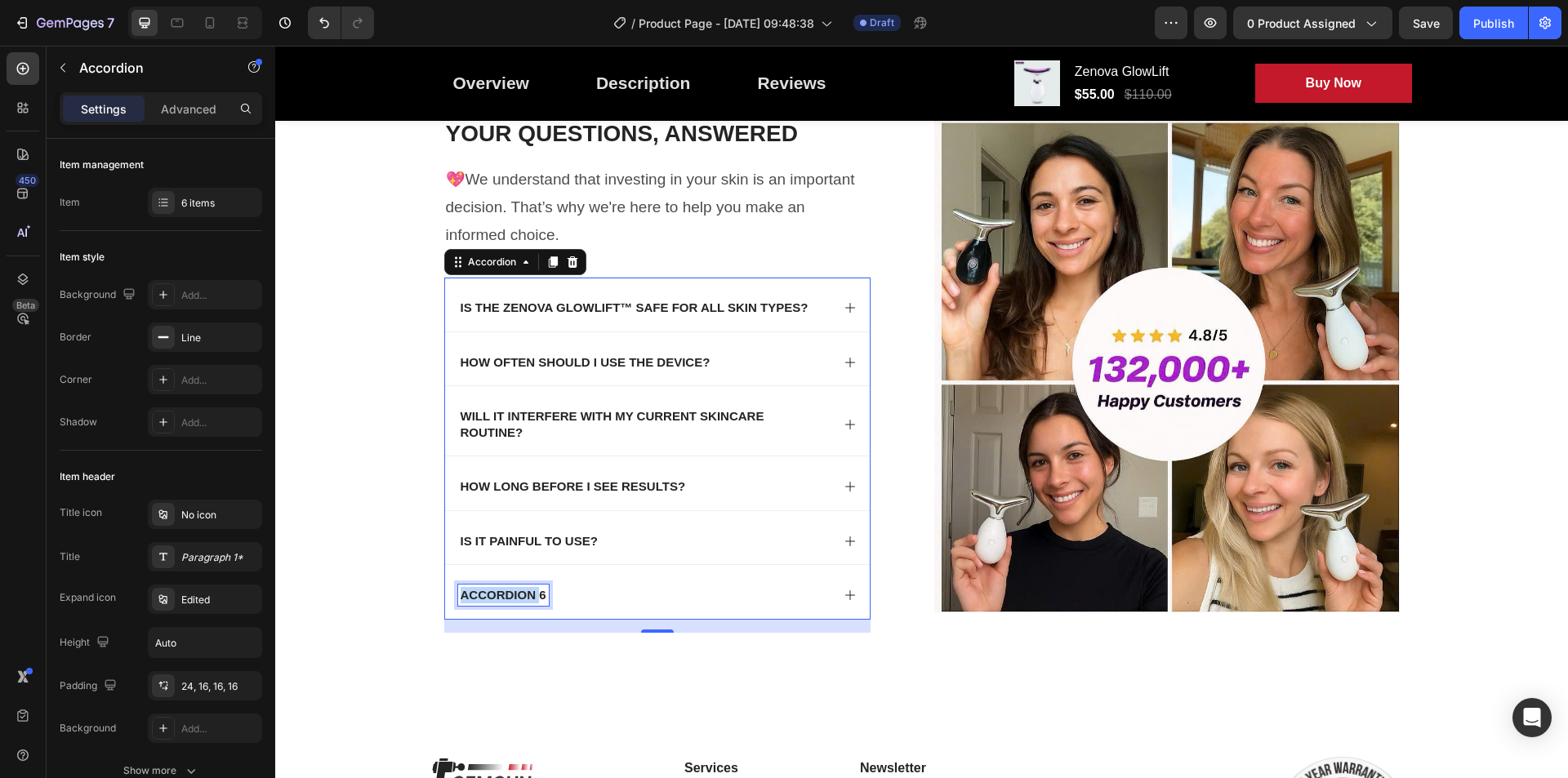
click at [517, 598] on p "Accordion 6" at bounding box center [503, 595] width 85 height 16
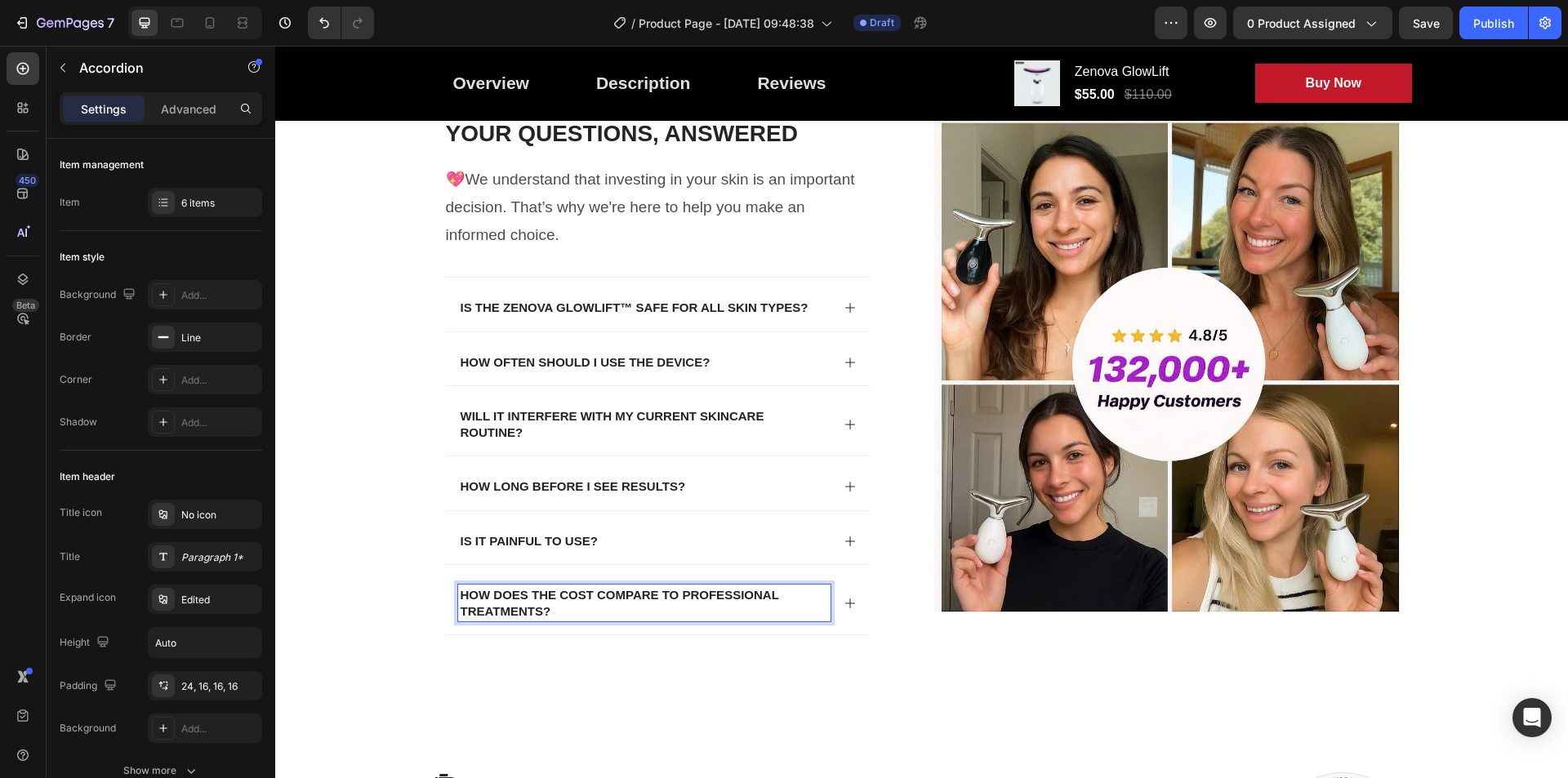
click at [656, 618] on p "How does the cost compare to professional treatments?" at bounding box center [643, 603] width 367 height 32
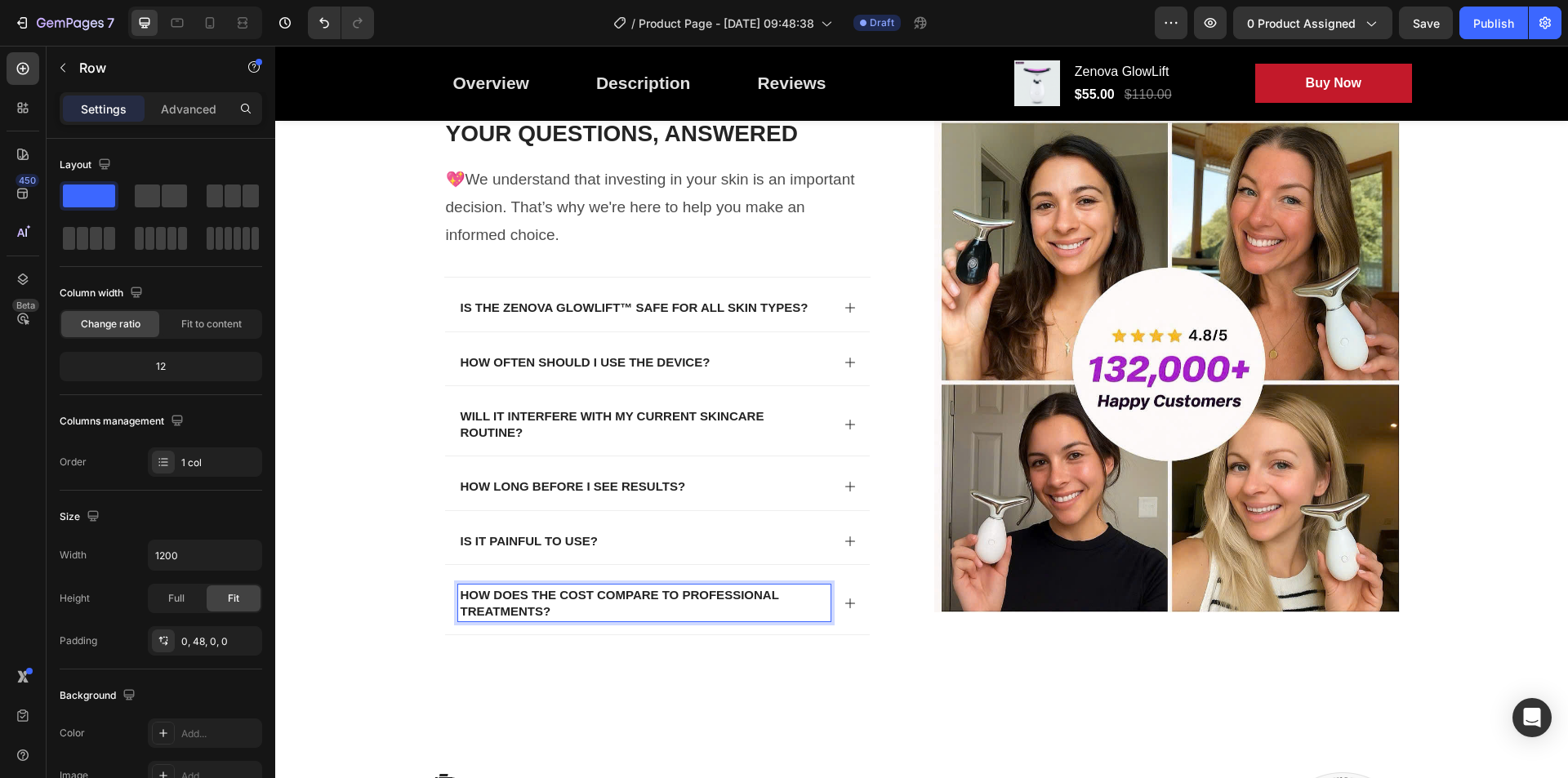
click at [786, 640] on div "Your Questions, Answered Heading 💖We understand that investing in your skin is …" at bounding box center [657, 383] width 426 height 531
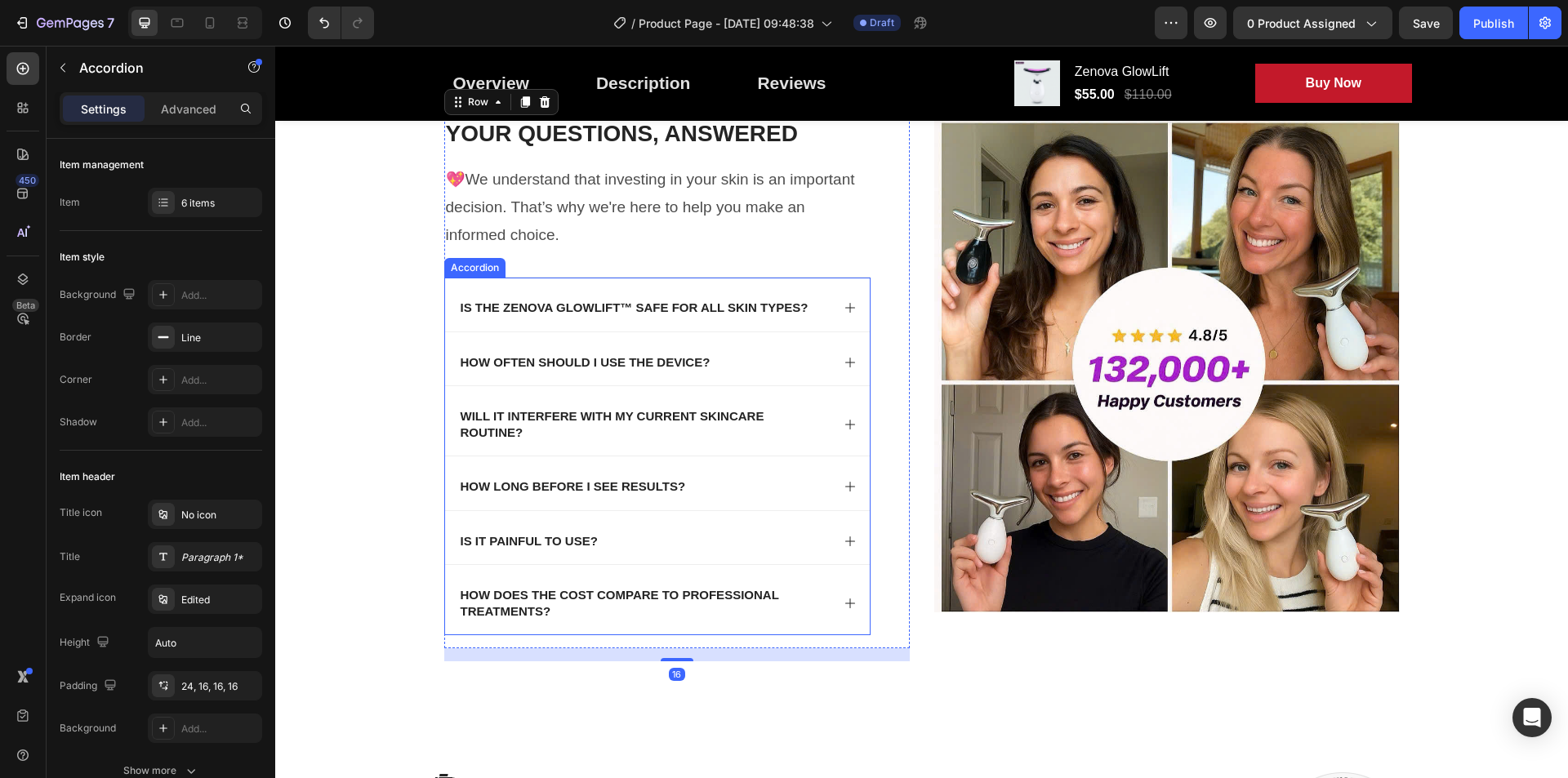
click at [801, 619] on p "How does the cost compare to professional treatments?" at bounding box center [643, 603] width 367 height 32
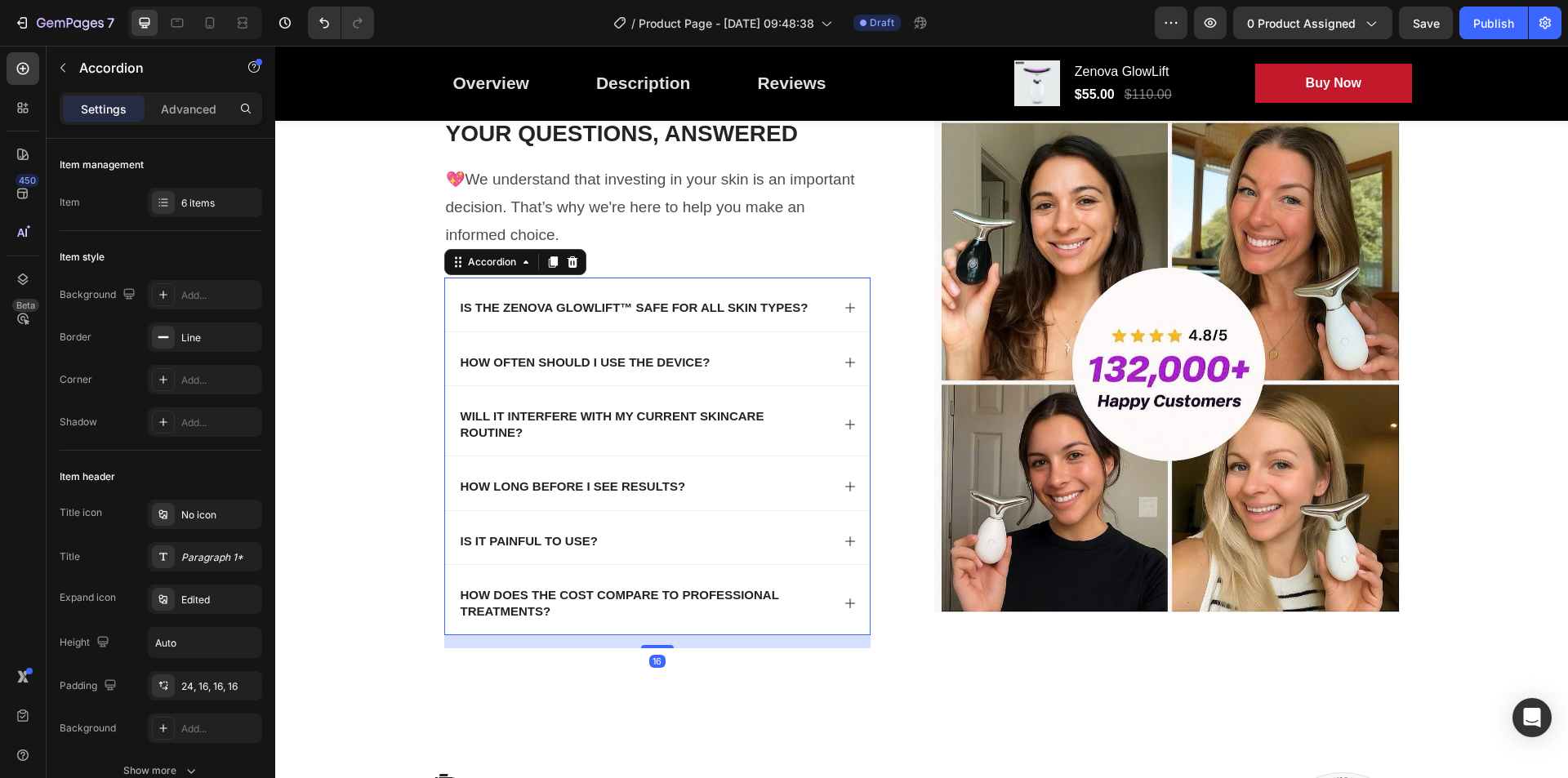
click at [829, 603] on div "How does the cost compare to professional treatments?" at bounding box center [657, 600] width 424 height 70
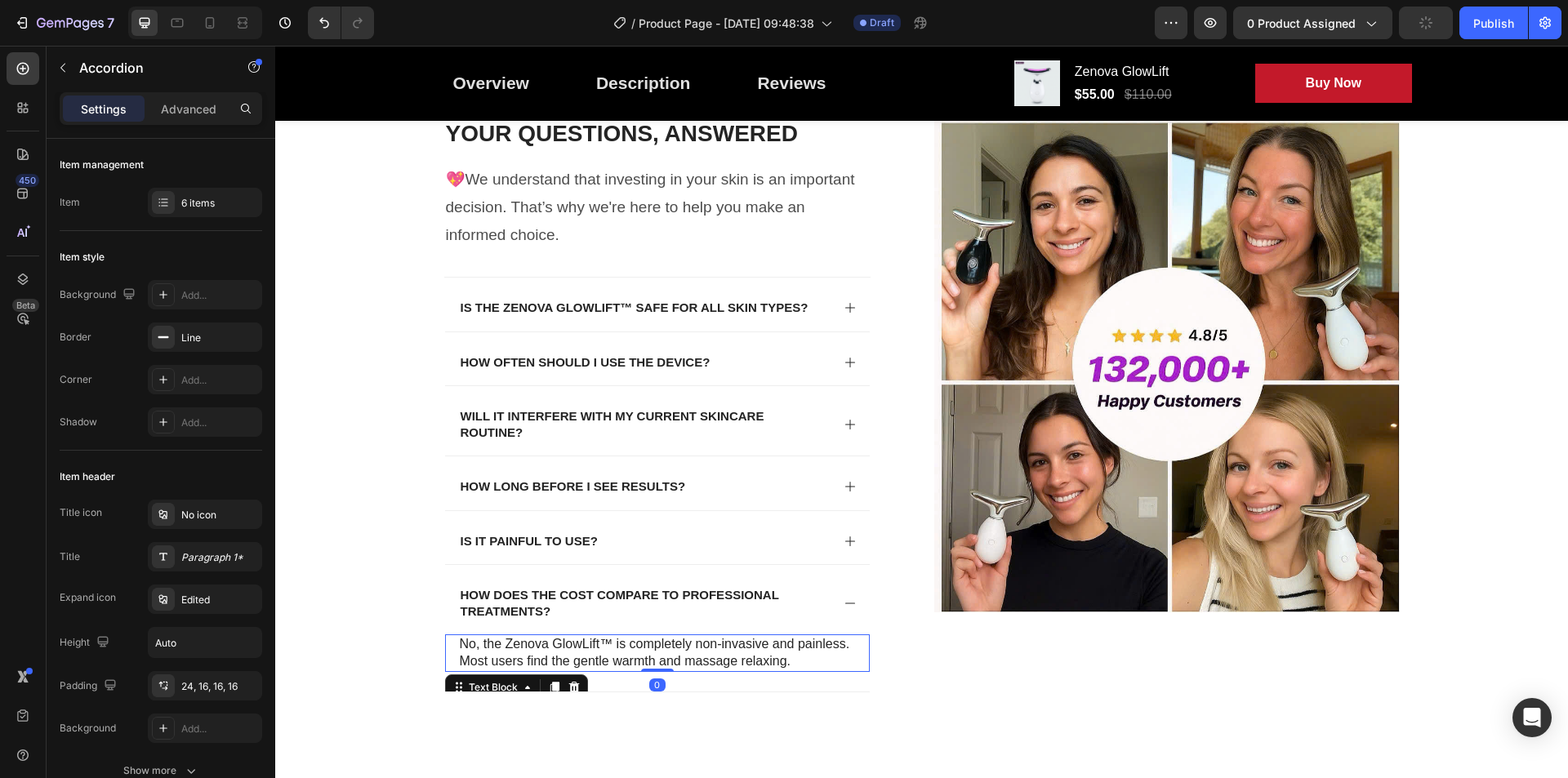
click at [619, 645] on p "No, the Zenova GlowLift™ is completely non-invasive and painless. Most users fi…" at bounding box center [657, 652] width 395 height 34
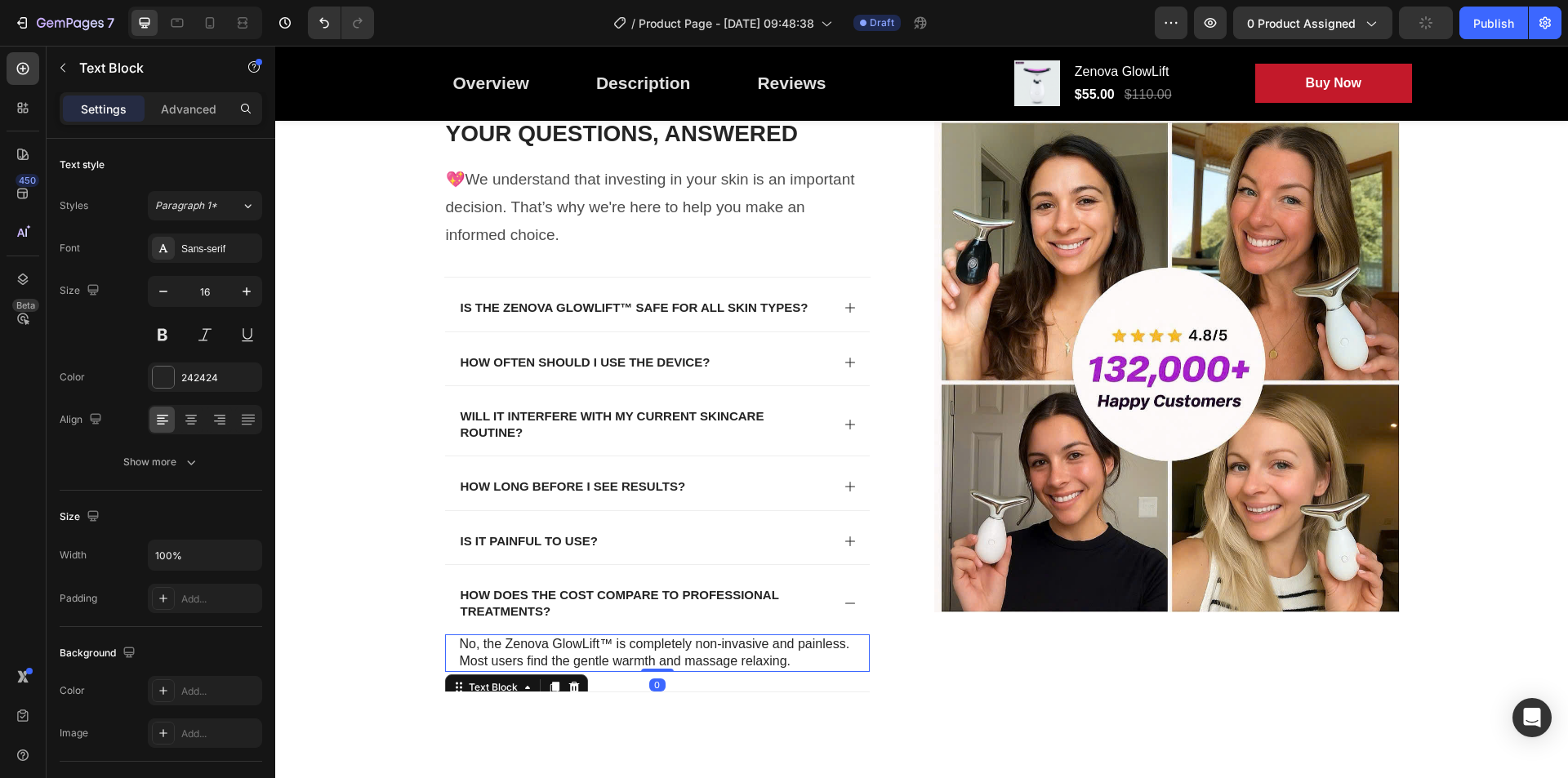
click at [619, 645] on p "No, the Zenova GlowLift™ is completely non-invasive and painless. Most users fi…" at bounding box center [657, 652] width 395 height 34
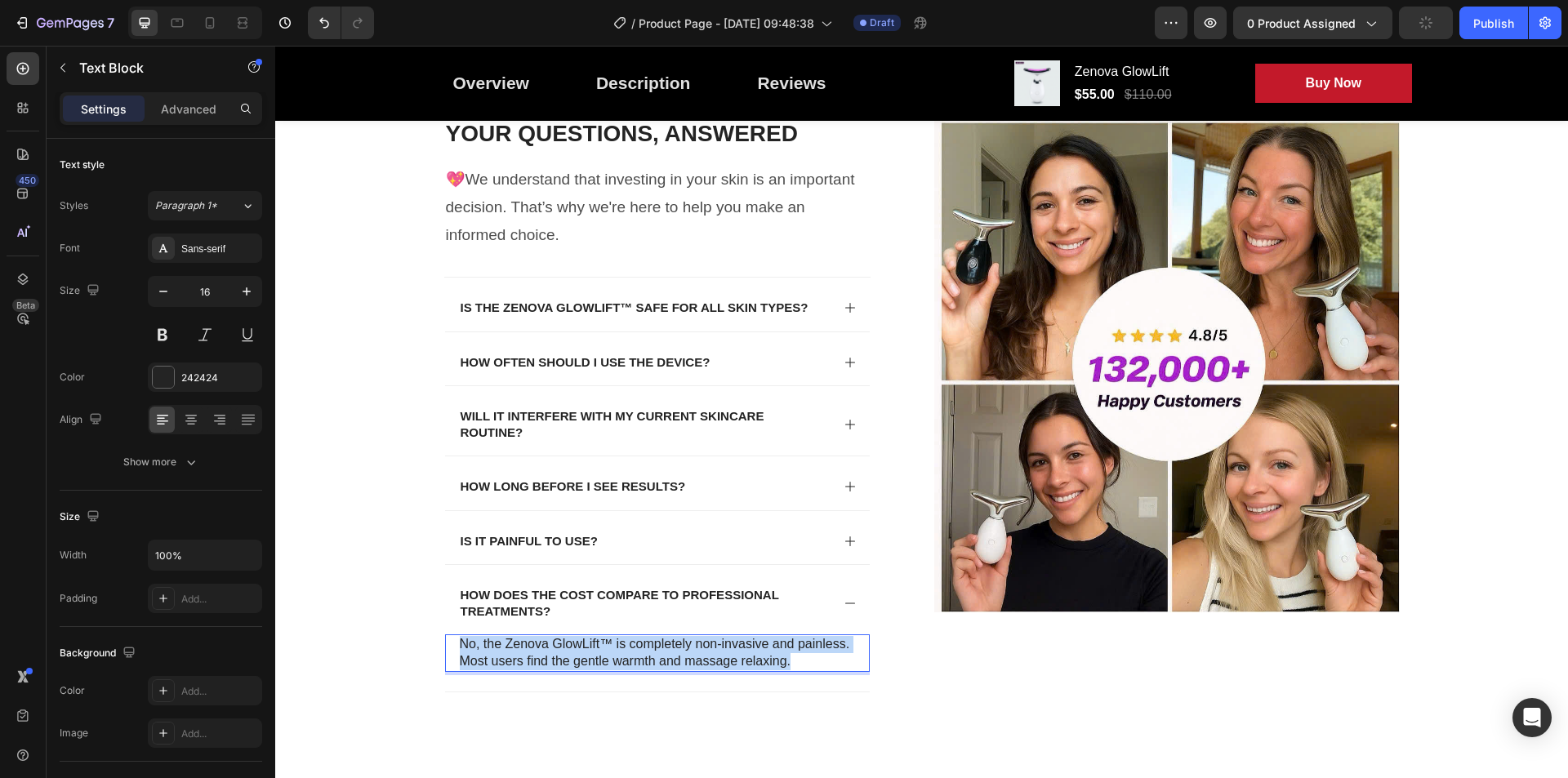
click at [619, 645] on p "No, the Zenova GlowLift™ is completely non-invasive and painless. Most users fi…" at bounding box center [657, 652] width 395 height 34
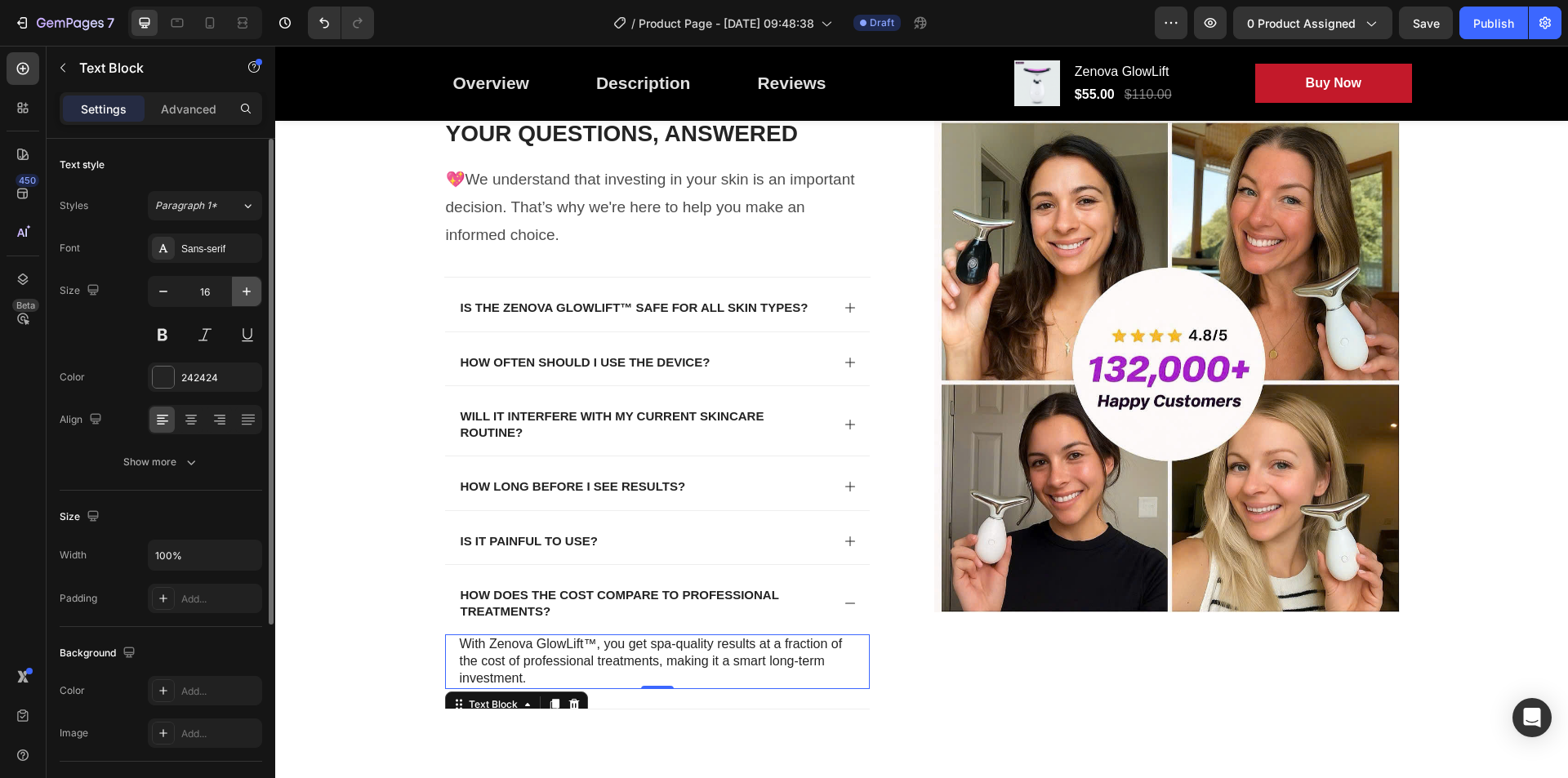
click at [245, 293] on icon "button" at bounding box center [246, 291] width 16 height 16
type input "19"
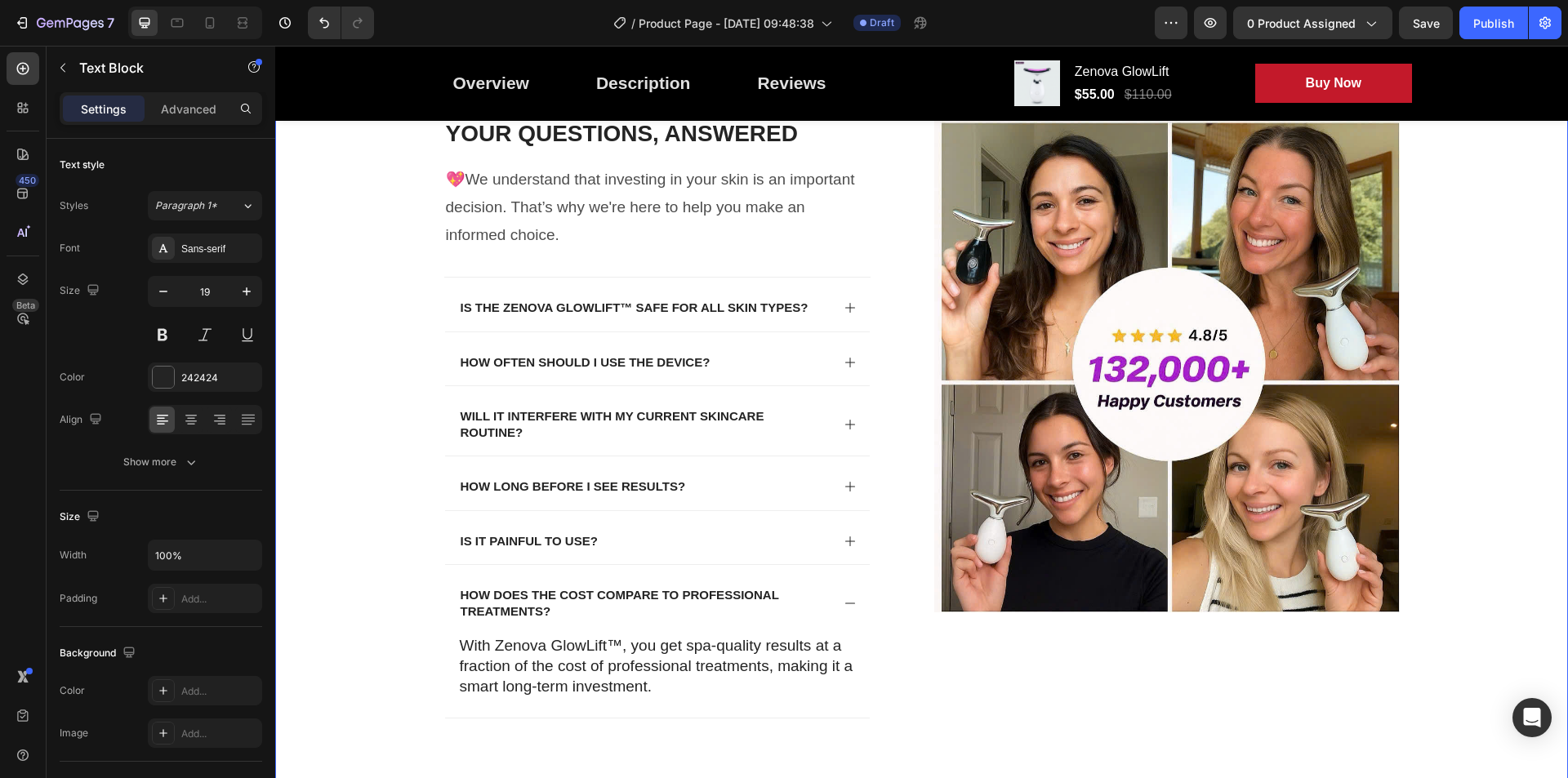
click at [316, 433] on div "Image THE SECRET TO AGELESS BEAUTY Text Block Elevate Your Skincare Routine Hea…" at bounding box center [922, 25] width 1260 height 1465
click at [631, 668] on p "With Zenova GlowLift™, you get spa-quality results at a fraction of the cost of…" at bounding box center [657, 666] width 395 height 60
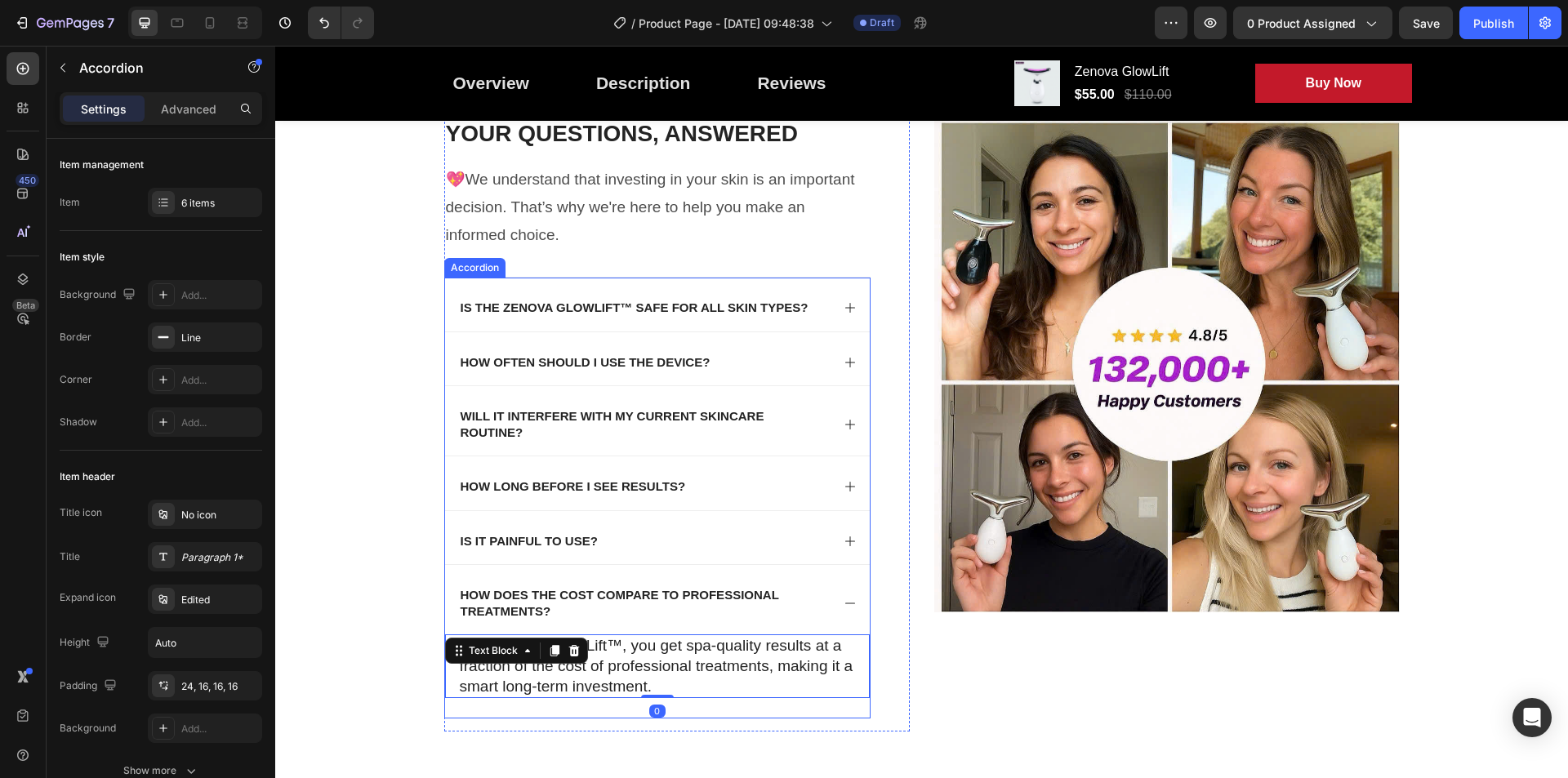
click at [599, 604] on p "How does the cost compare to professional treatments?" at bounding box center [643, 603] width 367 height 32
